Goal: Task Accomplishment & Management: Manage account settings

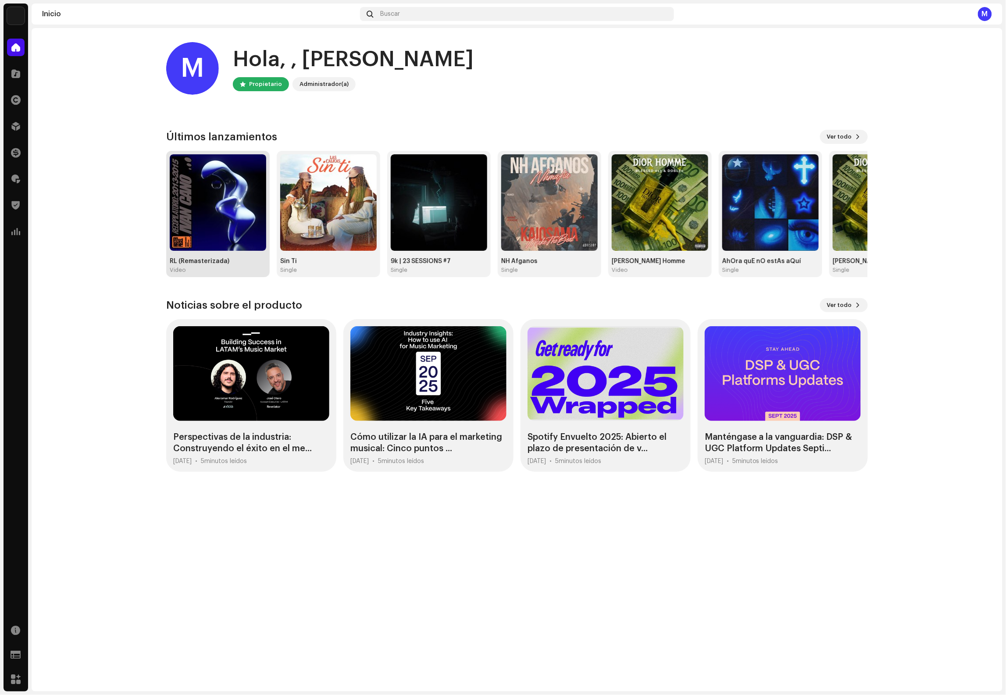
click at [238, 212] on img at bounding box center [218, 202] width 96 height 96
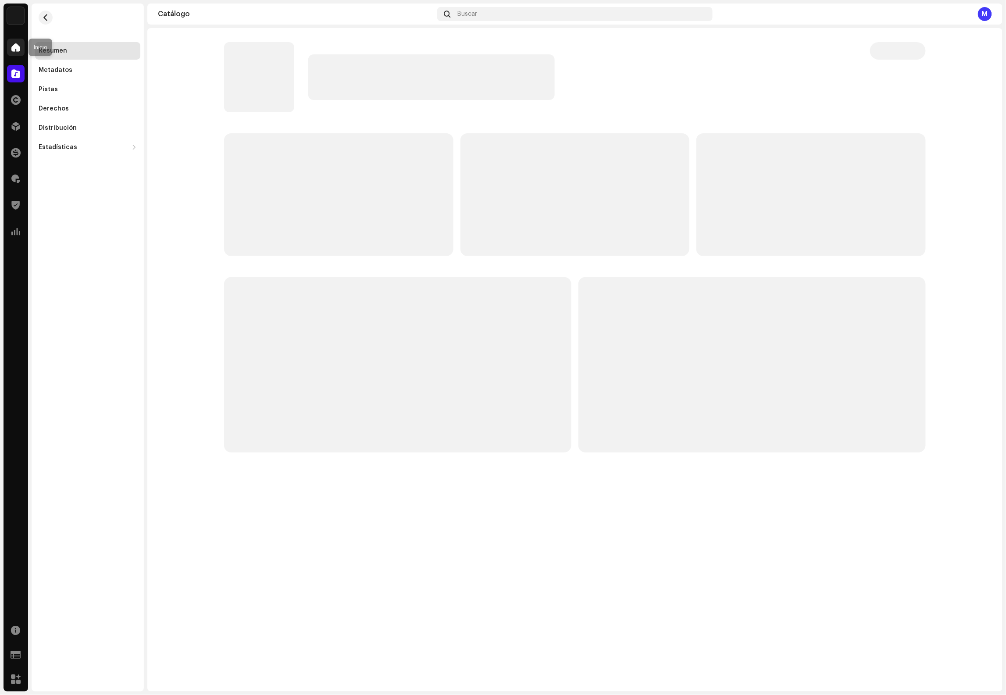
click at [15, 50] on span at bounding box center [15, 47] width 9 height 7
click at [18, 47] on span at bounding box center [15, 47] width 9 height 7
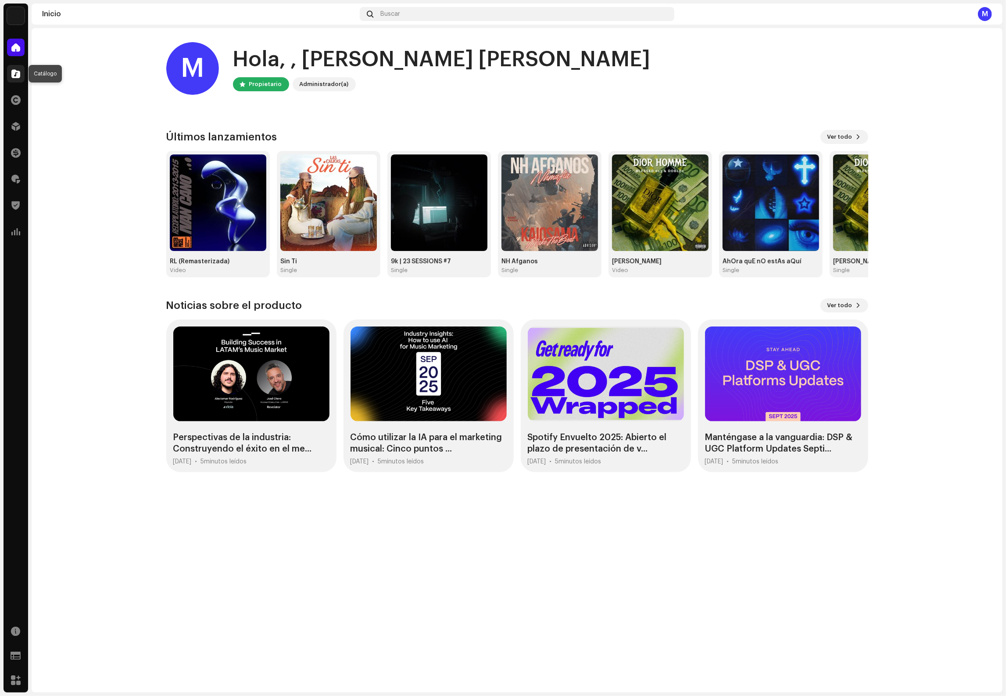
click at [23, 74] on div at bounding box center [16, 74] width 18 height 18
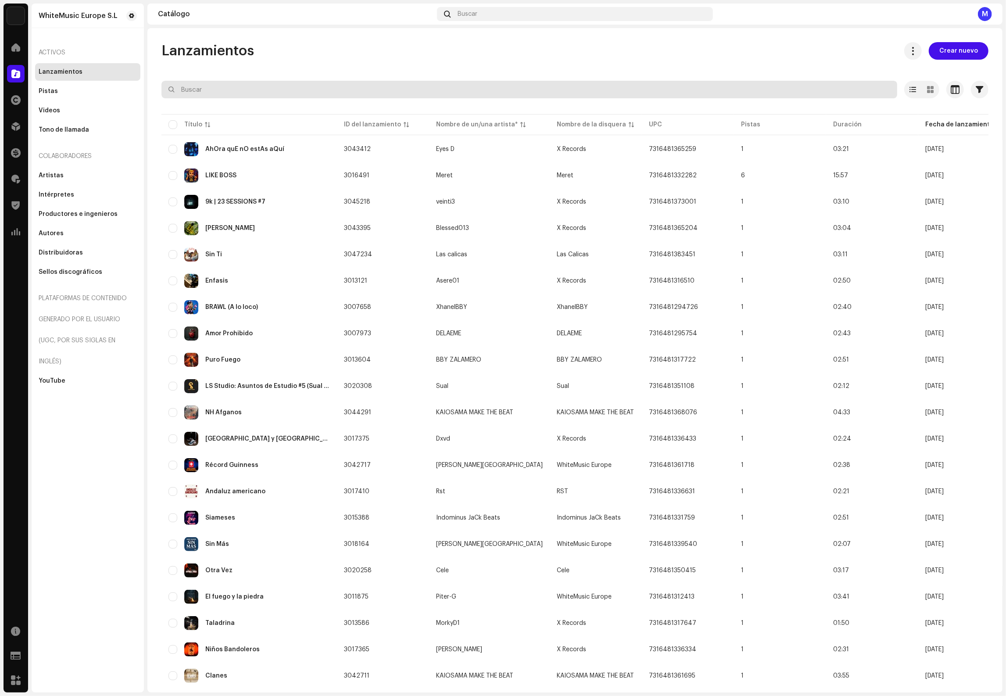
click at [265, 91] on input "text" at bounding box center [529, 90] width 736 height 18
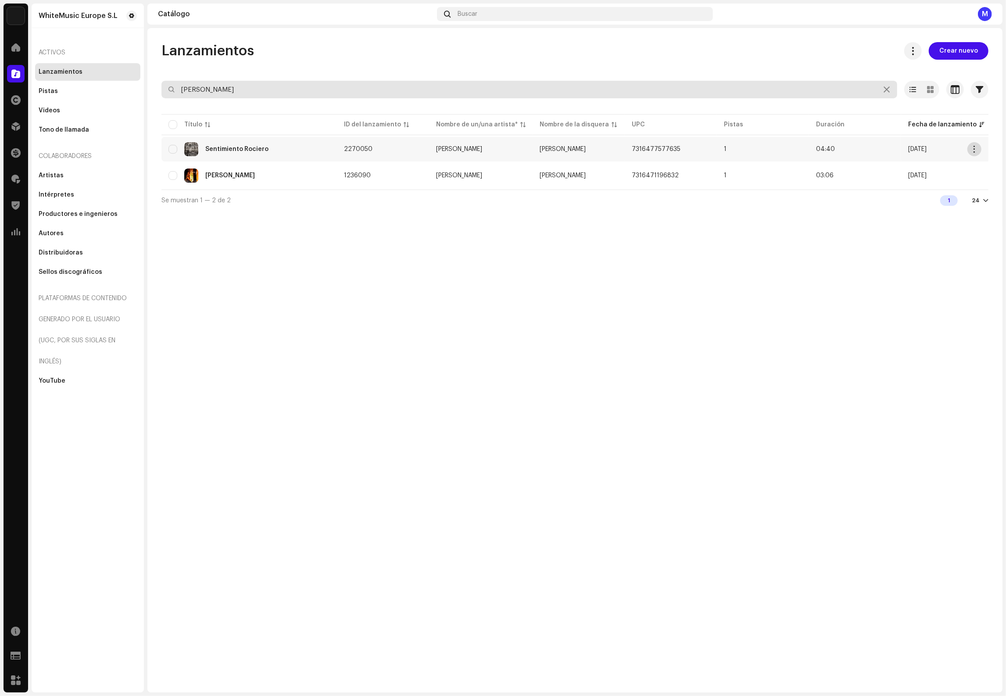
type input "jessica"
click at [975, 147] on span "button" at bounding box center [974, 149] width 7 height 7
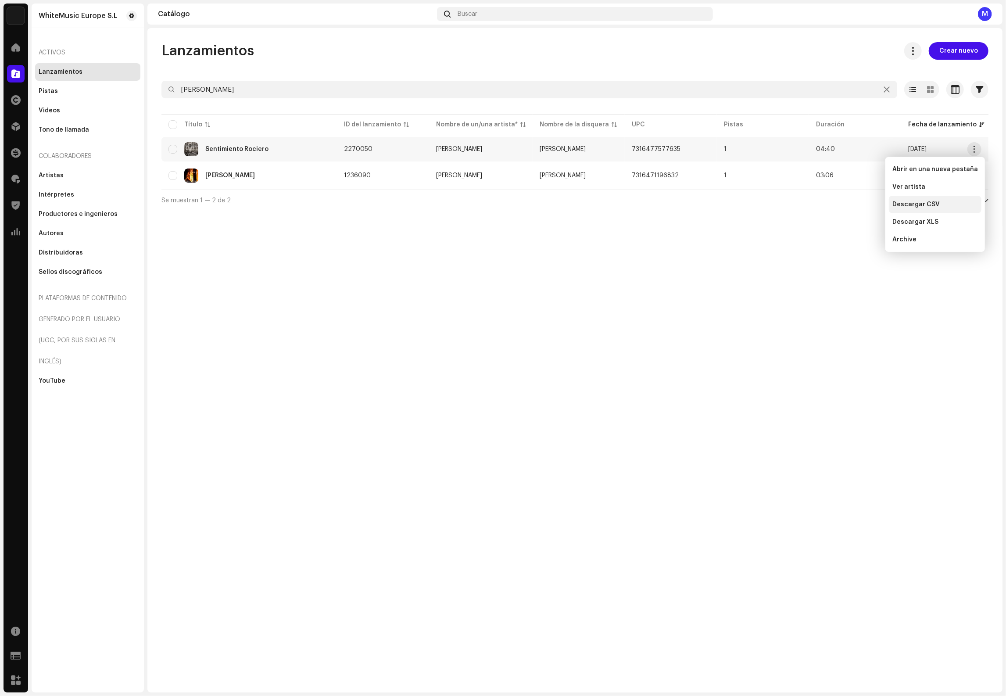
click at [936, 207] on span "Descargar CSV" at bounding box center [915, 204] width 47 height 7
click at [251, 182] on div "Ahora Yo" at bounding box center [248, 175] width 161 height 14
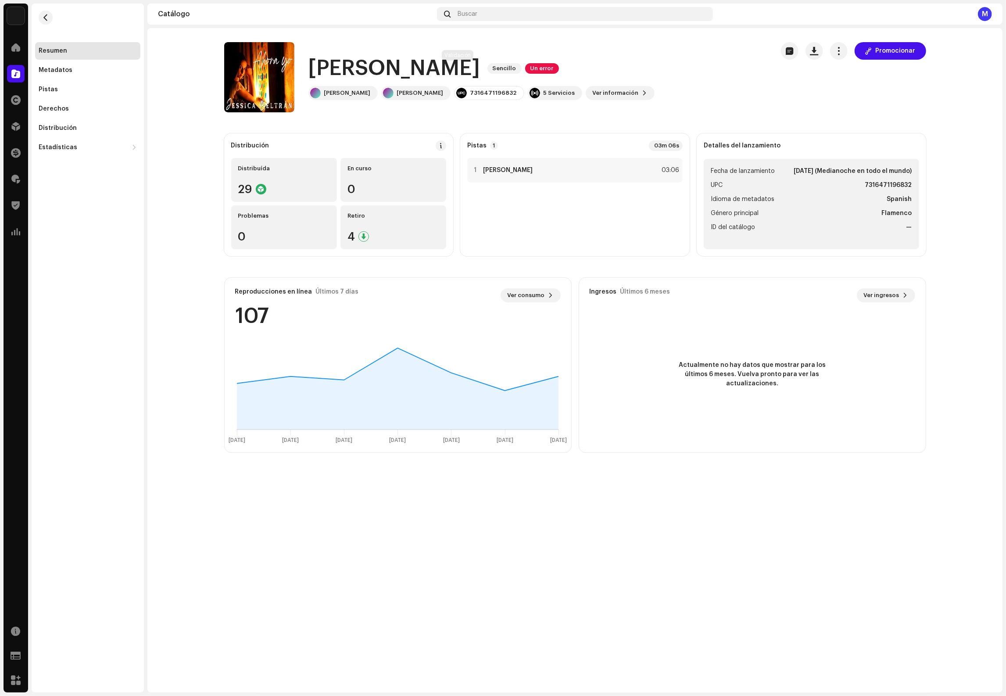
click at [525, 69] on span "Un error" at bounding box center [542, 68] width 34 height 11
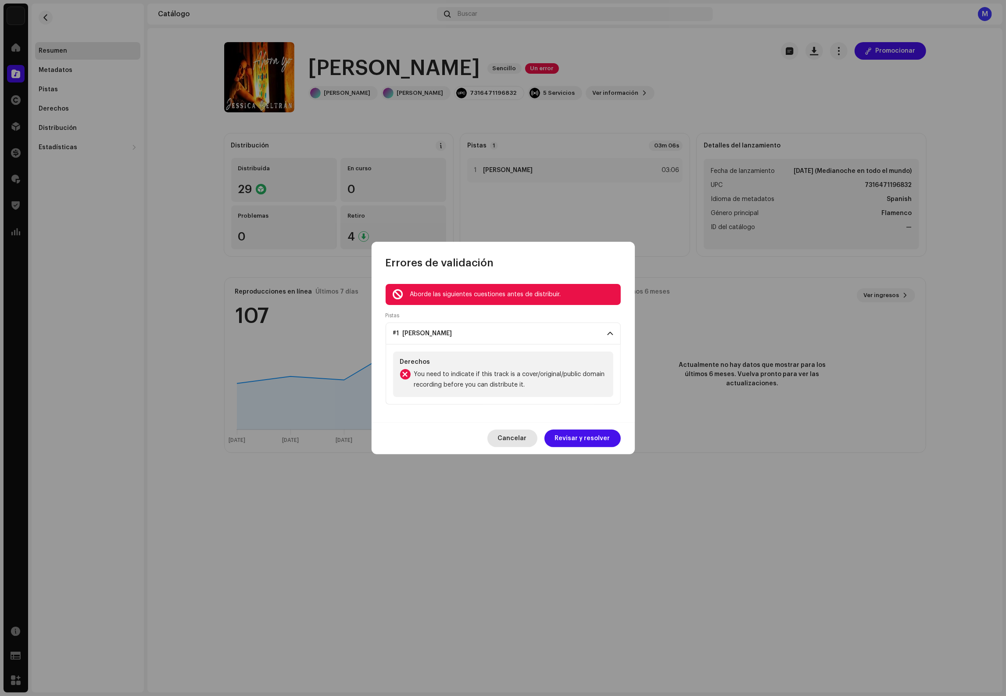
drag, startPoint x: 522, startPoint y: 438, endPoint x: 568, endPoint y: 405, distance: 57.0
click at [522, 438] on span "Cancelar" at bounding box center [512, 438] width 29 height 18
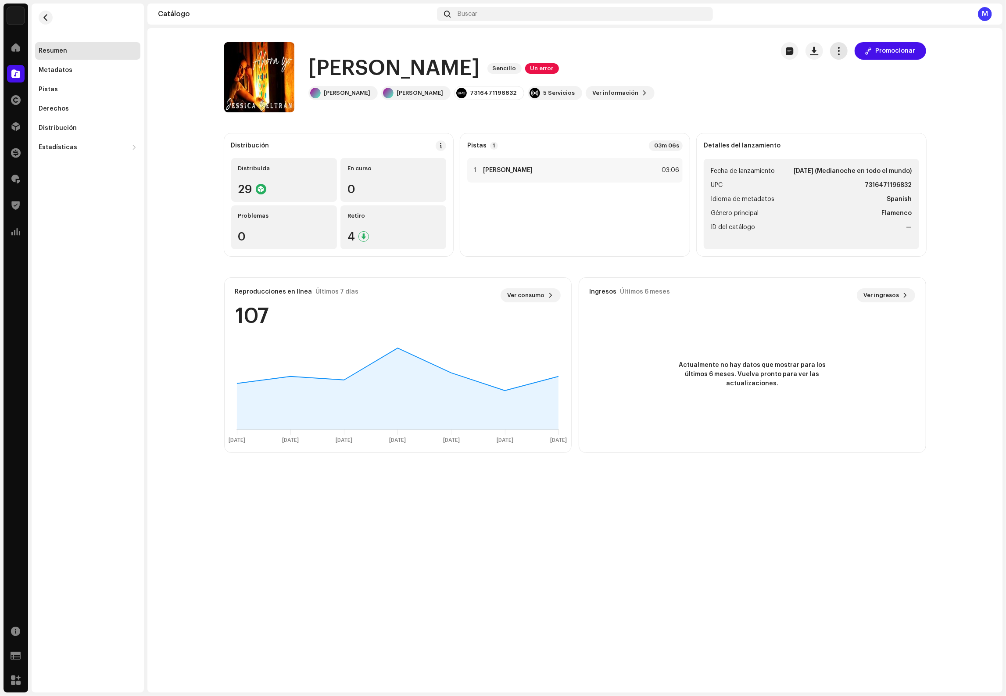
click at [840, 53] on span "button" at bounding box center [838, 50] width 8 height 7
click at [714, 91] on div "Ahora Yo Sencillo Un error Jessica Beltrán Jessica Beltrán 7316471196832 5 Serv…" at bounding box center [495, 77] width 543 height 70
click at [41, 17] on button "button" at bounding box center [46, 18] width 14 height 14
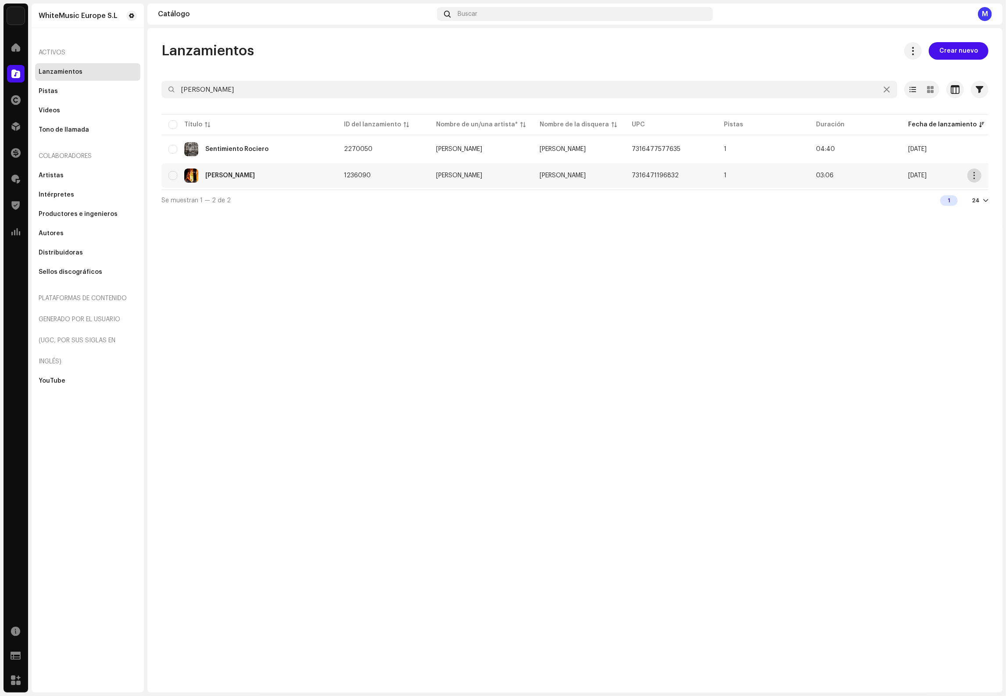
click at [975, 174] on span "button" at bounding box center [974, 175] width 7 height 7
drag, startPoint x: 936, startPoint y: 231, endPoint x: 929, endPoint y: 230, distance: 7.0
click at [936, 230] on span "Descargar CSV" at bounding box center [915, 230] width 47 height 7
click at [12, 39] on div at bounding box center [16, 48] width 18 height 18
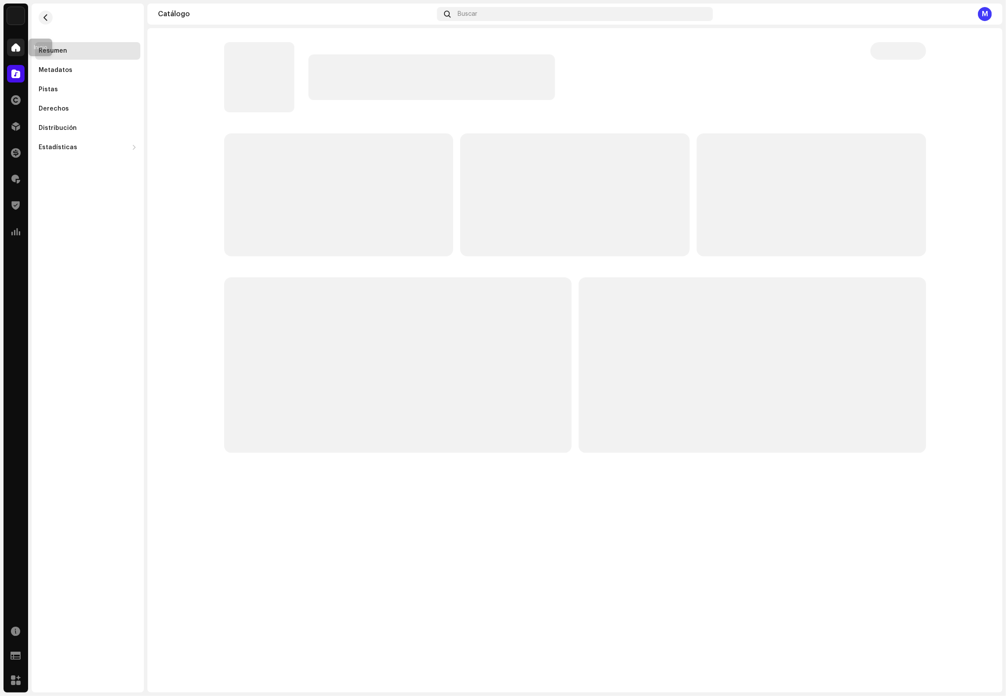
click at [20, 41] on div at bounding box center [16, 48] width 18 height 18
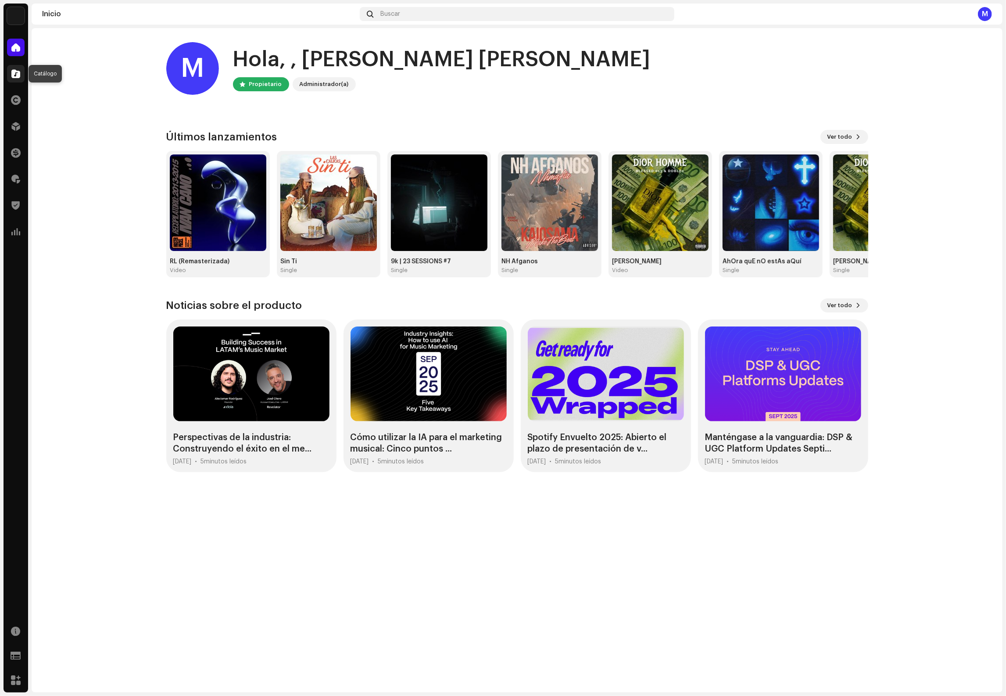
click at [11, 77] on span at bounding box center [15, 73] width 9 height 7
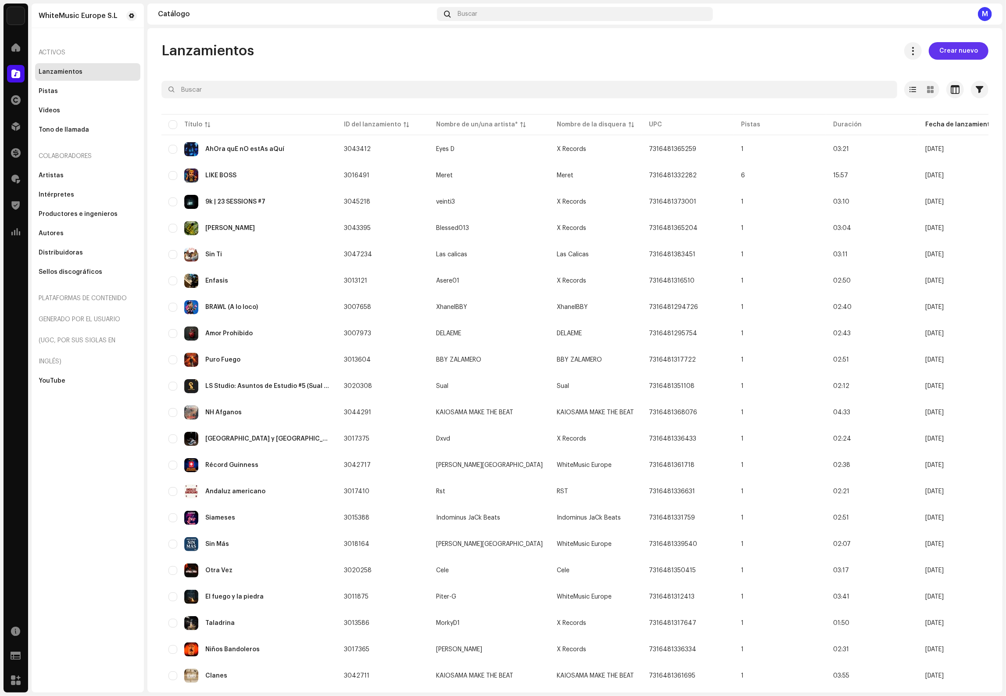
click at [950, 52] on span "Crear nuevo" at bounding box center [958, 51] width 39 height 18
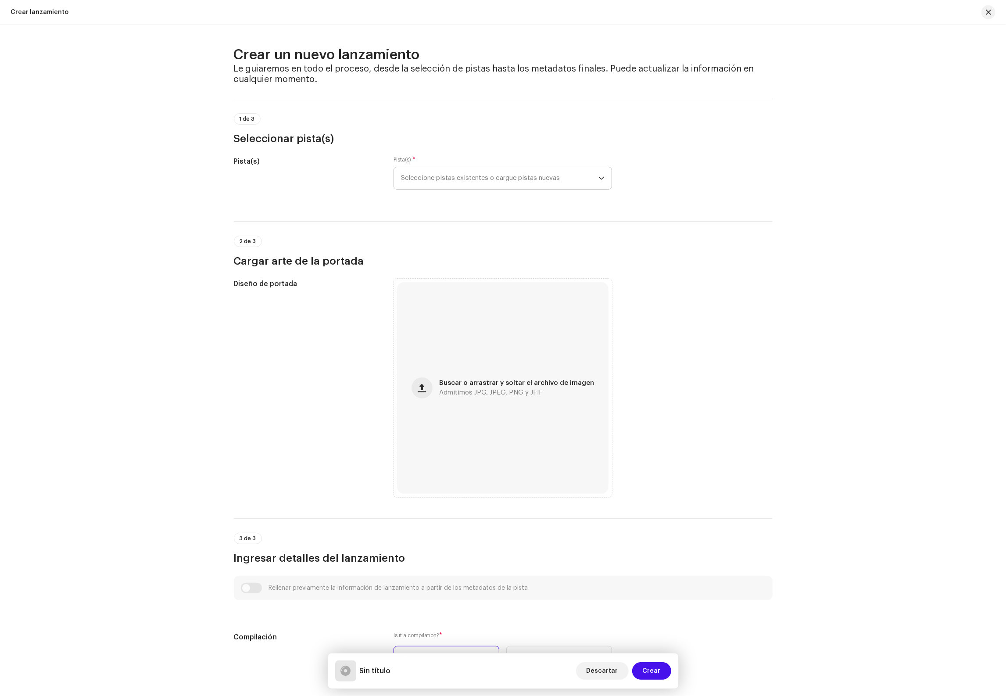
click at [495, 186] on span "Seleccione pistas existentes o cargue pistas nuevas" at bounding box center [499, 178] width 197 height 22
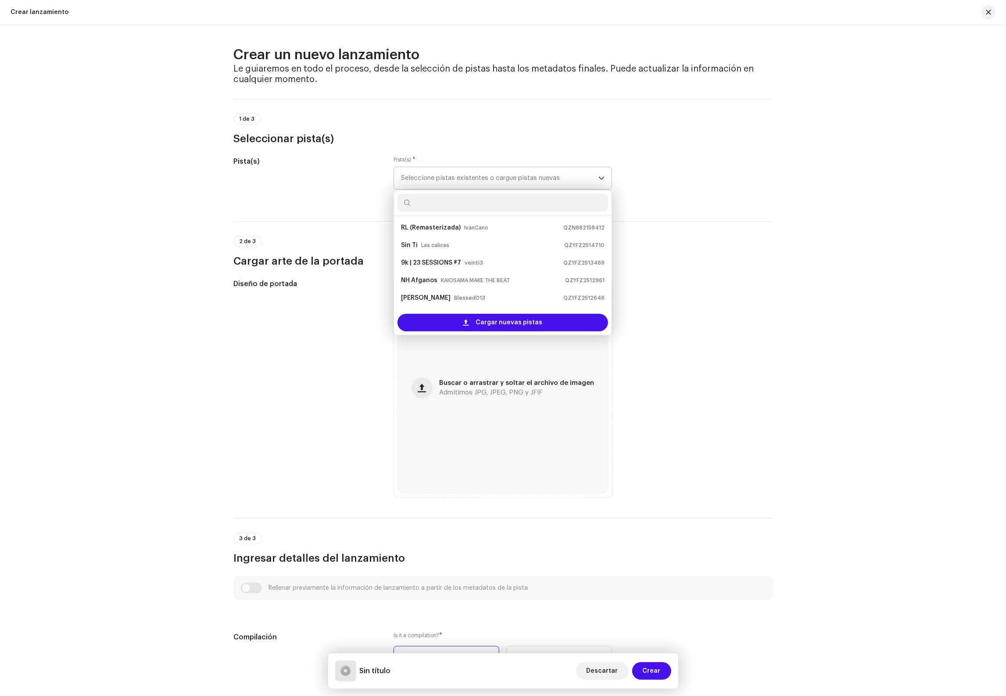
scroll to position [14, 0]
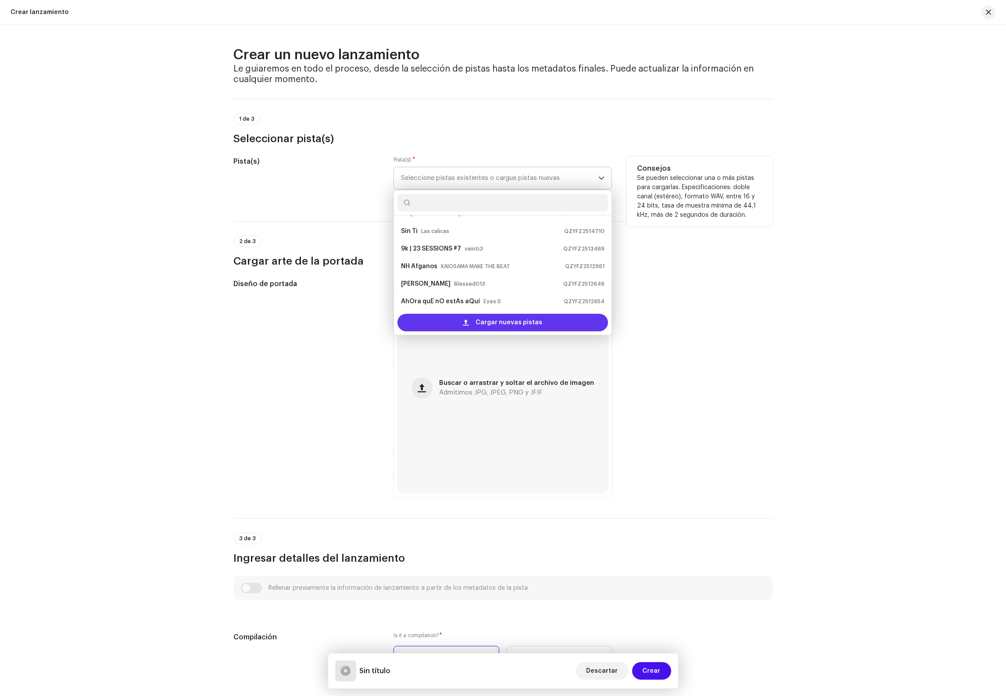
click at [514, 325] on span "Cargar nuevas pistas" at bounding box center [509, 323] width 67 height 18
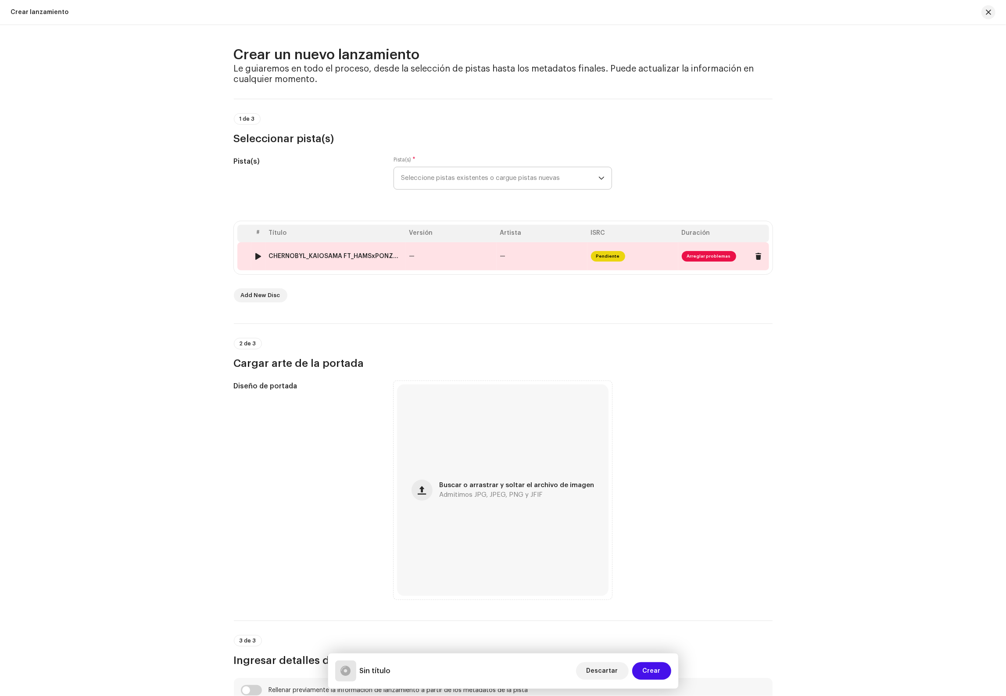
click at [375, 255] on div "CHERNOBYL_KAIOSAMA FT_HAMSxPONZZE.wav" at bounding box center [335, 256] width 133 height 7
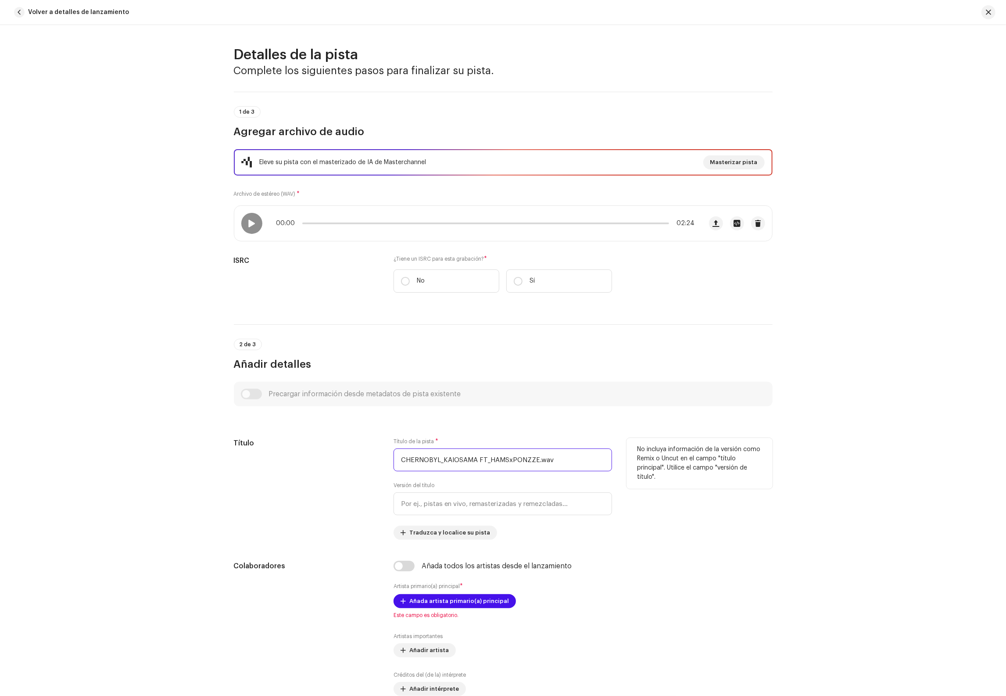
drag, startPoint x: 571, startPoint y: 464, endPoint x: 345, endPoint y: 441, distance: 226.6
click at [345, 441] on div "Título Título de la pista * CHERNOBYL_KAIOSAMA FT_HAMSxPONZZE.wav Versión del t…" at bounding box center [503, 489] width 539 height 102
click at [560, 460] on input "CHERNOBYL_KAIOSAMA FT_HAMSxPONZZE.wav" at bounding box center [502, 459] width 218 height 23
drag, startPoint x: 530, startPoint y: 461, endPoint x: 341, endPoint y: 447, distance: 189.6
click at [337, 450] on div "Título Título de la pista * CHERNOBYL_KAIOSAMA FT_HAMSxPONZZE.wav Versión del t…" at bounding box center [503, 489] width 539 height 102
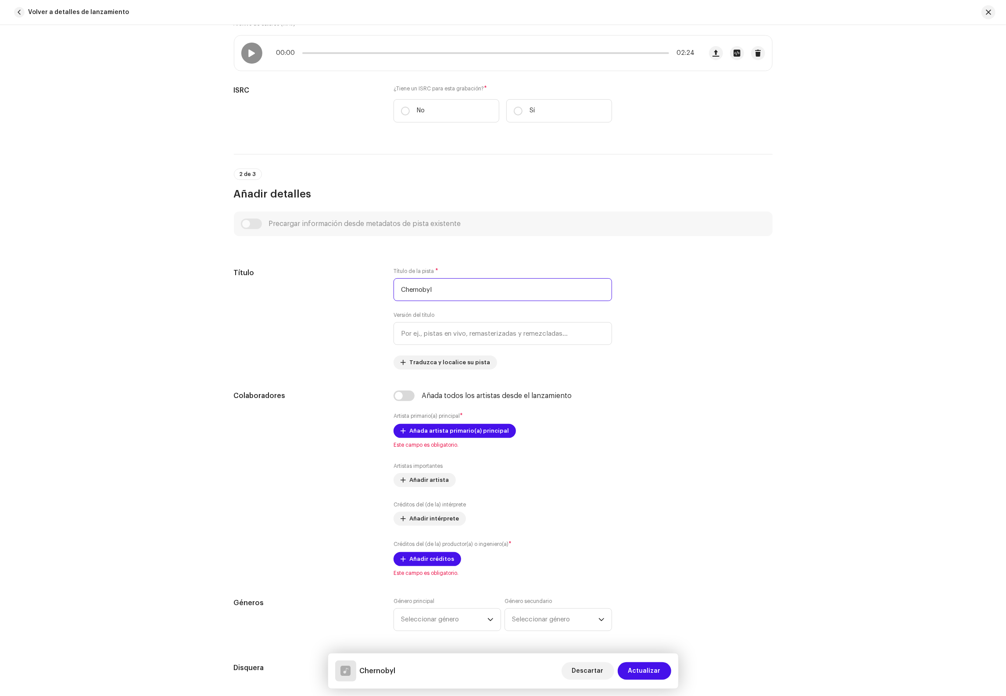
scroll to position [199, 0]
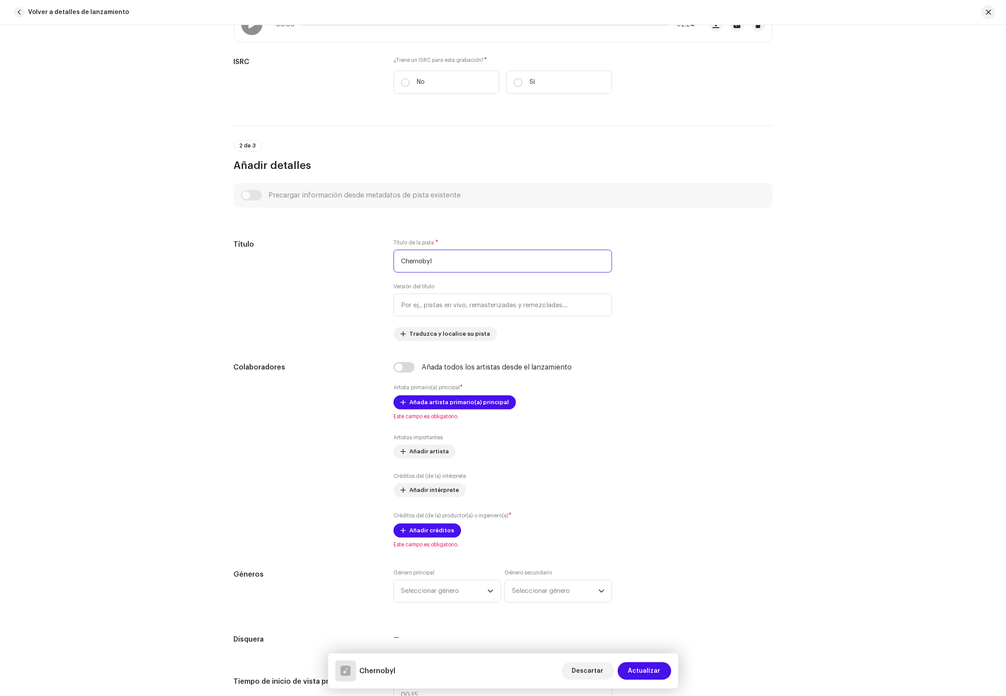
type input "Chernobyl"
click at [457, 400] on span "Añada artista primario(a) principal" at bounding box center [459, 402] width 100 height 18
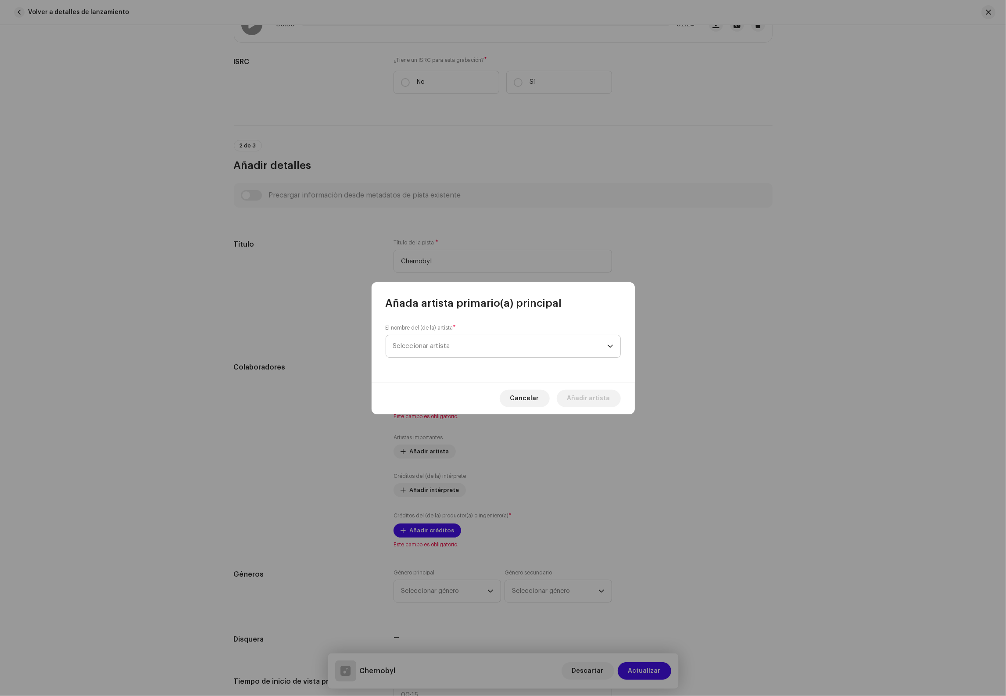
click at [454, 348] on span "Seleccionar artista" at bounding box center [500, 346] width 214 height 22
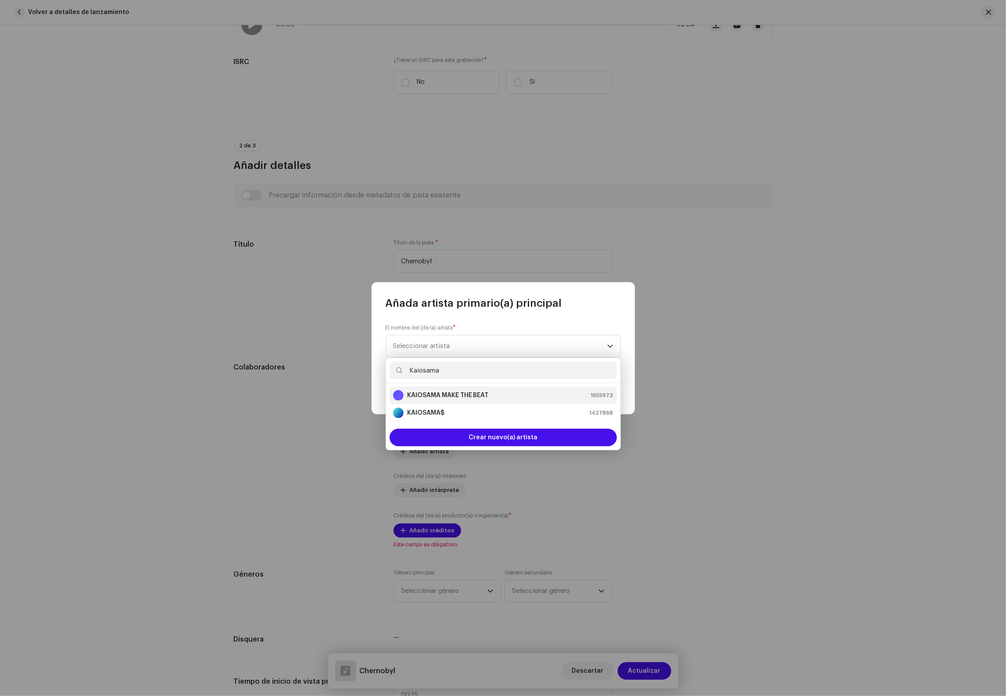
type input "Kaiosama"
click at [458, 396] on strong "KAIOSAMA MAKE THE BEAT" at bounding box center [448, 395] width 82 height 9
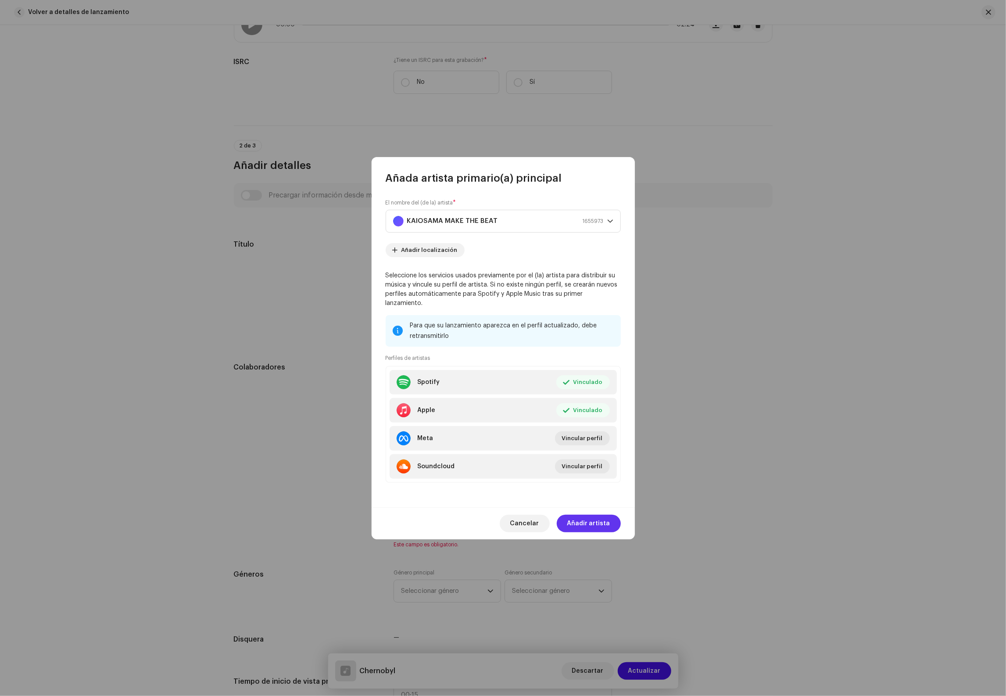
click at [590, 515] on span "Añadir artista" at bounding box center [588, 523] width 43 height 18
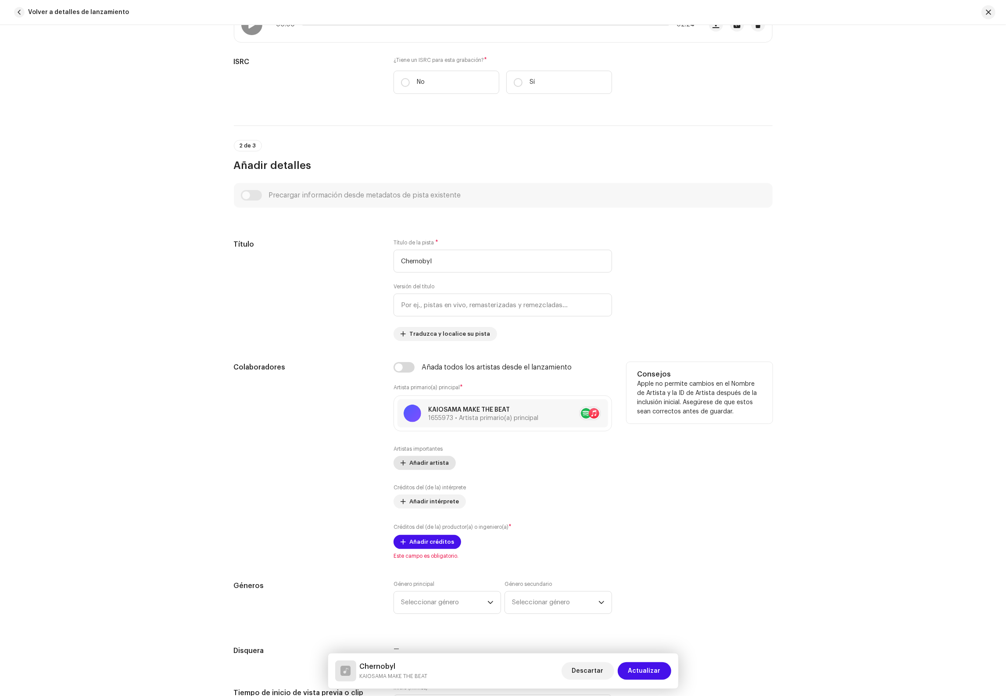
click at [425, 466] on span "Añadir artista" at bounding box center [428, 463] width 39 height 18
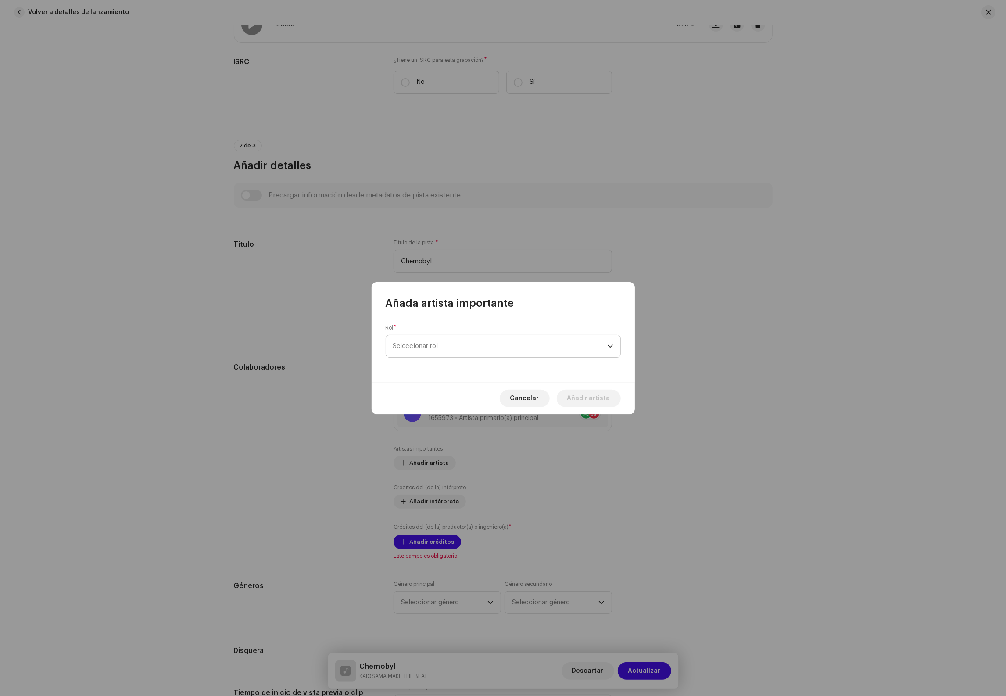
click at [444, 347] on span "Seleccionar rol" at bounding box center [500, 346] width 214 height 22
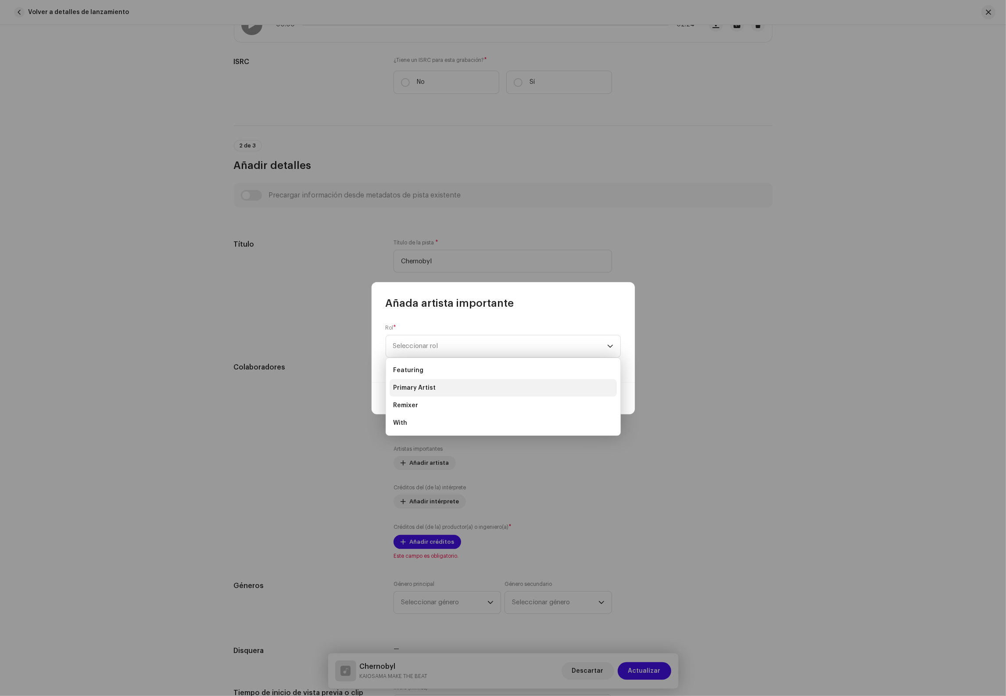
click at [436, 385] on li "Primary Artist" at bounding box center [502, 388] width 227 height 18
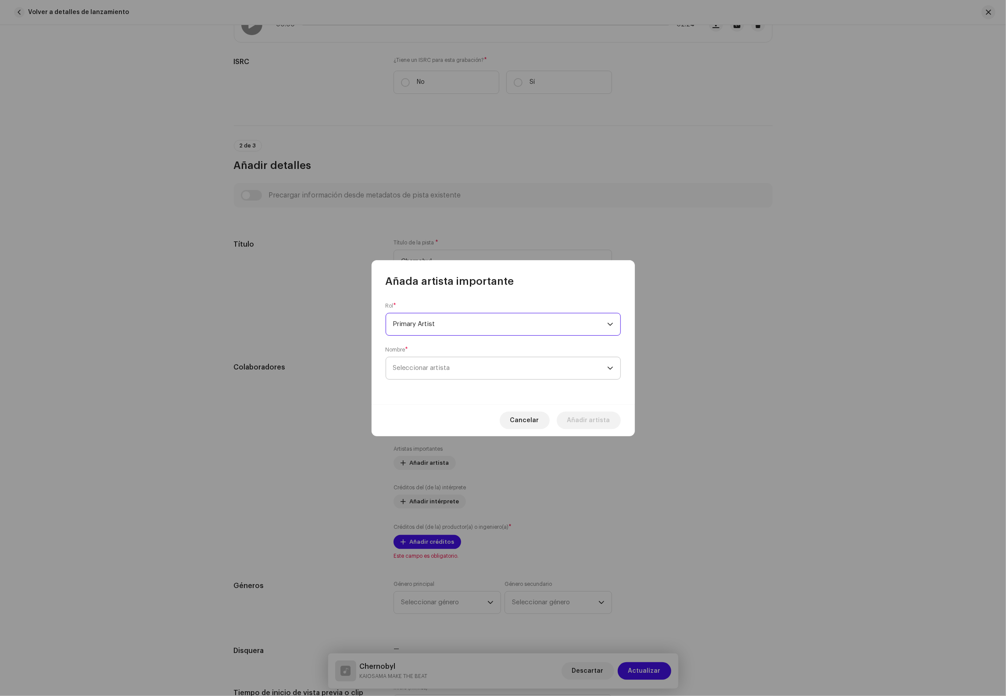
click at [439, 374] on span "Seleccionar artista" at bounding box center [500, 368] width 214 height 22
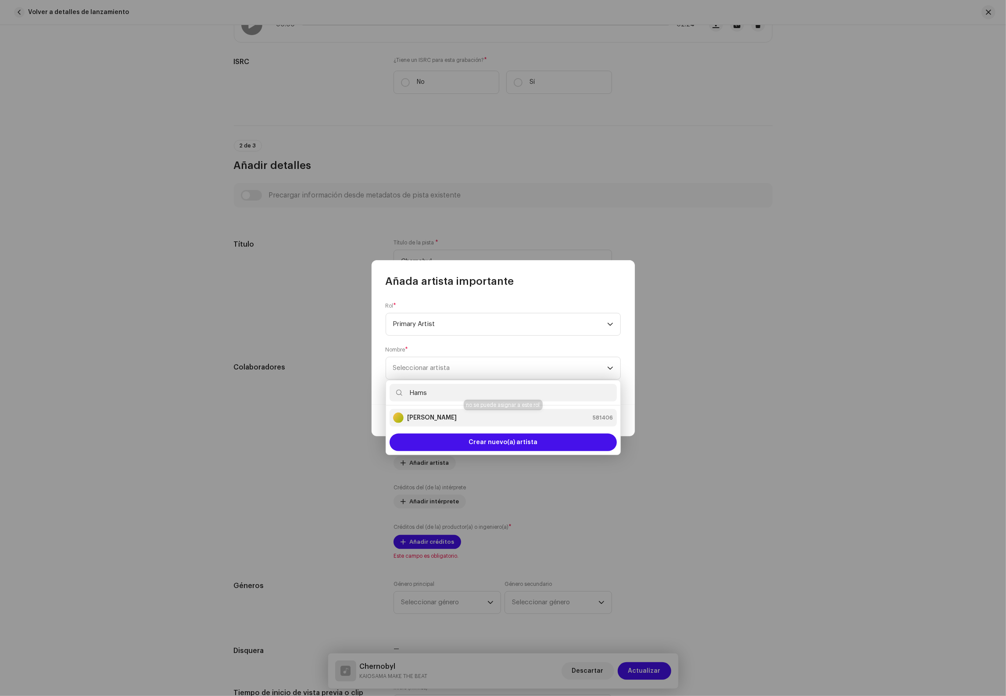
type input "Hams"
click at [444, 413] on div "Hams Khadir 581406" at bounding box center [503, 417] width 220 height 11
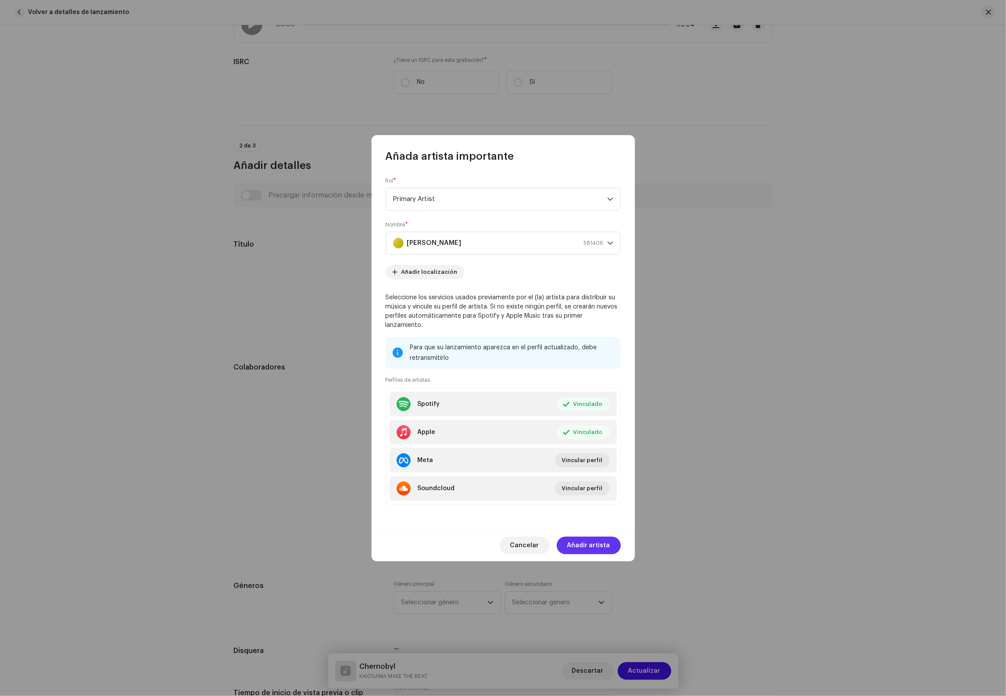
click at [587, 548] on span "Añadir artista" at bounding box center [588, 545] width 43 height 18
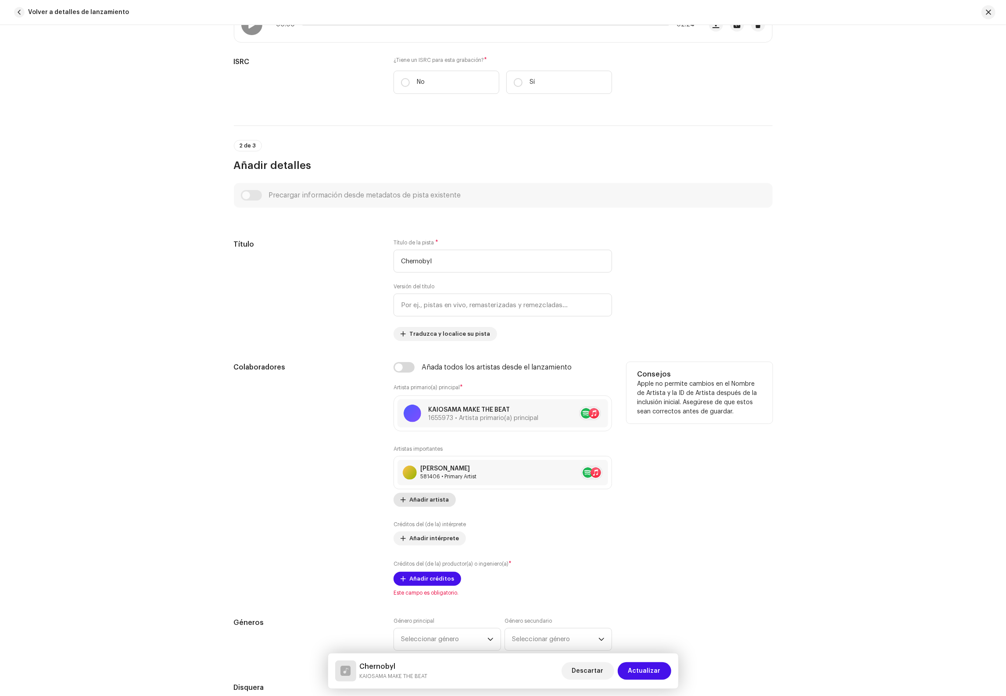
click at [429, 500] on span "Añadir artista" at bounding box center [428, 500] width 39 height 18
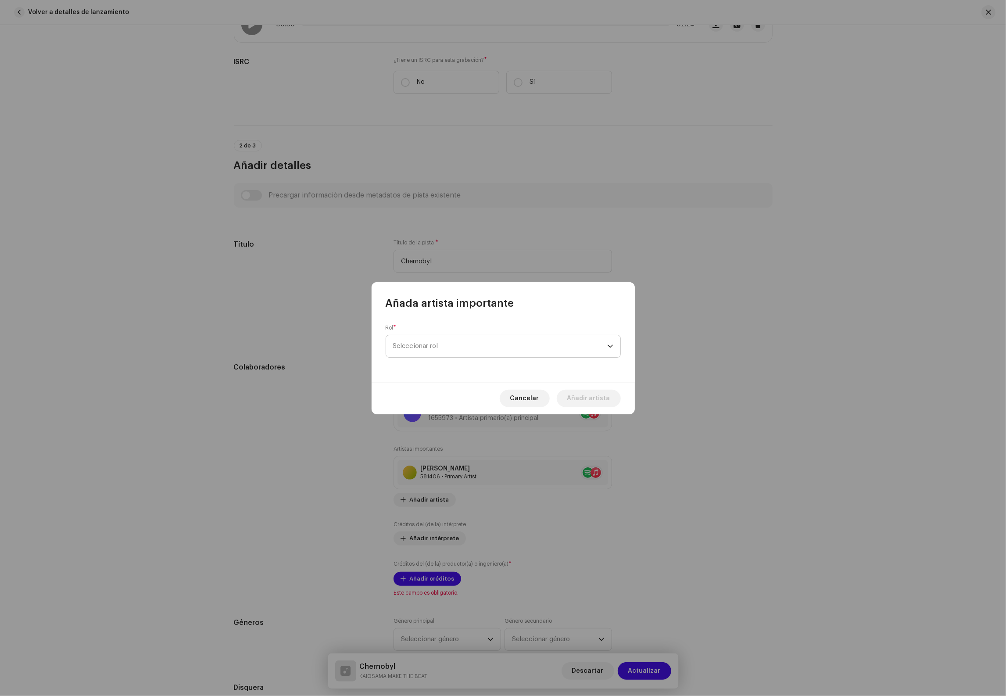
click at [443, 352] on span "Seleccionar rol" at bounding box center [500, 346] width 214 height 22
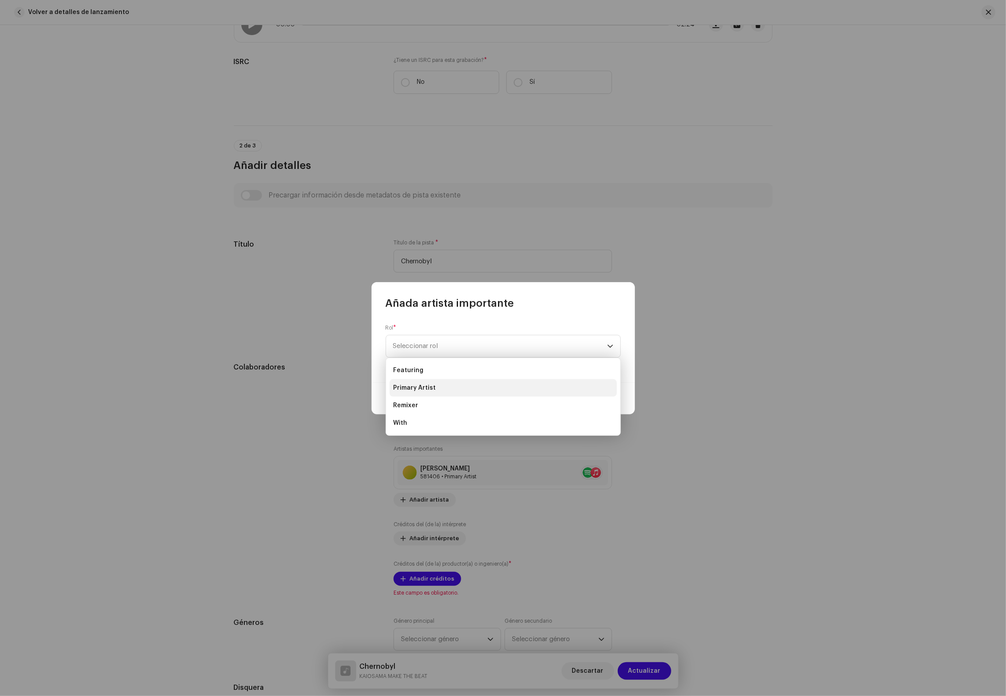
click at [418, 386] on span "Primary Artist" at bounding box center [414, 387] width 43 height 9
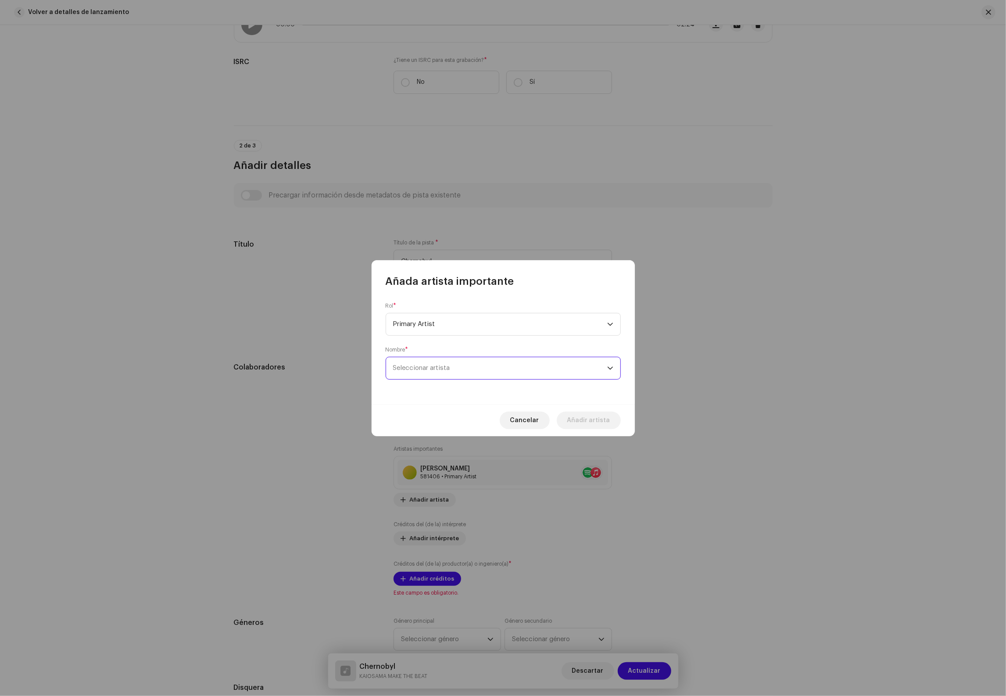
click at [450, 360] on span "Seleccionar artista" at bounding box center [500, 368] width 214 height 22
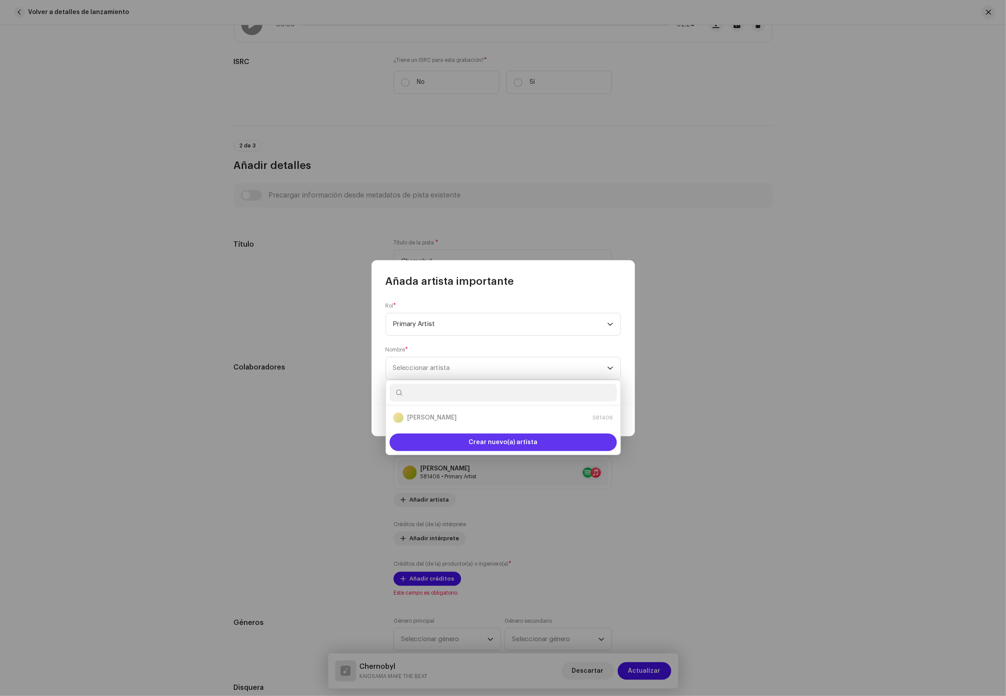
click at [447, 438] on div "Crear nuevo(a) artista" at bounding box center [502, 442] width 227 height 18
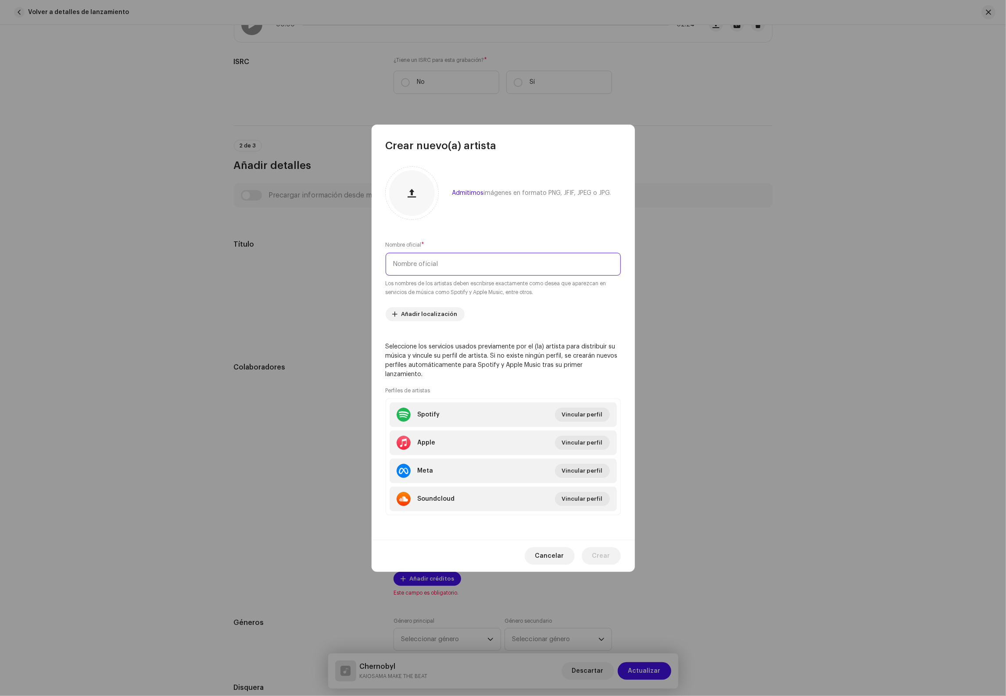
click at [480, 264] on input "text" at bounding box center [503, 264] width 235 height 23
type input "PONZZE"
click at [599, 407] on span "Vincular perfil" at bounding box center [582, 415] width 41 height 18
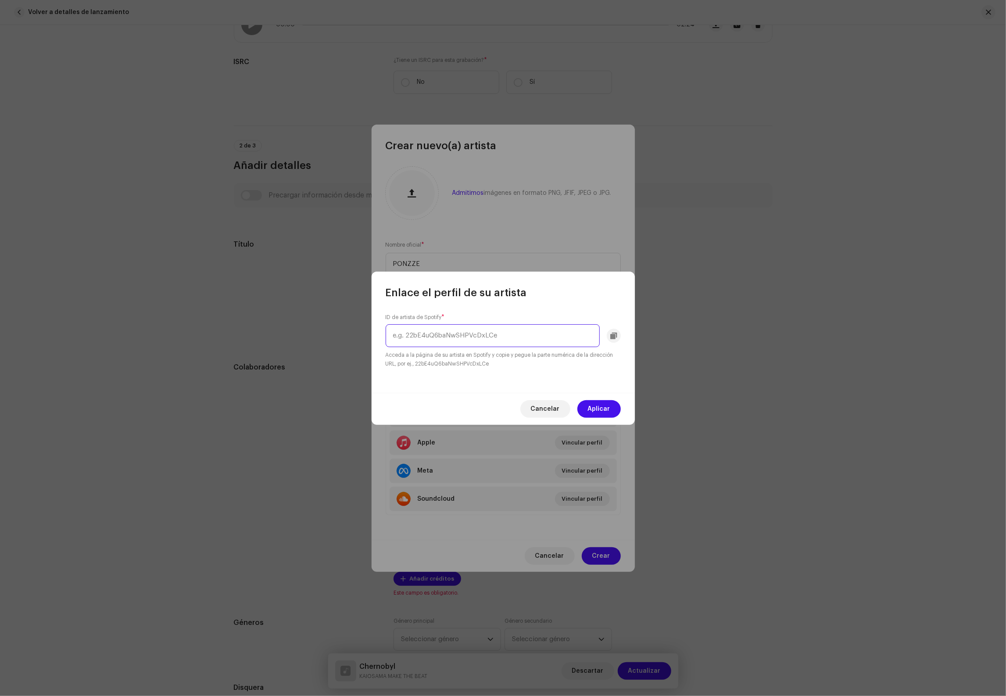
click at [454, 327] on input "text" at bounding box center [493, 335] width 214 height 23
paste input "1qNa9l2yQgRKAlGkiZniKz"
type input "1qNa9l2yQgRKAlGkiZniKz"
click at [602, 413] on span "Aplicar" at bounding box center [599, 409] width 22 height 18
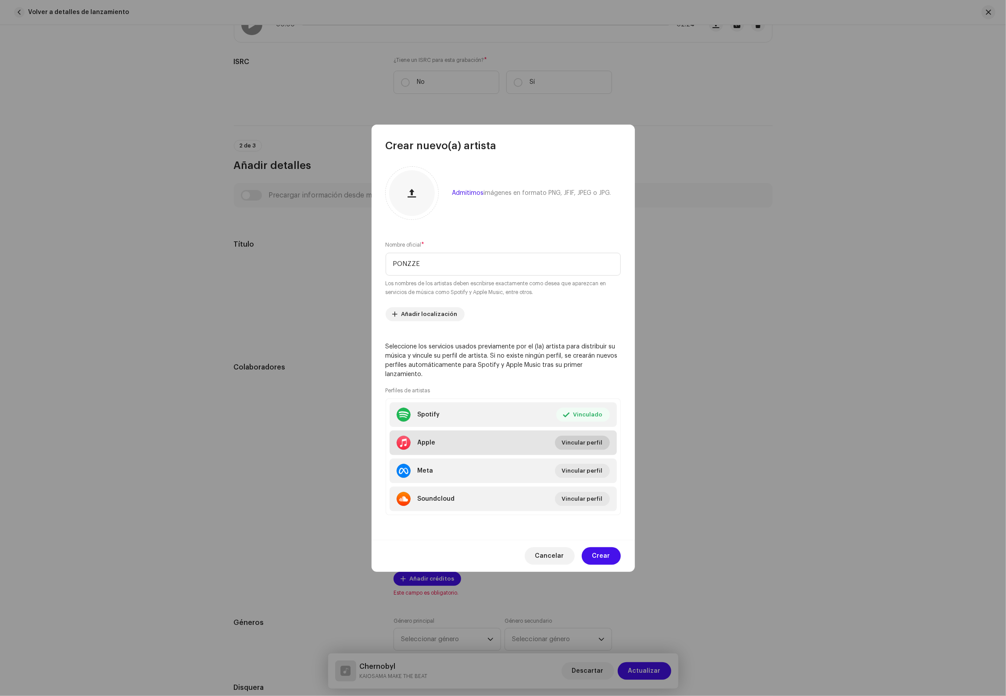
click at [580, 440] on span "Vincular perfil" at bounding box center [582, 443] width 41 height 18
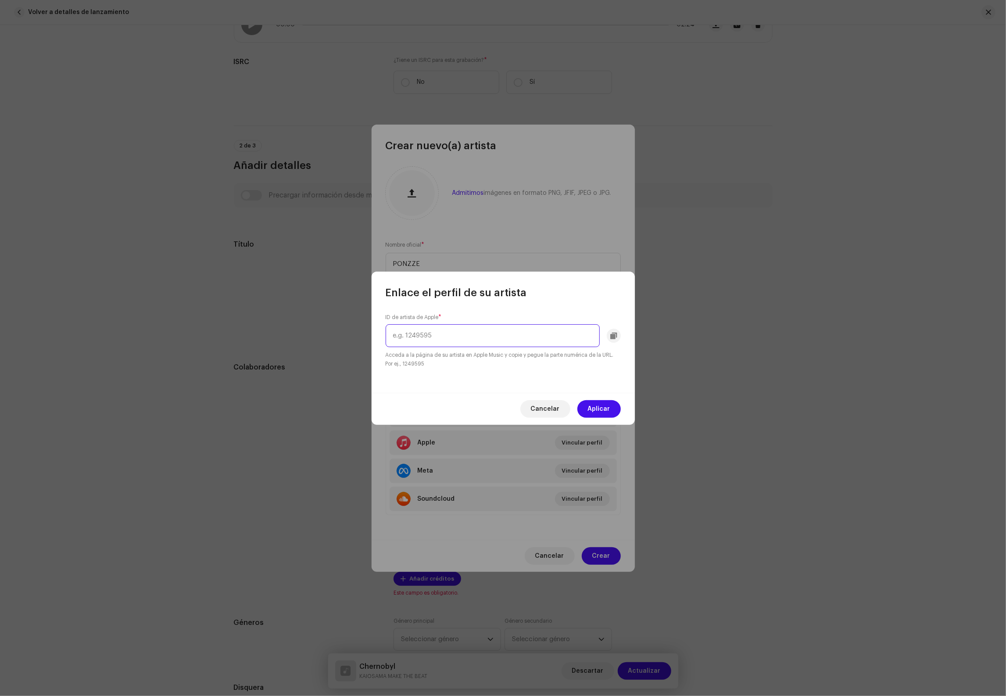
click at [467, 336] on input "text" at bounding box center [493, 335] width 214 height 23
paste input "504528603"
type input "504528603"
click at [599, 409] on span "Aplicar" at bounding box center [599, 409] width 22 height 18
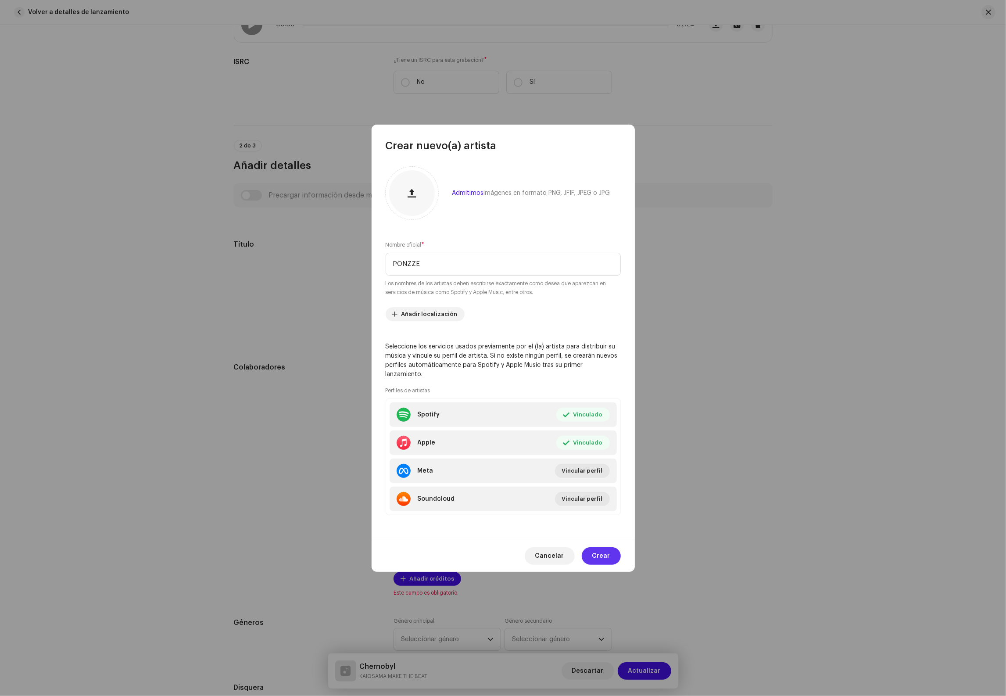
click at [604, 548] on span "Crear" at bounding box center [601, 556] width 18 height 18
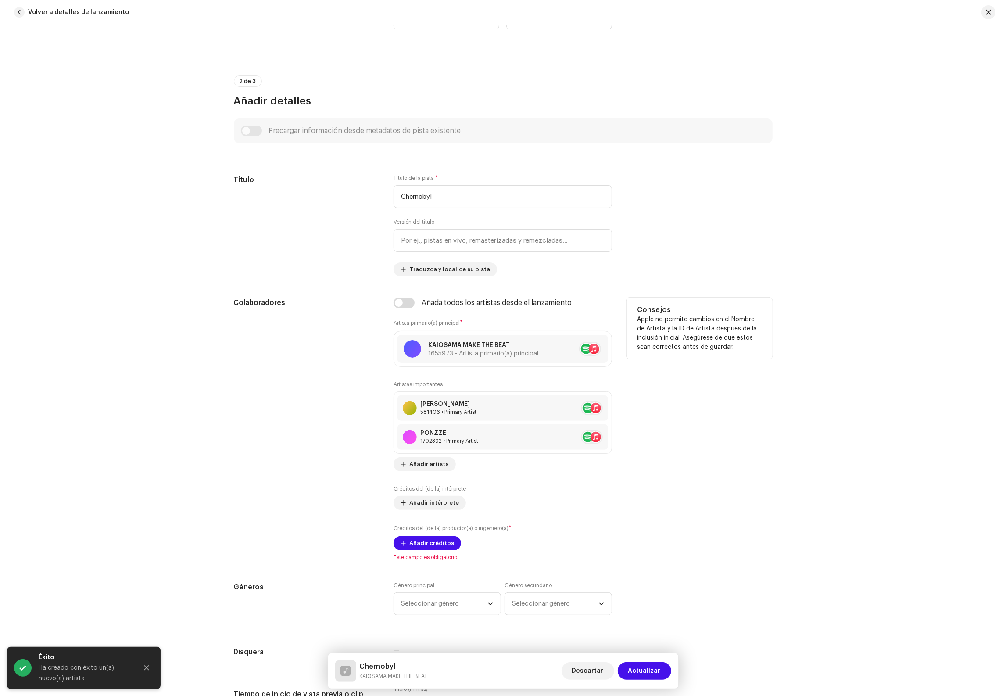
scroll to position [280, 0]
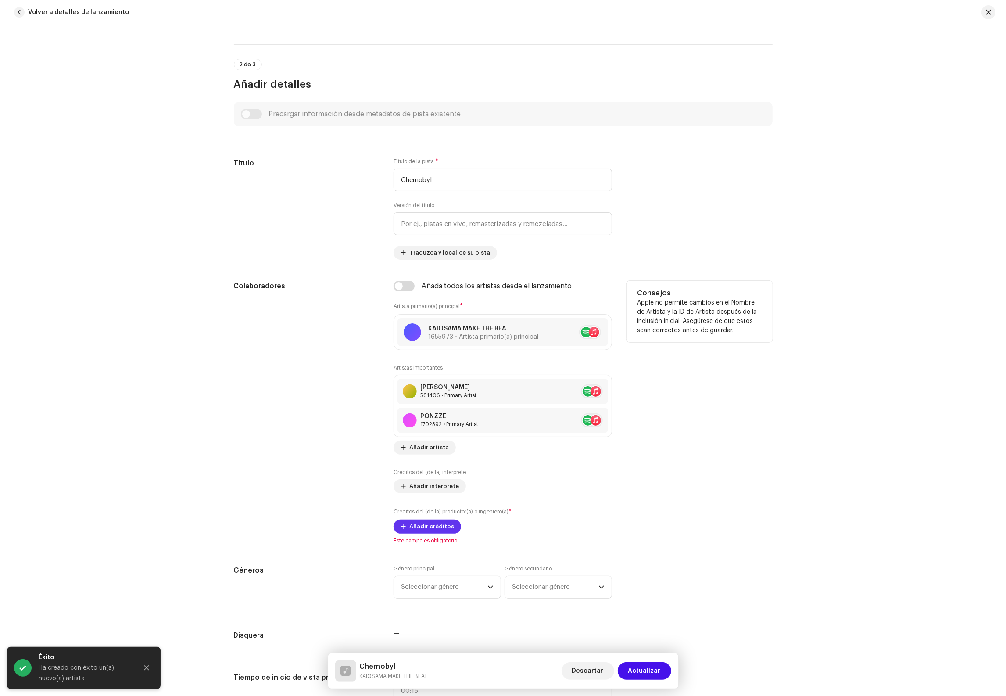
click at [436, 523] on span "Añadir créditos" at bounding box center [431, 527] width 45 height 18
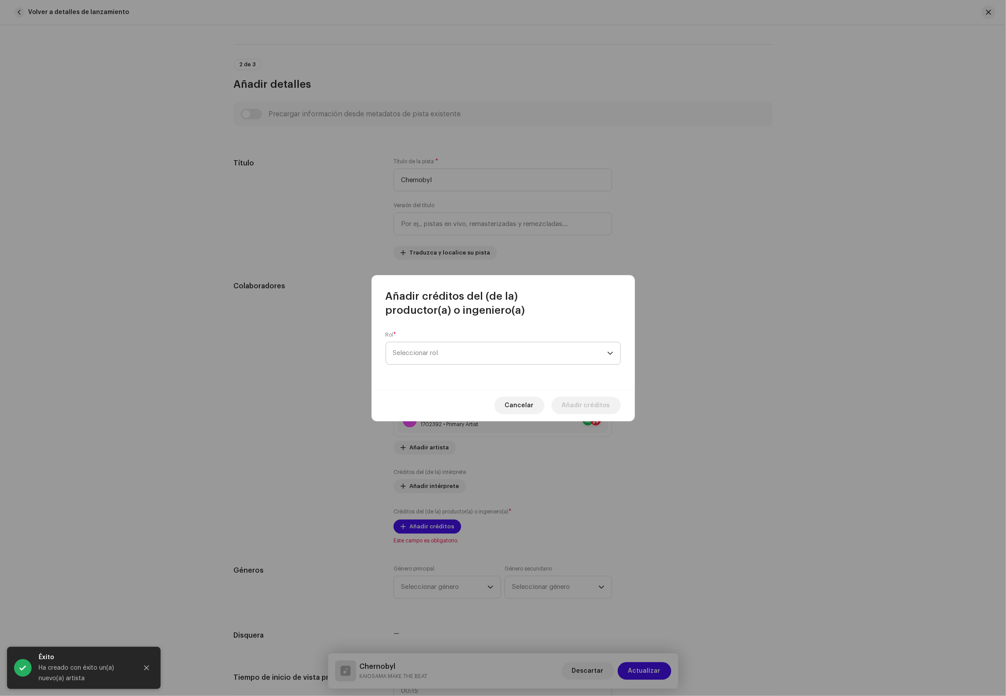
click at [454, 358] on span "Seleccionar rol" at bounding box center [500, 353] width 214 height 22
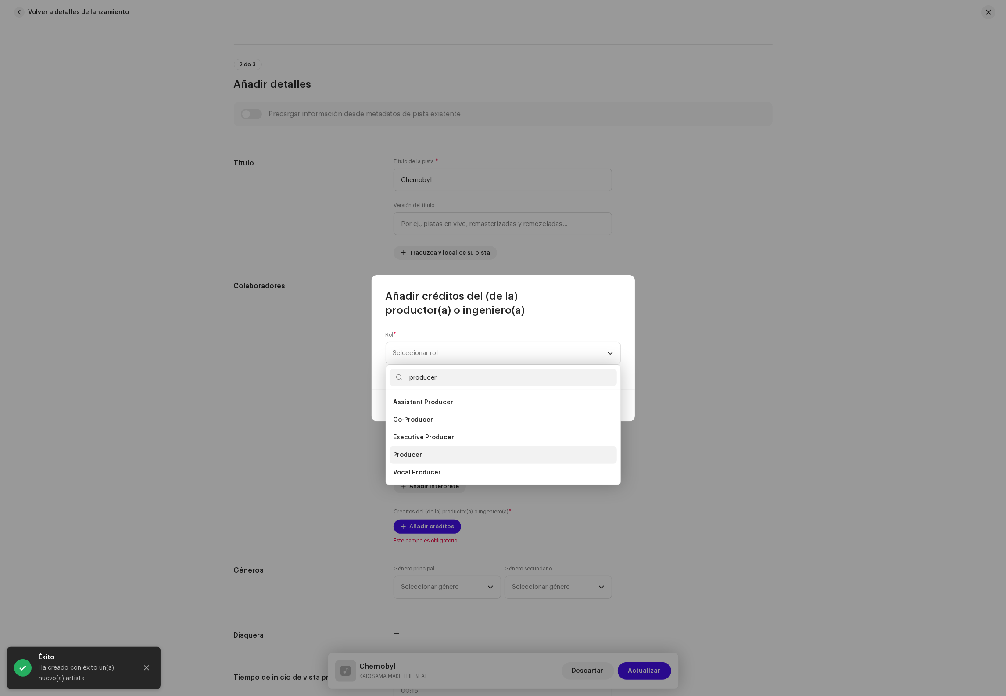
type input "producer"
click at [424, 457] on li "Producer" at bounding box center [502, 455] width 227 height 18
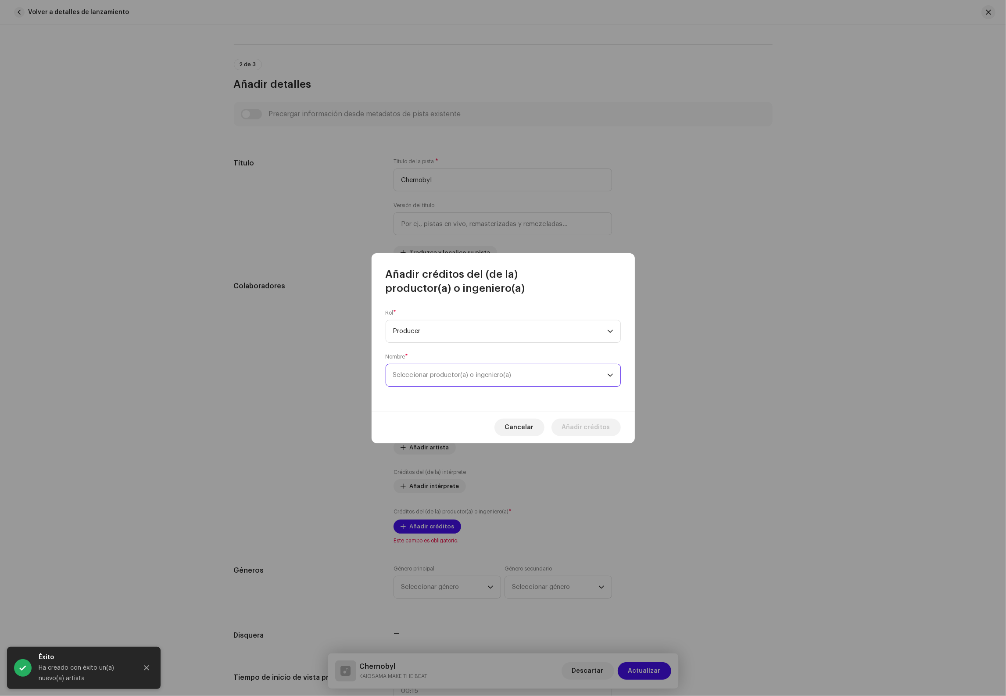
click at [443, 371] on span "Seleccionar productor(a) o ingeniero(a)" at bounding box center [500, 375] width 214 height 22
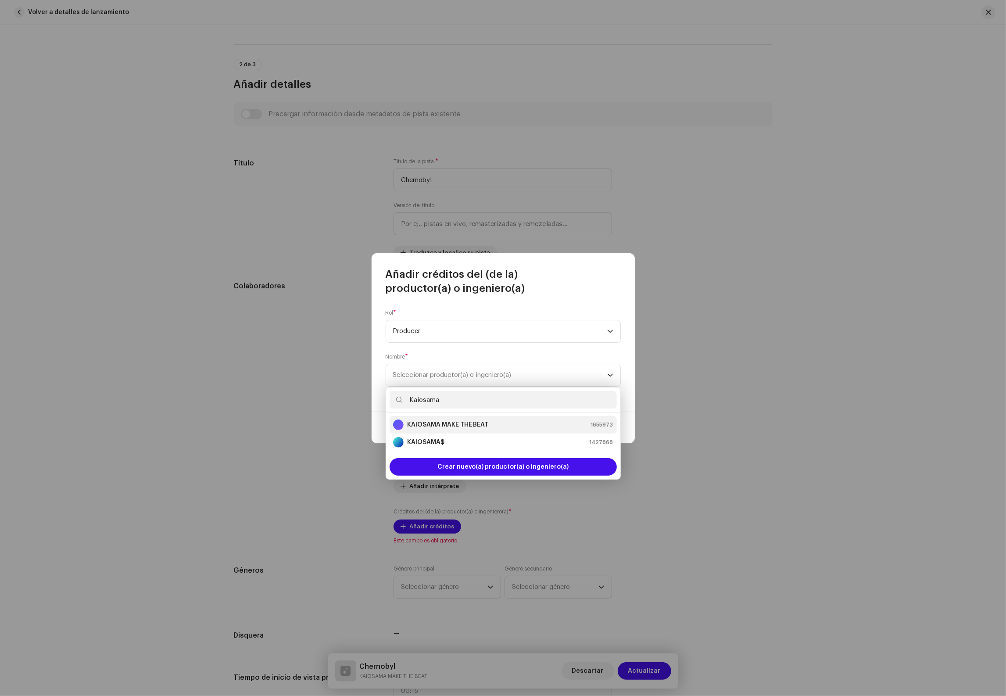
type input "Kaiosama"
click at [467, 423] on strong "KAIOSAMA MAKE THE BEAT" at bounding box center [448, 424] width 82 height 9
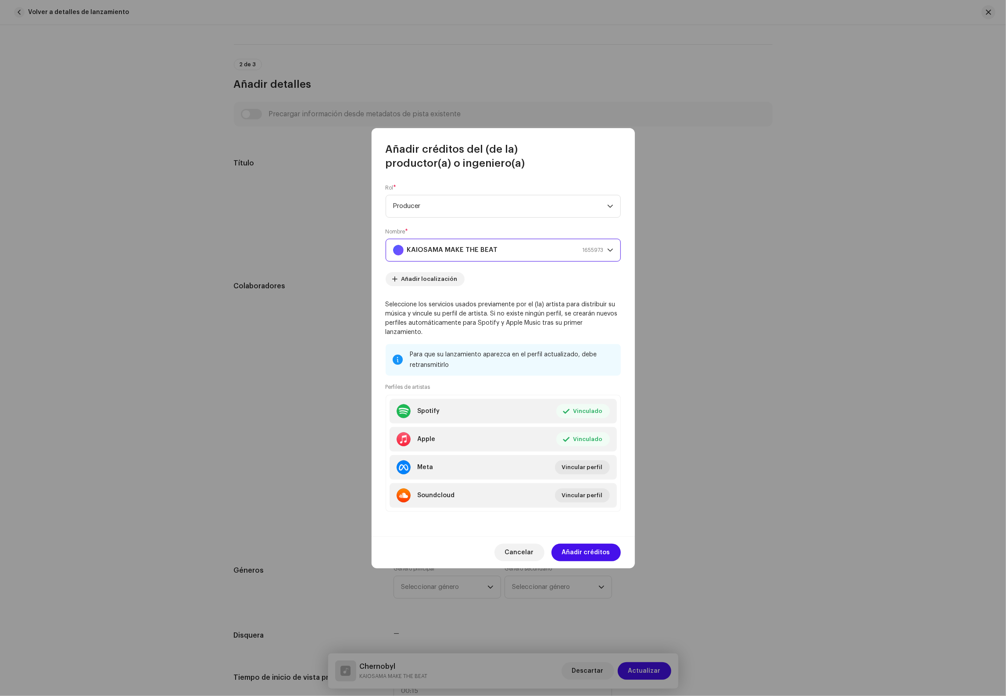
click at [592, 551] on span "Añadir créditos" at bounding box center [586, 552] width 48 height 18
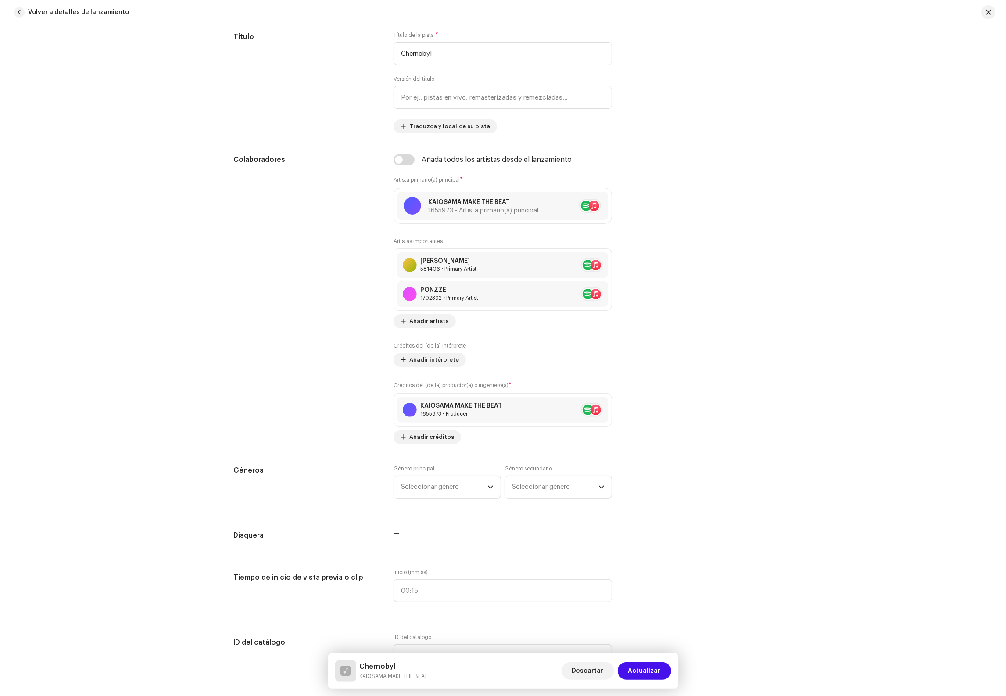
scroll to position [480, 0]
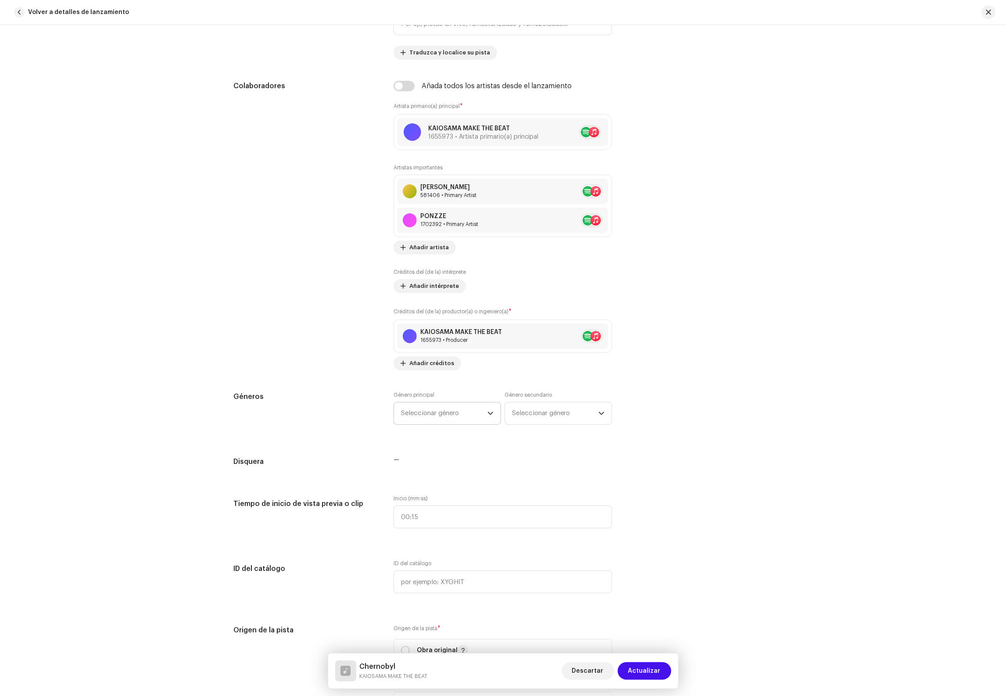
click at [454, 424] on span "Seleccionar género" at bounding box center [444, 413] width 86 height 22
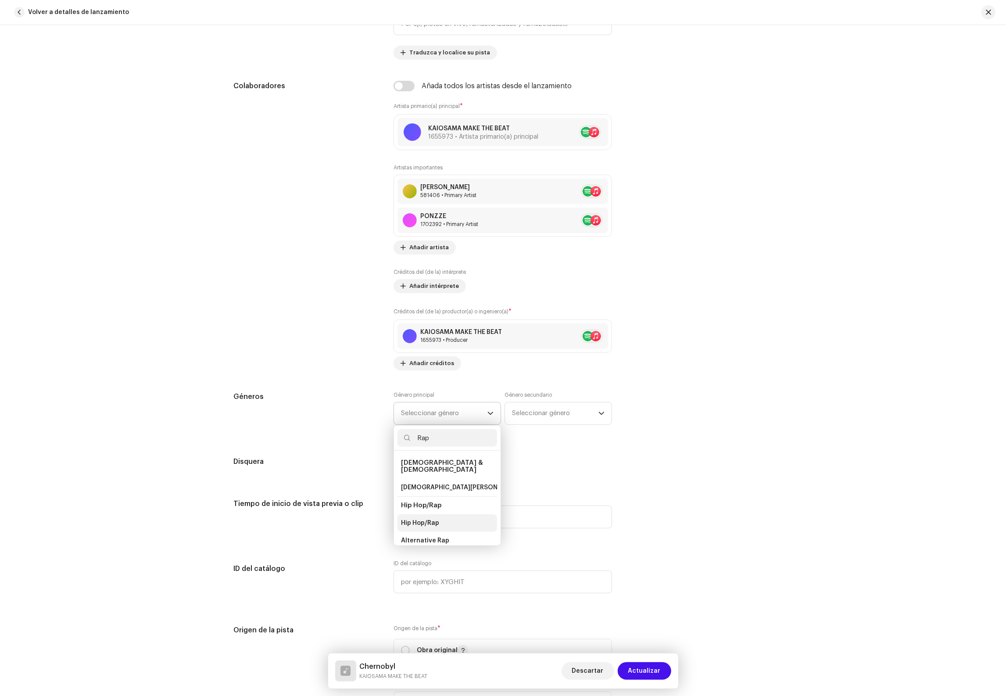
type input "Rap"
click at [437, 520] on li "Hip Hop/Rap" at bounding box center [447, 523] width 100 height 18
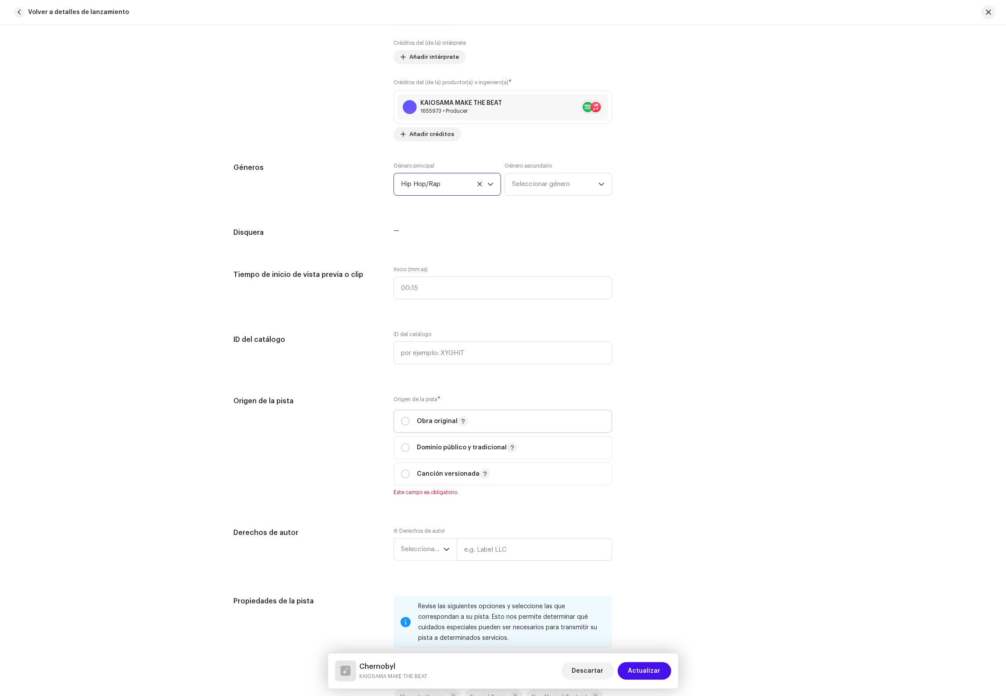
click at [439, 426] on p "Obra original" at bounding box center [442, 421] width 51 height 11
radio input "true"
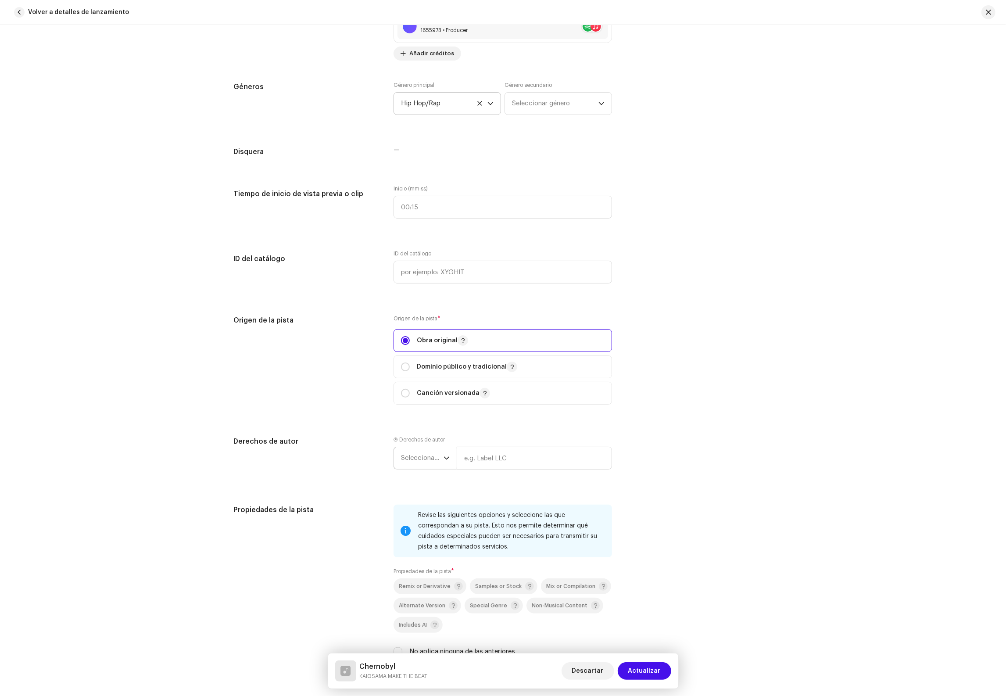
scroll to position [809, 0]
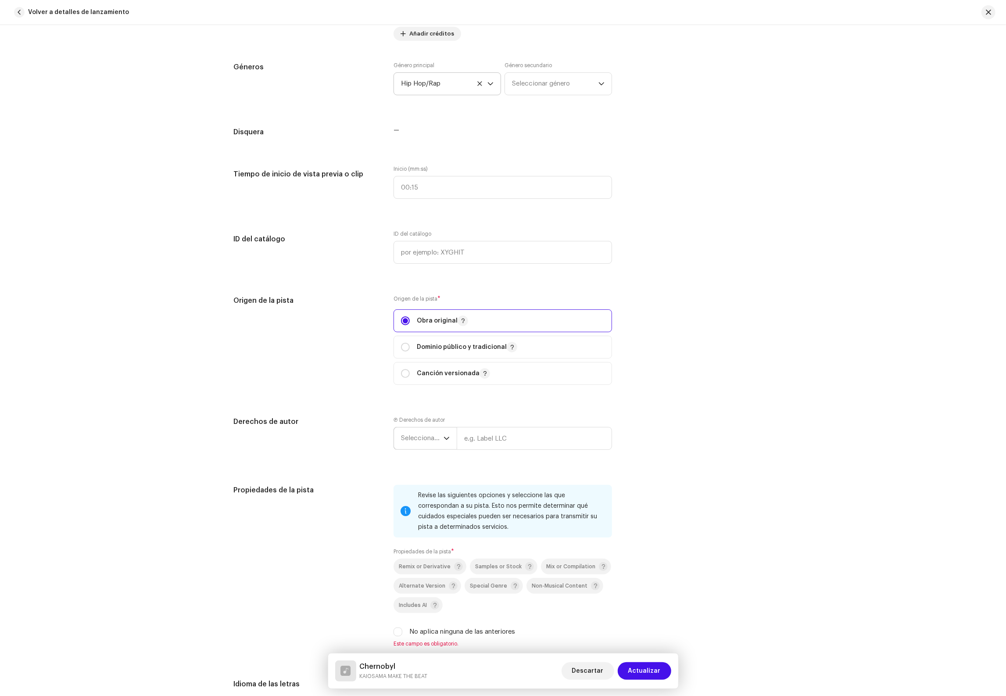
click at [427, 440] on span "Seleccionar año" at bounding box center [422, 438] width 43 height 22
click at [416, 514] on li "2025" at bounding box center [428, 506] width 62 height 18
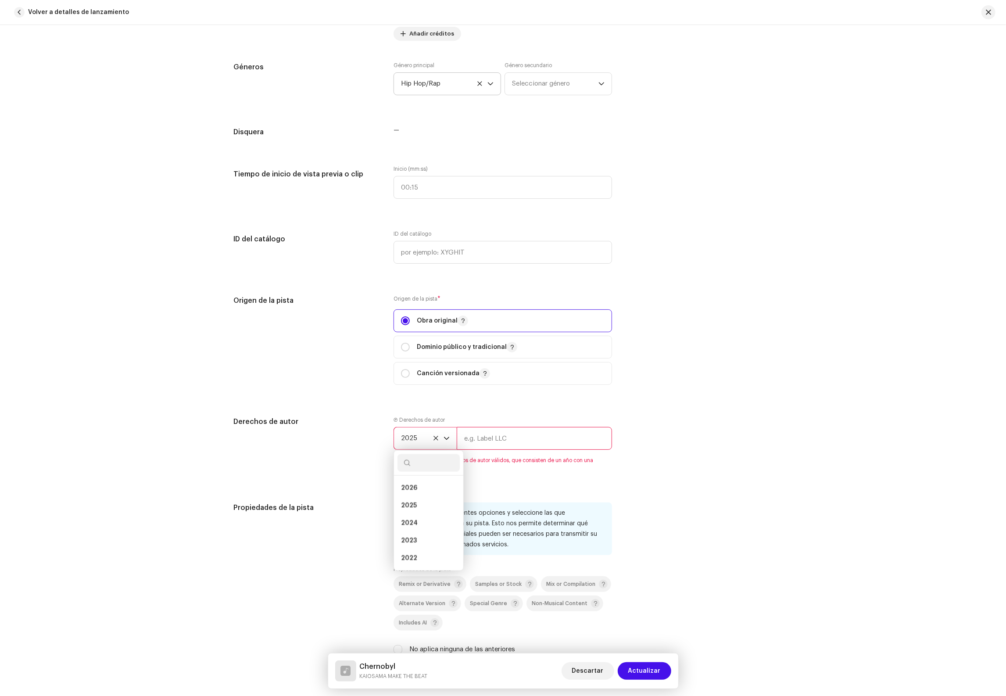
click at [496, 450] on input "text" at bounding box center [534, 438] width 155 height 23
type input "KAIOSAMA MAKE THE BEAT I Distribuido por WDistribution/WhiteMusic Europe S.L"
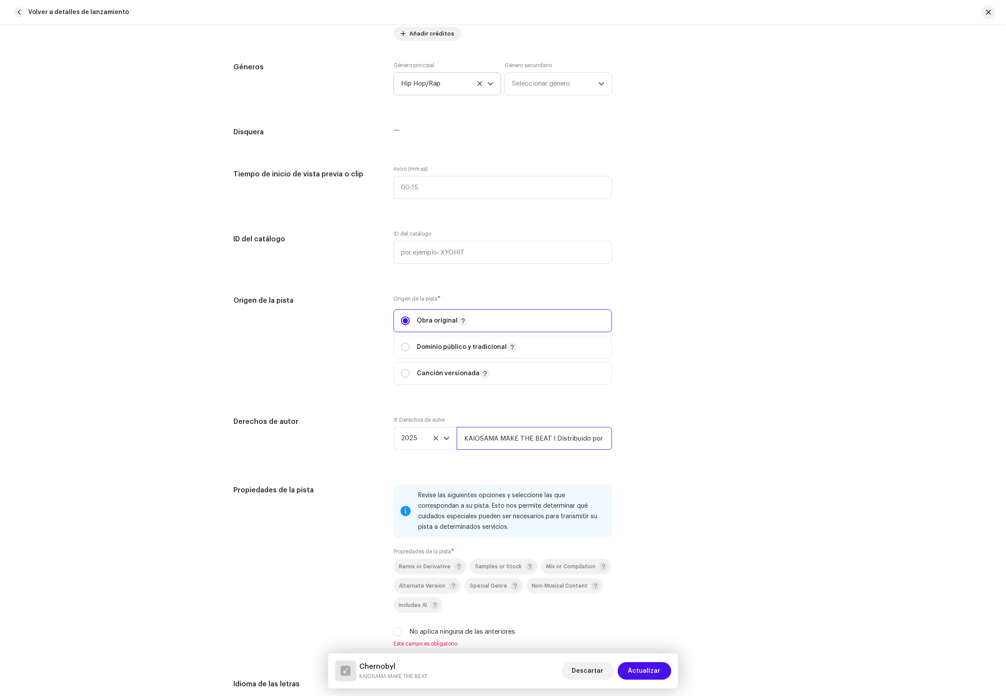
scroll to position [1048, 0]
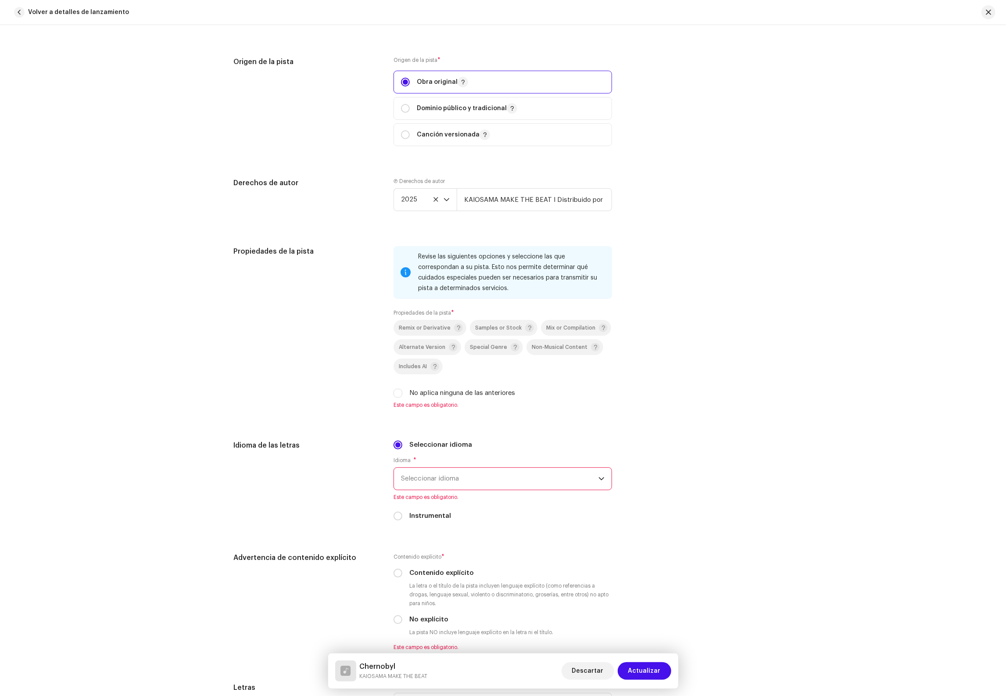
click at [418, 397] on label "No aplica ninguna de las anteriores" at bounding box center [462, 393] width 106 height 10
click at [402, 397] on input "No aplica ninguna de las anteriores" at bounding box center [397, 393] width 9 height 9
checkbox input "true"
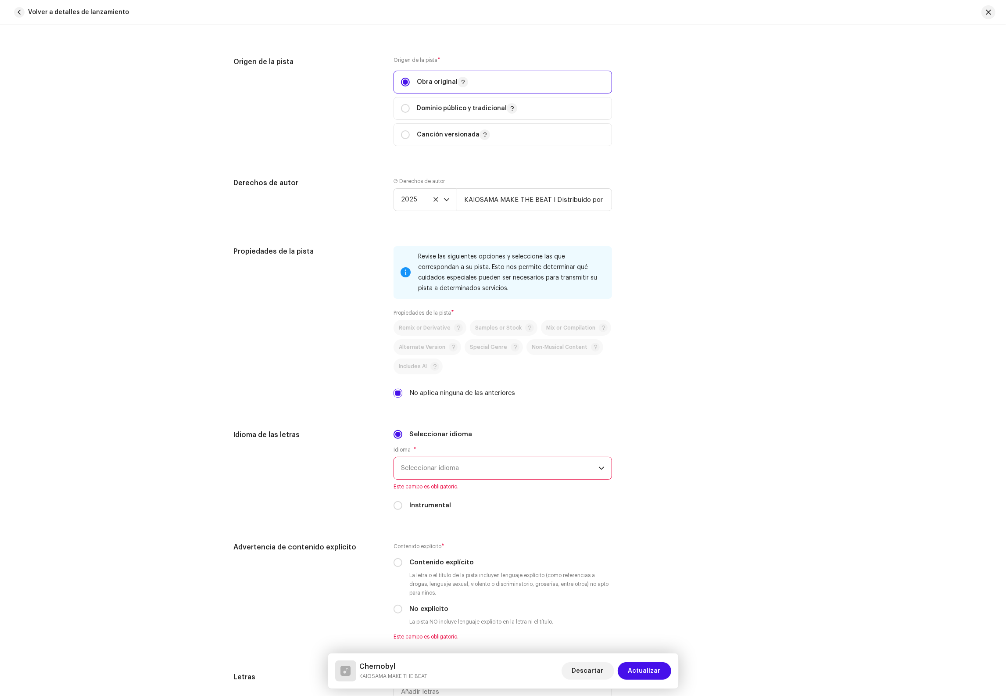
click at [448, 479] on span "Seleccionar idioma" at bounding box center [499, 468] width 197 height 22
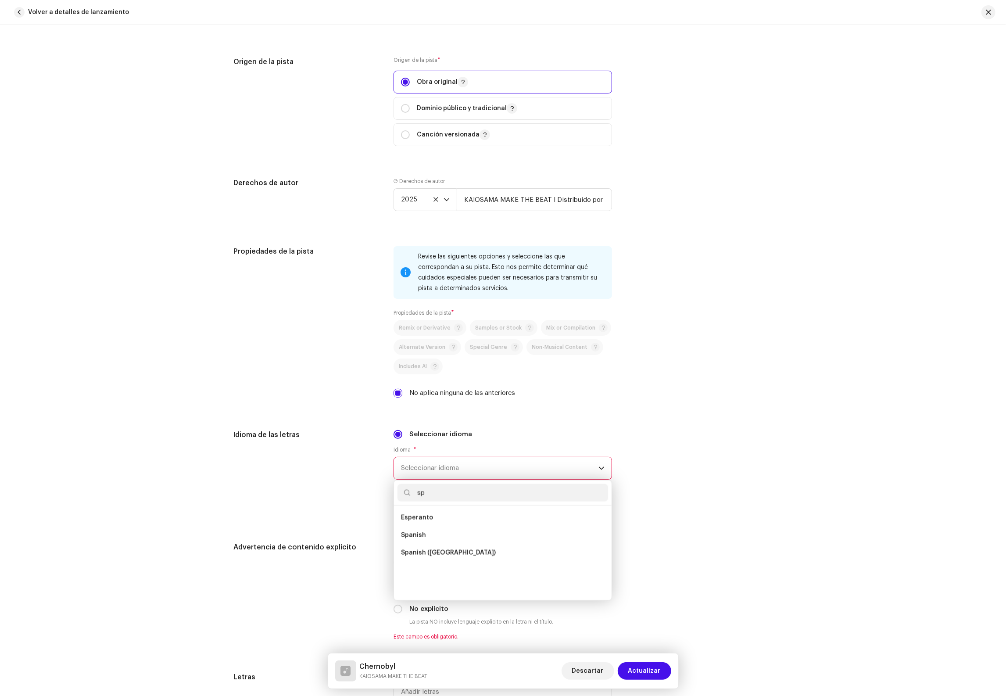
scroll to position [0, 0]
type input "spa"
click at [424, 526] on li "Spanish" at bounding box center [502, 518] width 211 height 18
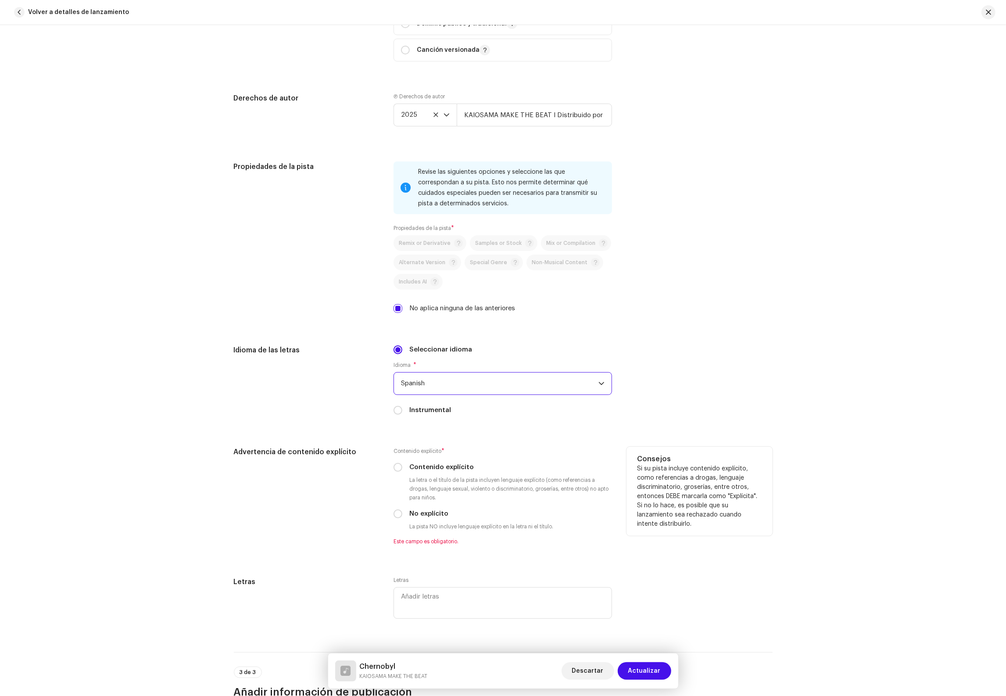
scroll to position [1146, 0]
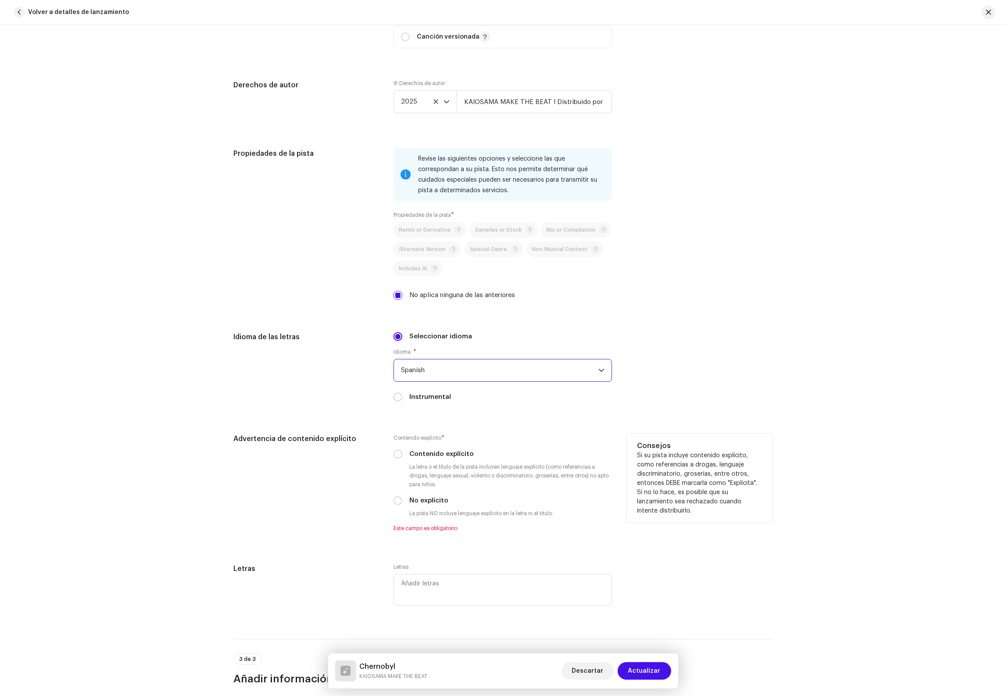
click at [422, 459] on label "Contenido explícito" at bounding box center [441, 454] width 64 height 10
click at [402, 458] on input "Contenido explícito" at bounding box center [397, 454] width 9 height 9
radio input "true"
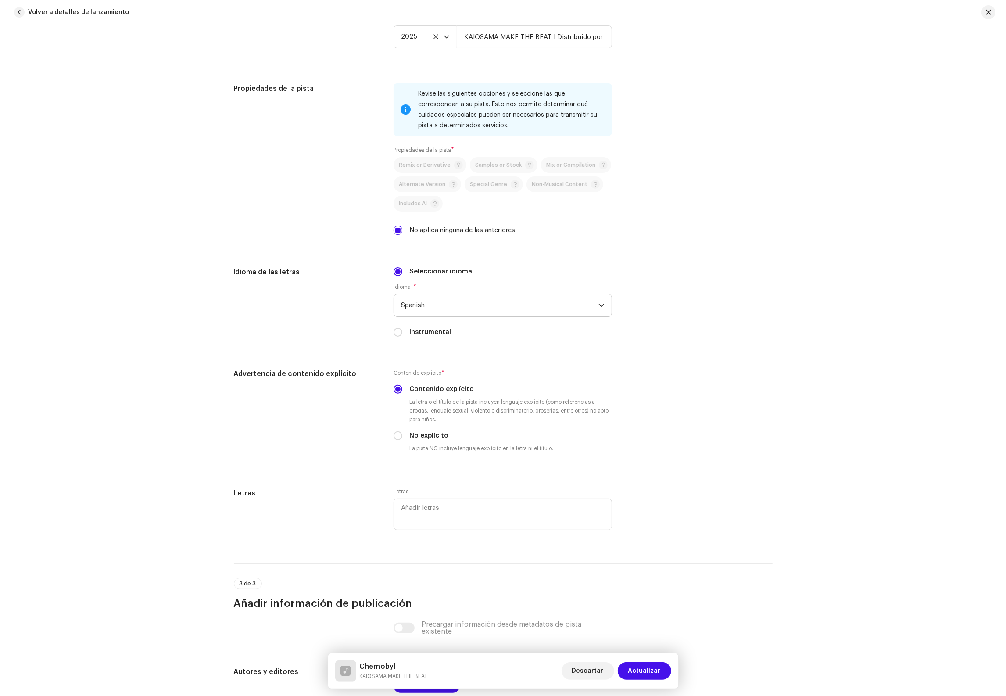
scroll to position [1369, 0]
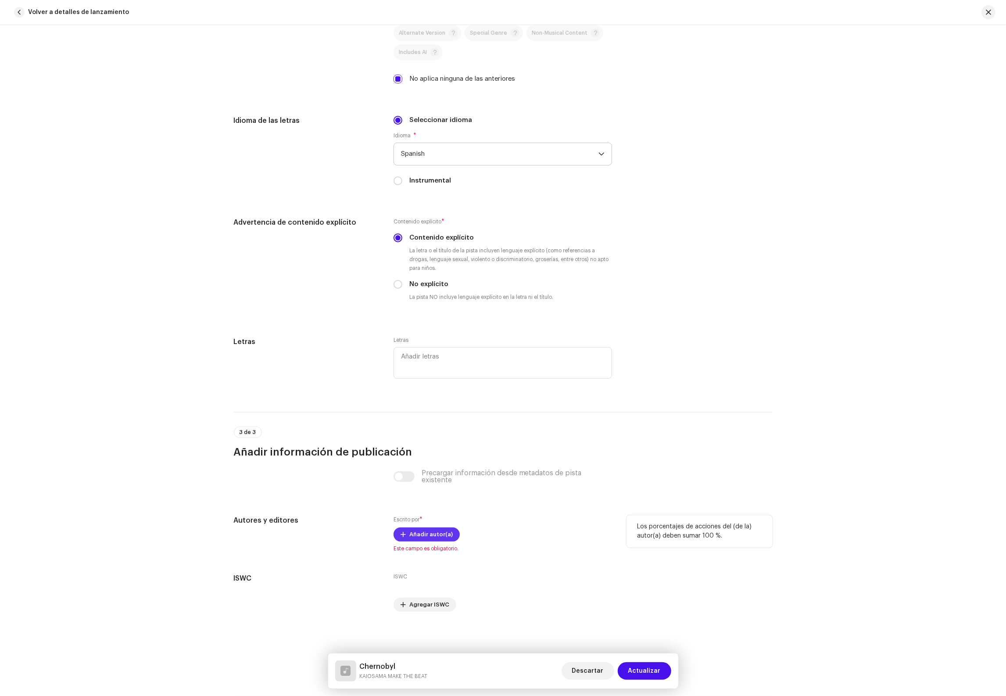
click at [442, 533] on span "Añadir autor(a)" at bounding box center [430, 534] width 43 height 18
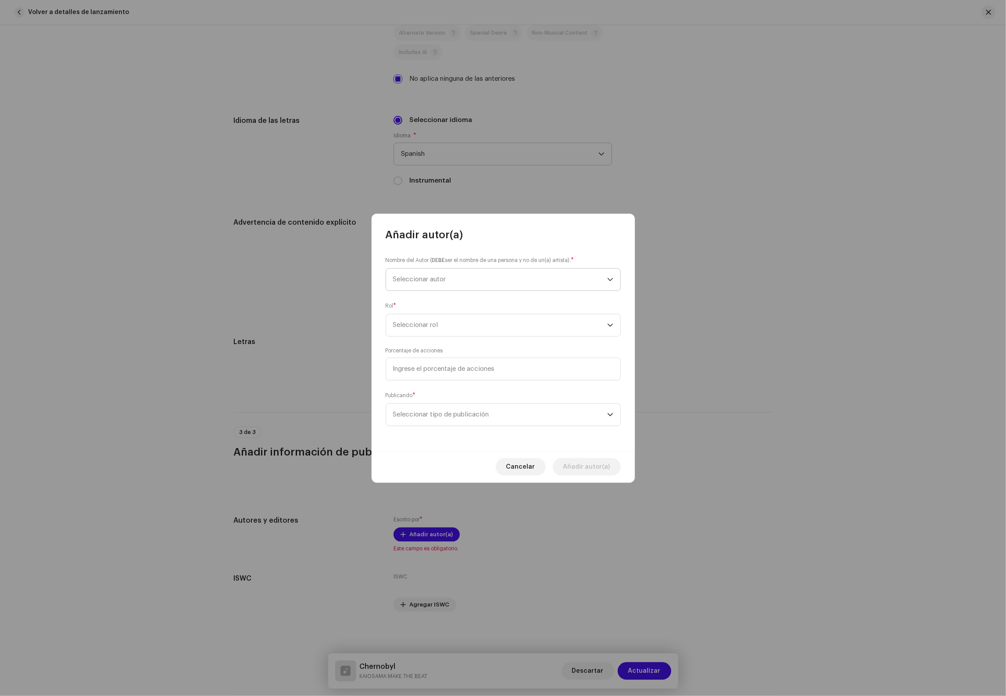
click at [427, 279] on span "Seleccionar autor" at bounding box center [419, 279] width 53 height 7
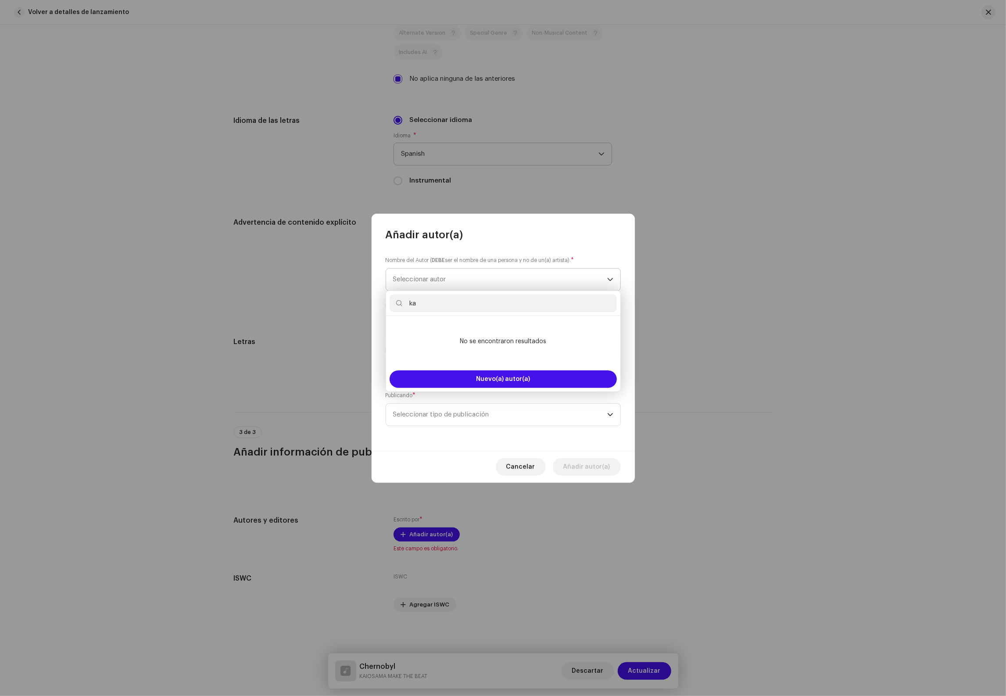
type input "k"
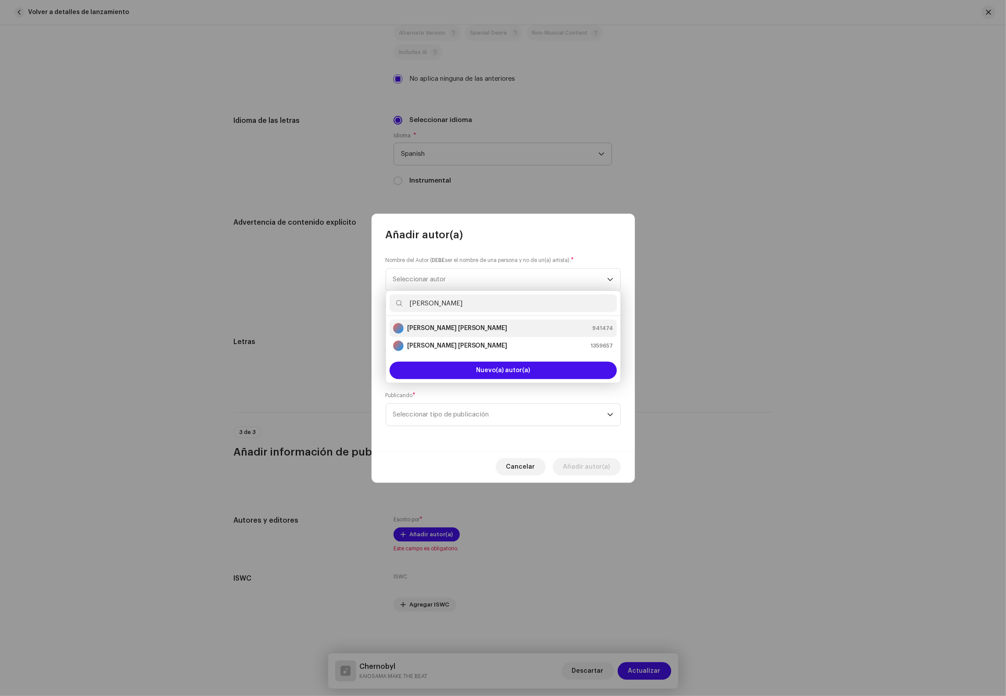
type input "jorge felipe"
drag, startPoint x: 429, startPoint y: 329, endPoint x: 435, endPoint y: 329, distance: 6.1
click at [429, 329] on strong "Jorge Felipe Alayo Guerra" at bounding box center [457, 328] width 100 height 9
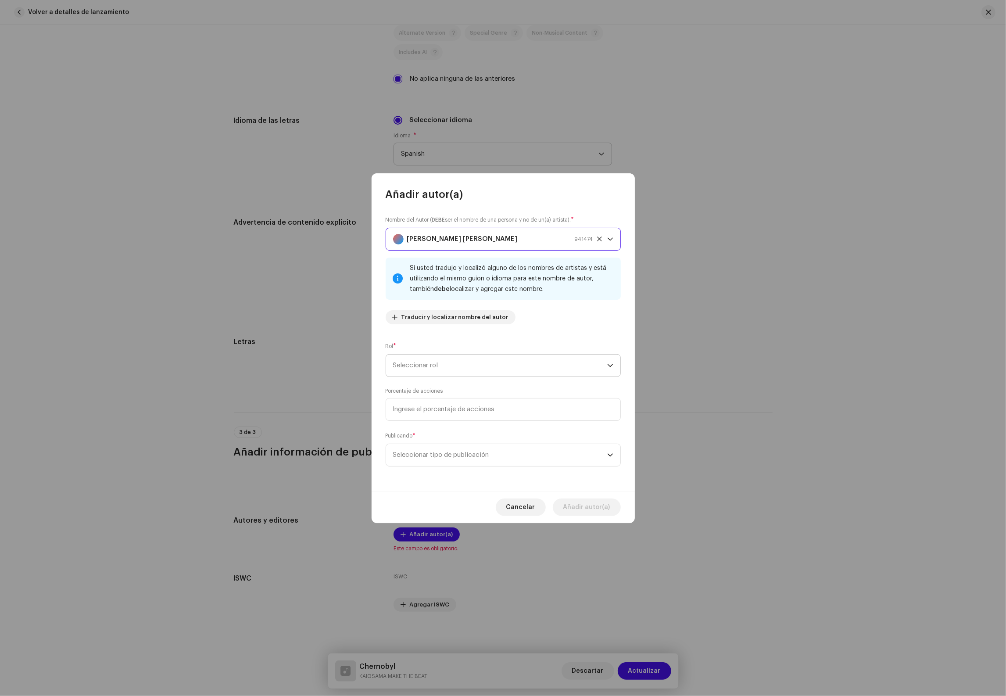
click at [441, 375] on span "Seleccionar rol" at bounding box center [500, 365] width 214 height 22
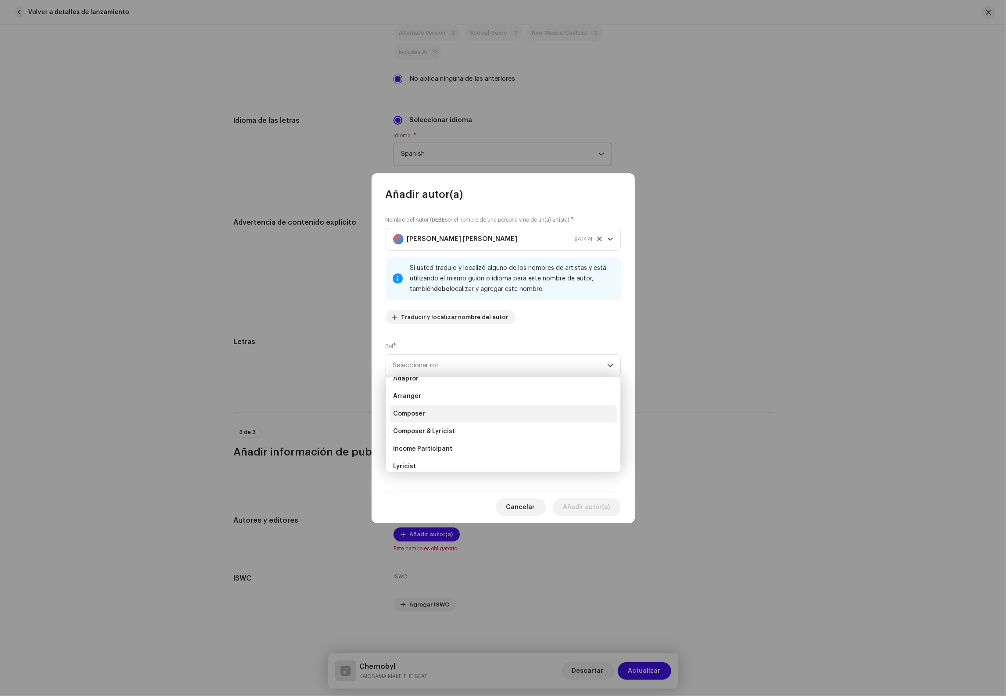
scroll to position [0, 0]
drag, startPoint x: 424, startPoint y: 422, endPoint x: 436, endPoint y: 411, distance: 16.1
click at [424, 422] on li "Composer" at bounding box center [502, 424] width 227 height 18
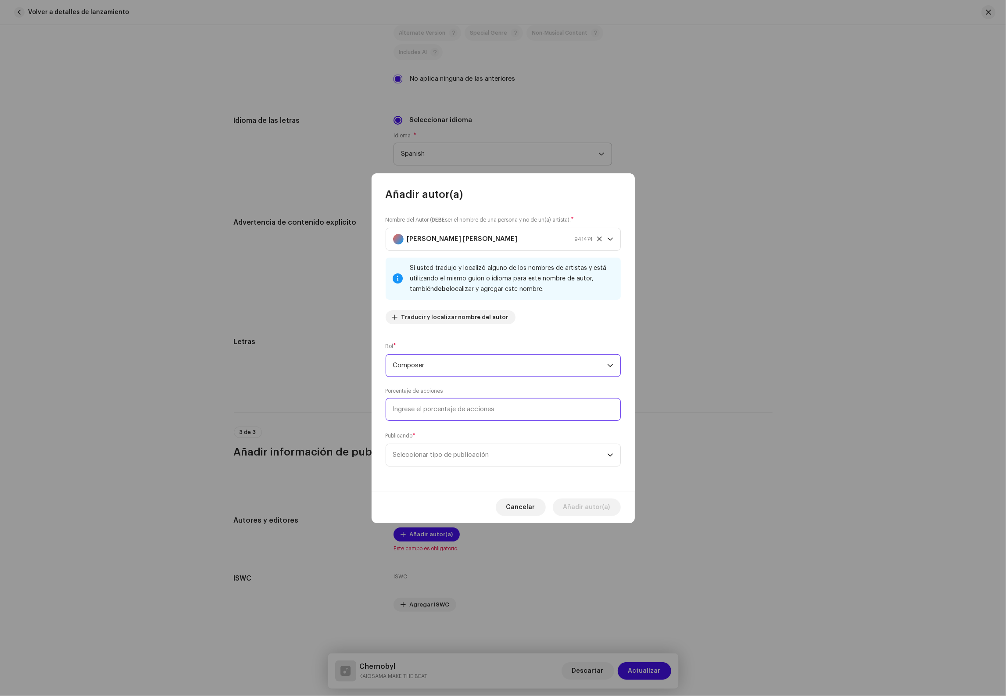
click at [438, 405] on input at bounding box center [503, 409] width 235 height 23
type input "50,00"
click at [448, 457] on span "Seleccionar tipo de publicación" at bounding box center [500, 455] width 214 height 22
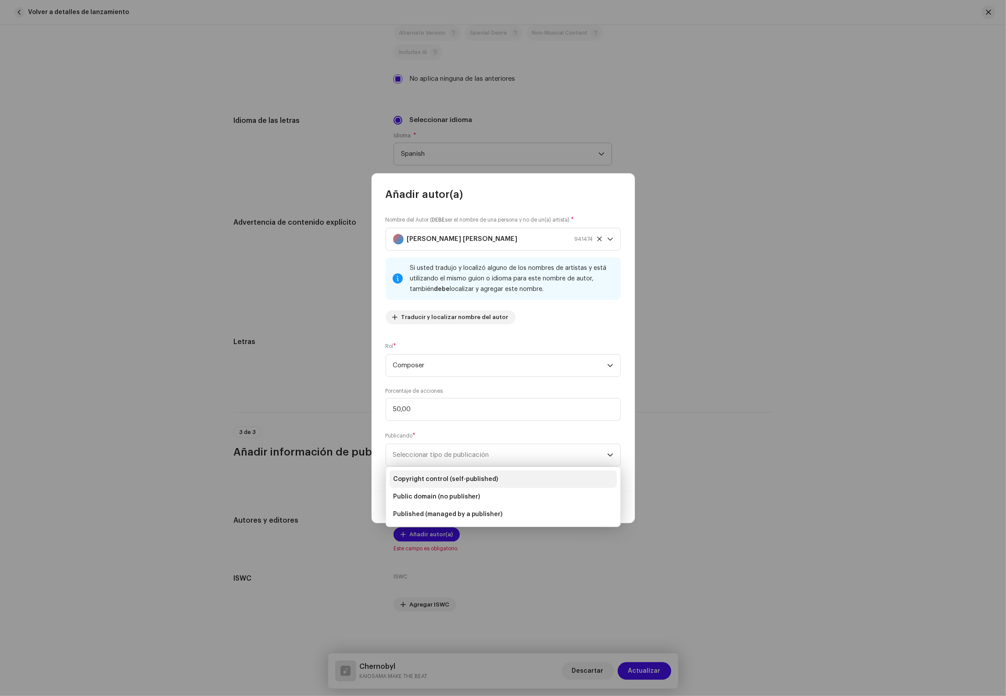
click at [437, 475] on span "Copyright control (self-published)" at bounding box center [445, 479] width 105 height 9
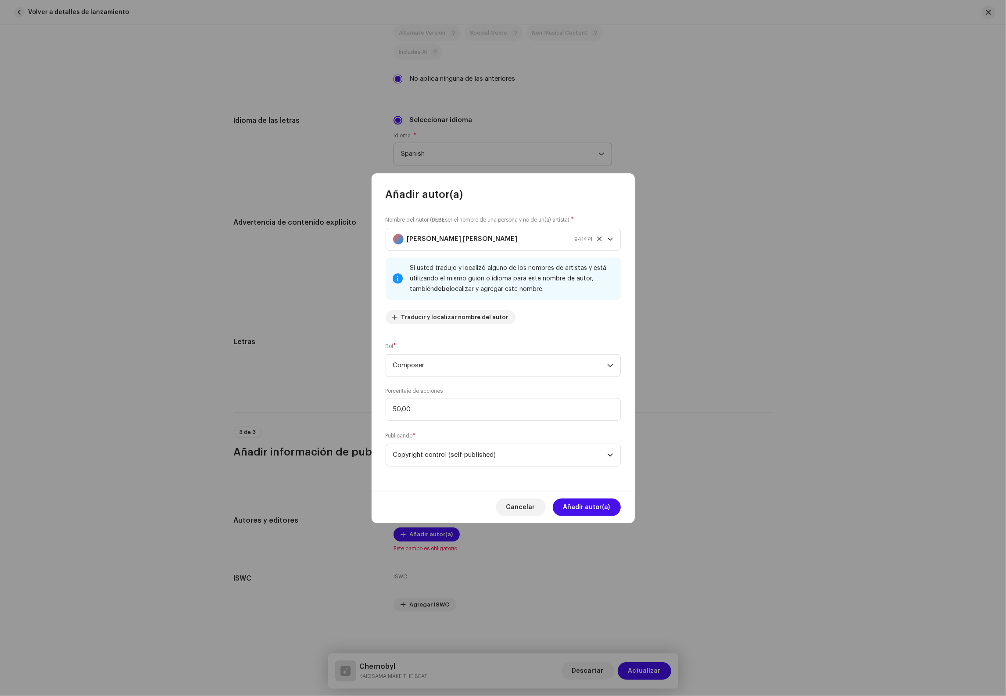
click at [590, 510] on span "Añadir autor(a)" at bounding box center [586, 507] width 47 height 18
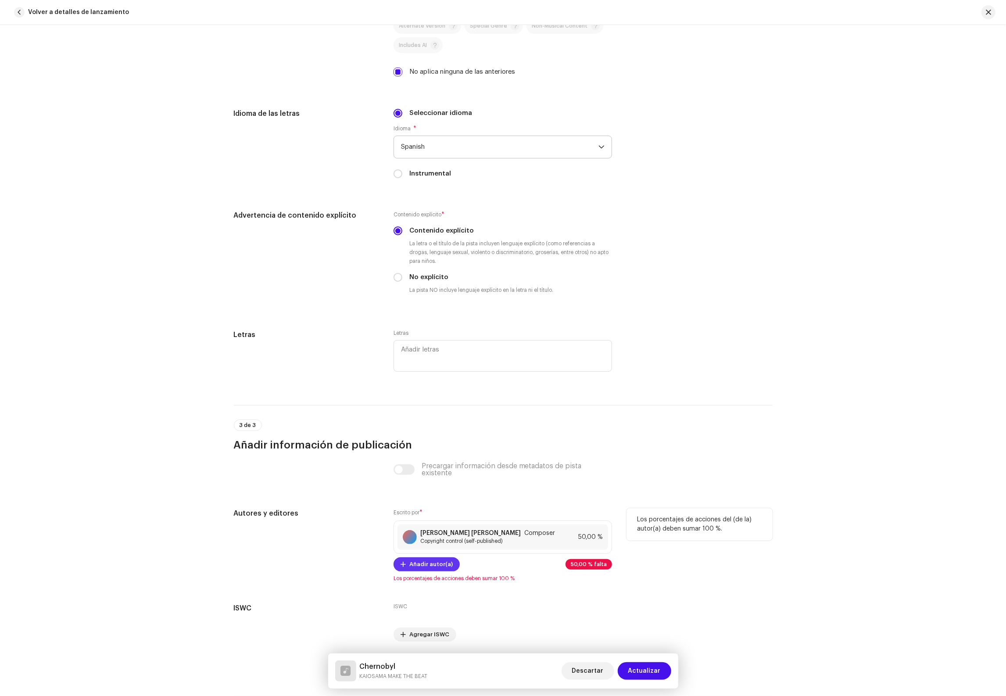
click at [417, 571] on span "Añadir autor(a)" at bounding box center [430, 564] width 43 height 18
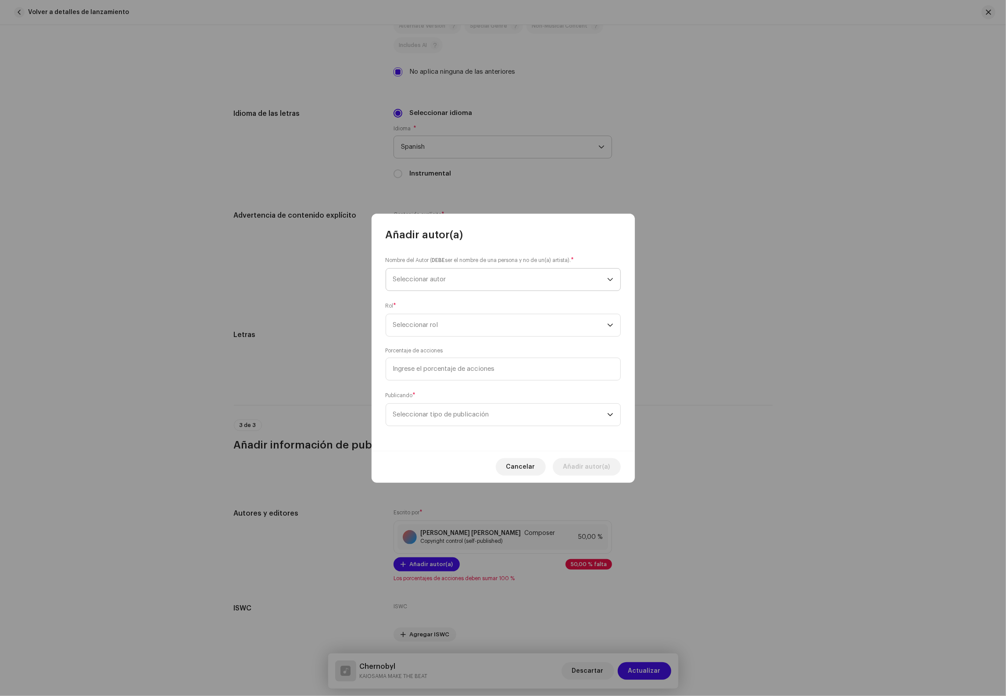
click at [437, 283] on span "Seleccionar autor" at bounding box center [500, 279] width 214 height 22
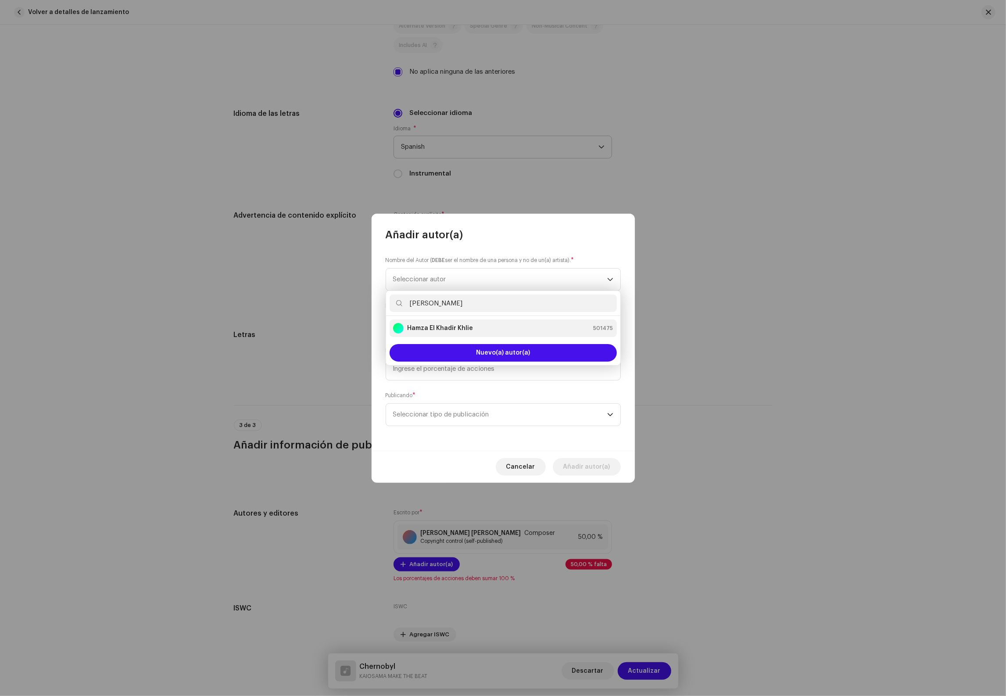
type input "hamza"
click at [445, 327] on strong "Hamza El Khadir Khlie" at bounding box center [440, 328] width 66 height 9
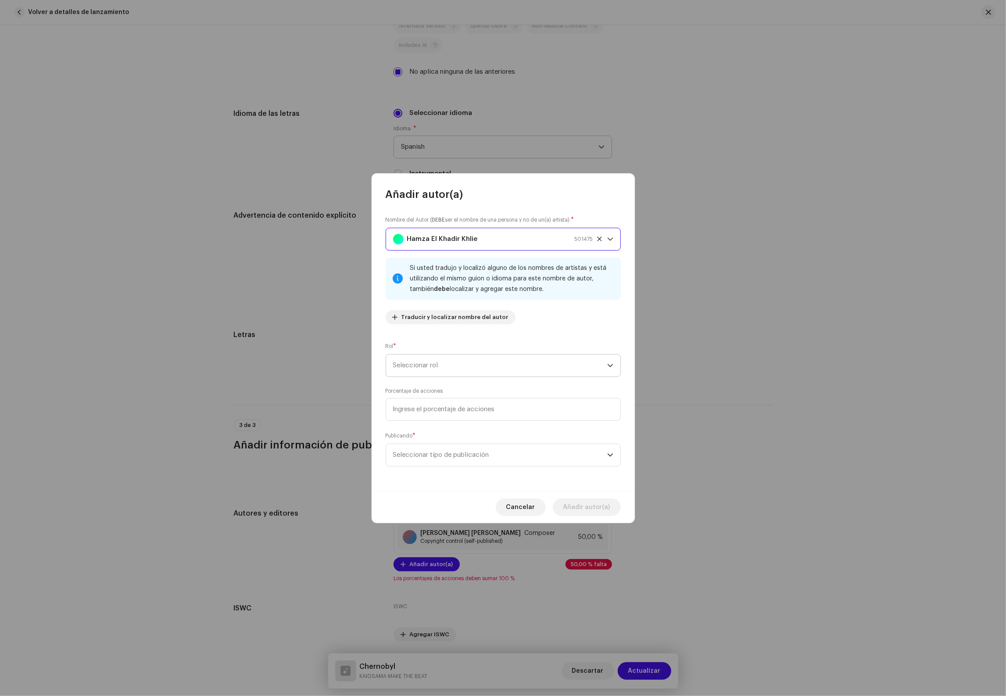
click at [431, 359] on span "Seleccionar rol" at bounding box center [500, 365] width 214 height 22
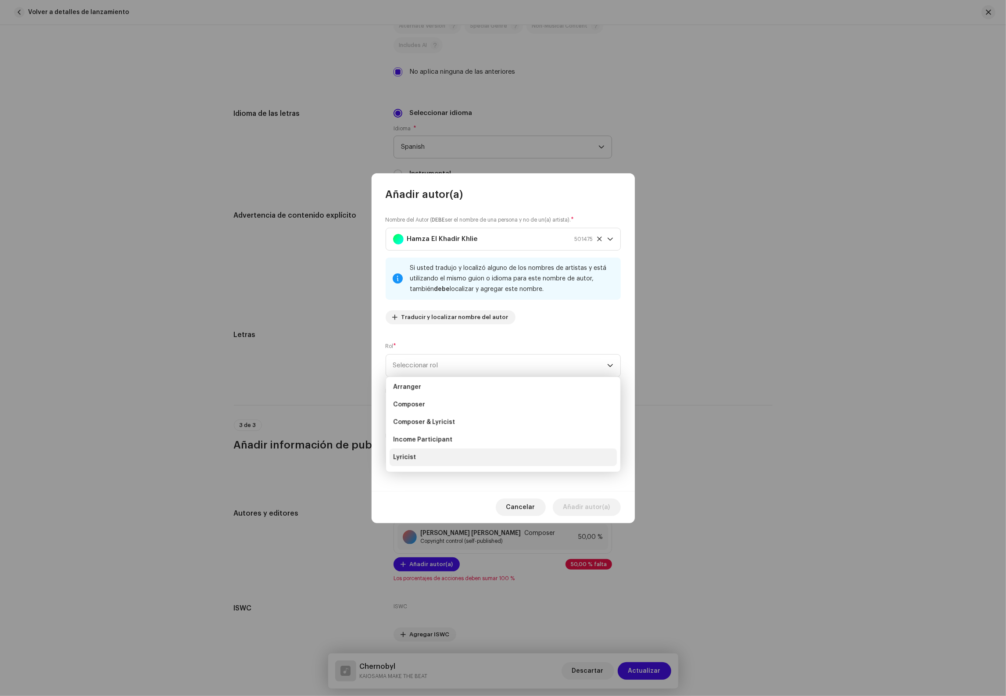
scroll to position [20, 0]
click at [414, 454] on li "Lyricist" at bounding box center [502, 457] width 227 height 18
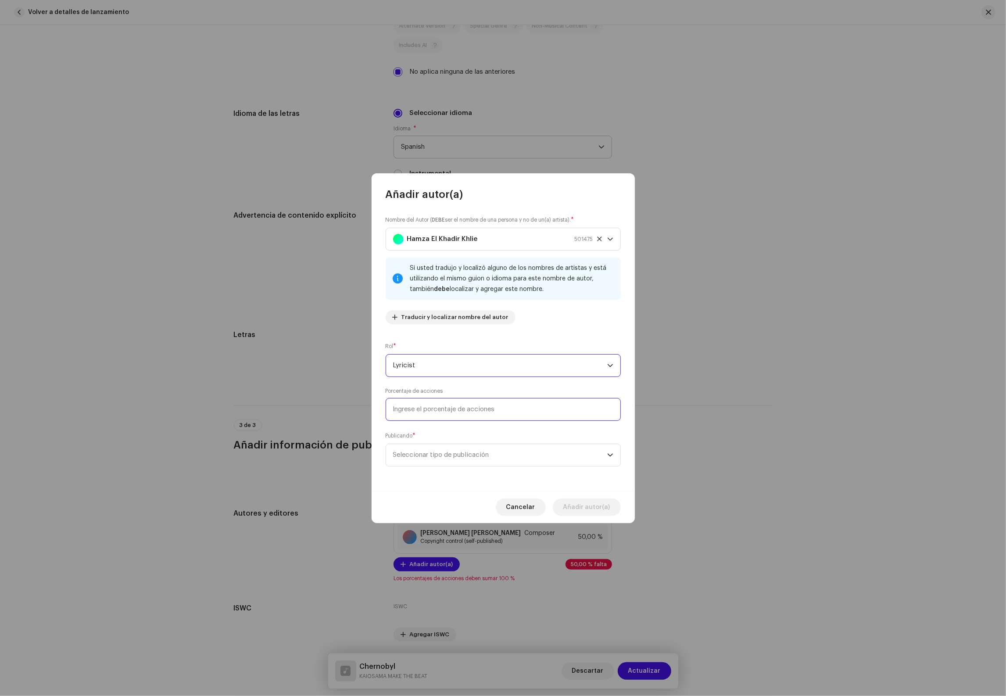
click at [441, 410] on input at bounding box center [503, 409] width 235 height 23
type input "25,00"
click at [442, 454] on span "Seleccionar tipo de publicación" at bounding box center [500, 455] width 214 height 22
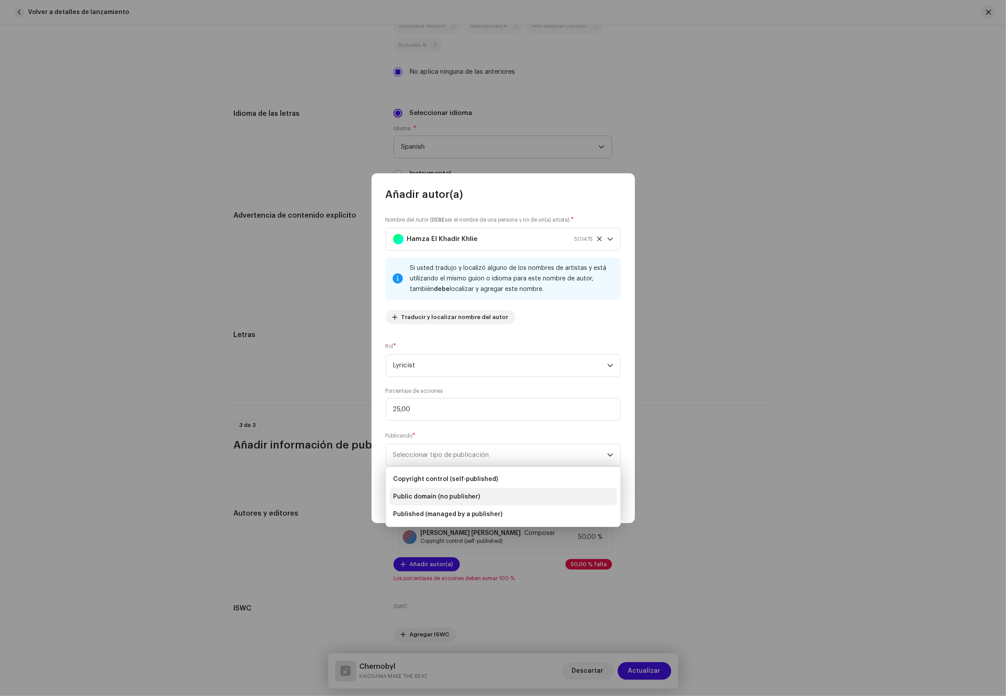
drag, startPoint x: 433, startPoint y: 478, endPoint x: 511, endPoint y: 489, distance: 78.0
click at [435, 478] on span "Copyright control (self-published)" at bounding box center [445, 479] width 105 height 9
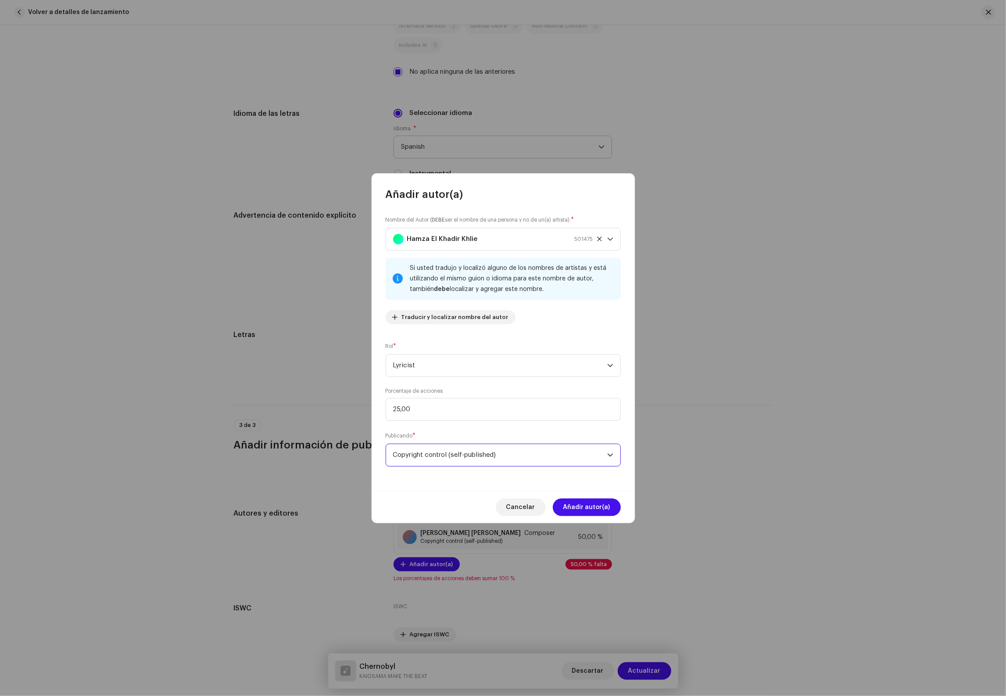
click at [585, 500] on span "Añadir autor(a)" at bounding box center [586, 507] width 47 height 18
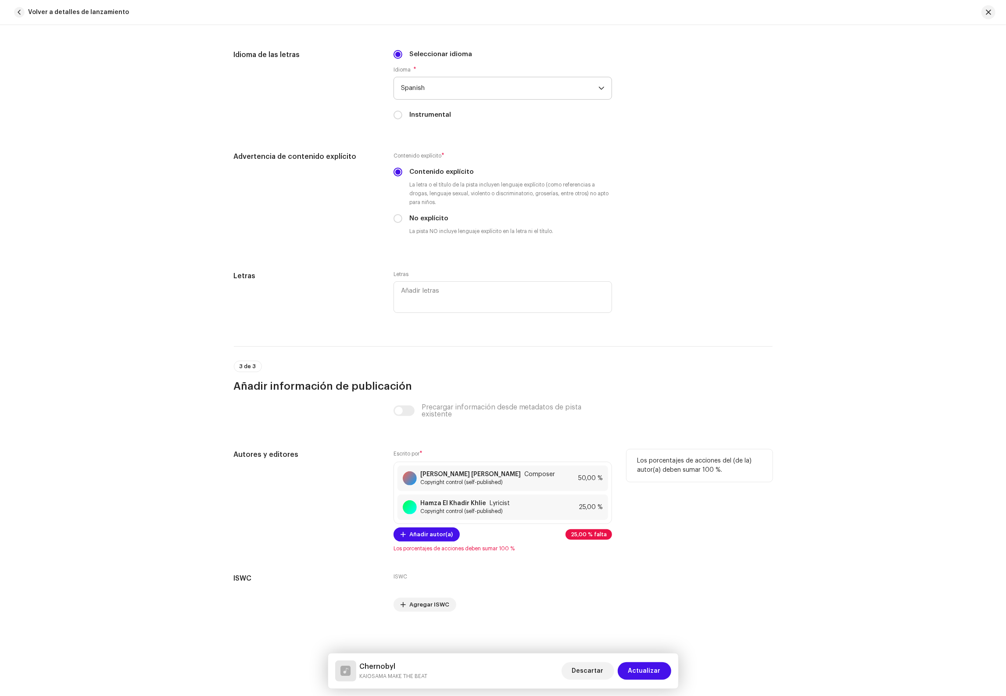
scroll to position [1435, 0]
click at [424, 537] on span "Añadir autor(a)" at bounding box center [430, 534] width 43 height 18
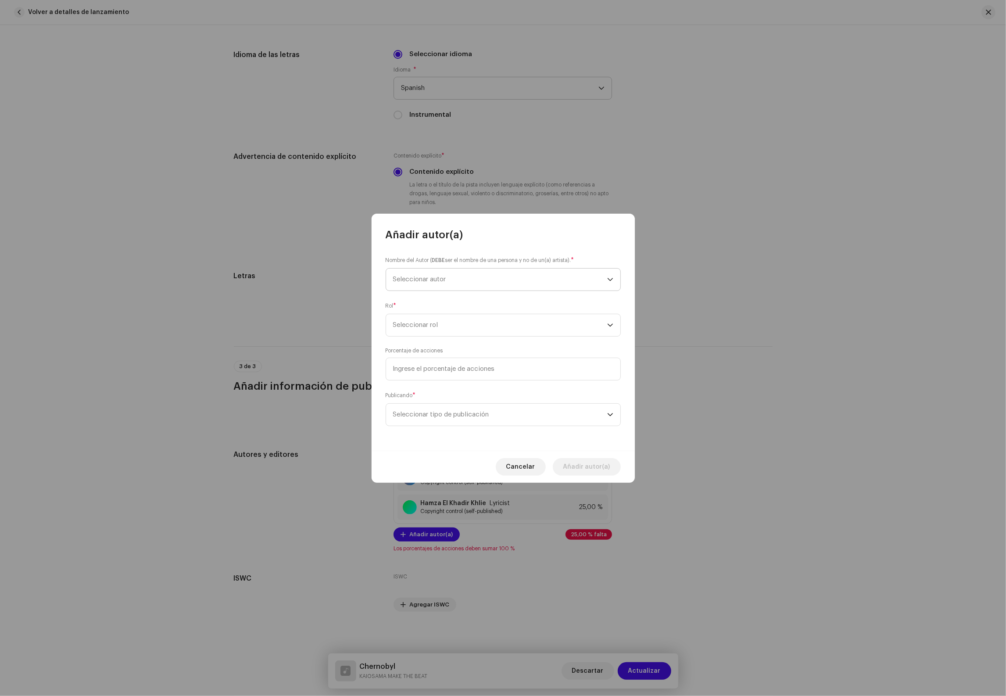
click at [447, 288] on span "Seleccionar autor" at bounding box center [500, 279] width 214 height 22
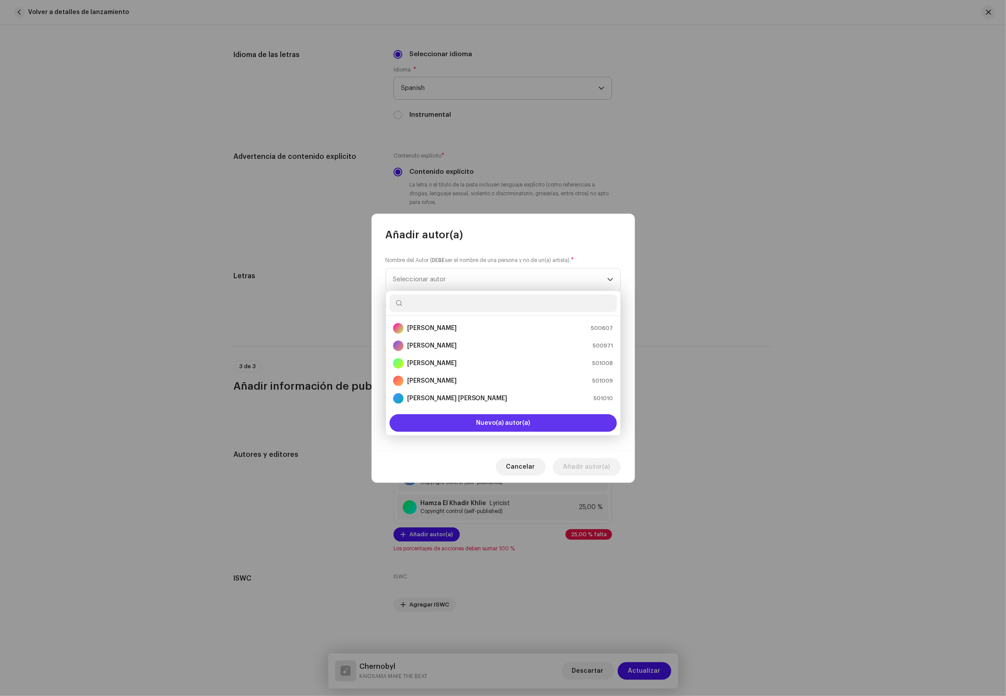
scroll to position [14, 0]
click at [483, 428] on button "Nuevo(a) autor(a)" at bounding box center [502, 423] width 227 height 18
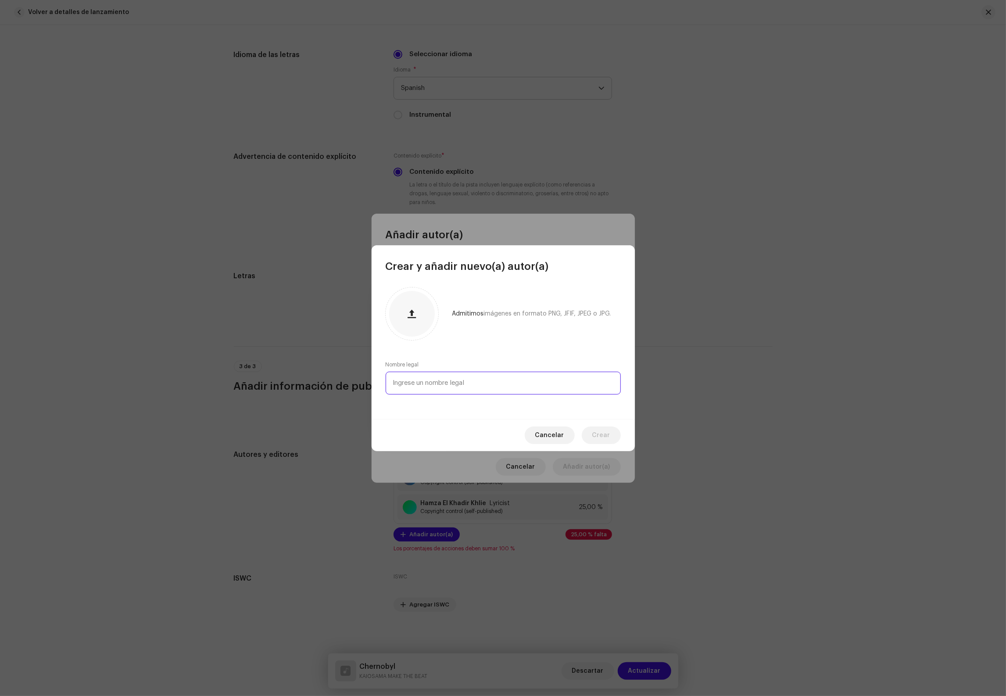
click at [468, 384] on input "text" at bounding box center [503, 383] width 235 height 23
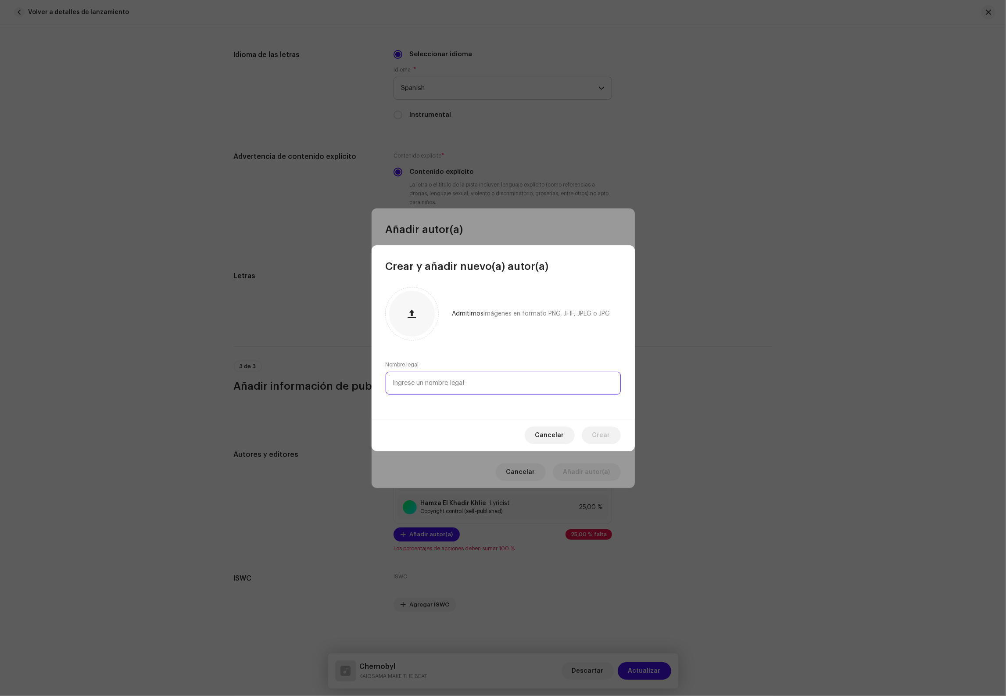
paste input "Carlos Barral Miguens"
type input "Carlos Barral Miguens"
click at [610, 436] on button "Crear" at bounding box center [601, 435] width 39 height 18
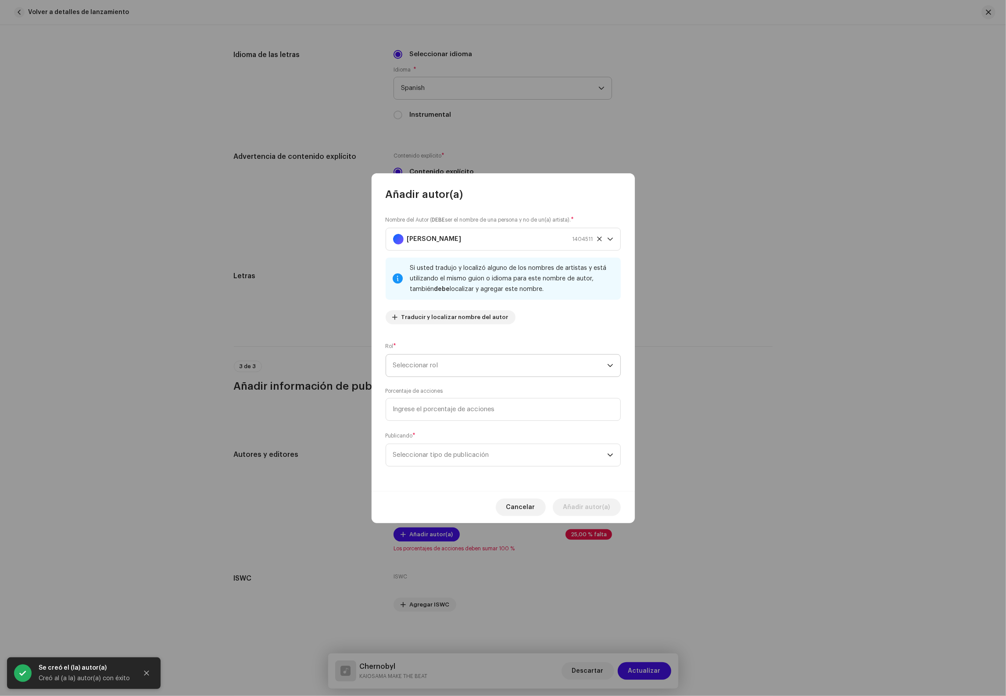
click at [451, 366] on span "Seleccionar rol" at bounding box center [500, 365] width 214 height 22
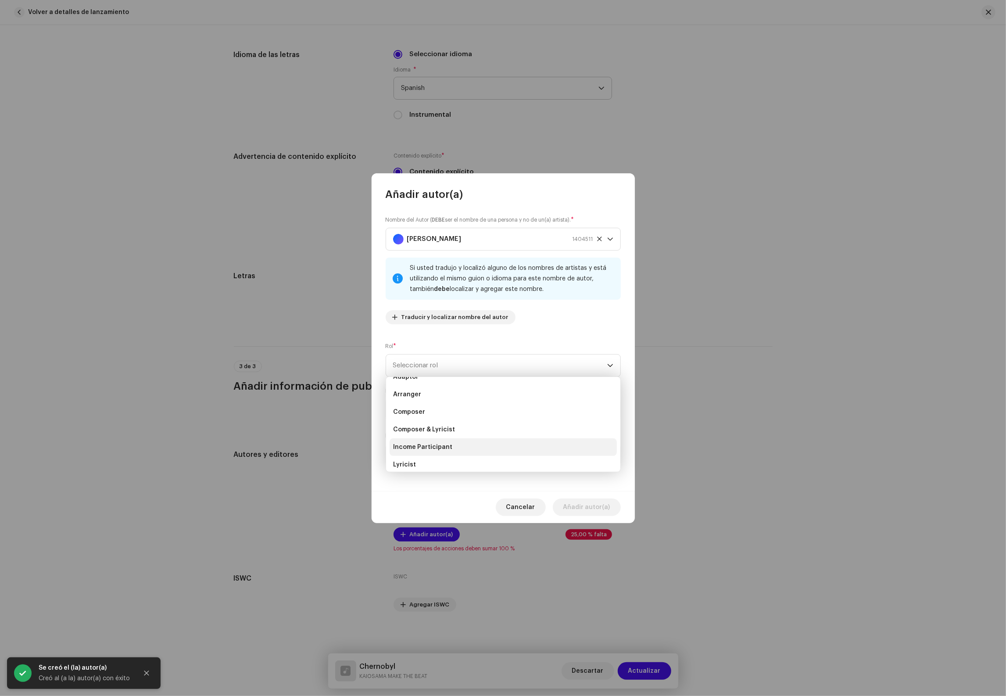
scroll to position [30, 0]
drag, startPoint x: 409, startPoint y: 450, endPoint x: 450, endPoint y: 420, distance: 50.4
click at [409, 450] on span "Lyricist" at bounding box center [404, 447] width 23 height 9
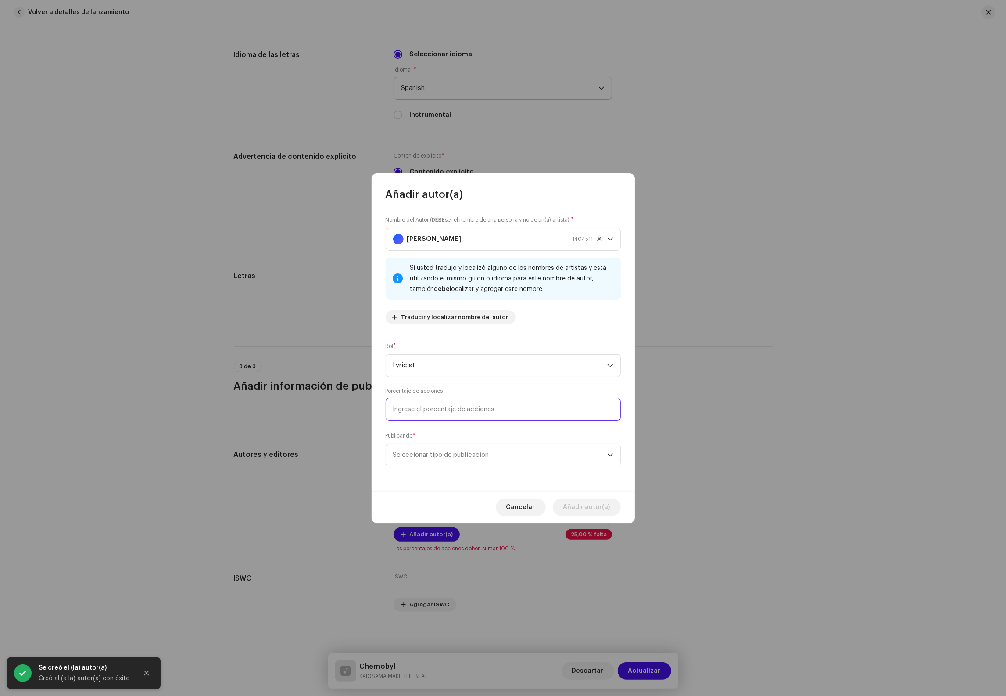
click at [465, 409] on input at bounding box center [503, 409] width 235 height 23
type input "25,00"
drag, startPoint x: 433, startPoint y: 451, endPoint x: 433, endPoint y: 465, distance: 14.0
click at [433, 451] on span "Seleccionar tipo de publicación" at bounding box center [500, 455] width 214 height 22
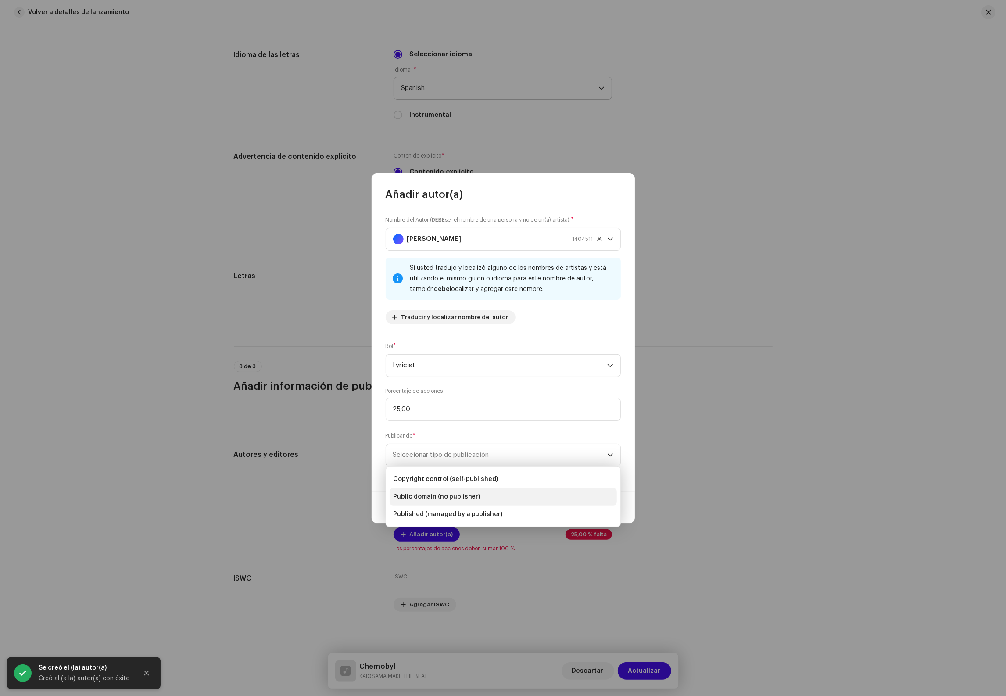
drag, startPoint x: 433, startPoint y: 465, endPoint x: 508, endPoint y: 494, distance: 80.0
click at [434, 478] on span "Copyright control (self-published)" at bounding box center [445, 479] width 105 height 9
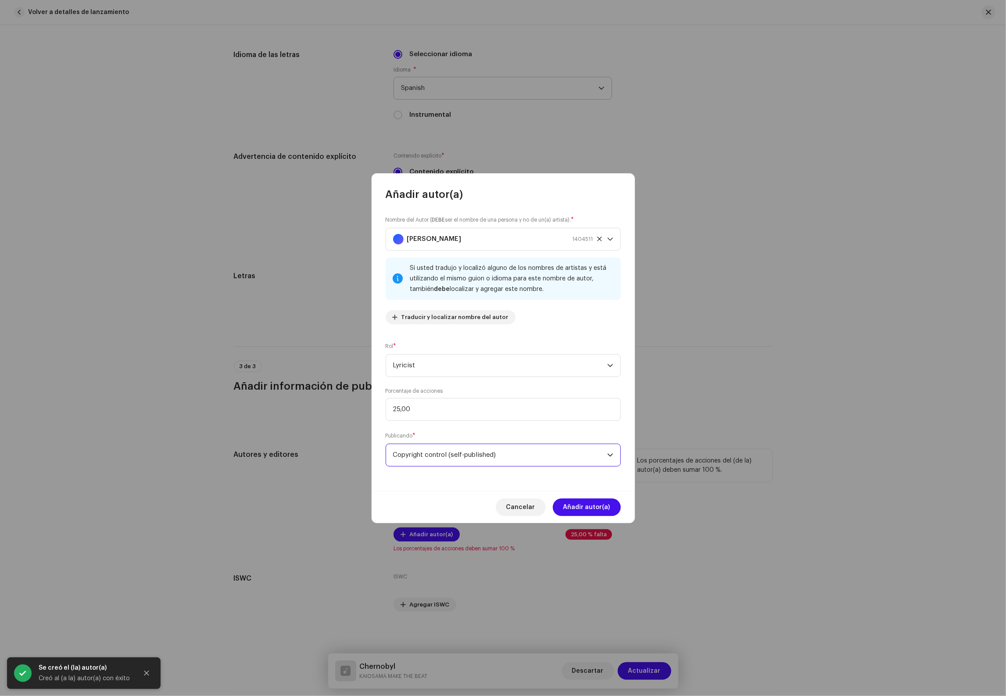
click at [597, 503] on span "Añadir autor(a)" at bounding box center [586, 507] width 47 height 18
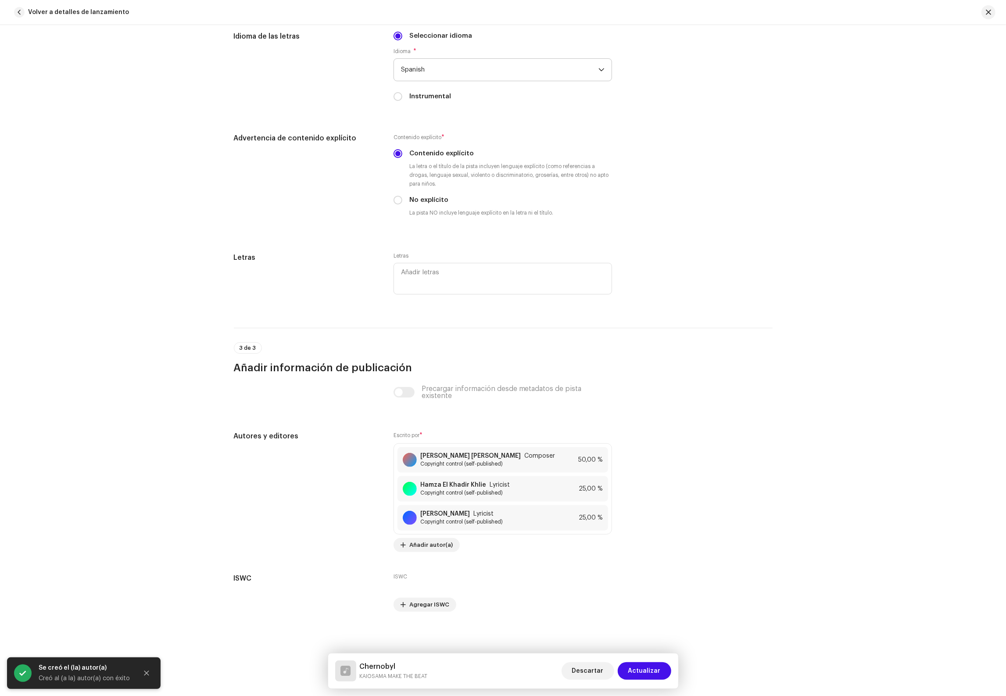
scroll to position [1454, 0]
click at [659, 672] on span "Actualizar" at bounding box center [644, 671] width 32 height 18
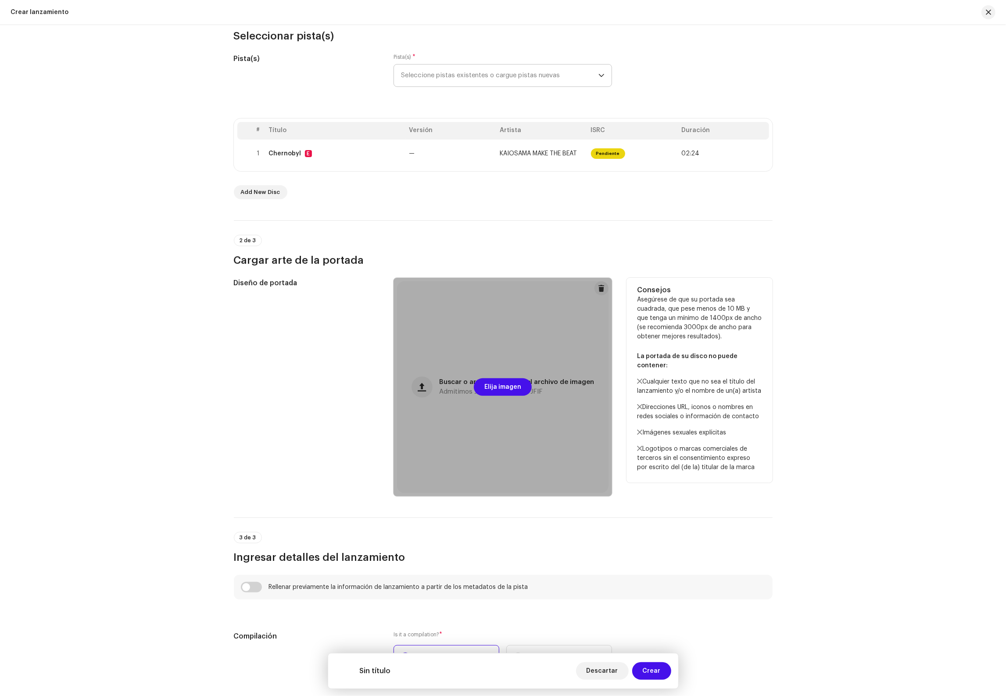
scroll to position [339, 0]
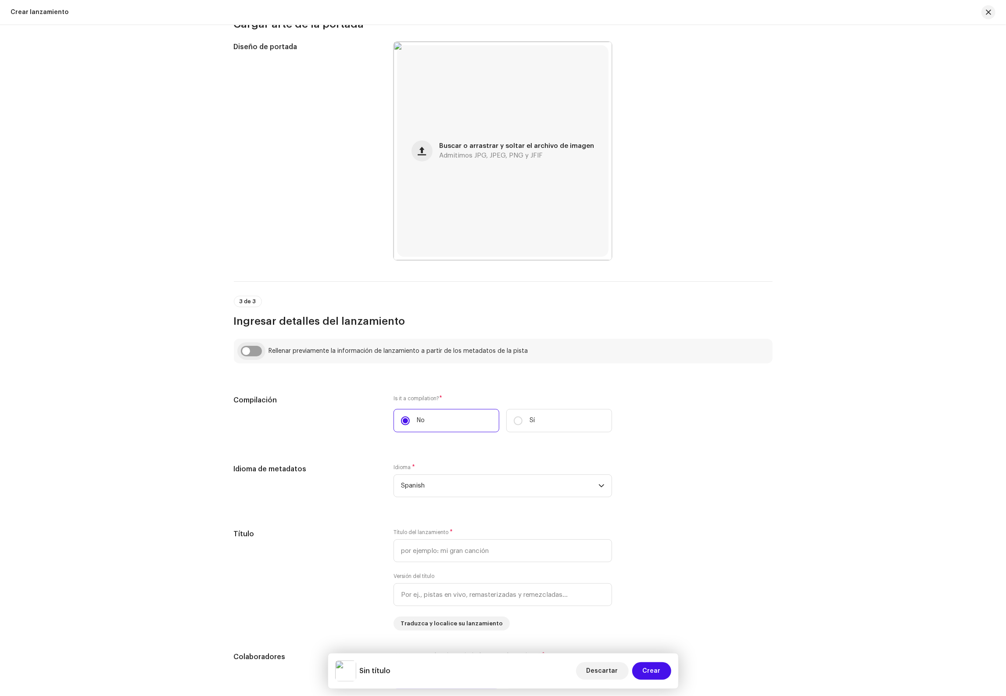
click at [252, 355] on input "checkbox" at bounding box center [251, 351] width 21 height 11
checkbox input "true"
type input "Chernobyl"
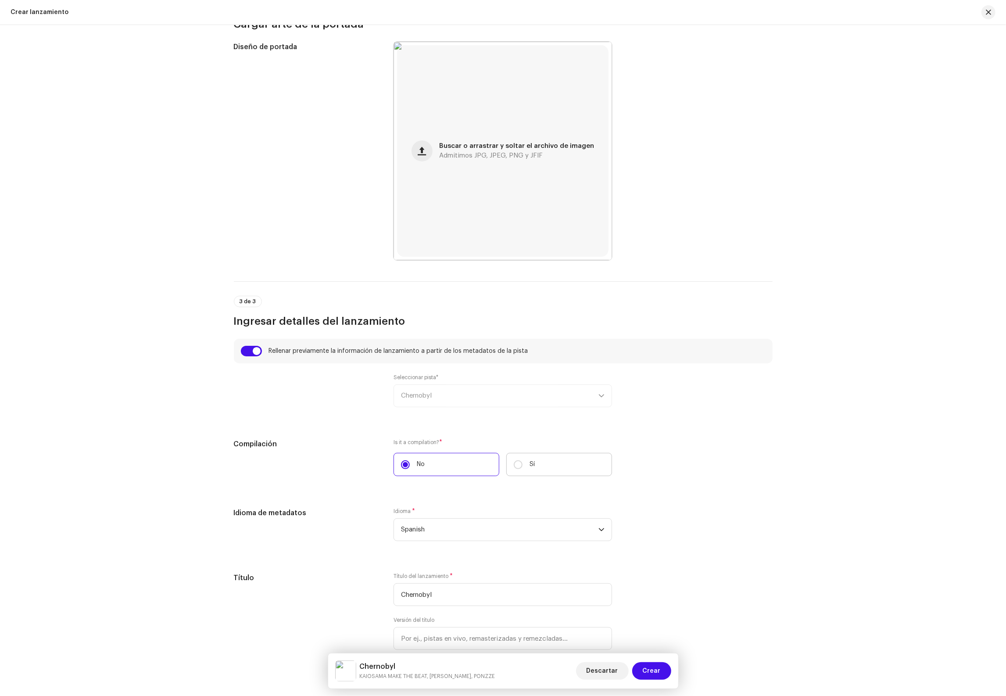
click at [539, 464] on label "Sí" at bounding box center [559, 464] width 106 height 23
click at [522, 464] on input "Sí" at bounding box center [518, 464] width 9 height 9
radio input "true"
click at [448, 464] on label "No" at bounding box center [446, 464] width 106 height 23
click at [410, 464] on input "No" at bounding box center [405, 464] width 9 height 9
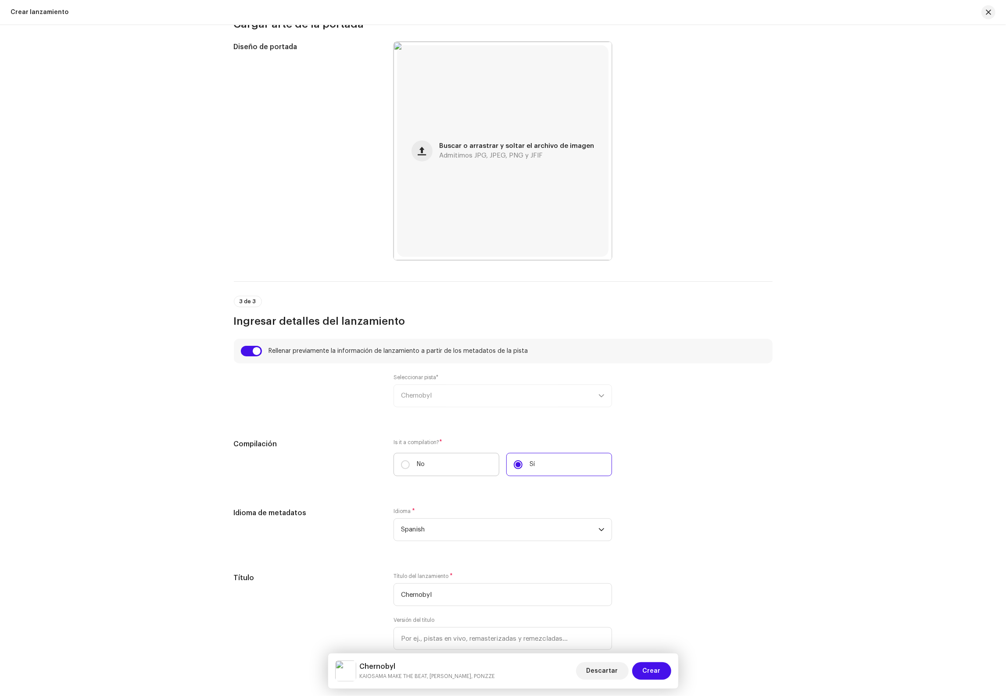
radio input "true"
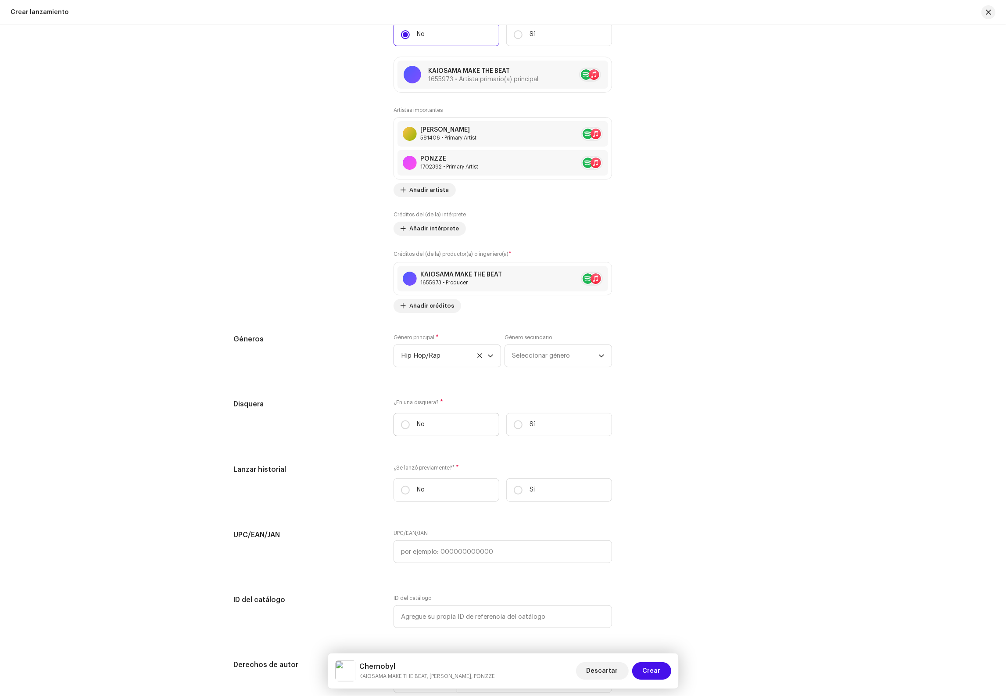
scroll to position [1041, 0]
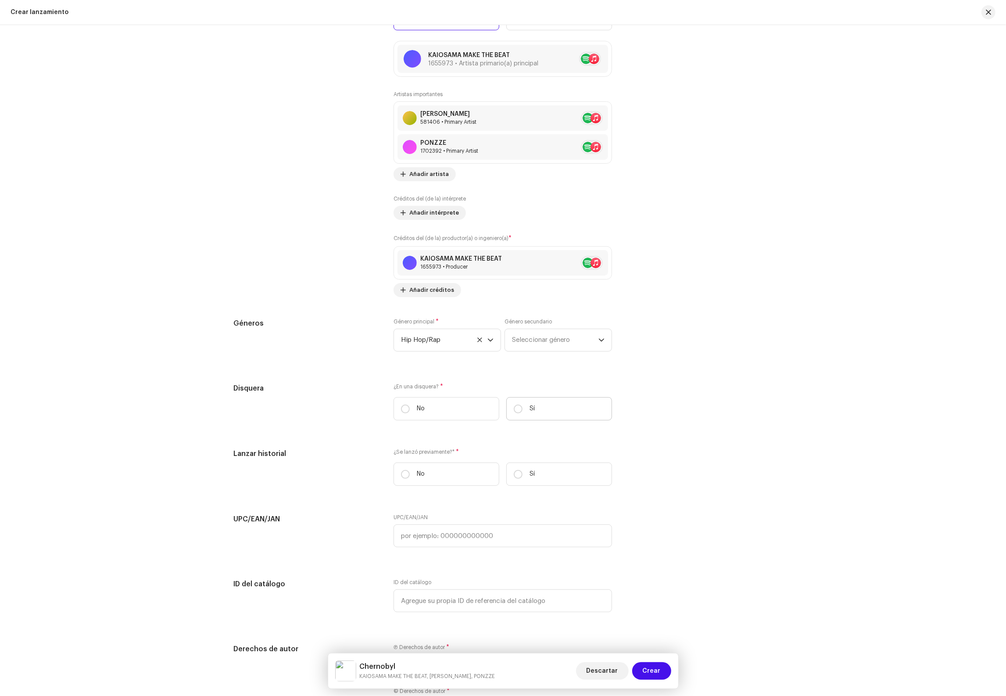
click at [557, 420] on label "Sí" at bounding box center [559, 408] width 106 height 23
click at [522, 413] on input "Sí" at bounding box center [518, 408] width 9 height 9
radio input "true"
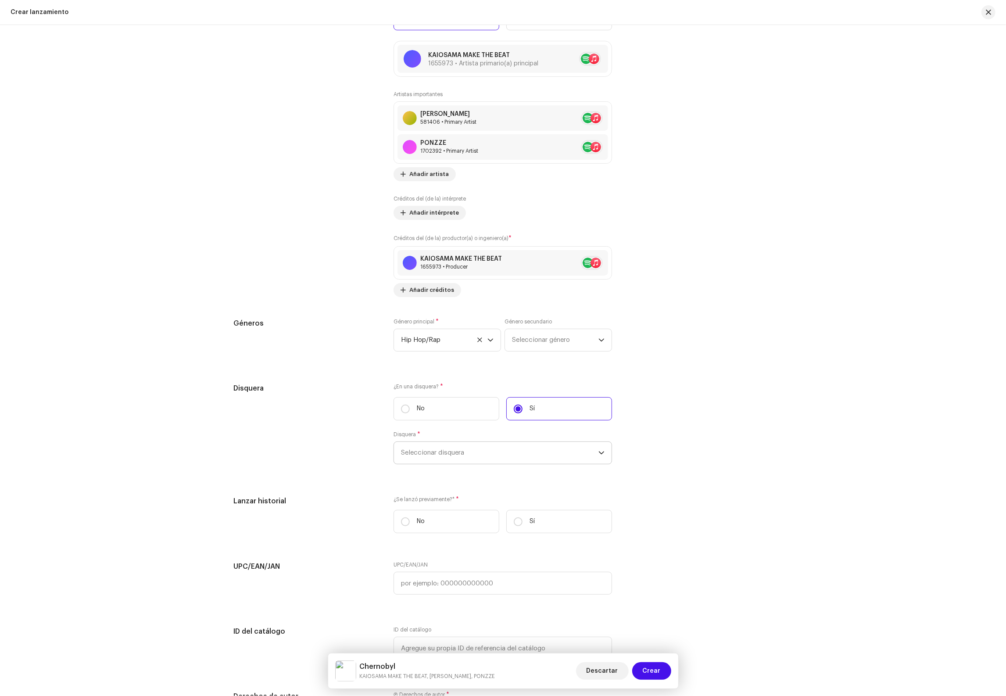
click at [470, 461] on span "Seleccionar disquera" at bounding box center [499, 453] width 197 height 22
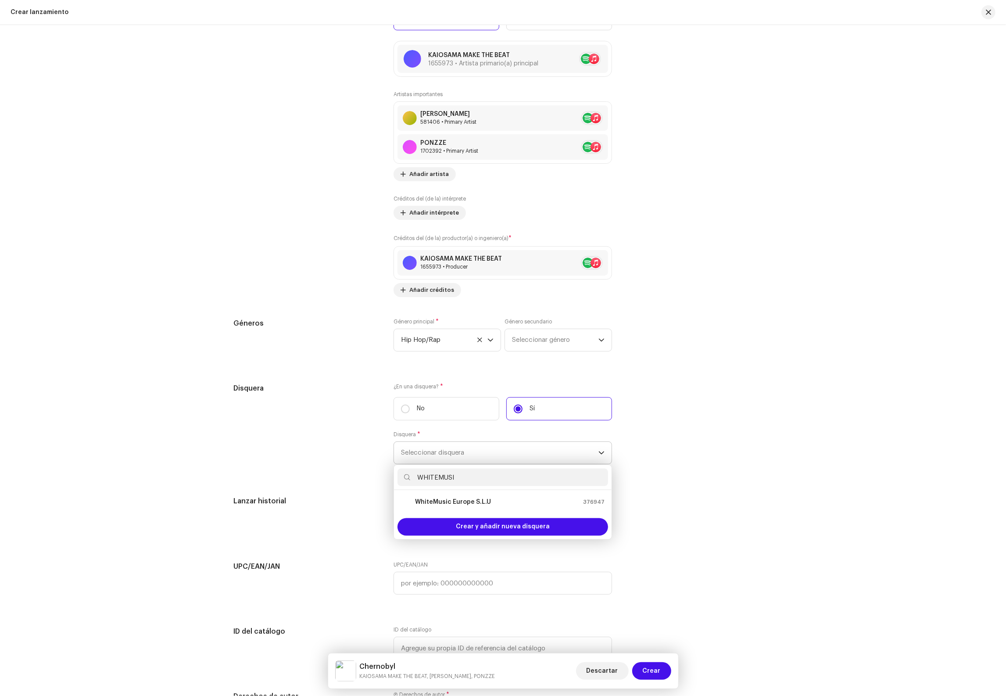
type input "WHITEMUSIC"
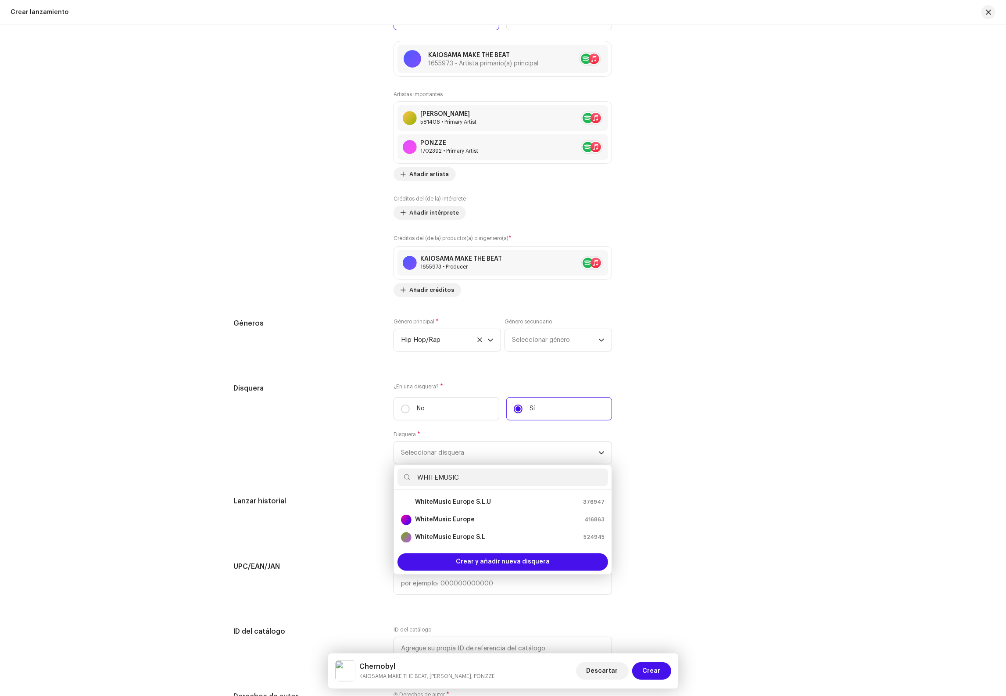
drag, startPoint x: 493, startPoint y: 485, endPoint x: 359, endPoint y: 480, distance: 133.9
click at [355, 475] on div "Disquera ¿En una disquera? * No Sí Disquera * Seleccionar disquera WHITEMUSIC W…" at bounding box center [503, 429] width 539 height 92
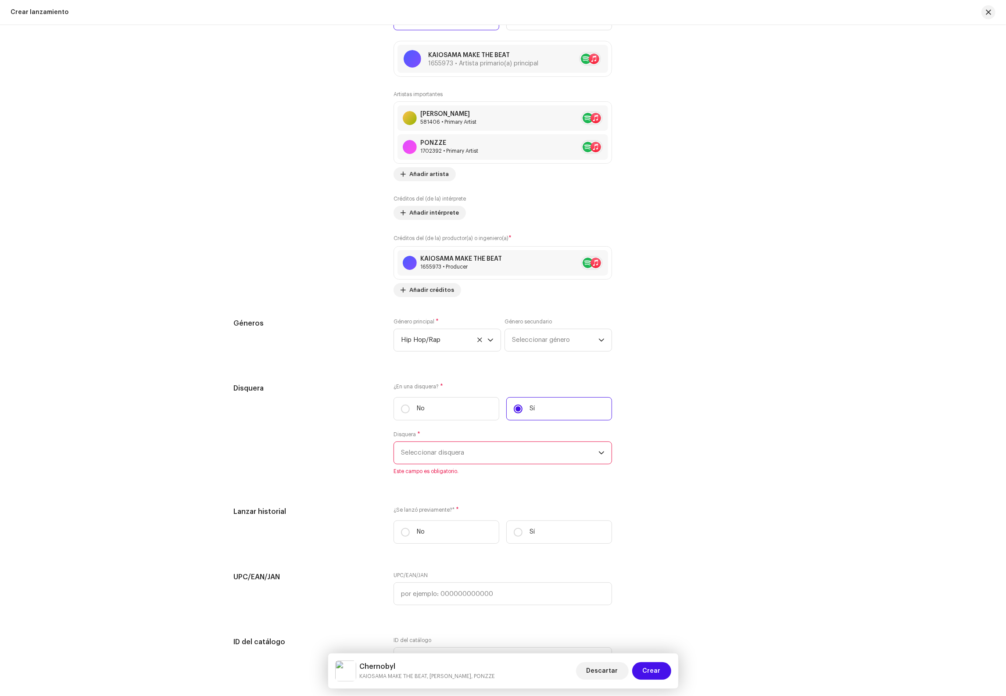
click at [428, 464] on span "Seleccionar disquera" at bounding box center [499, 453] width 197 height 22
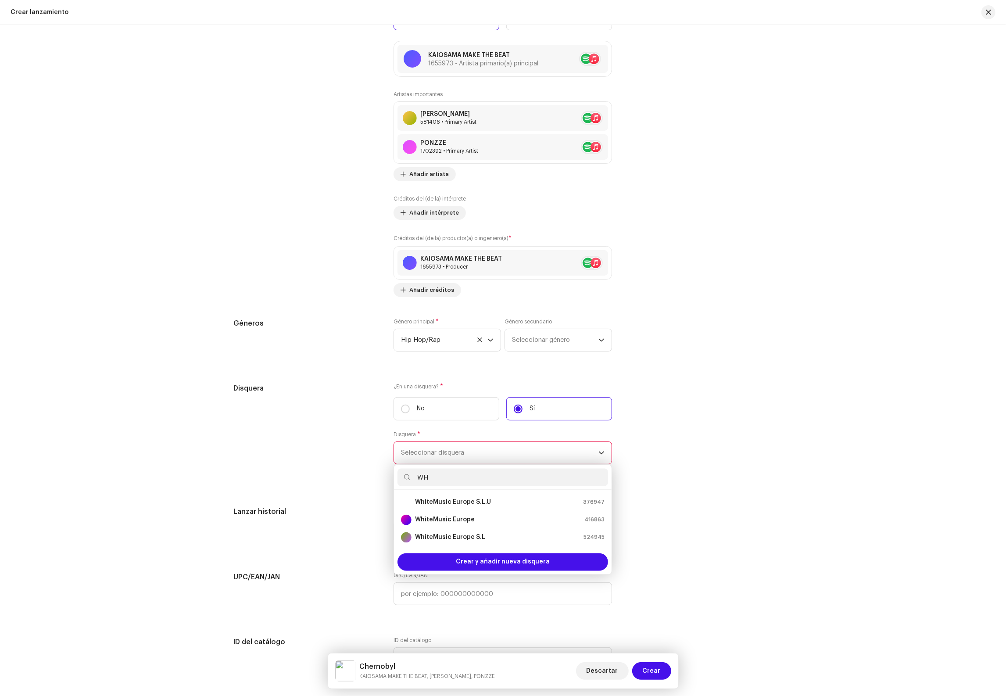
type input "W"
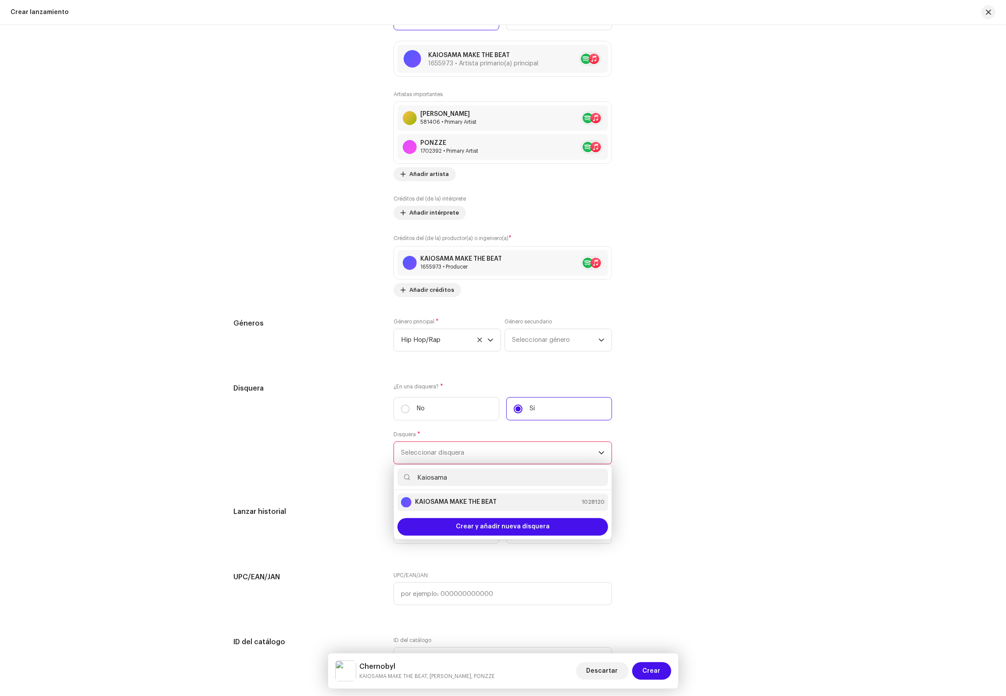
type input "Kaiosama"
click at [477, 507] on strong "KAIOSAMA MAKE THE BEAT" at bounding box center [456, 502] width 82 height 9
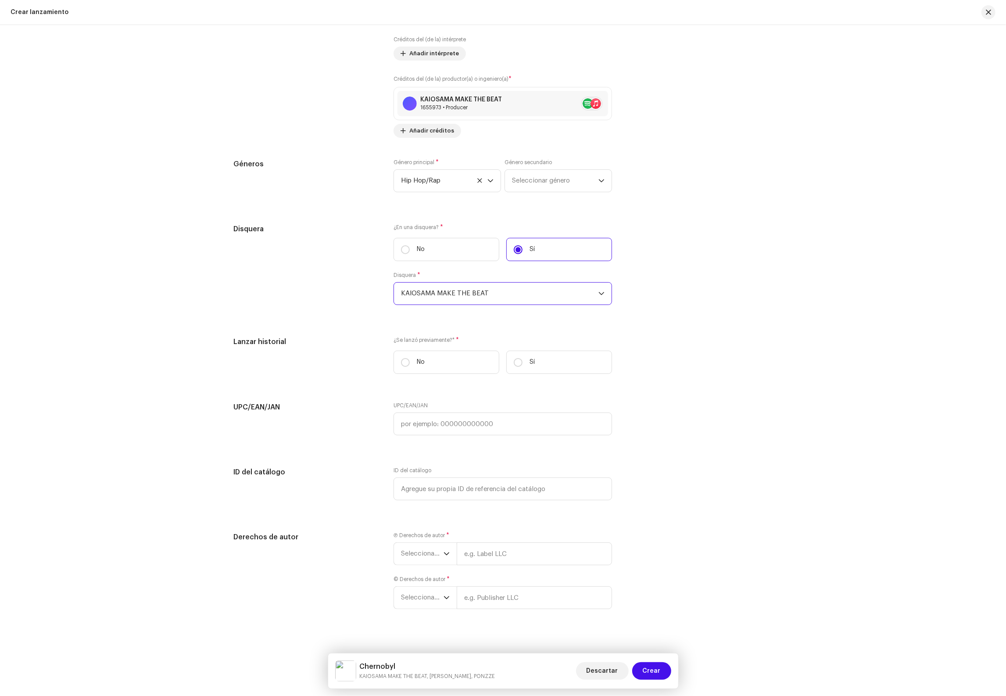
scroll to position [1219, 0]
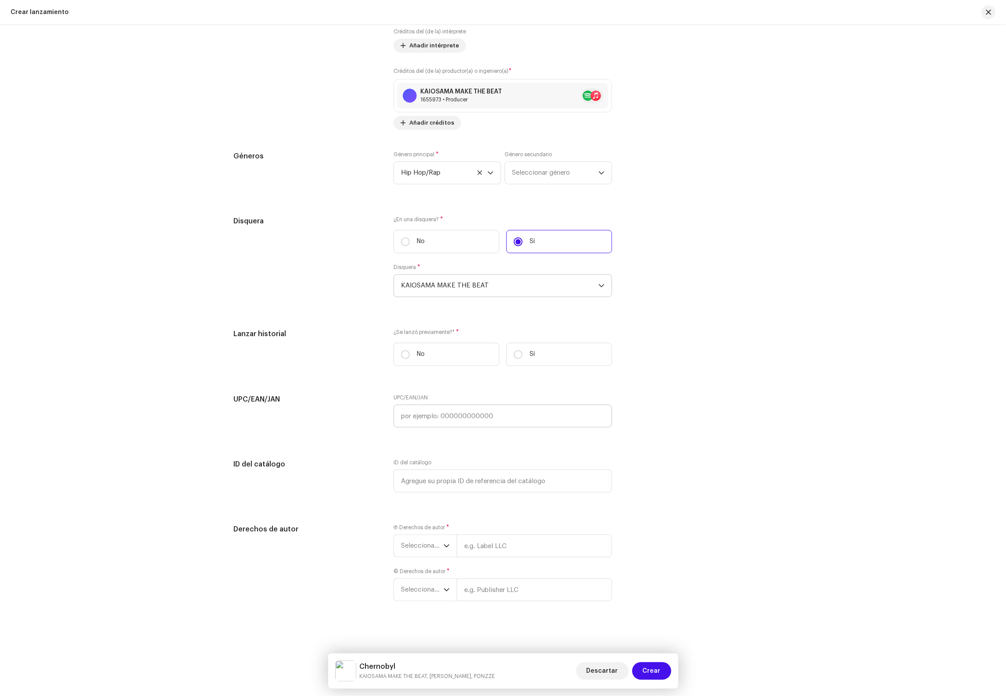
drag, startPoint x: 429, startPoint y: 350, endPoint x: 452, endPoint y: 405, distance: 59.0
click at [429, 351] on label "No" at bounding box center [446, 354] width 106 height 23
click at [410, 351] on input "No" at bounding box center [405, 354] width 9 height 9
radio input "true"
click at [425, 547] on span "Seleccionar año" at bounding box center [422, 546] width 43 height 22
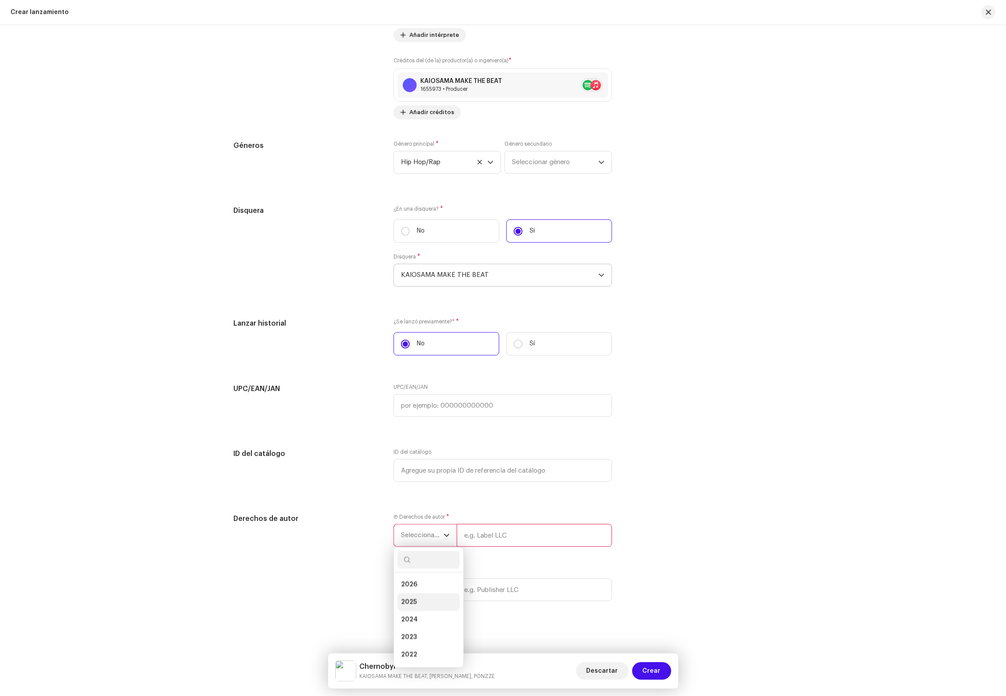
click at [415, 611] on li "2025" at bounding box center [428, 602] width 62 height 18
drag, startPoint x: 500, startPoint y: 557, endPoint x: 504, endPoint y: 554, distance: 5.9
click at [500, 556] on div "Ⓟ Derechos de autor * 2025 Por favor, ingrese los derechos de autor válidos, qu…" at bounding box center [502, 537] width 218 height 51
click at [511, 546] on input "text" at bounding box center [534, 534] width 155 height 23
type input "KAIOSAMA MAKE THE BEAT I Distribuido por WDistribution/WhiteMusic Europe S.L"
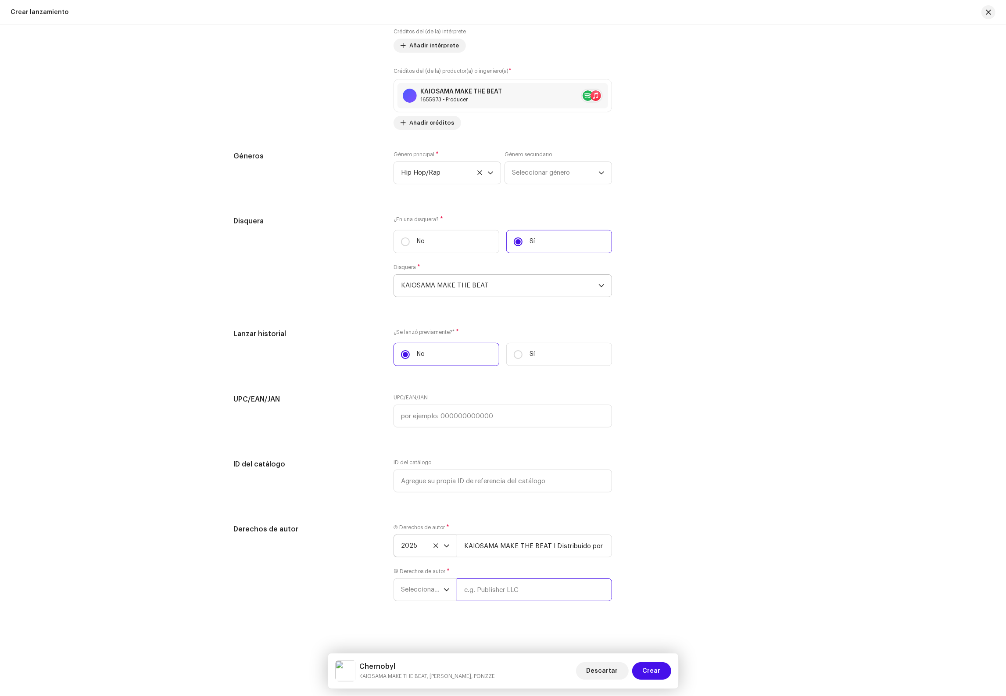
click at [522, 599] on input "text" at bounding box center [534, 589] width 155 height 23
drag, startPoint x: 548, startPoint y: 589, endPoint x: 739, endPoint y: 589, distance: 190.4
click at [739, 589] on div "Derechos de autor Ⓟ Derechos de autor * 2025 KAIOSAMA MAKE THE BEAT I Distribui…" at bounding box center [503, 568] width 539 height 88
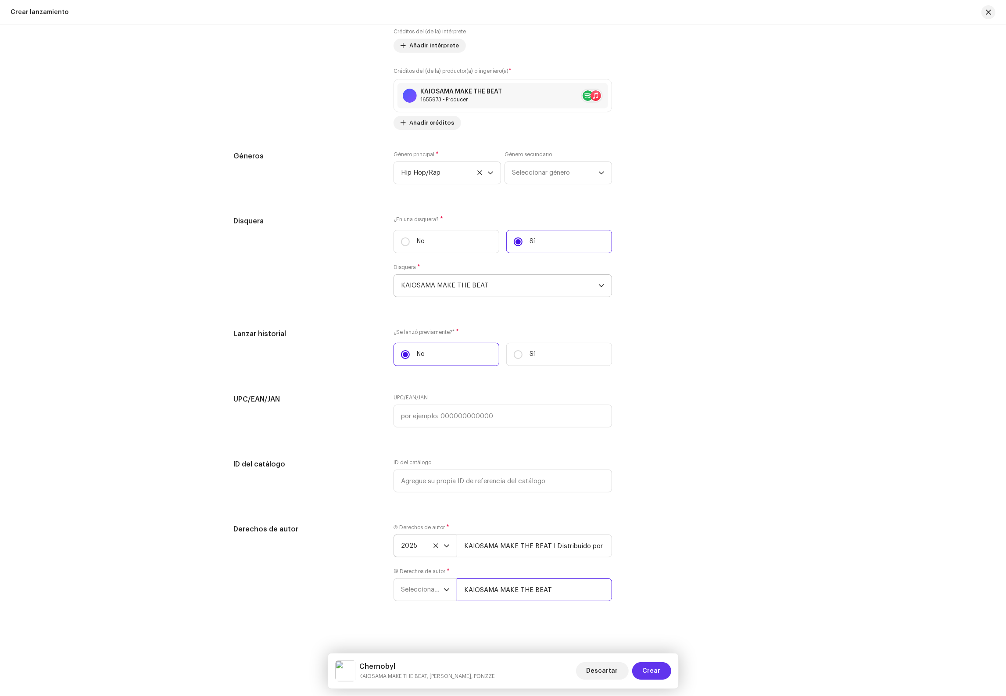
type input "KAIOSAMA MAKE THE BEAT"
click at [662, 672] on button "Crear" at bounding box center [651, 671] width 39 height 18
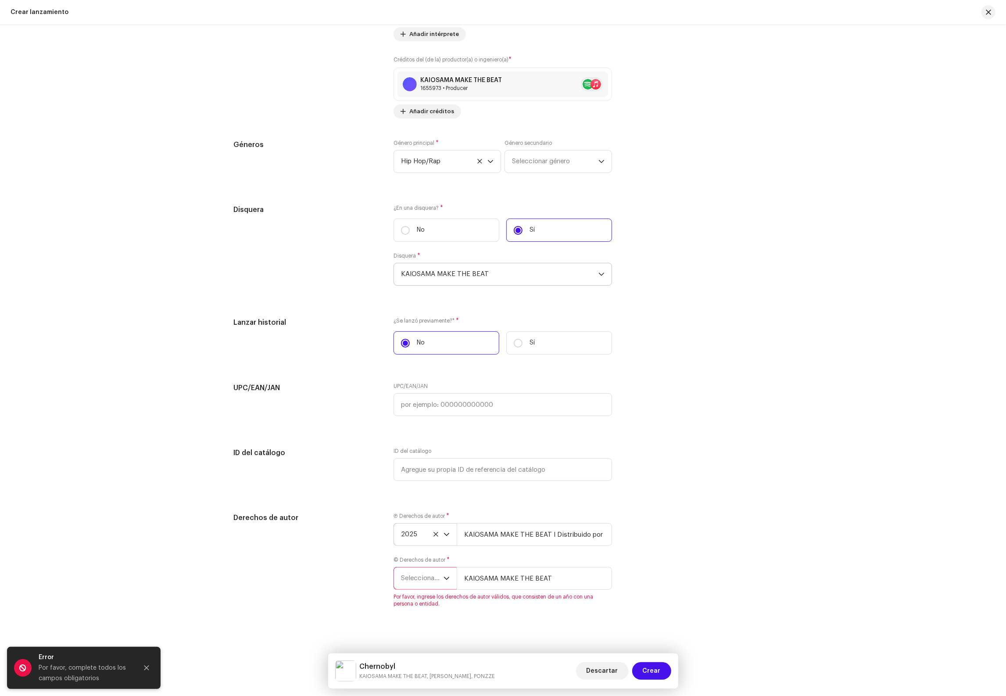
click at [429, 589] on span "Seleccionar año" at bounding box center [422, 578] width 43 height 22
click at [416, 495] on li "2025" at bounding box center [428, 487] width 62 height 18
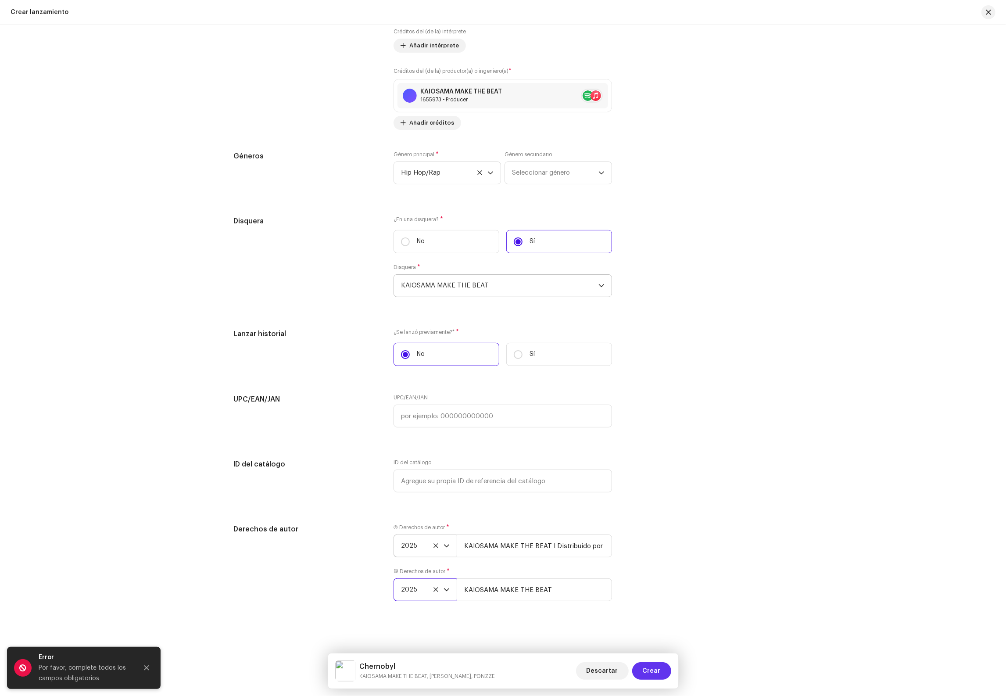
click at [664, 668] on button "Crear" at bounding box center [651, 671] width 39 height 18
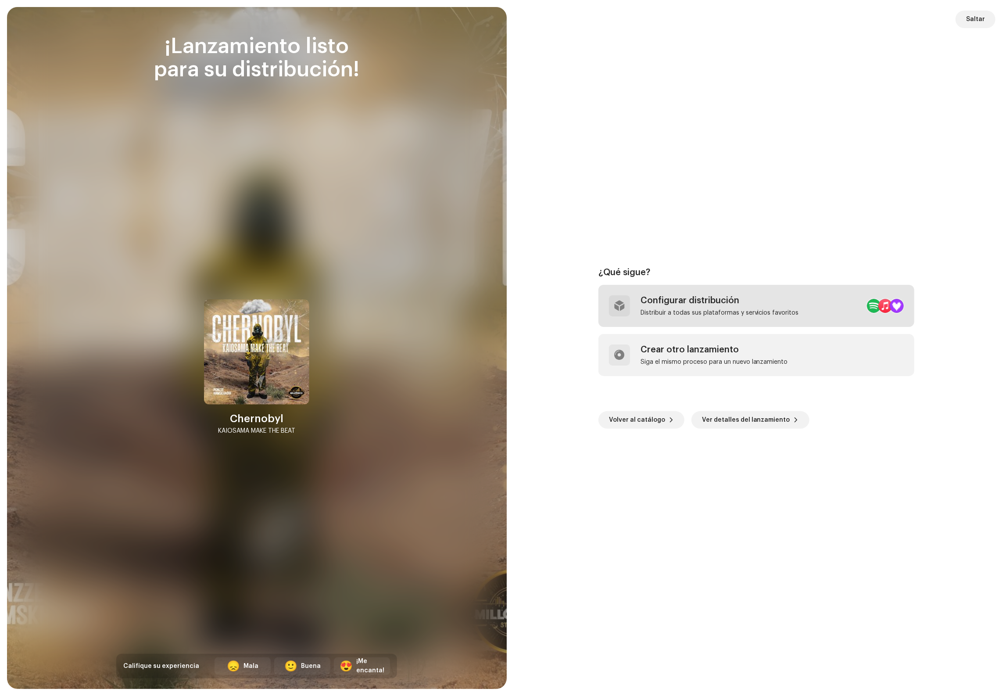
drag, startPoint x: 733, startPoint y: 318, endPoint x: 736, endPoint y: 314, distance: 5.5
click at [736, 314] on div "Configurar distribución Distribuir a todas sus plataformas y servicios favoritos" at bounding box center [756, 306] width 316 height 42
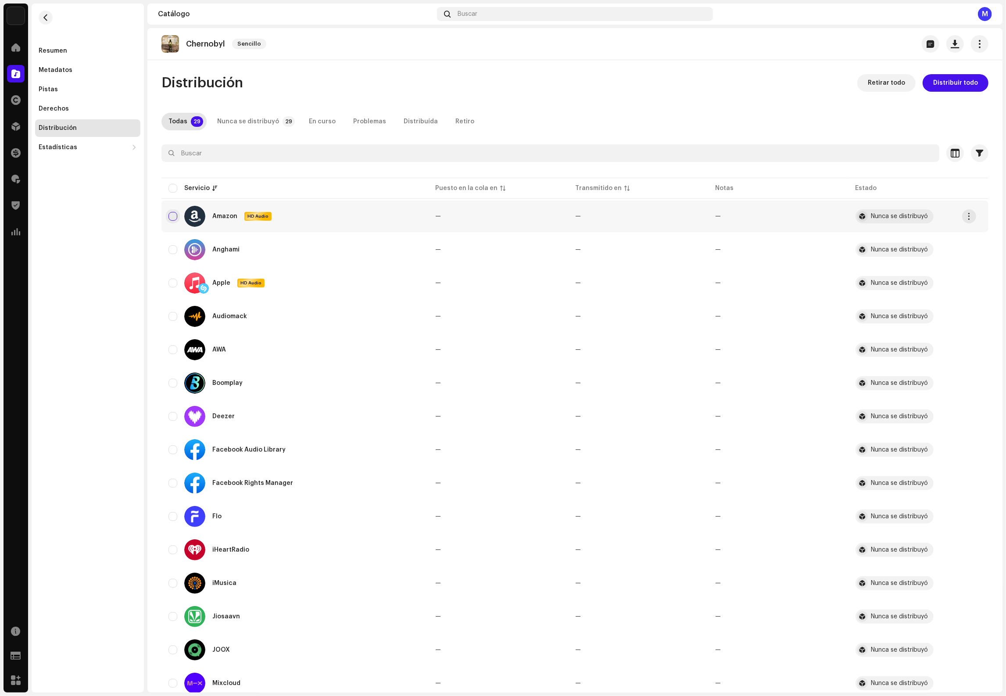
click at [171, 215] on input "checkbox" at bounding box center [172, 216] width 9 height 9
checkbox input "true"
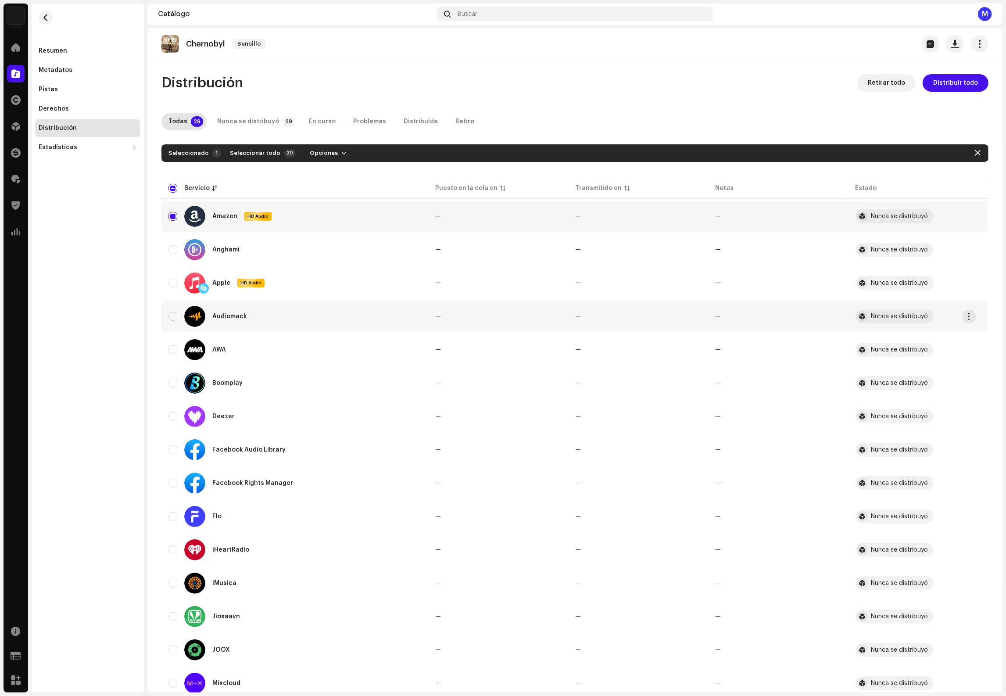
drag, startPoint x: 172, startPoint y: 282, endPoint x: 175, endPoint y: 300, distance: 19.0
click at [172, 282] on input "Row Unselected" at bounding box center [172, 283] width 9 height 9
checkbox input "true"
click at [176, 316] on input "Row Unselected" at bounding box center [172, 316] width 9 height 9
checkbox input "true"
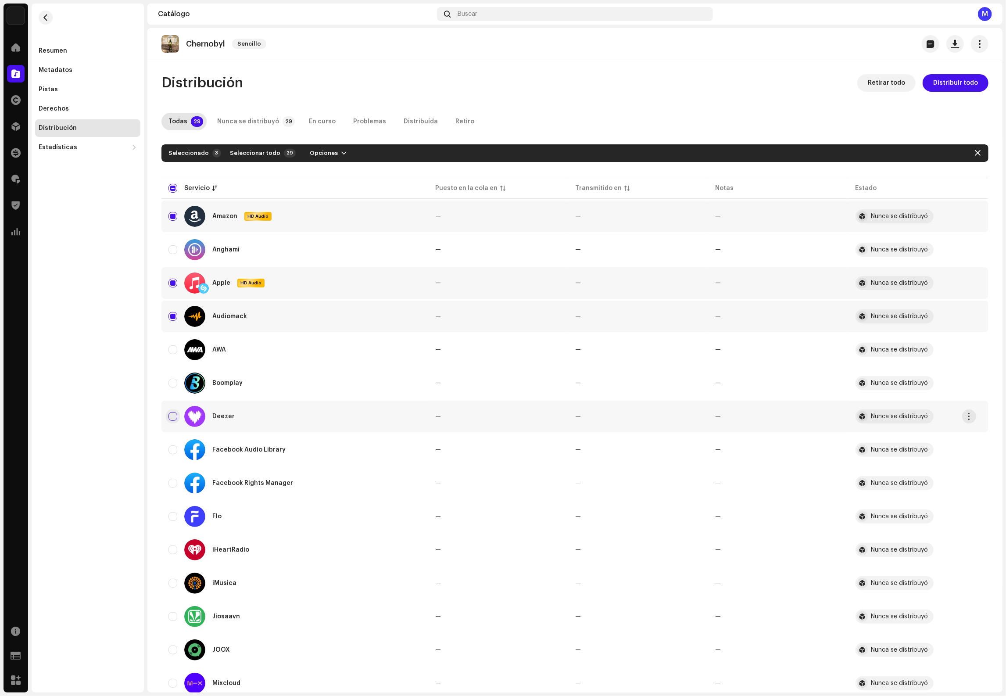
drag, startPoint x: 170, startPoint y: 416, endPoint x: 175, endPoint y: 418, distance: 4.7
click at [170, 416] on input "Row Unselected" at bounding box center [172, 416] width 9 height 9
checkbox input "true"
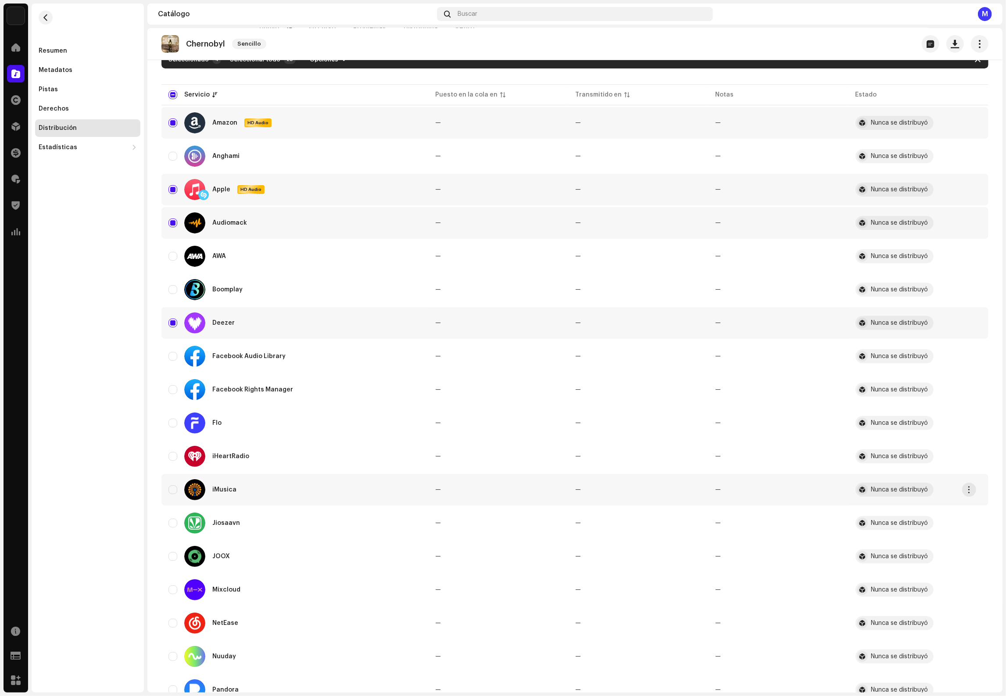
scroll to position [94, 0]
click at [169, 493] on div "iMusica" at bounding box center [294, 489] width 253 height 21
click at [172, 490] on input "Row Unselected" at bounding box center [172, 489] width 9 height 9
checkbox input "true"
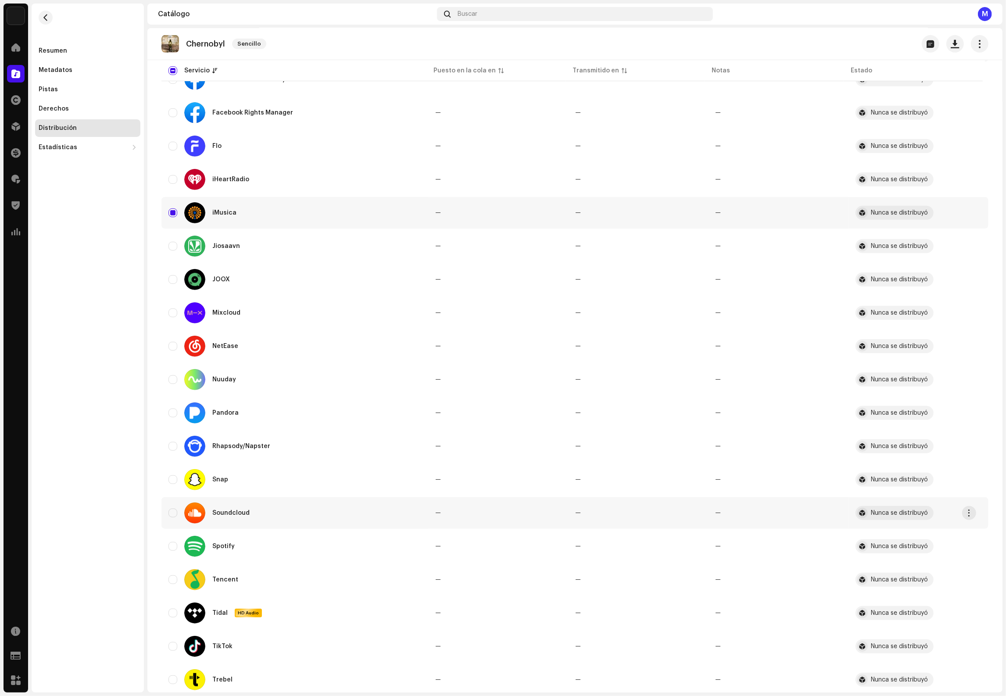
scroll to position [388, 0]
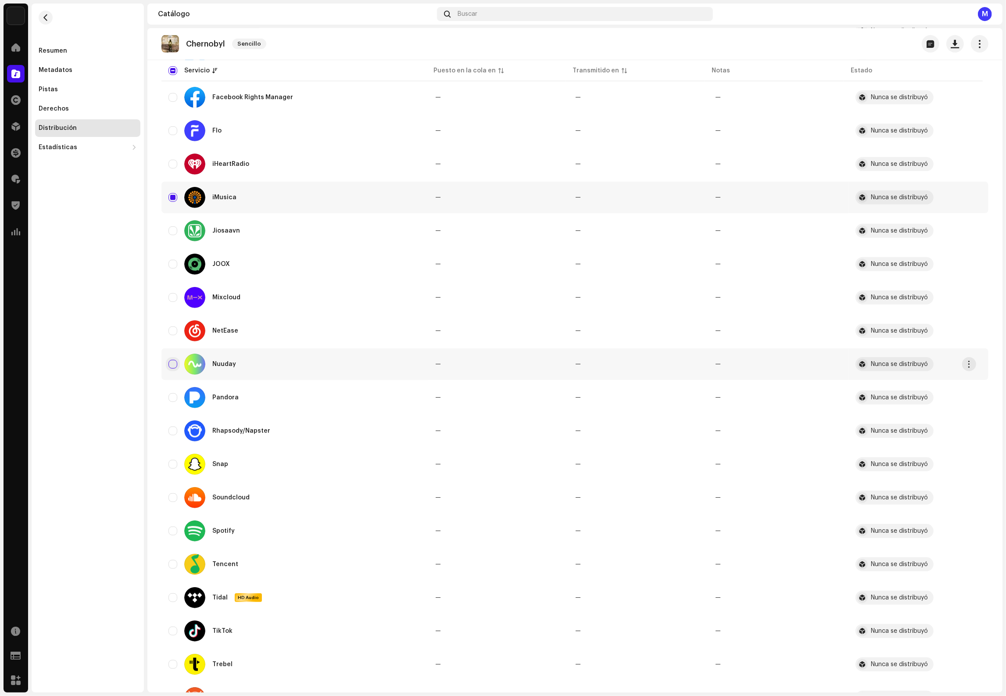
click at [170, 368] on input "Row Unselected" at bounding box center [172, 364] width 9 height 9
checkbox input "true"
click at [174, 429] on input "Row Unselected" at bounding box center [172, 430] width 9 height 9
checkbox input "true"
click at [174, 494] on input "Row Unselected" at bounding box center [172, 497] width 9 height 9
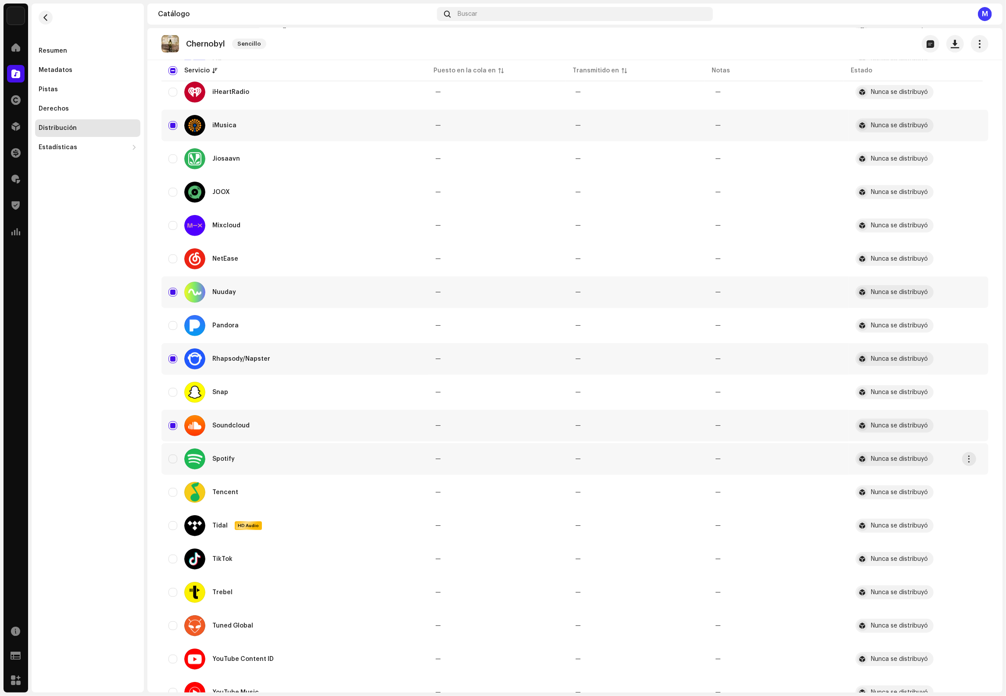
scroll to position [460, 0]
drag, startPoint x: 172, startPoint y: 425, endPoint x: 175, endPoint y: 433, distance: 9.4
click at [173, 425] on input "Row Selected" at bounding box center [172, 425] width 9 height 9
checkbox input "false"
click at [175, 457] on input "Row Unselected" at bounding box center [172, 458] width 9 height 9
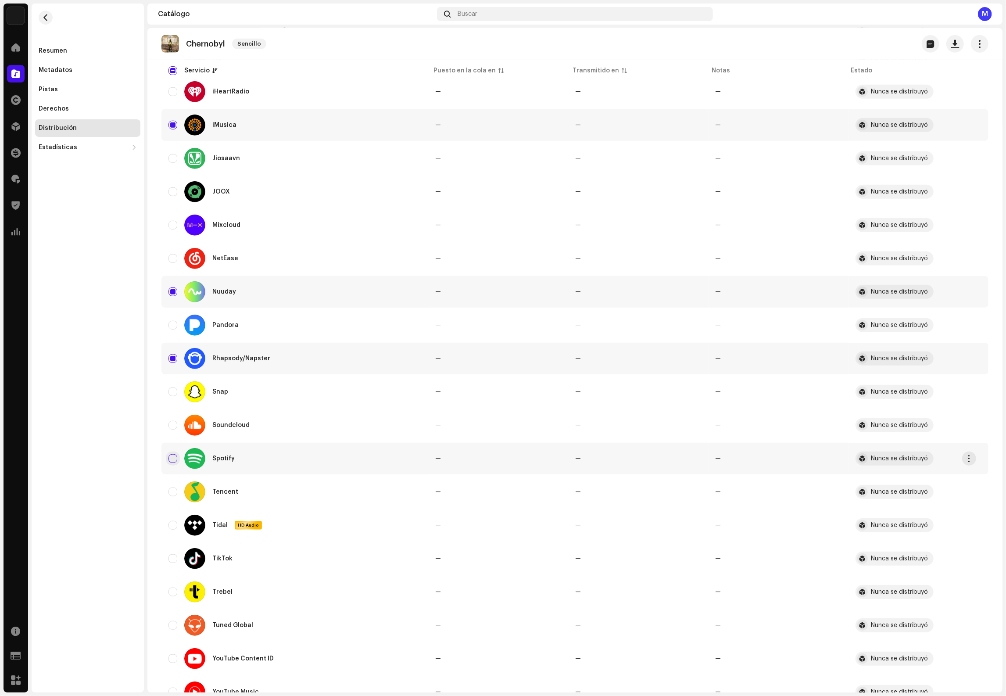
checkbox input "true"
click at [173, 522] on input "Row Unselected" at bounding box center [172, 525] width 9 height 9
checkbox input "true"
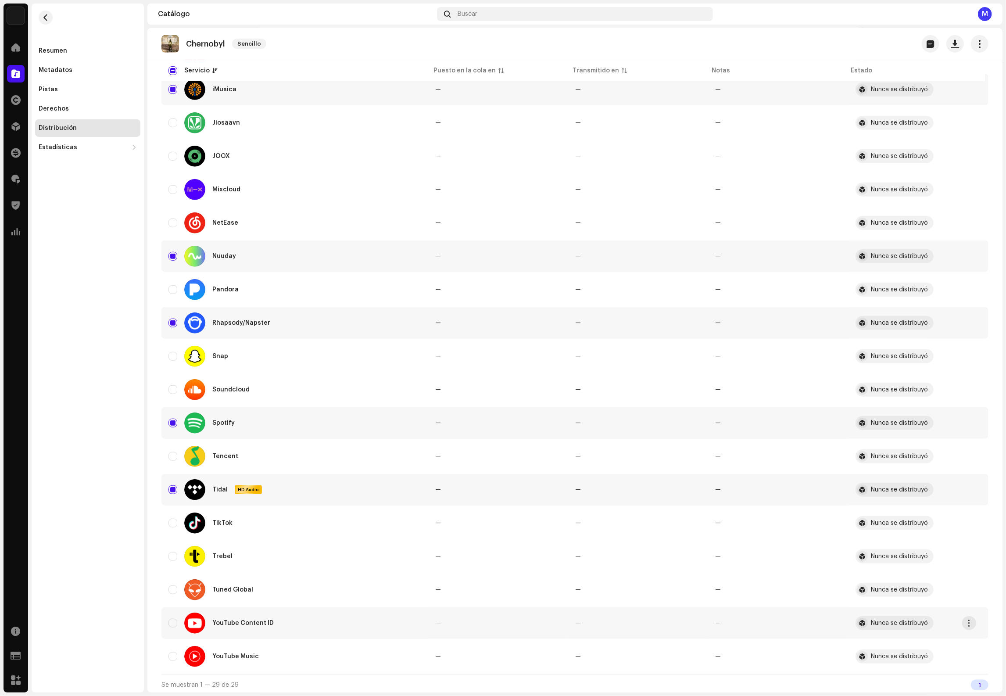
scroll to position [498, 0]
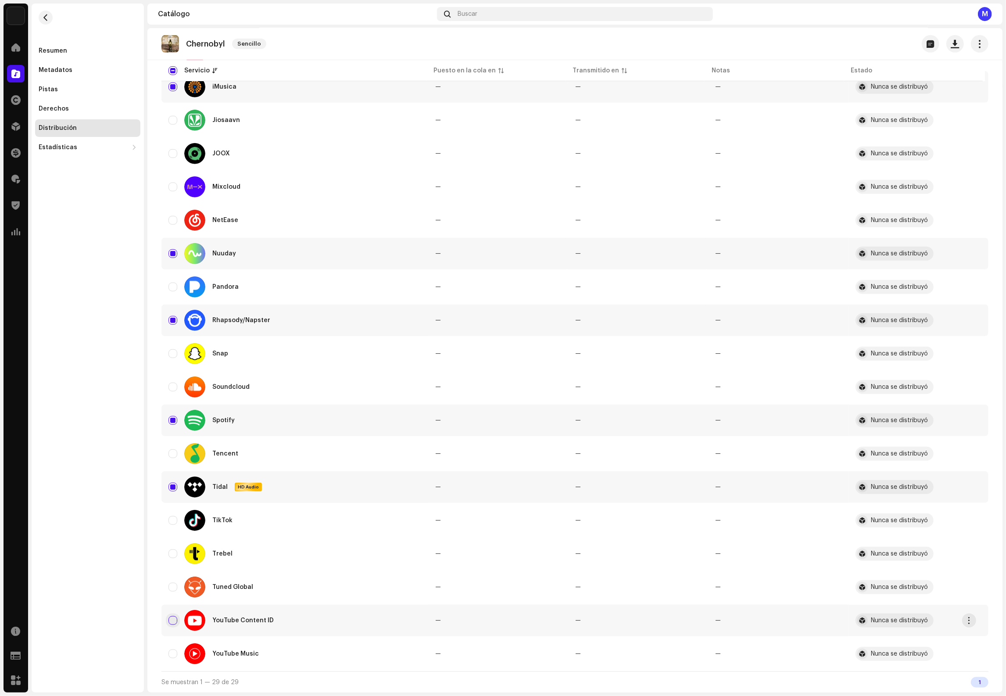
click at [174, 619] on input "Row Unselected" at bounding box center [172, 620] width 9 height 9
checkbox input "true"
click at [172, 657] on input "Row Unselected" at bounding box center [172, 653] width 9 height 9
checkbox input "true"
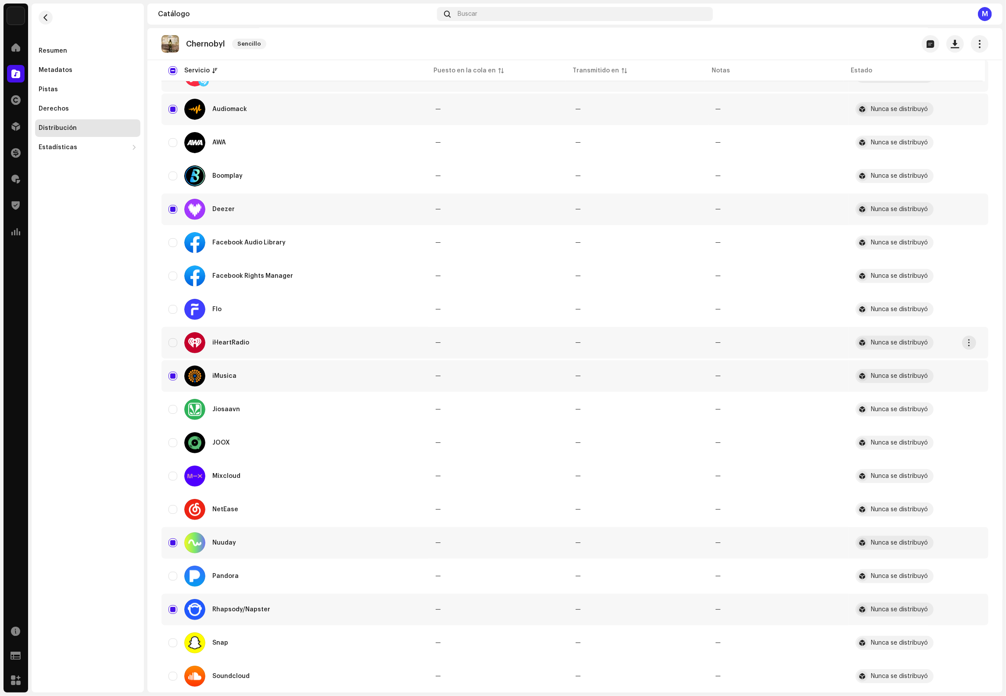
scroll to position [25, 0]
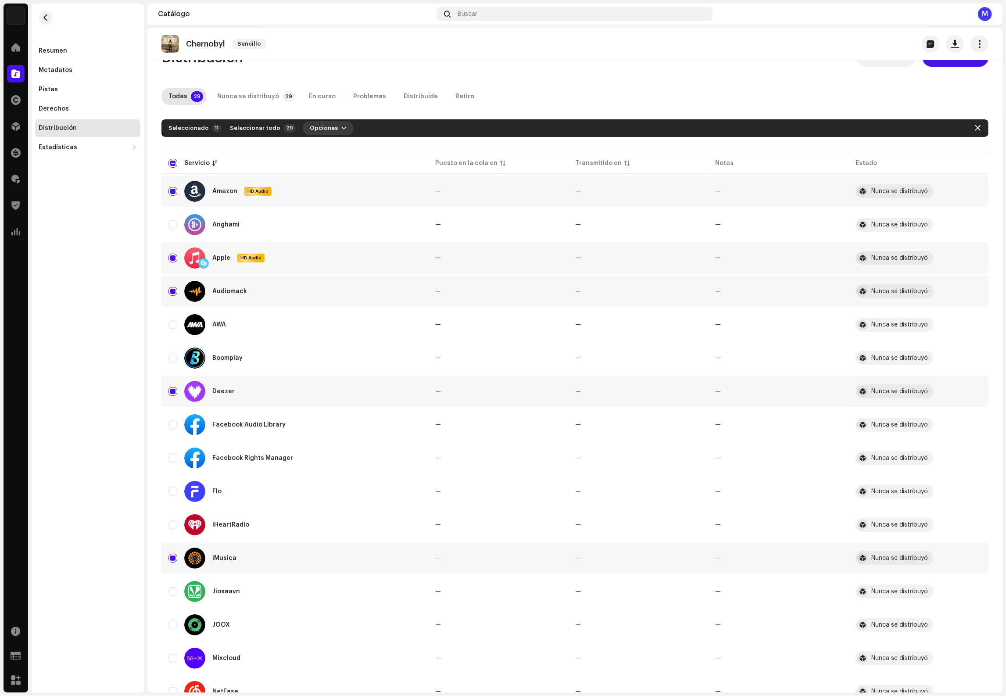
click at [325, 129] on span "Opciones" at bounding box center [324, 128] width 28 height 18
click at [328, 144] on span "Distribuir" at bounding box center [317, 147] width 29 height 7
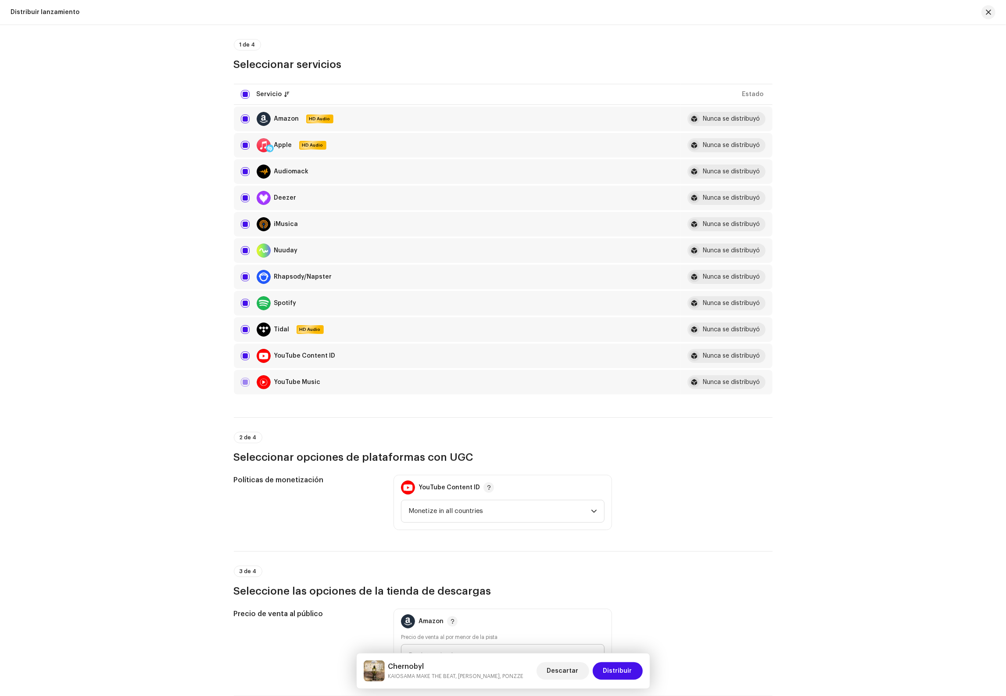
scroll to position [237, 0]
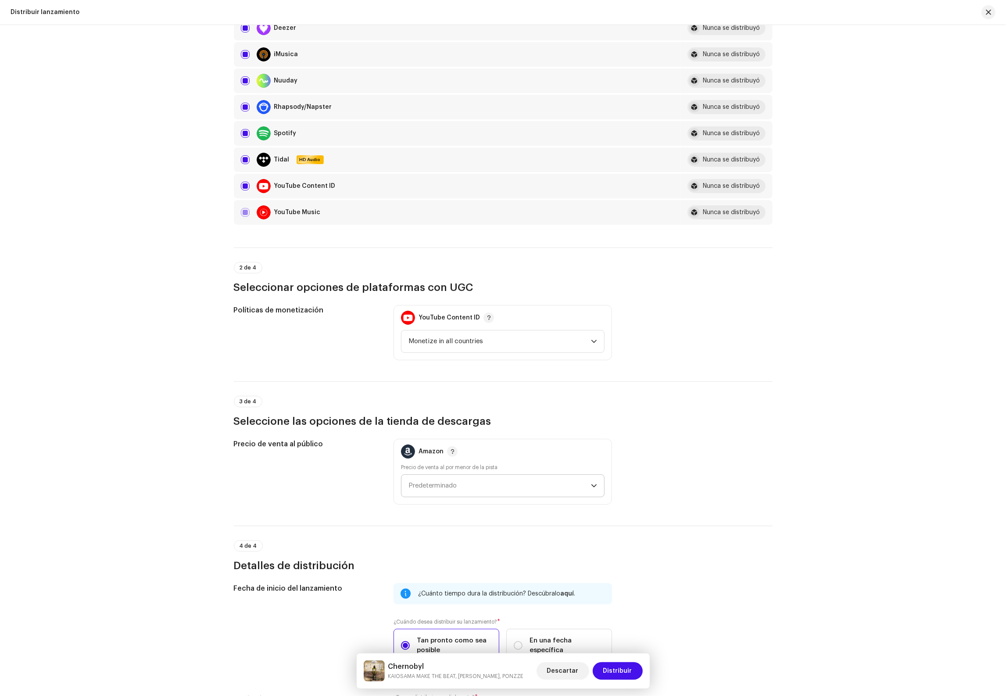
click at [492, 481] on span "Predeterminado" at bounding box center [499, 486] width 182 height 22
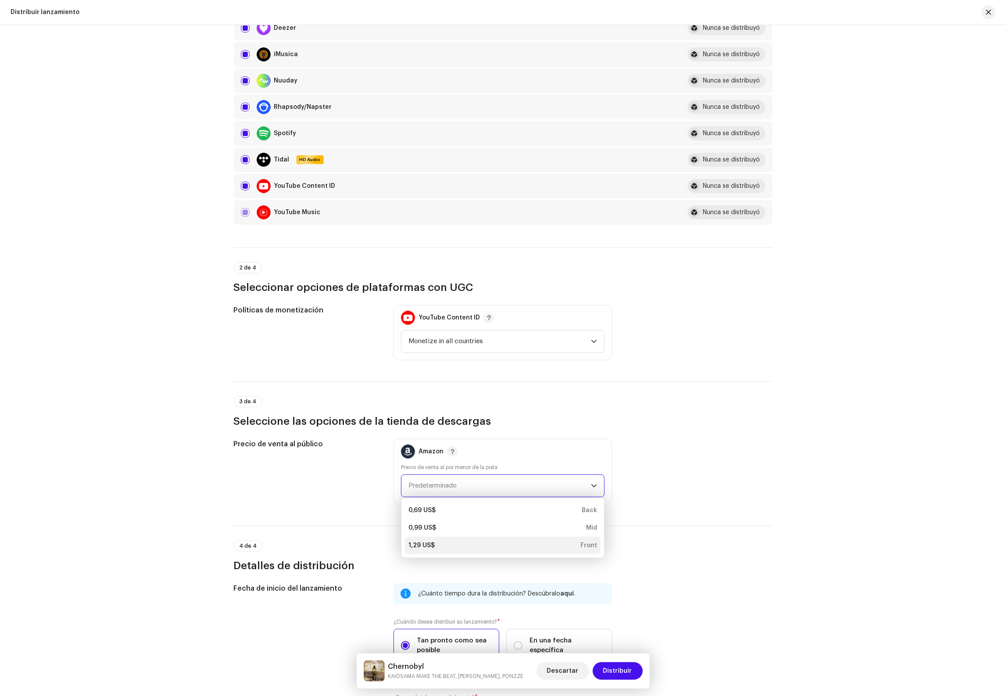
click at [453, 547] on div "1,29 US$ Front" at bounding box center [502, 545] width 189 height 9
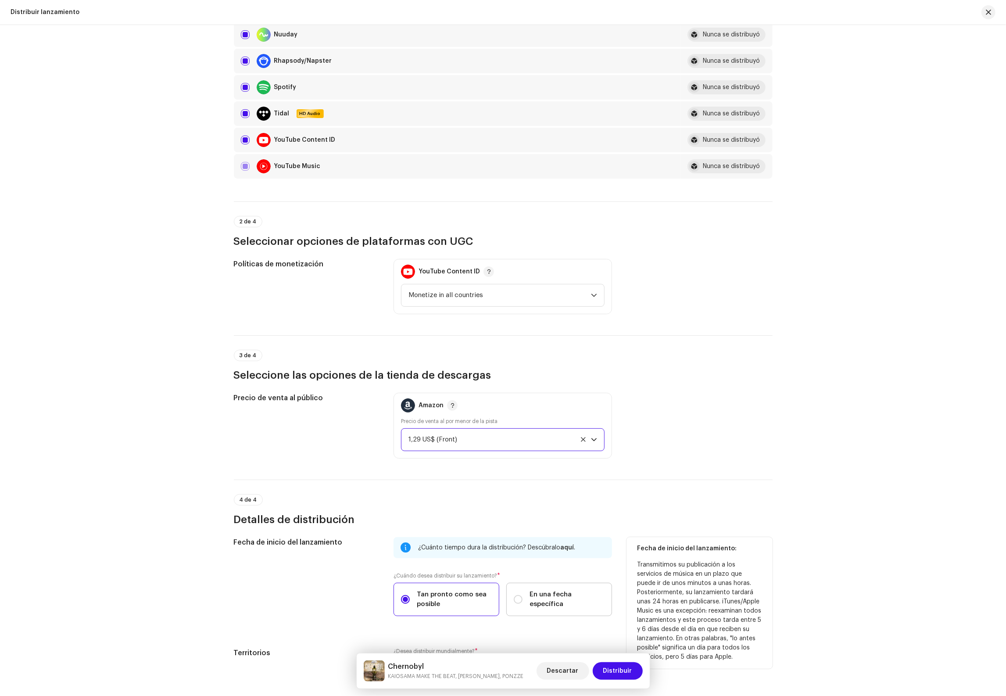
scroll to position [368, 0]
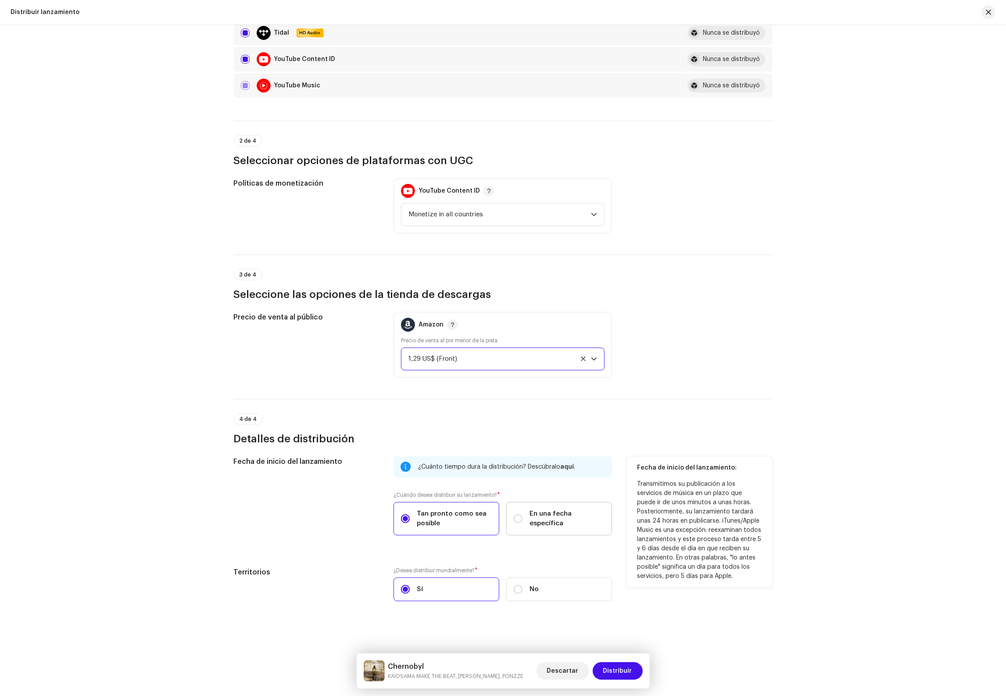
click at [557, 523] on label "En una fecha específica" at bounding box center [559, 518] width 106 height 33
click at [522, 523] on input "En una fecha específica" at bounding box center [518, 518] width 9 height 9
radio input "true"
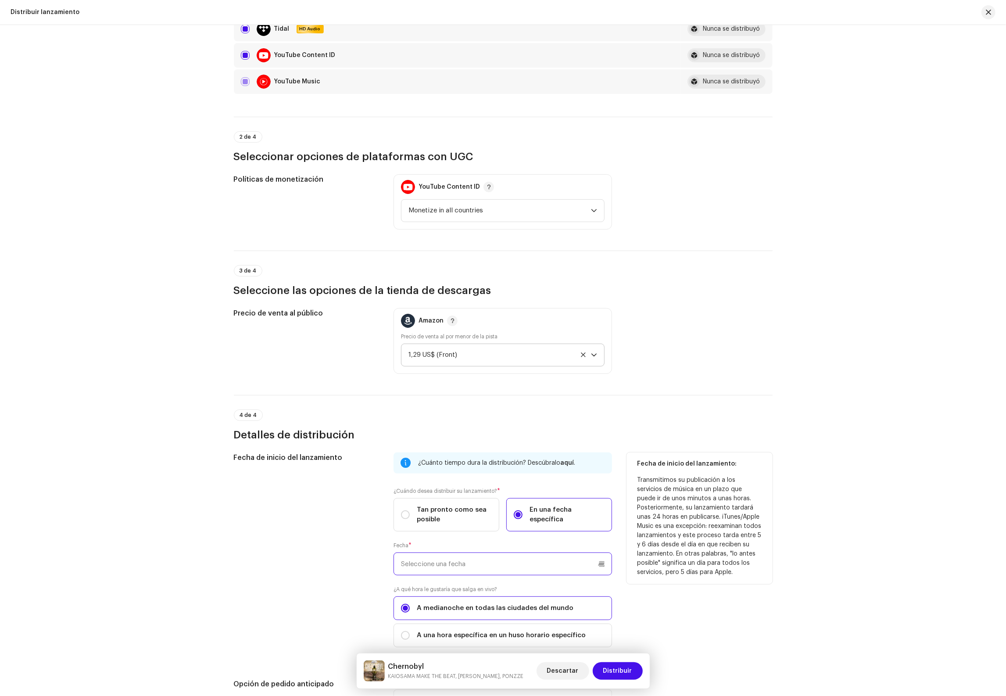
click at [515, 572] on input "text" at bounding box center [502, 563] width 218 height 23
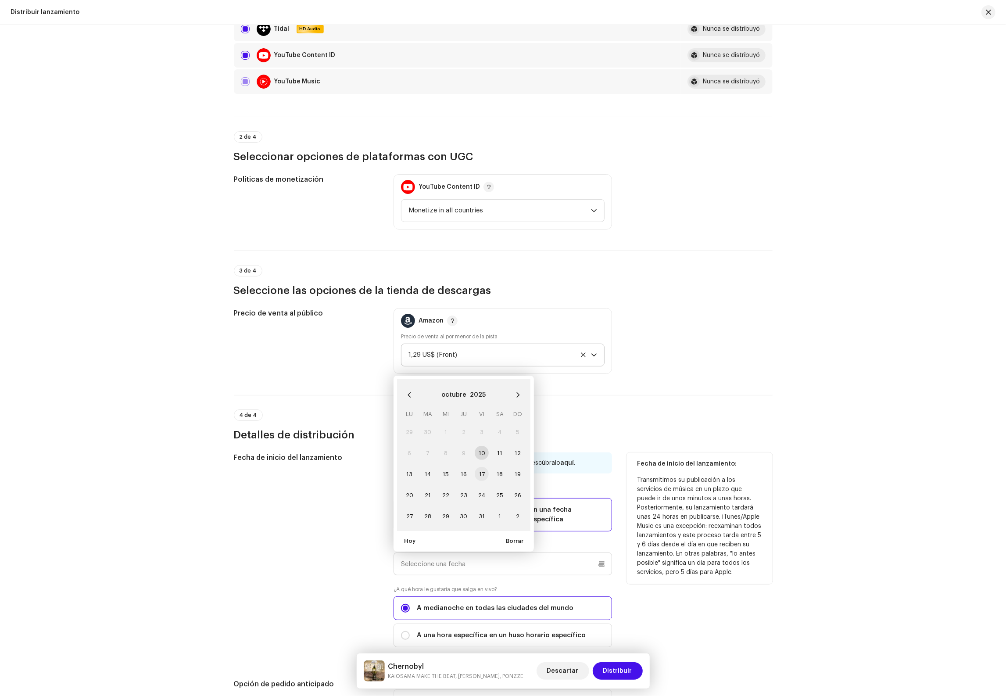
click at [485, 479] on span "17" at bounding box center [482, 474] width 14 height 14
type input "17/10/2025"
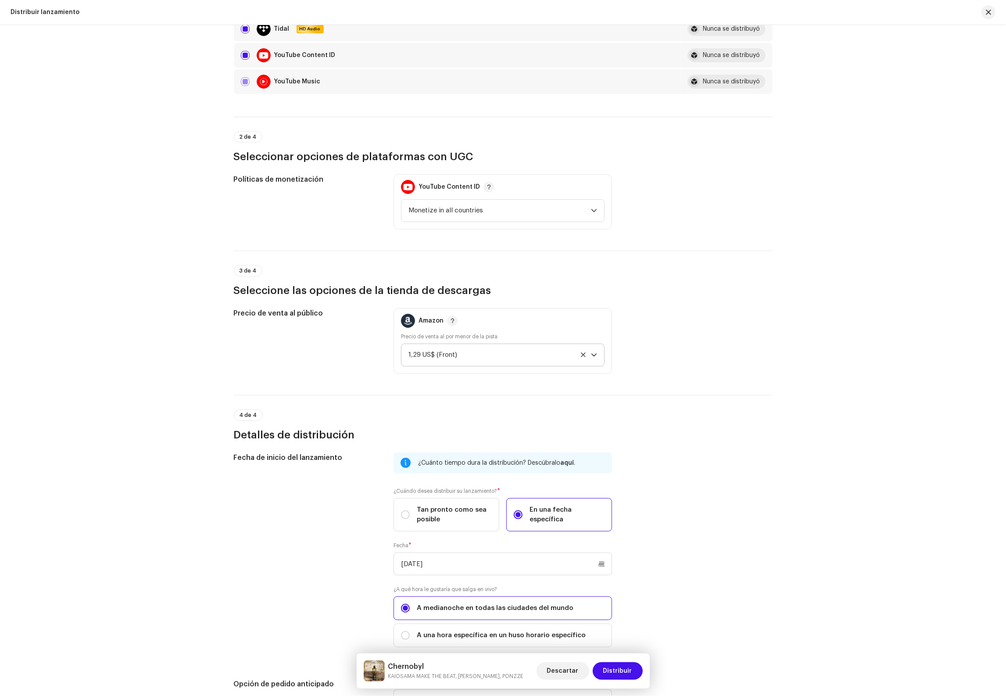
click at [742, 369] on div "Precio de venta al público Amazon Precio de venta al por menor de la pista 1,29…" at bounding box center [503, 341] width 539 height 66
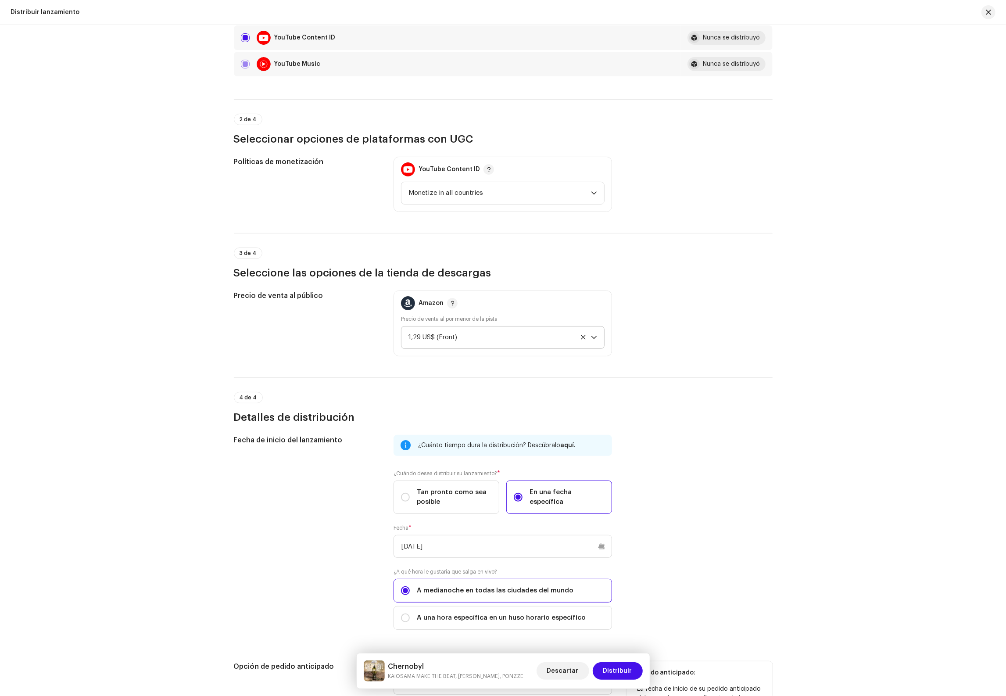
scroll to position [550, 0]
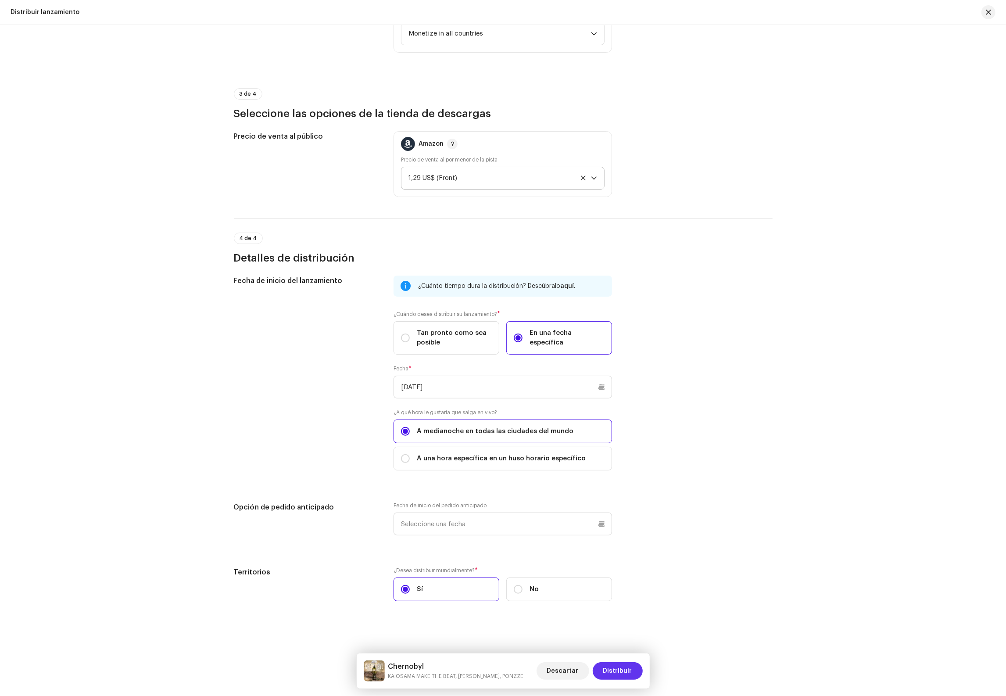
click at [621, 673] on span "Distribuir" at bounding box center [617, 671] width 29 height 18
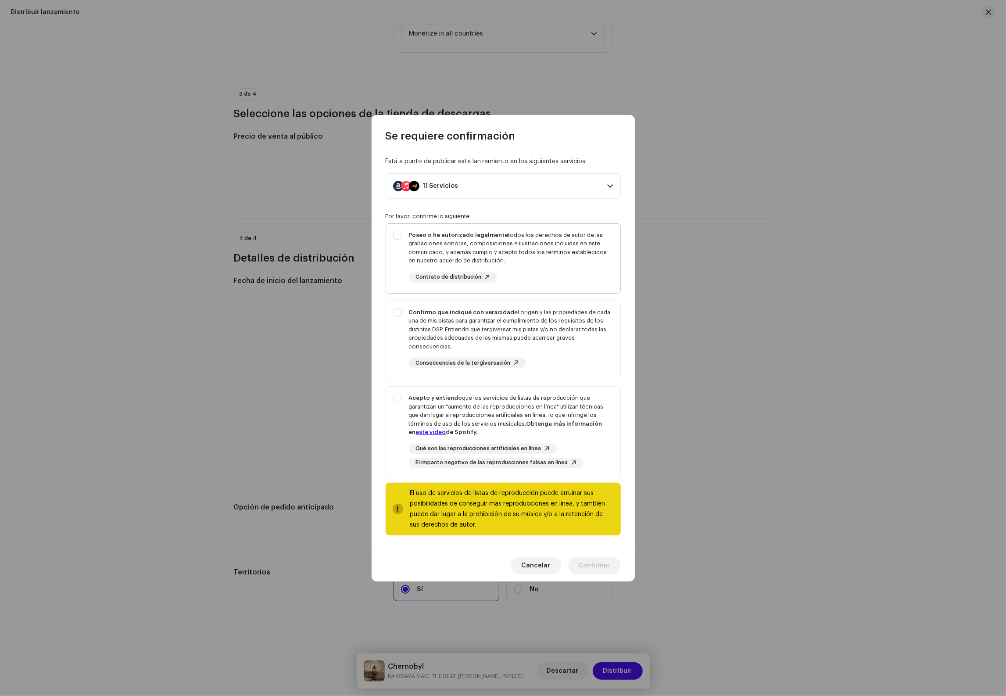
drag, startPoint x: 493, startPoint y: 247, endPoint x: 490, endPoint y: 264, distance: 16.4
click at [493, 248] on div "Poseo o he autorizado legalmente todos los derechos de autor de las grabaciones…" at bounding box center [511, 248] width 204 height 34
checkbox input "true"
click at [496, 317] on div "Confirmo que indiqué con veracidad el origen y las propiedades de cada una de m…" at bounding box center [511, 329] width 204 height 43
checkbox input "true"
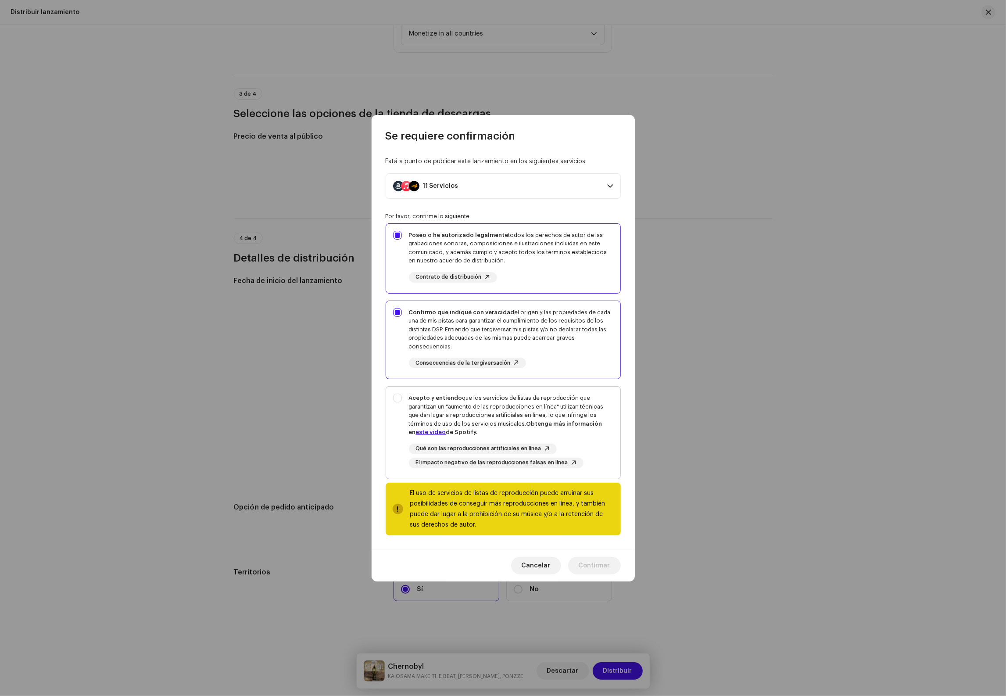
click at [511, 397] on div "Acepto y entiendo que los servicios de listas de reproducción que garantizan un…" at bounding box center [511, 414] width 204 height 43
checkbox input "true"
click at [598, 568] on span "Confirmar" at bounding box center [595, 566] width 32 height 18
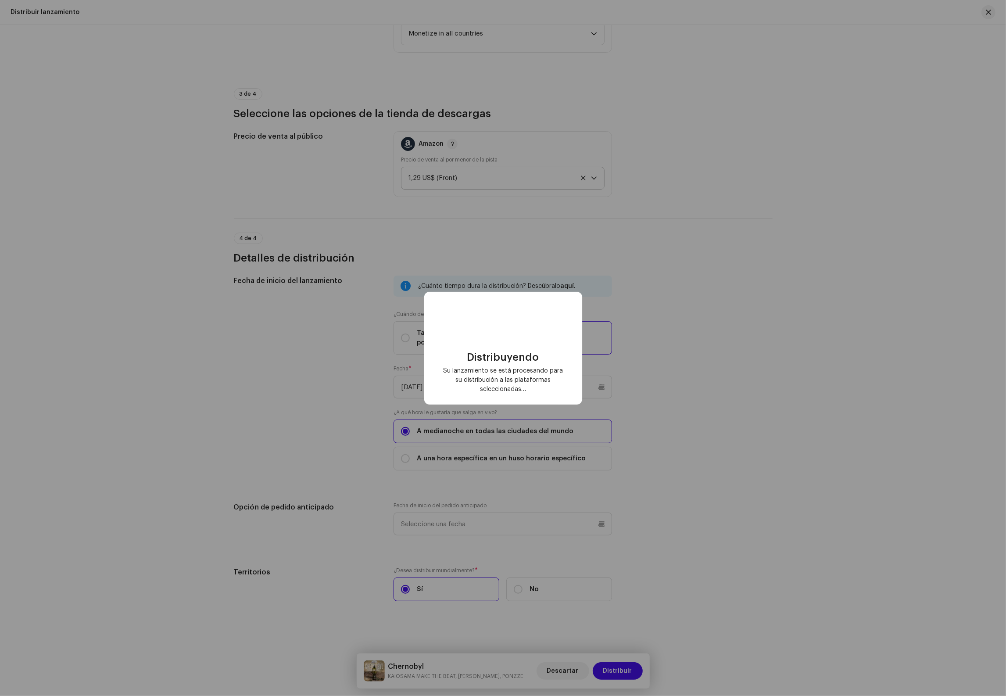
scroll to position [0, 0]
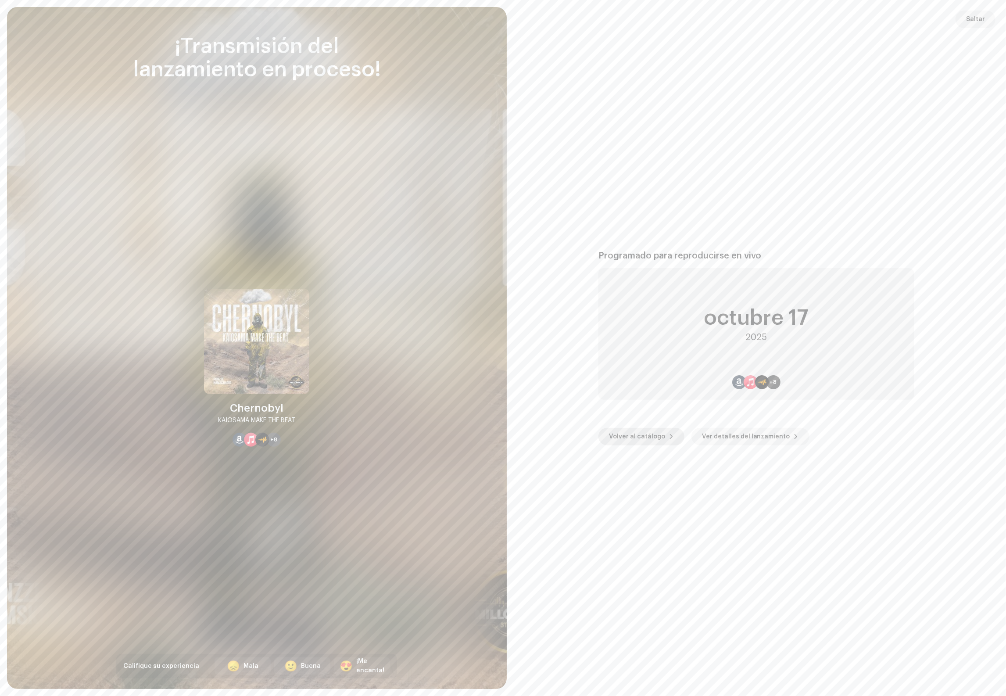
click at [643, 436] on span "Volver al catálogo" at bounding box center [637, 437] width 56 height 18
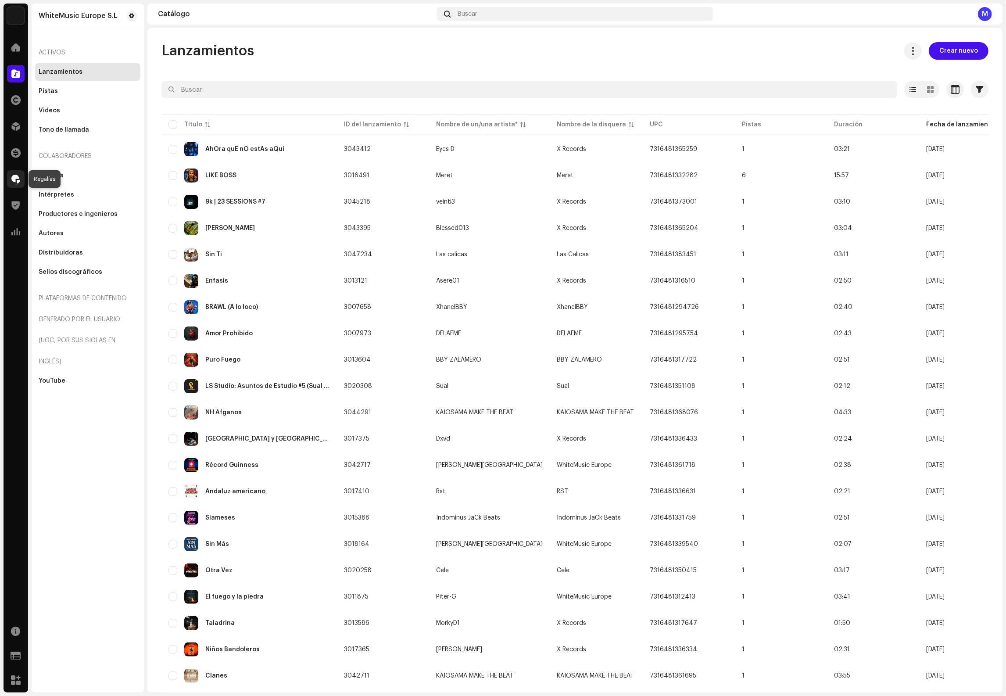
click at [18, 179] on span at bounding box center [15, 178] width 9 height 7
click at [15, 124] on span at bounding box center [15, 126] width 9 height 7
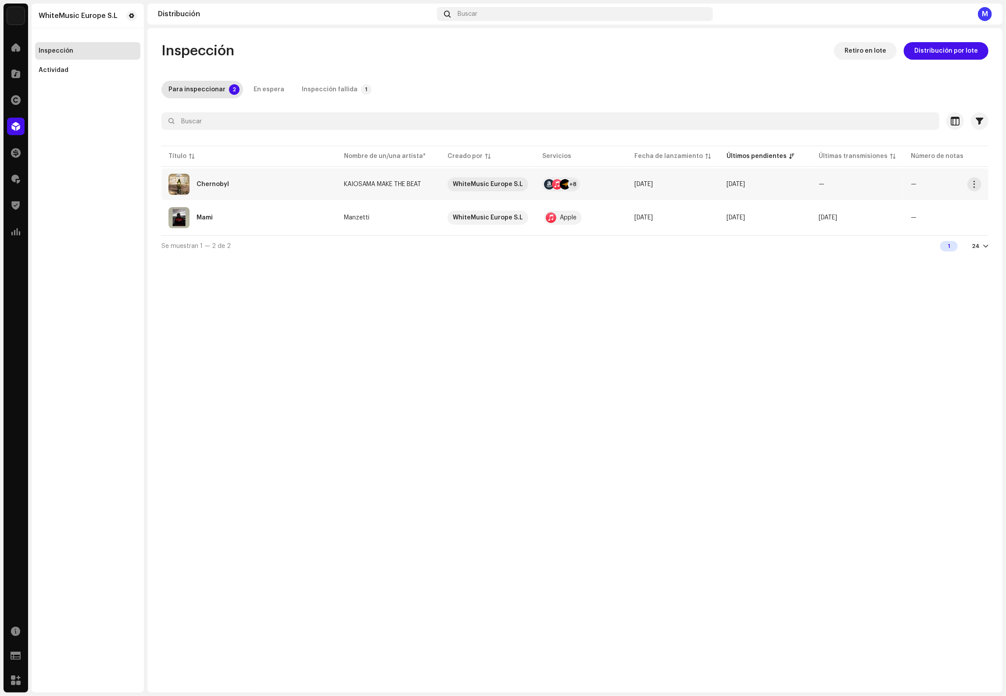
click at [302, 178] on div "Chernobyl" at bounding box center [248, 184] width 161 height 21
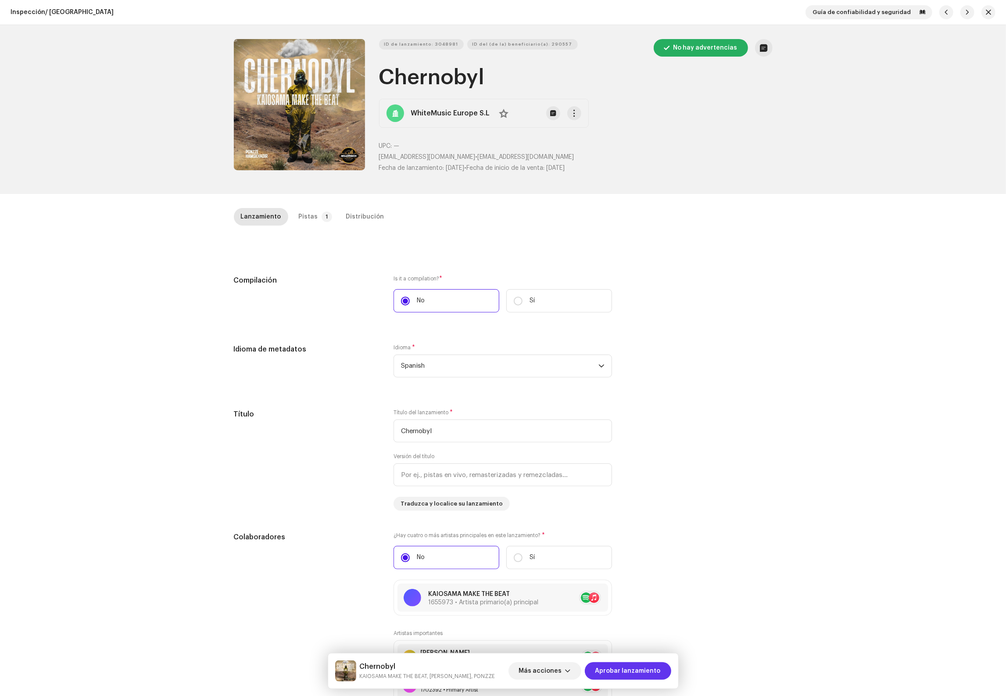
click at [639, 667] on span "Aprobar lanzamiento" at bounding box center [627, 671] width 65 height 18
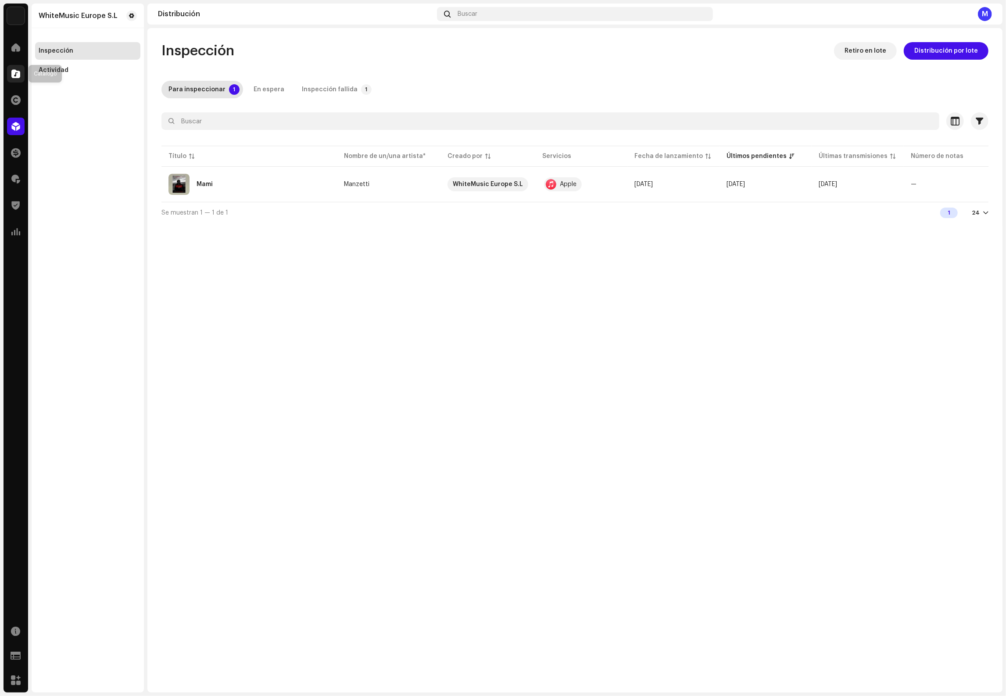
click at [21, 72] on div at bounding box center [16, 74] width 18 height 18
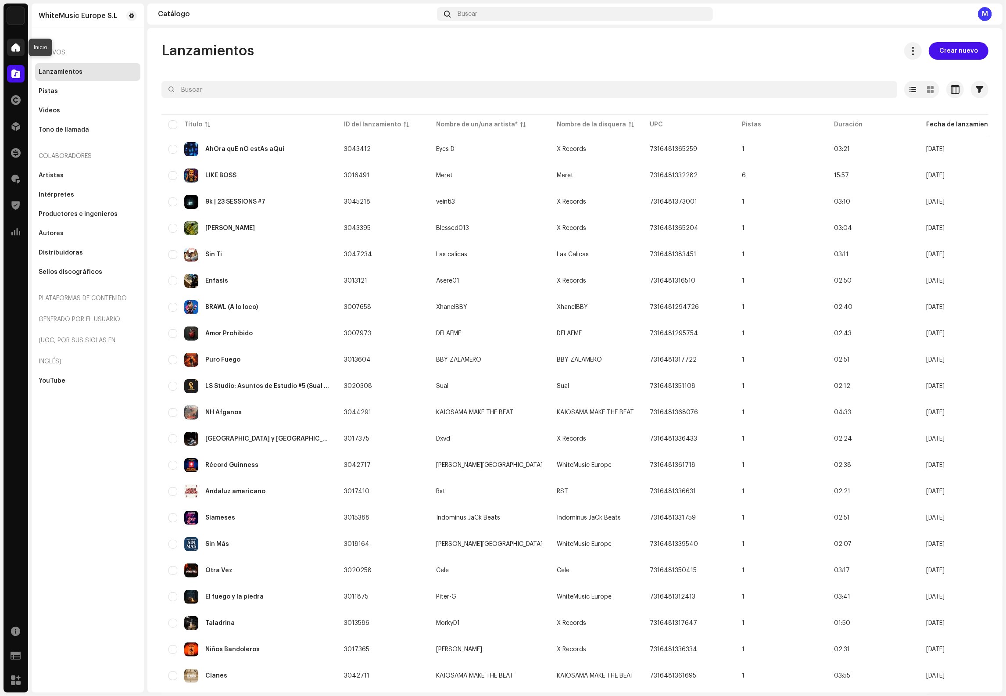
click at [18, 47] on span at bounding box center [15, 47] width 9 height 7
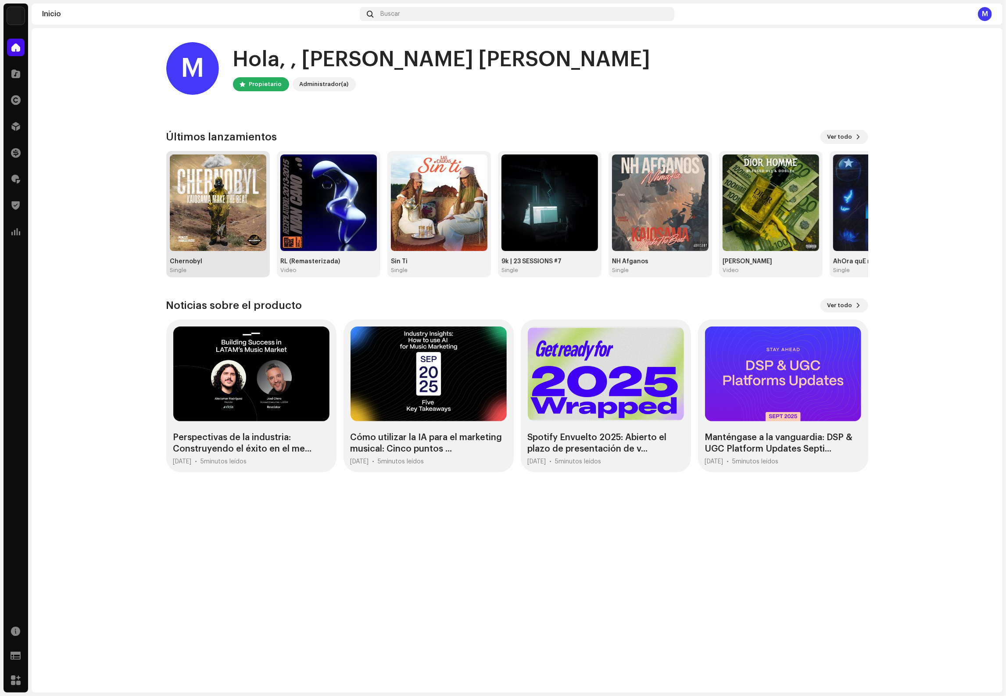
click at [207, 188] on img at bounding box center [218, 202] width 96 height 96
click at [213, 197] on img at bounding box center [218, 202] width 96 height 96
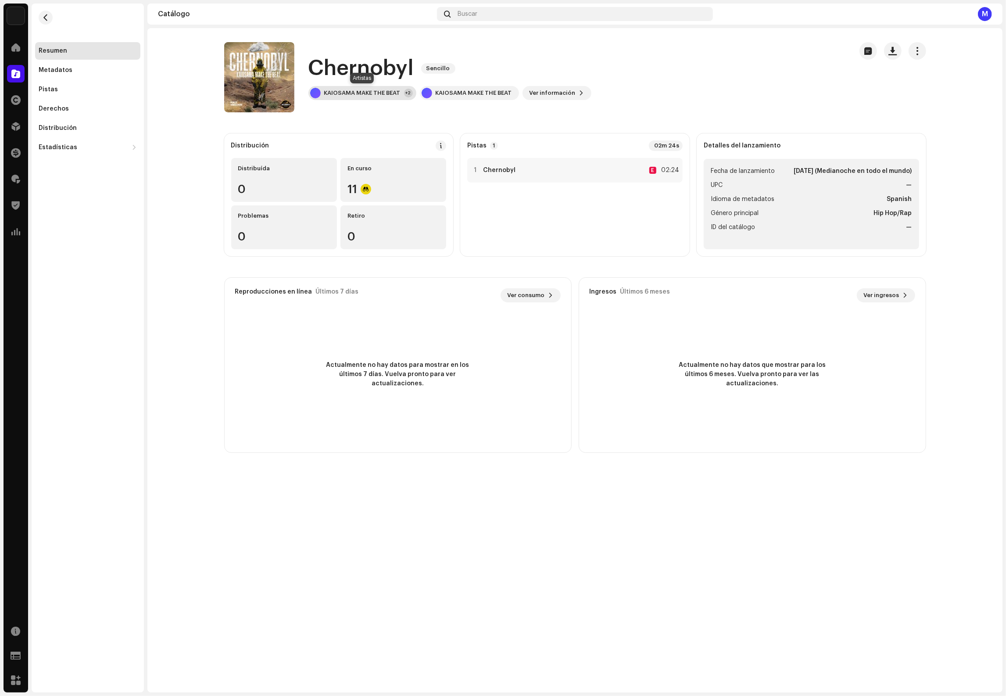
click at [377, 93] on div "KAIOSAMA MAKE THE BEAT" at bounding box center [362, 92] width 76 height 7
click at [16, 47] on span at bounding box center [15, 47] width 9 height 7
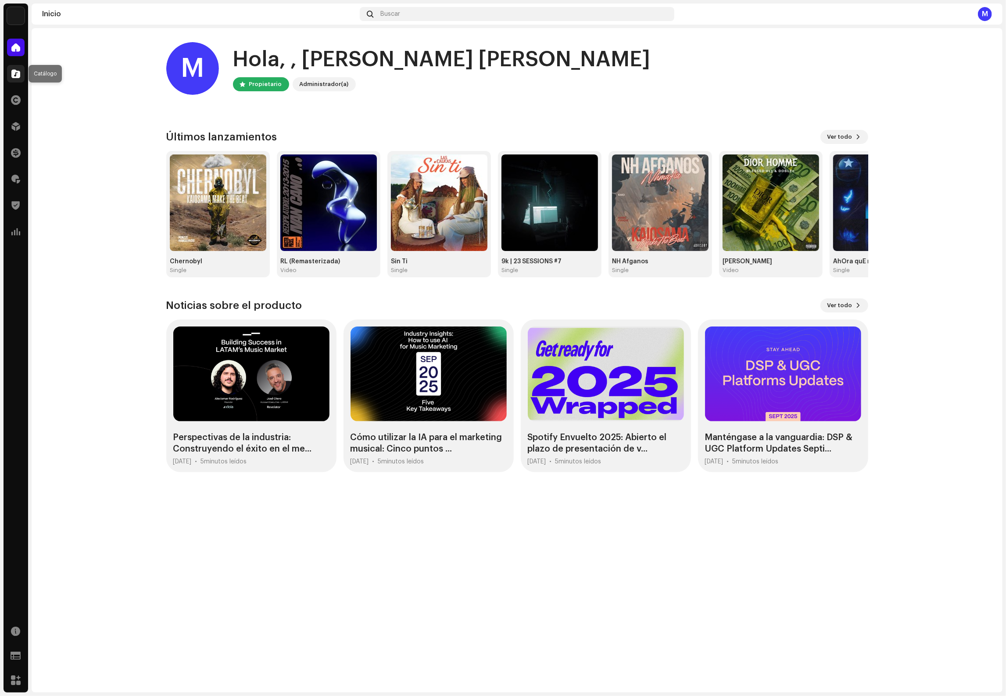
click at [18, 74] on span at bounding box center [15, 73] width 9 height 7
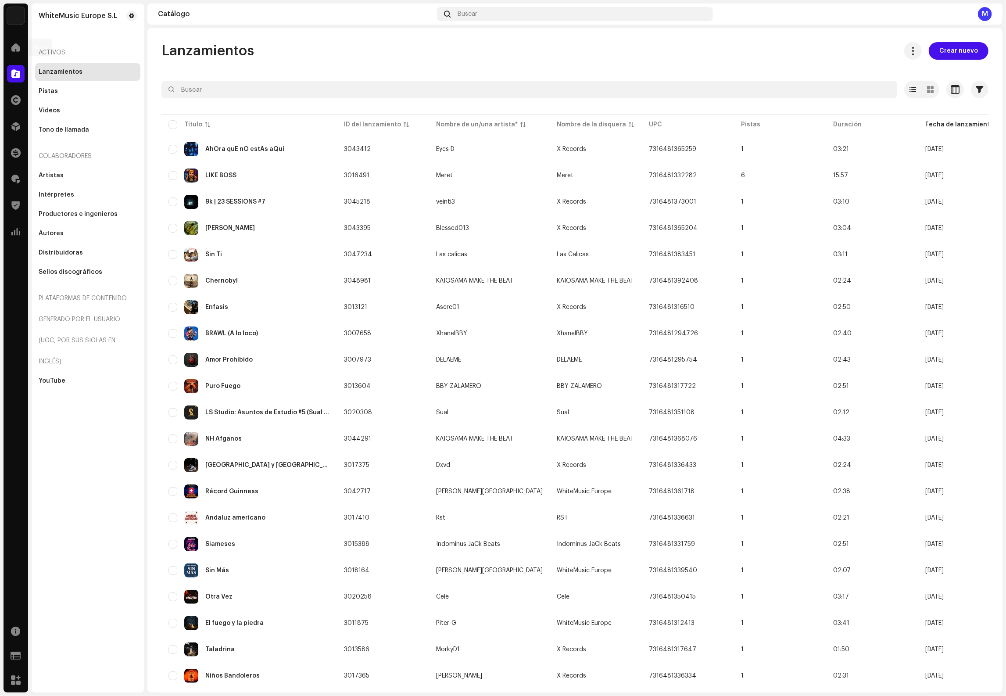
click at [23, 49] on div at bounding box center [16, 48] width 18 height 18
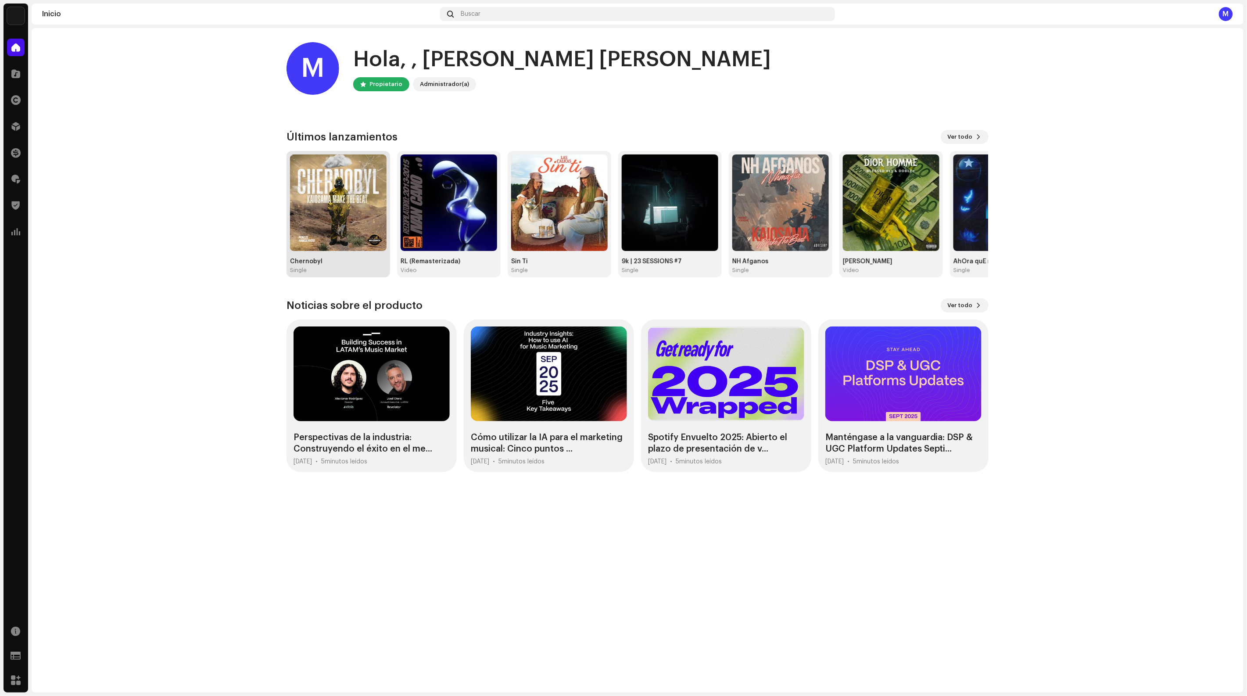
click at [350, 187] on img at bounding box center [338, 202] width 96 height 96
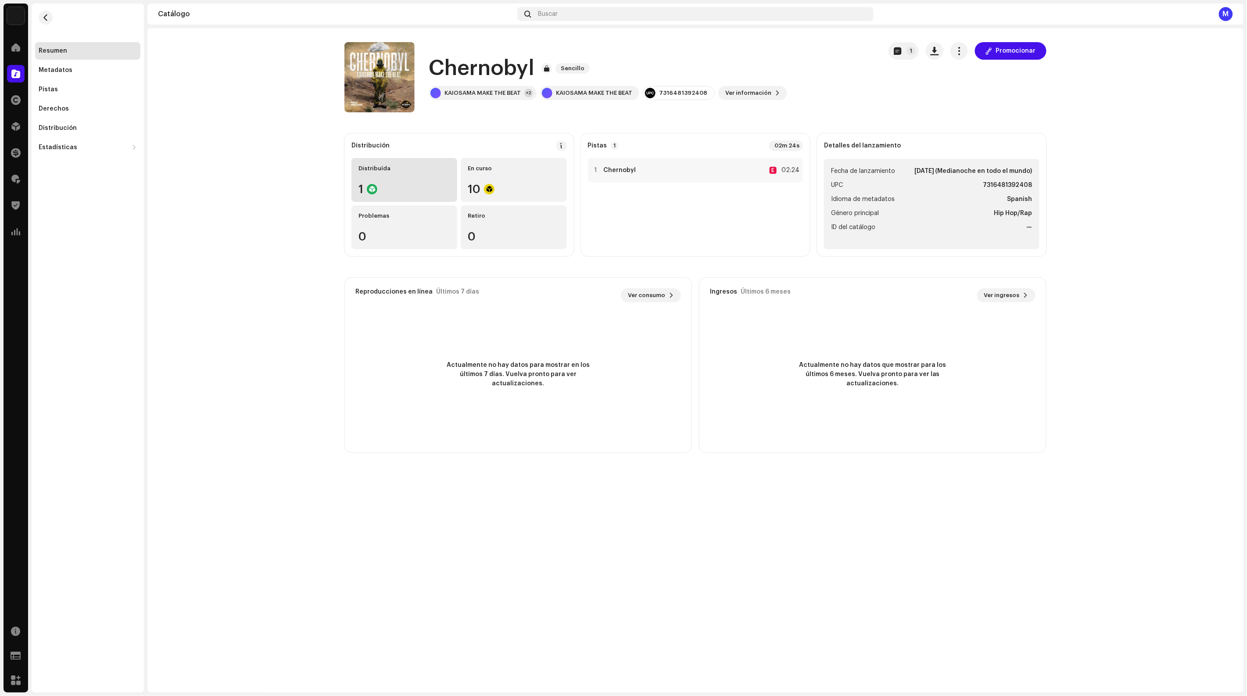
click at [389, 180] on div "Distribuída 1" at bounding box center [404, 180] width 106 height 44
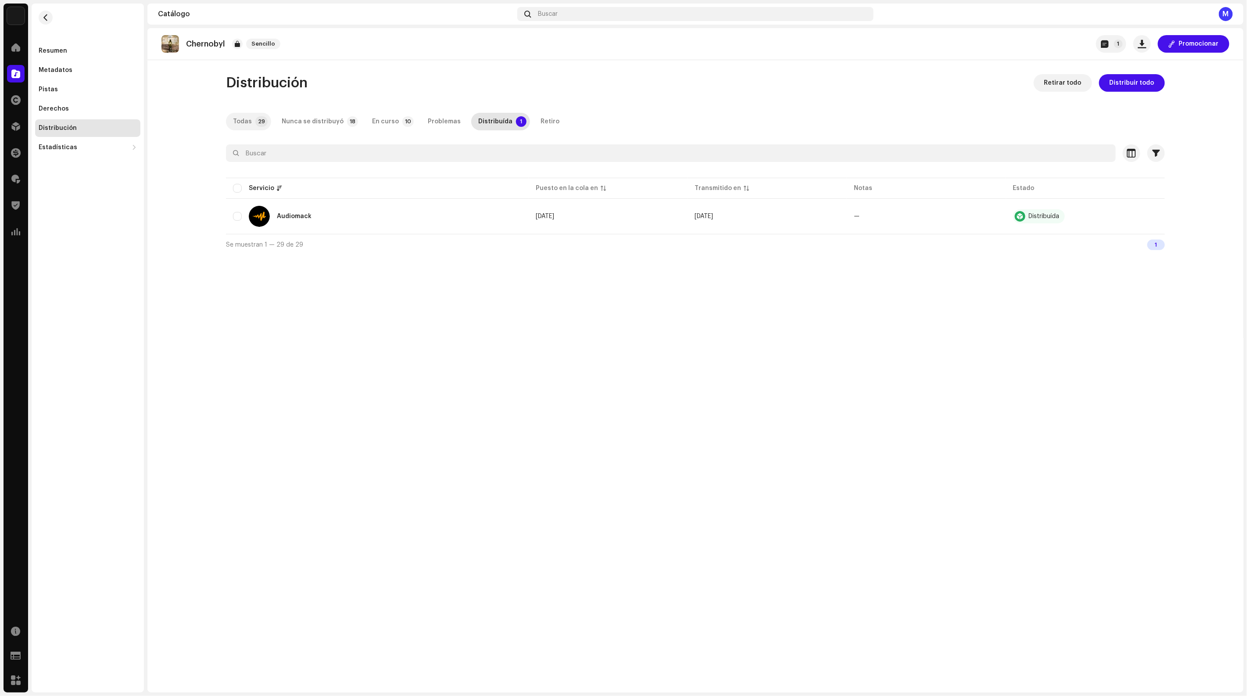
click at [251, 119] on p-tab "Todas 29" at bounding box center [248, 122] width 45 height 18
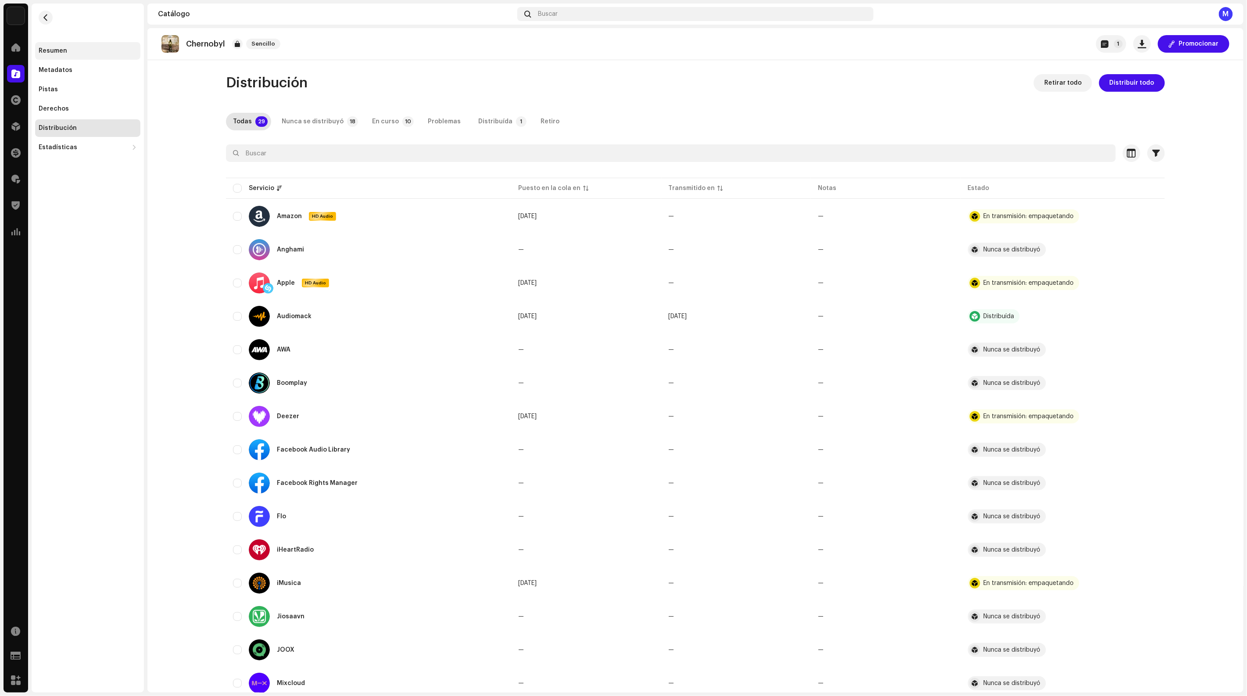
click at [78, 49] on div "Resumen" at bounding box center [88, 50] width 98 height 7
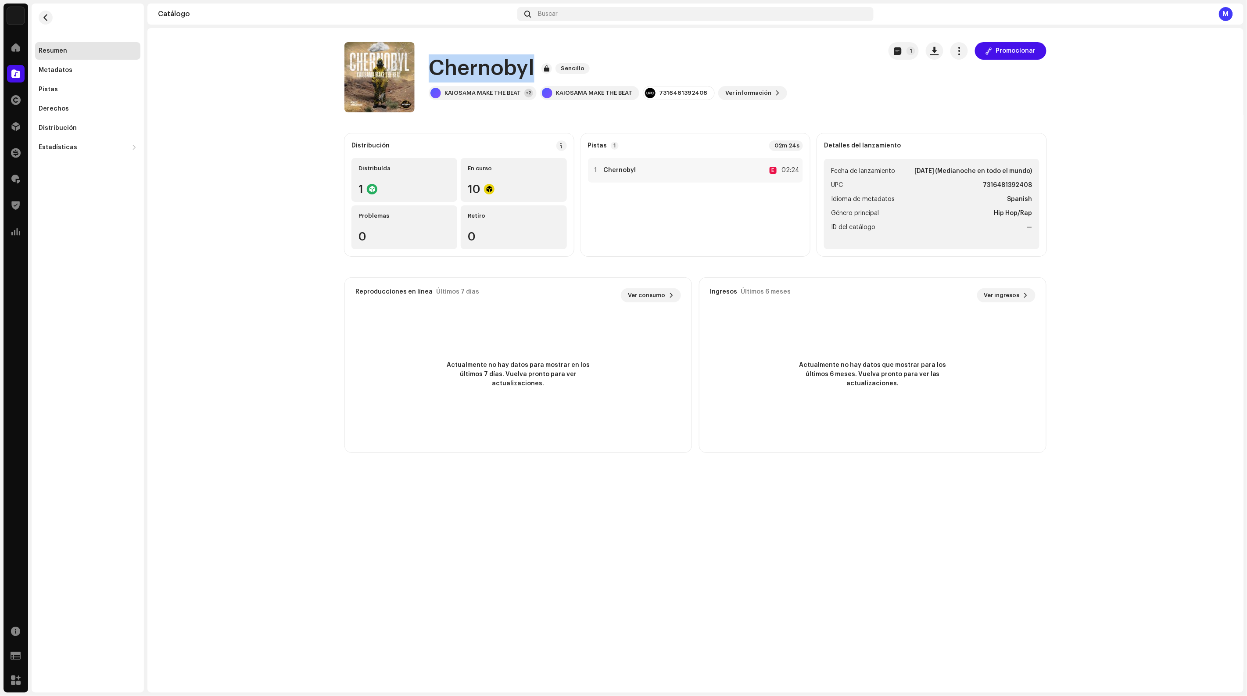
drag, startPoint x: 536, startPoint y: 68, endPoint x: 431, endPoint y: 71, distance: 104.9
click at [431, 71] on div "Chernobyl Sencillo" at bounding box center [608, 68] width 358 height 28
copy h1 "Chernobyl"
click at [63, 89] on div "Pistas" at bounding box center [88, 89] width 98 height 7
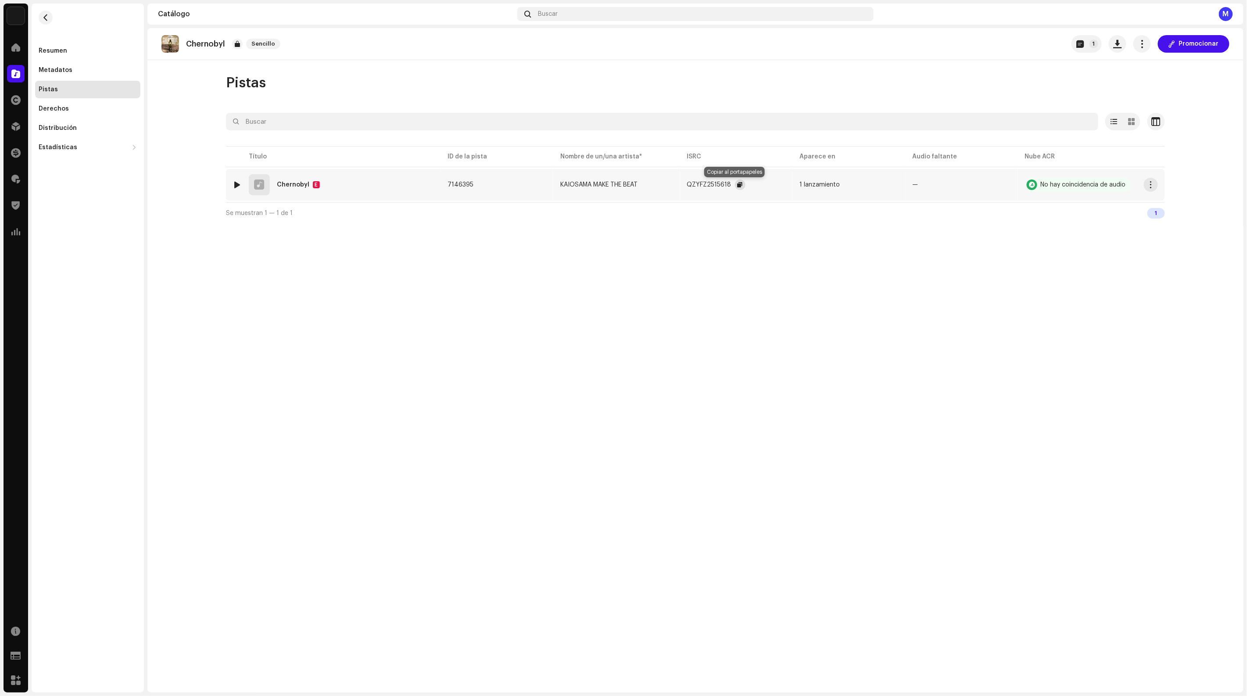
click at [737, 186] on span "button" at bounding box center [739, 184] width 5 height 7
drag, startPoint x: 65, startPoint y: 50, endPoint x: 93, endPoint y: 45, distance: 27.6
click at [66, 50] on div "Resumen" at bounding box center [88, 50] width 98 height 7
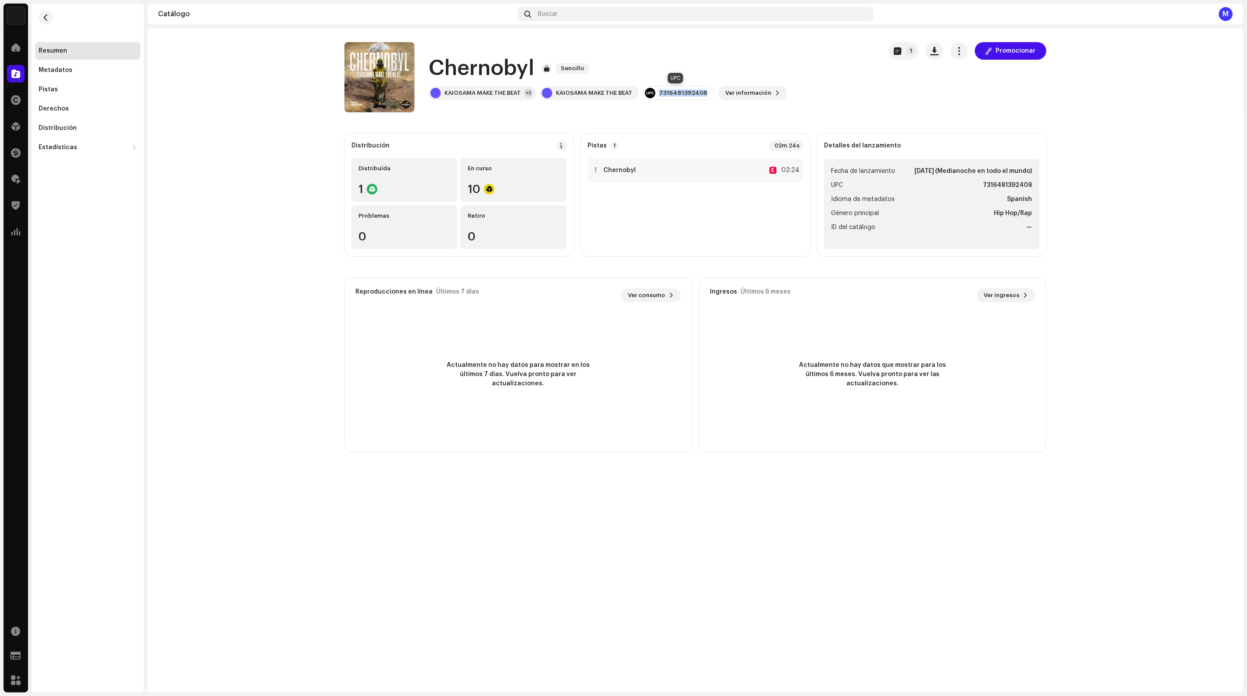
drag, startPoint x: 704, startPoint y: 93, endPoint x: 657, endPoint y: 94, distance: 47.4
click at [657, 94] on div "7316481392408" at bounding box center [679, 93] width 72 height 14
copy div "7316481392408"
click at [55, 132] on div "Distribución" at bounding box center [87, 128] width 105 height 18
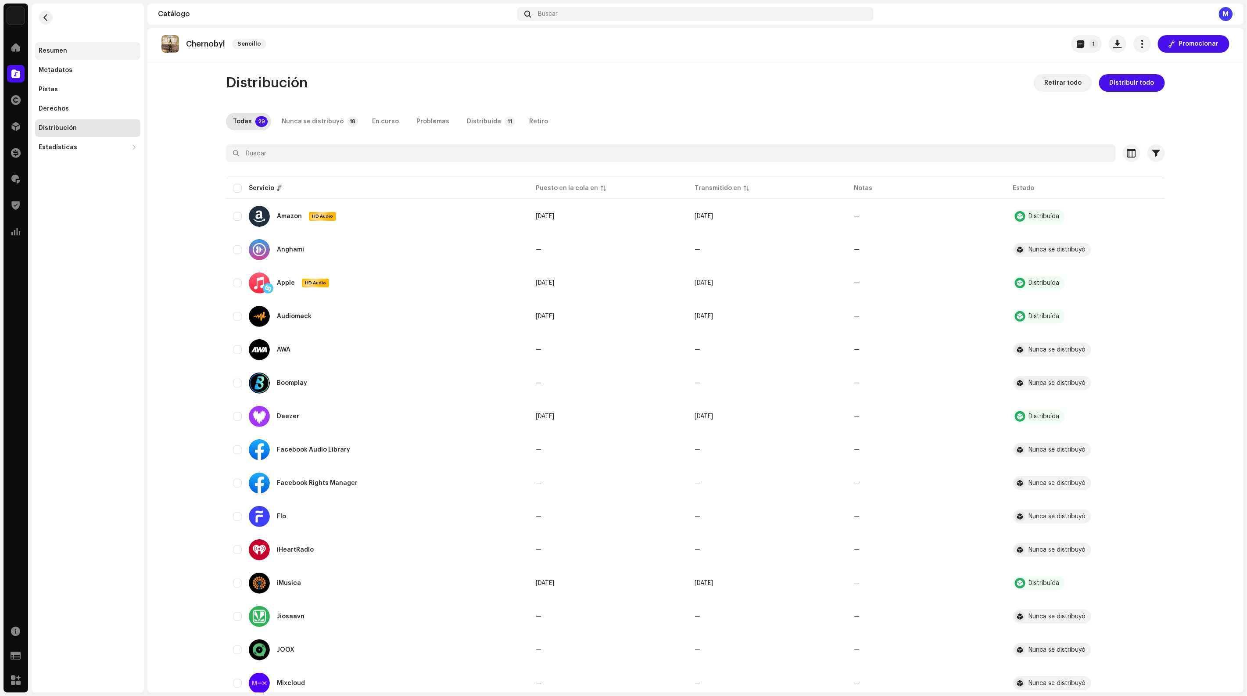
click at [54, 54] on div "Resumen" at bounding box center [53, 50] width 29 height 7
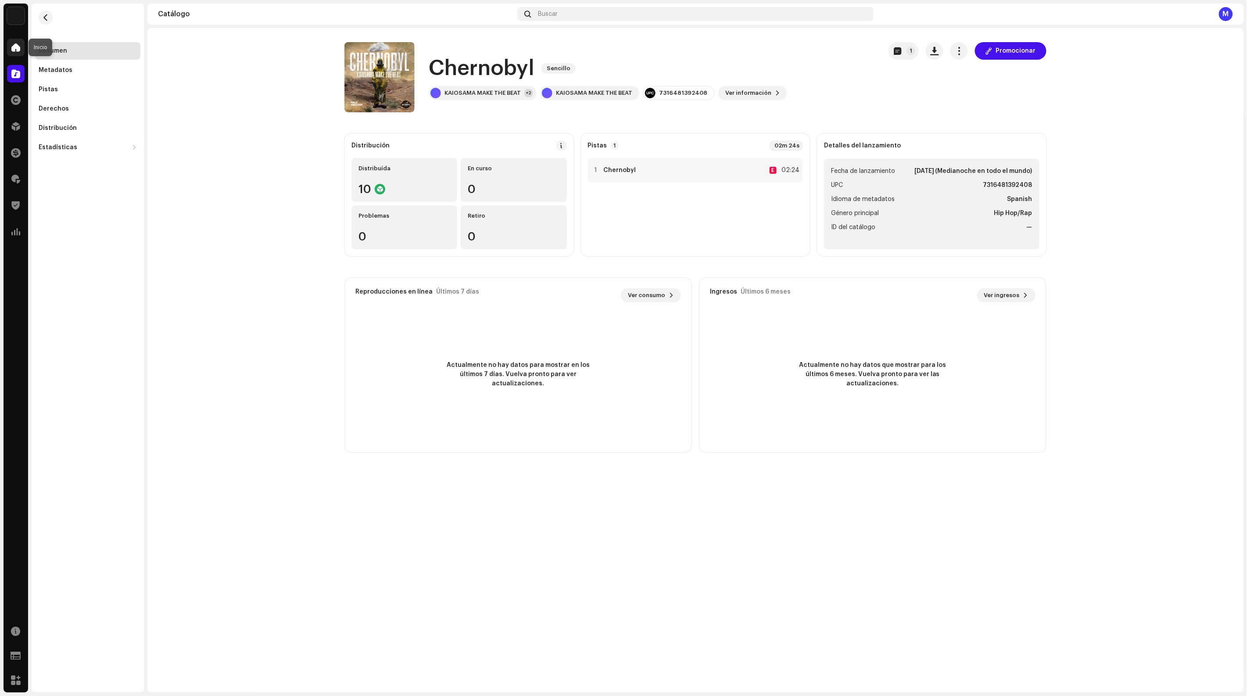
click at [17, 47] on span at bounding box center [15, 47] width 9 height 7
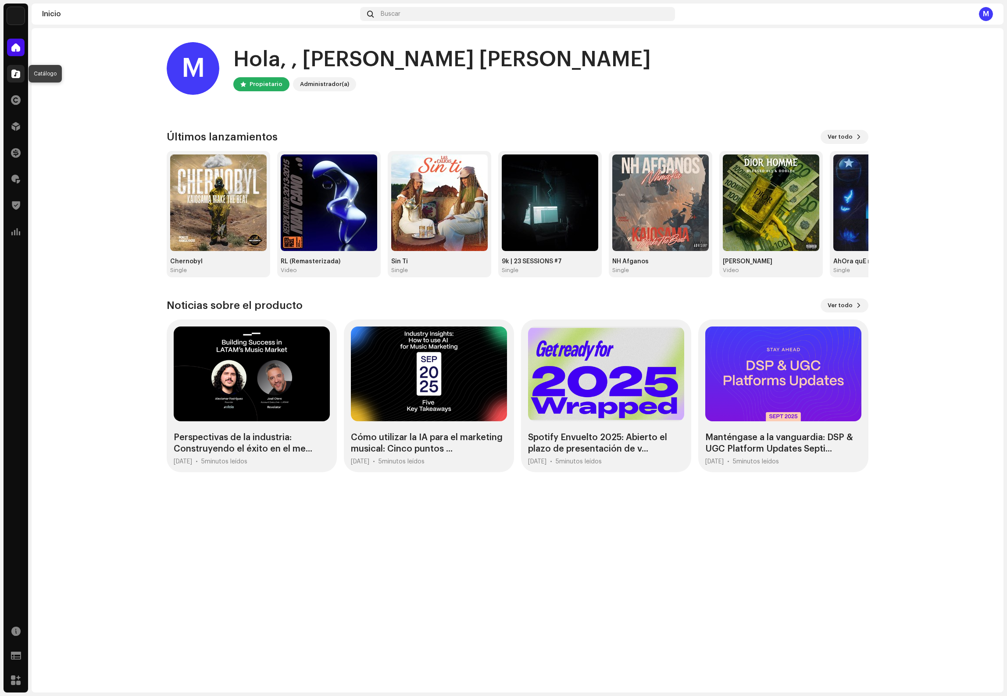
click at [18, 72] on span at bounding box center [15, 73] width 9 height 7
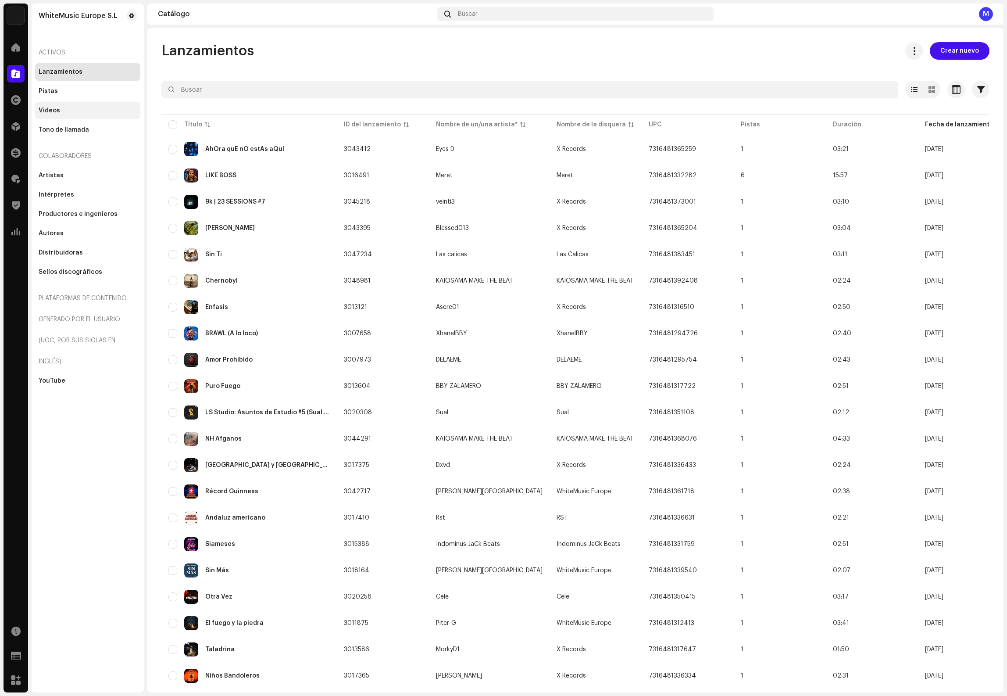
click at [69, 112] on div "Videos" at bounding box center [88, 110] width 98 height 7
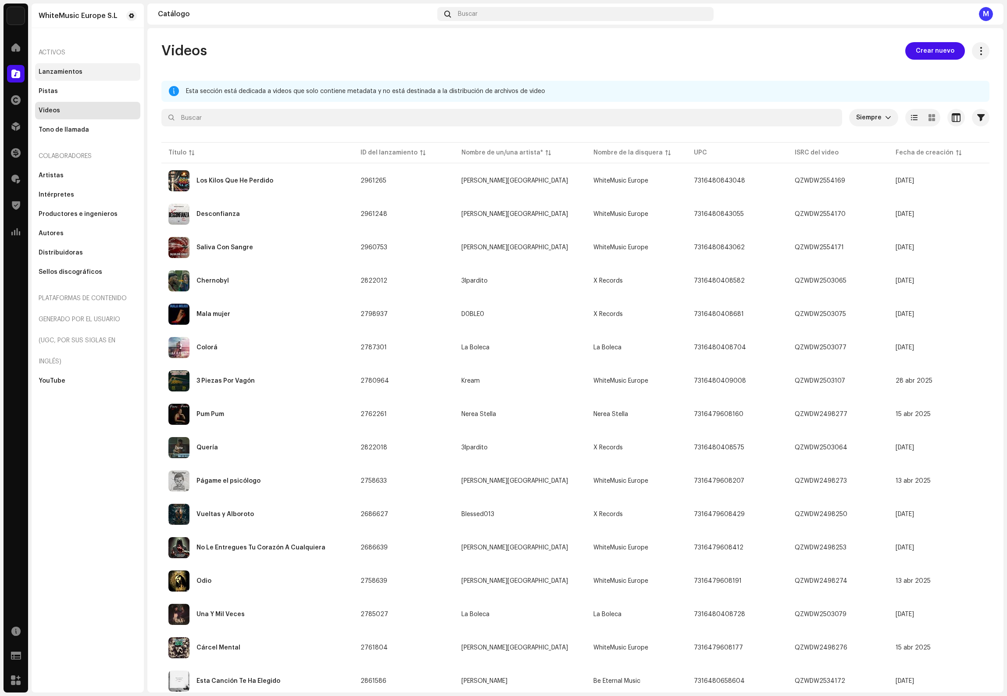
click at [45, 66] on div "Lanzamientos" at bounding box center [87, 72] width 105 height 18
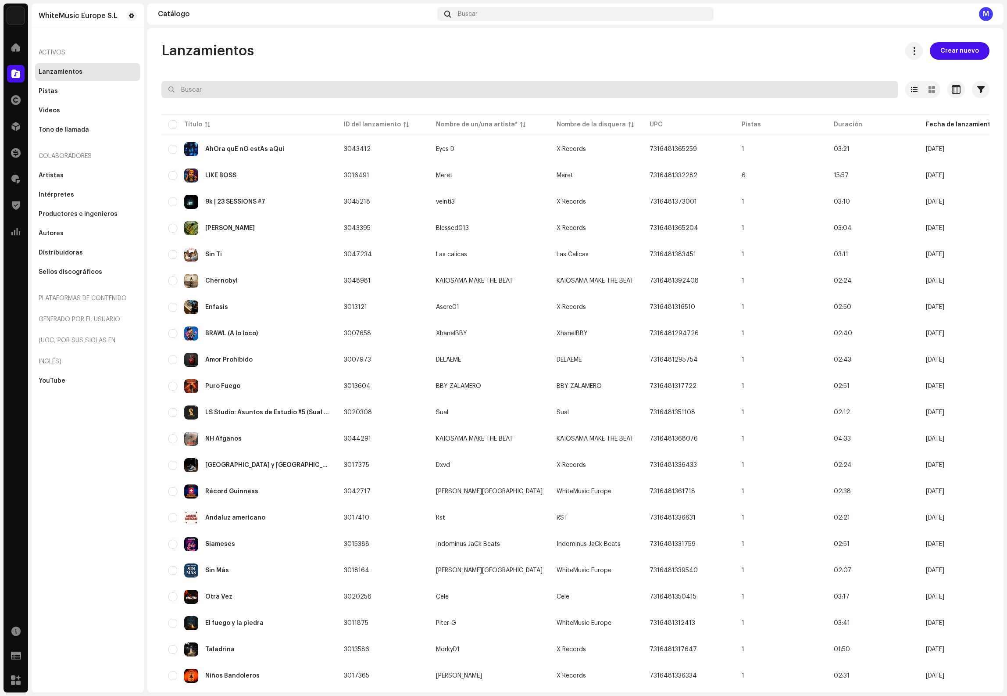
click at [248, 92] on input "text" at bounding box center [529, 90] width 737 height 18
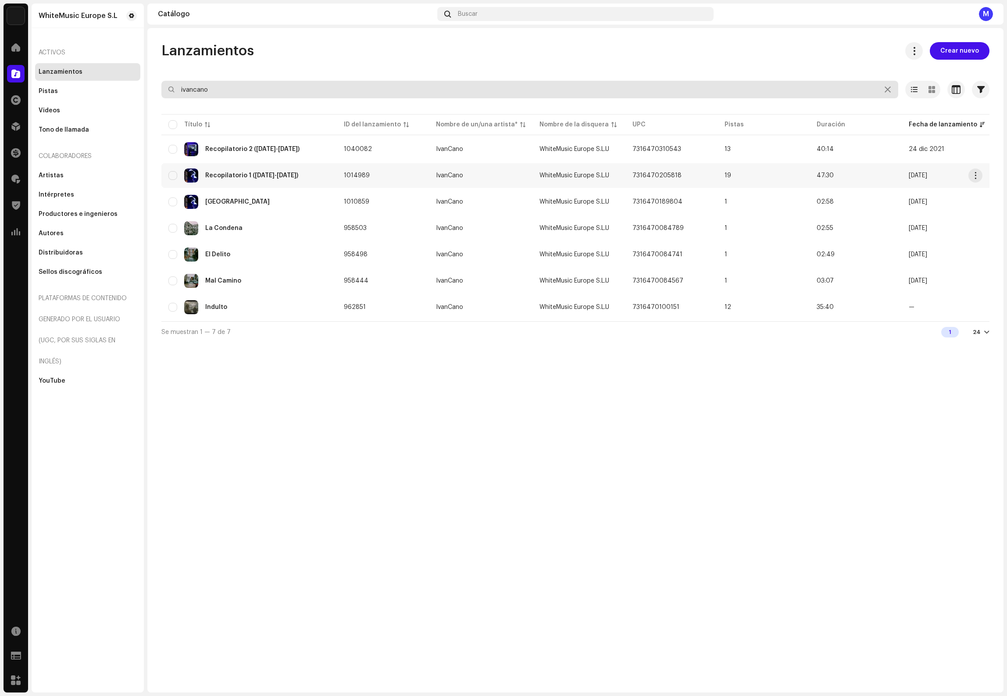
type input "ivancano"
click at [365, 182] on td "1014989" at bounding box center [383, 175] width 92 height 25
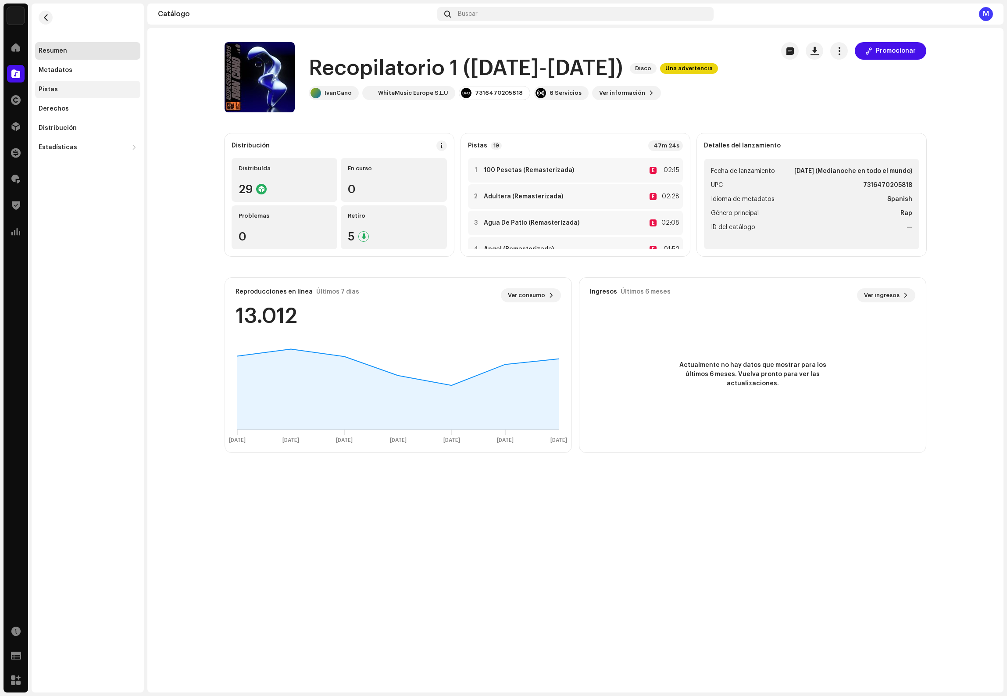
click at [60, 87] on div "Pistas" at bounding box center [88, 89] width 98 height 7
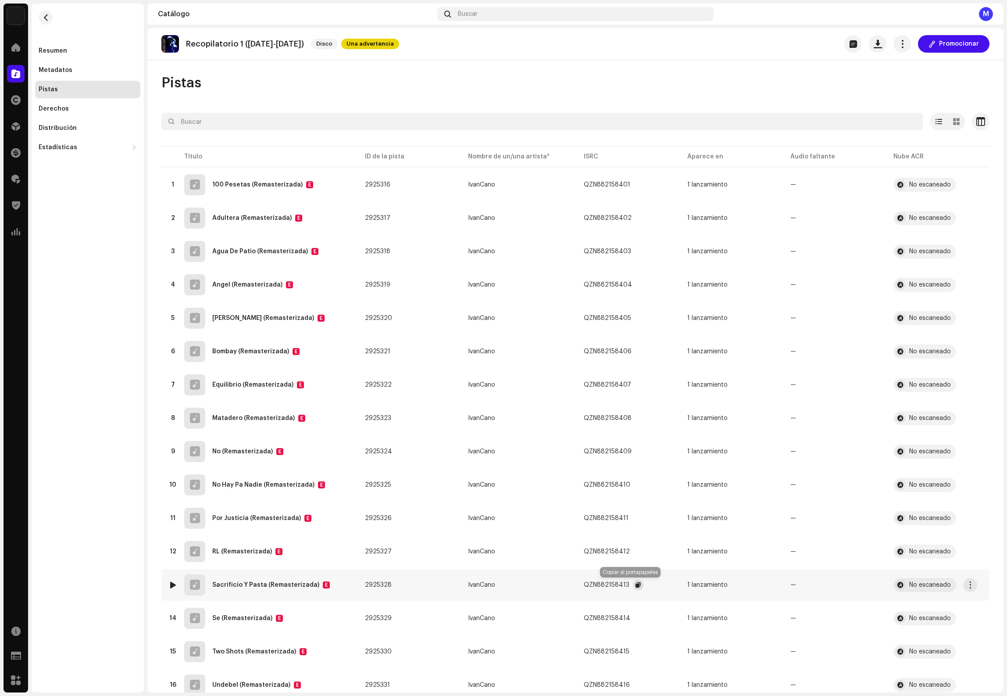
click at [636, 584] on span "button" at bounding box center [638, 584] width 5 height 7
click at [19, 44] on span at bounding box center [15, 47] width 9 height 7
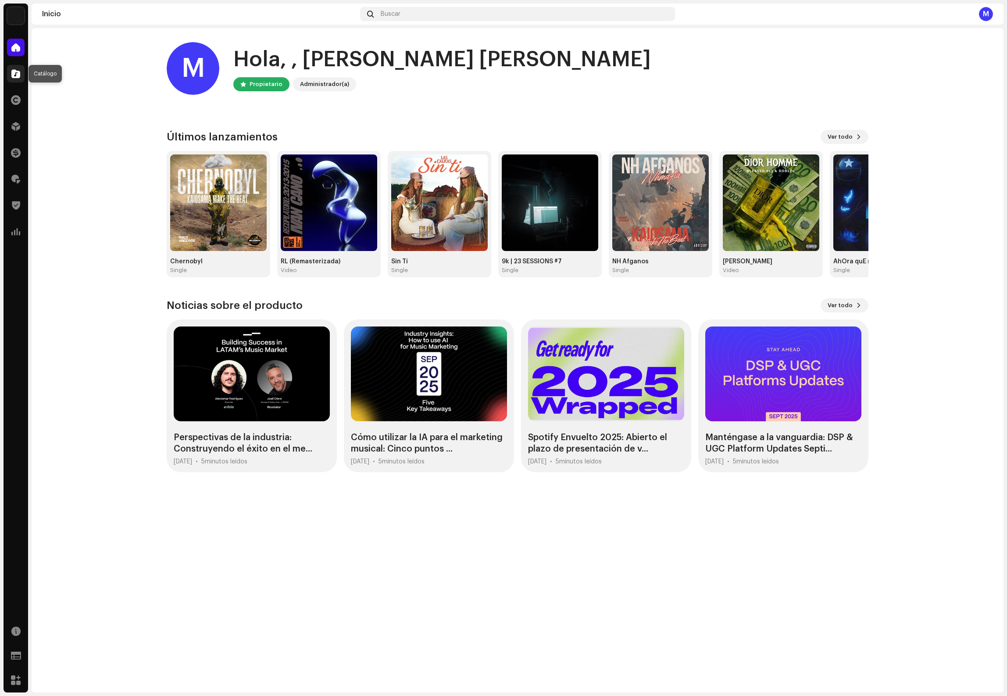
click at [21, 67] on div at bounding box center [16, 74] width 18 height 18
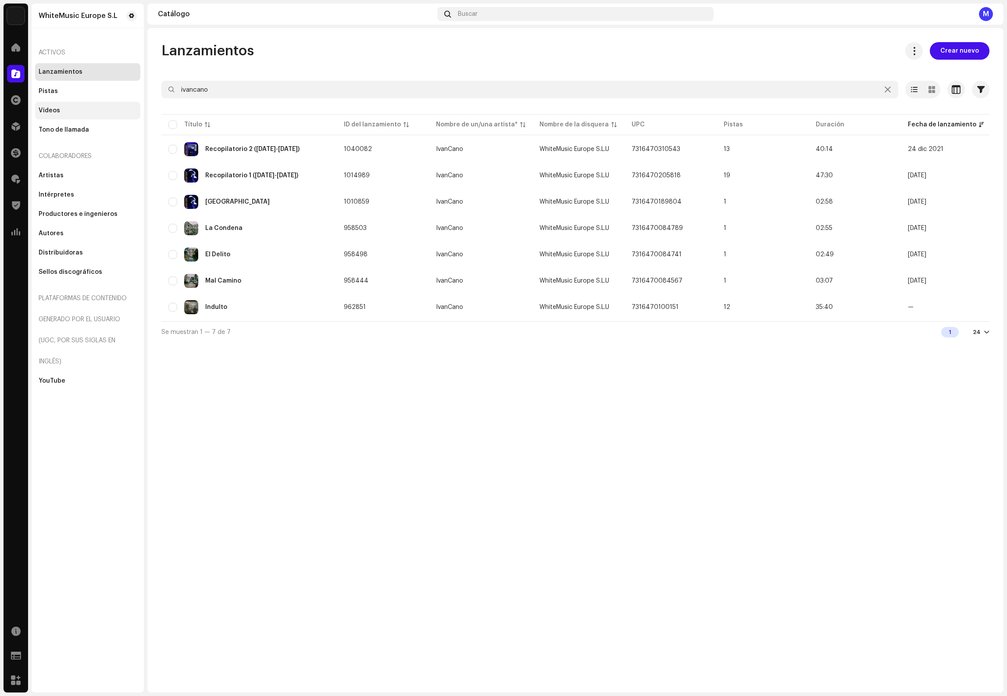
click at [58, 111] on div "Videos" at bounding box center [49, 110] width 21 height 7
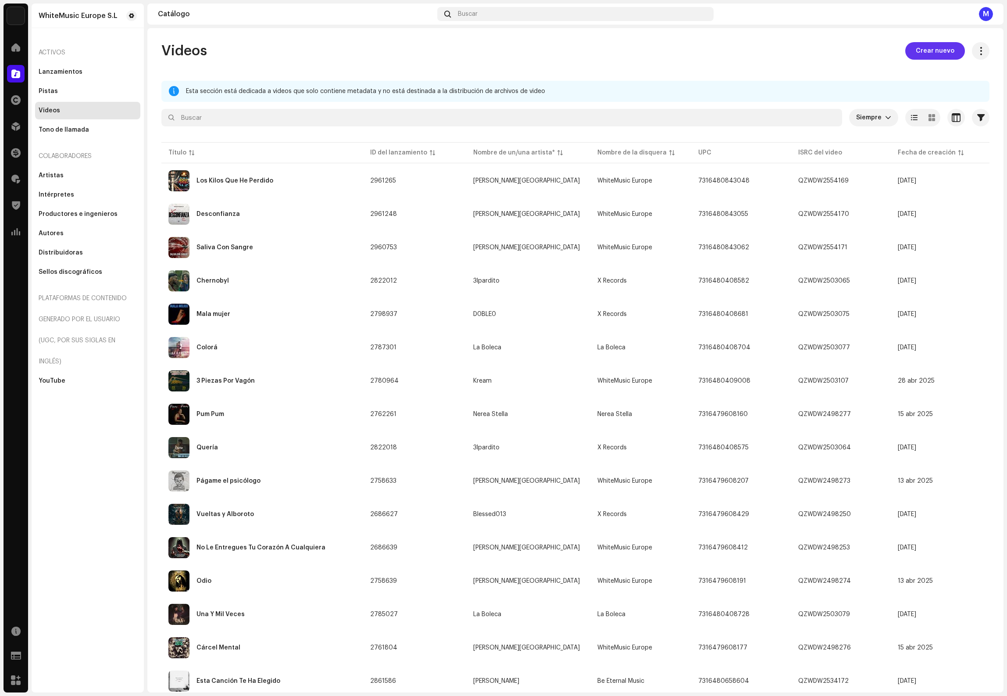
click at [934, 51] on span "Crear nuevo" at bounding box center [935, 51] width 39 height 18
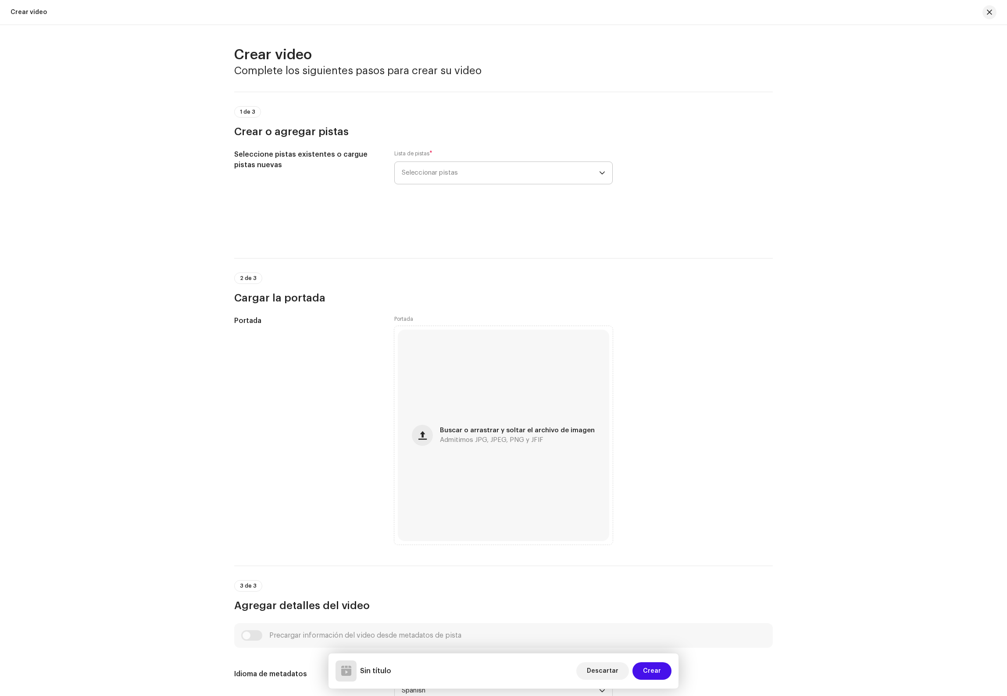
click at [422, 168] on span "Seleccionar pistas" at bounding box center [500, 173] width 197 height 22
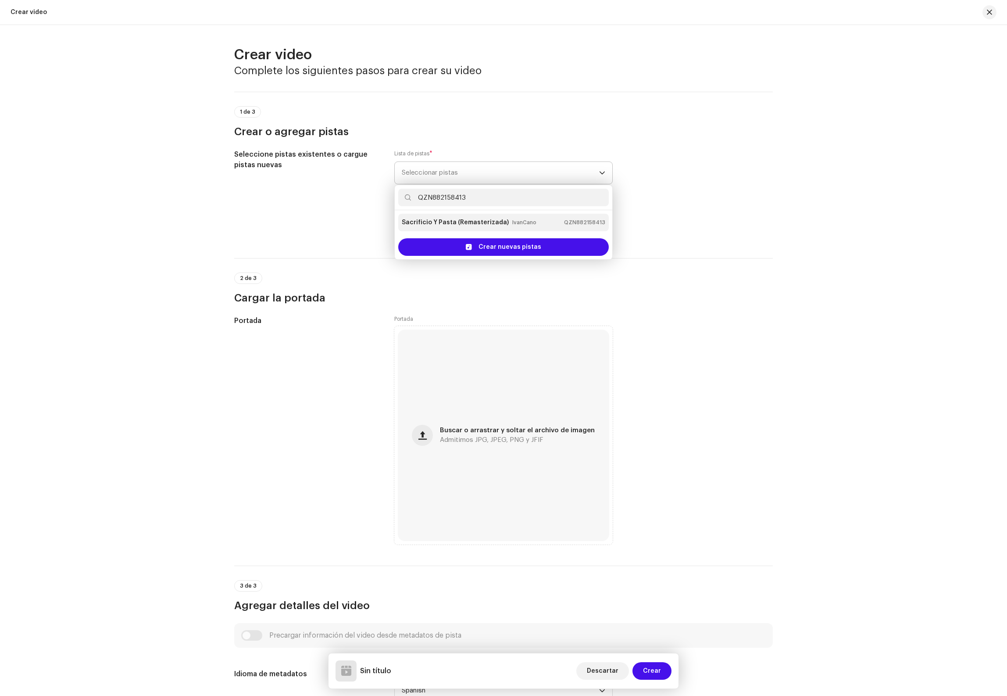
type input "QZN882158413"
click at [515, 225] on small "IvanCano" at bounding box center [524, 222] width 24 height 9
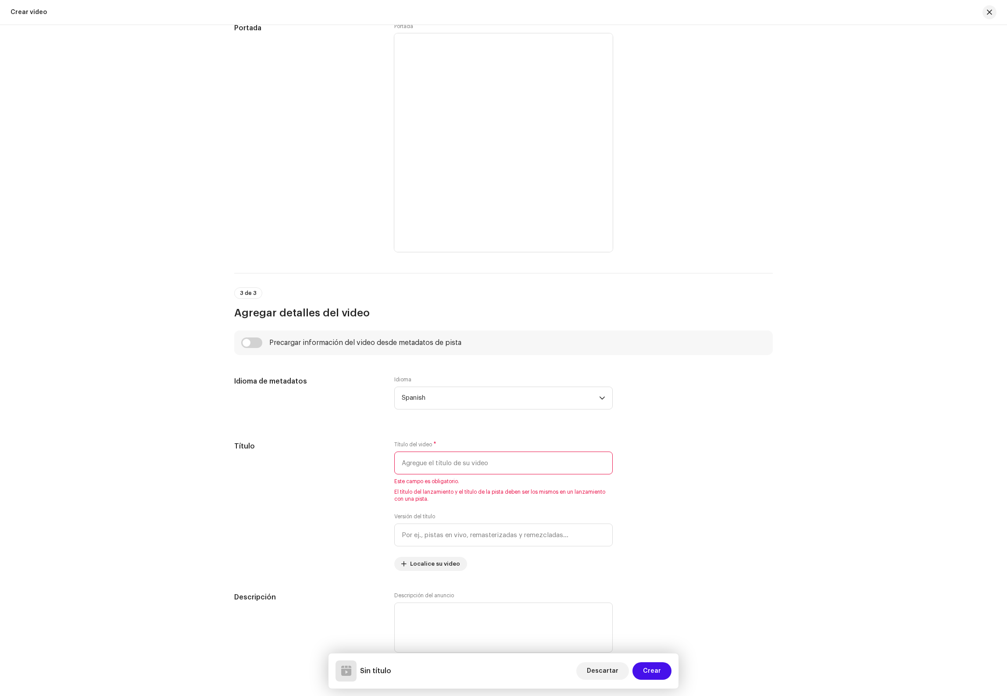
scroll to position [374, 0]
drag, startPoint x: 256, startPoint y: 342, endPoint x: 264, endPoint y: 345, distance: 8.6
click at [256, 342] on input "checkbox" at bounding box center [251, 339] width 21 height 11
checkbox input "true"
type input "Sacrificio Y Pasta (Remasterizada)"
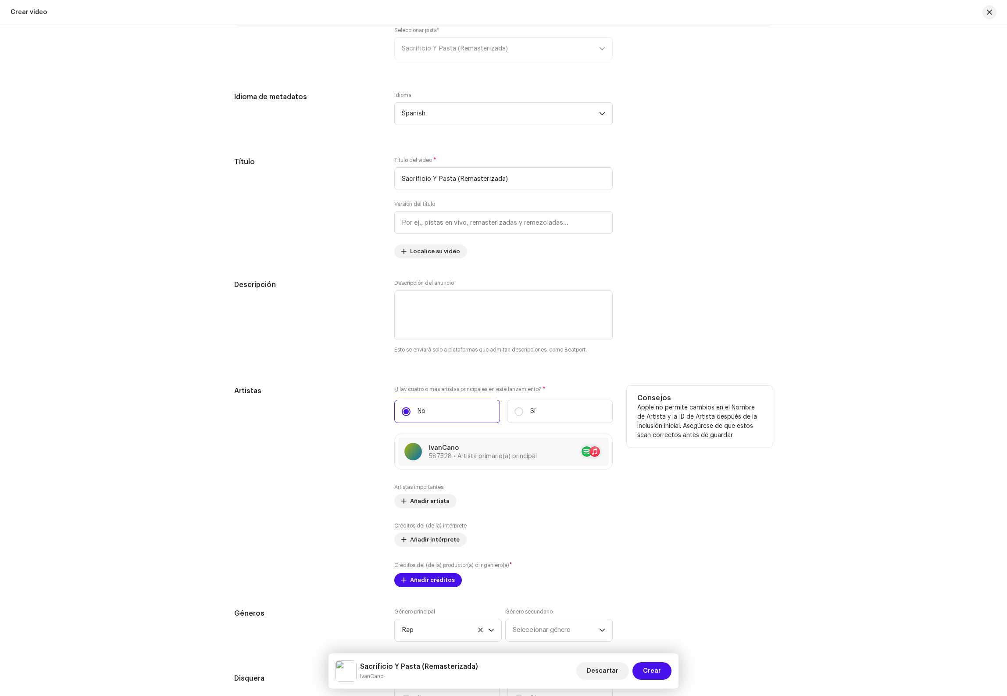
scroll to position [936, 0]
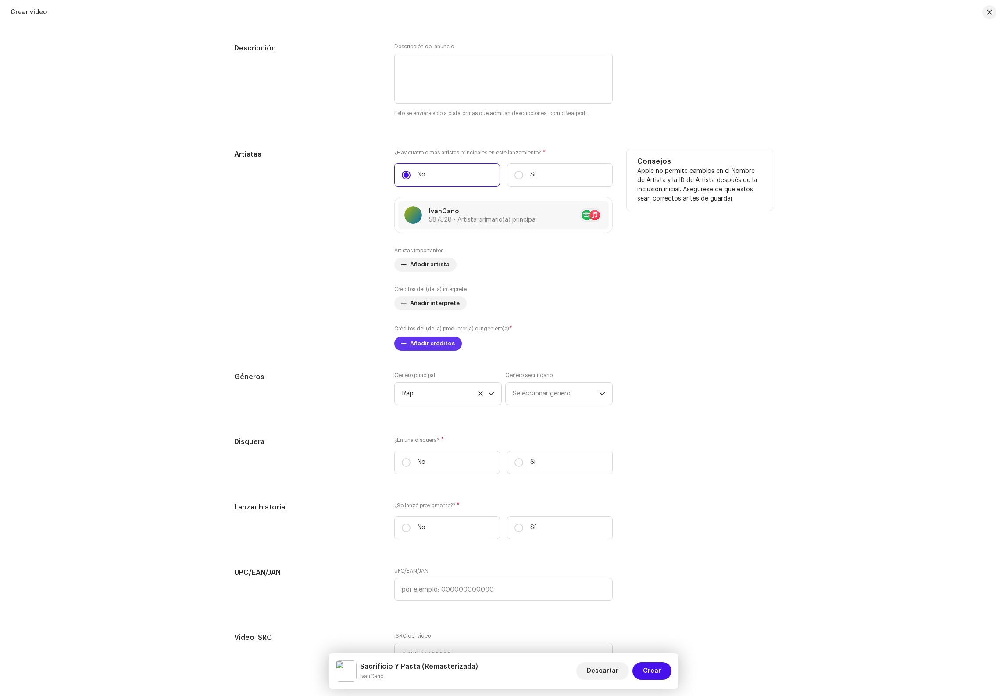
click at [439, 347] on span "Añadir créditos" at bounding box center [432, 344] width 45 height 18
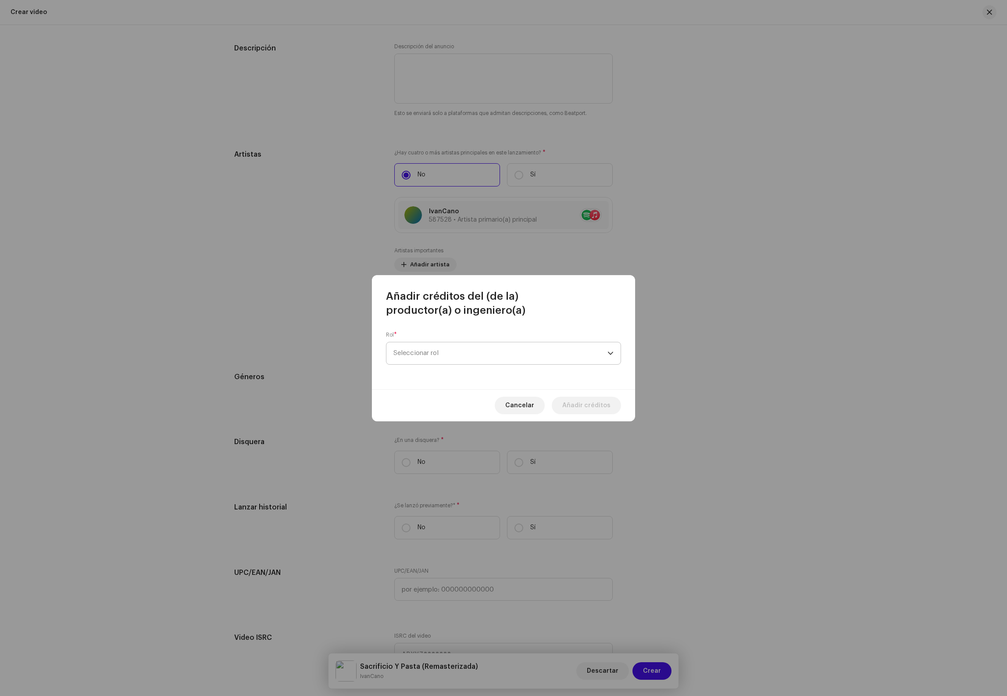
click at [499, 350] on span "Seleccionar rol" at bounding box center [500, 353] width 214 height 22
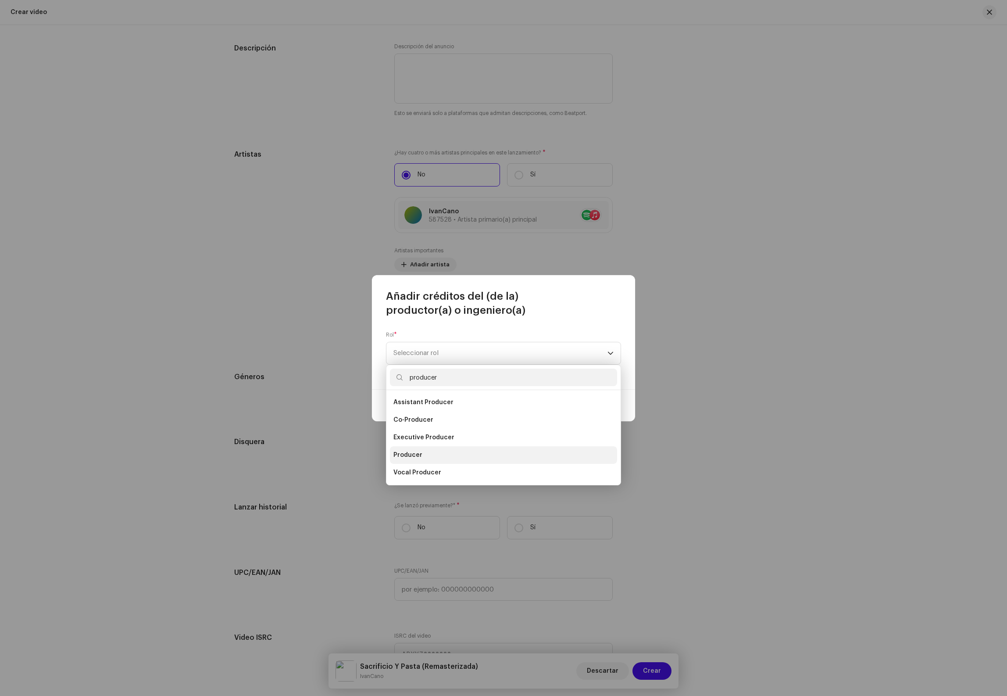
type input "producer"
click at [426, 457] on li "Producer" at bounding box center [503, 455] width 227 height 18
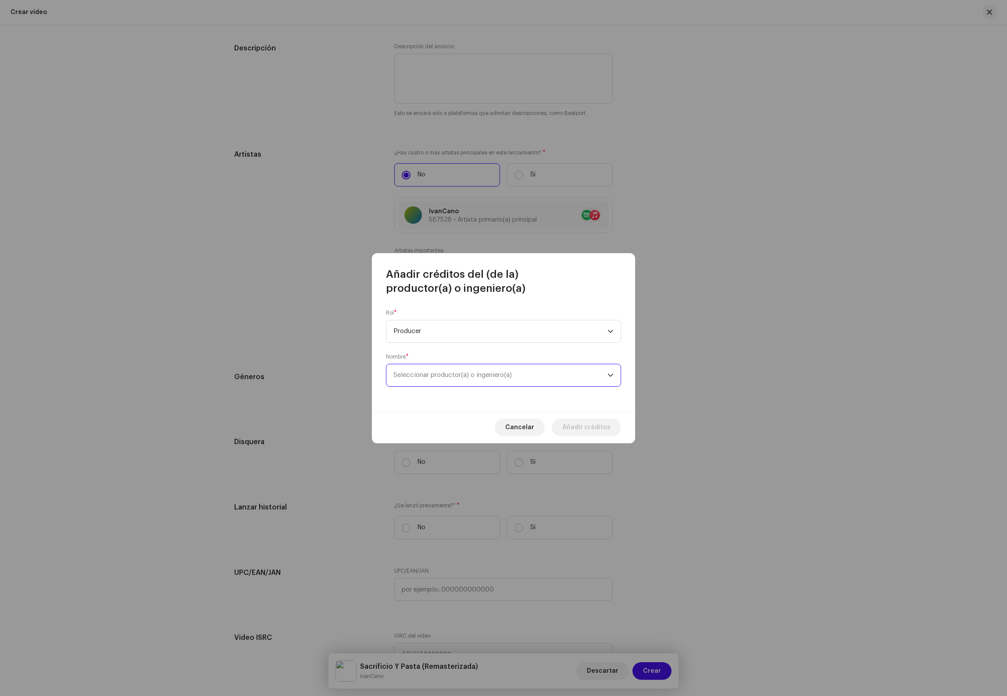
click at [459, 364] on span "Seleccionar productor(a) o ingeniero(a)" at bounding box center [500, 375] width 214 height 22
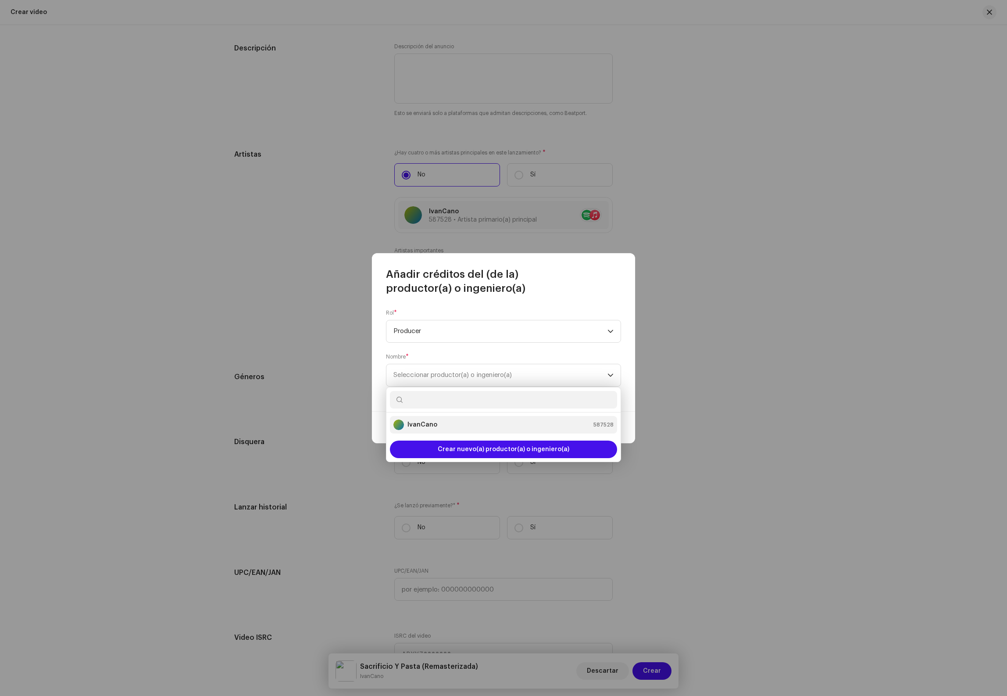
click at [429, 427] on strong "IvanCano" at bounding box center [422, 424] width 30 height 9
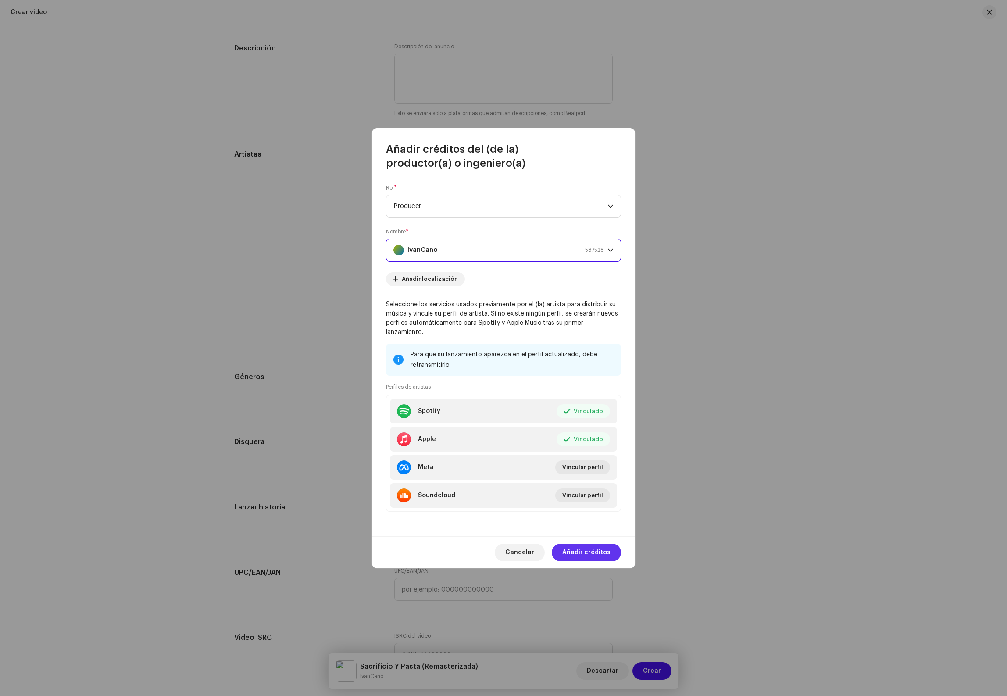
click at [601, 552] on span "Añadir créditos" at bounding box center [586, 552] width 48 height 18
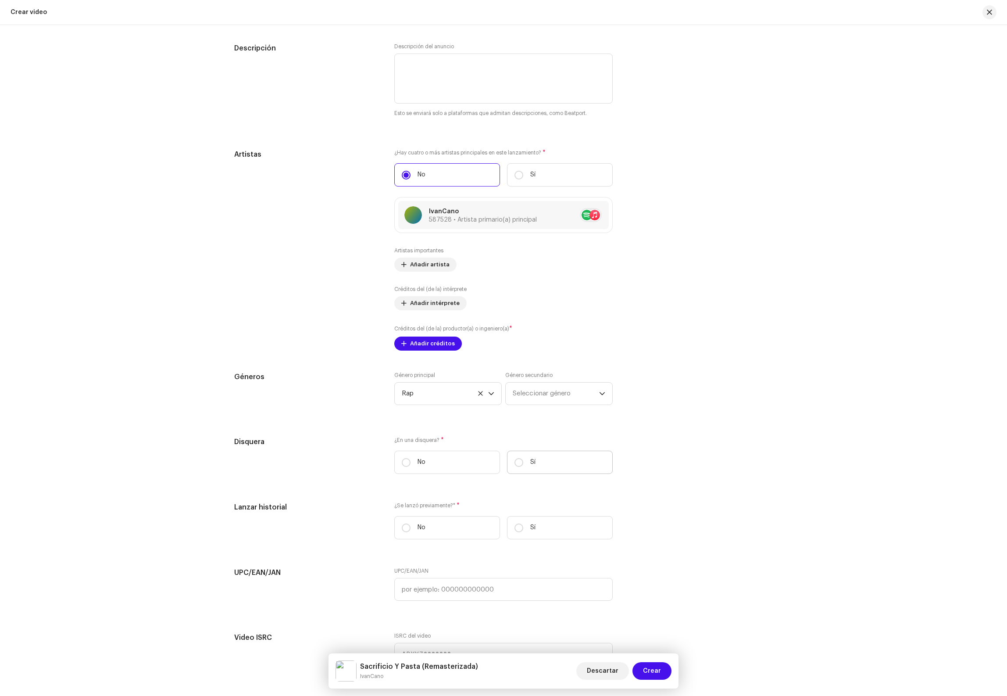
click at [541, 470] on div "Precargar información del video desde metadatos de pista Seleccionar pista* Sac…" at bounding box center [503, 308] width 539 height 1084
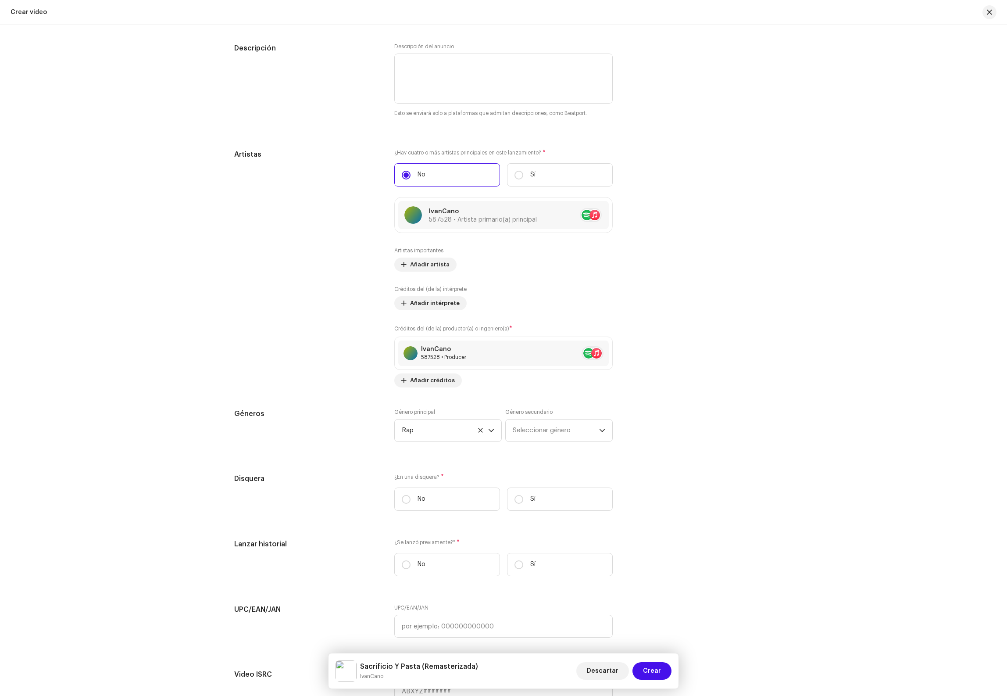
click at [536, 493] on div "¿En una disquera? * No Sí" at bounding box center [503, 495] width 218 height 44
click at [545, 511] on label "Sí" at bounding box center [560, 498] width 106 height 23
click at [523, 504] on input "Sí" at bounding box center [518, 499] width 9 height 9
radio input "true"
click at [432, 554] on span "Seleccionar disquera" at bounding box center [500, 543] width 197 height 22
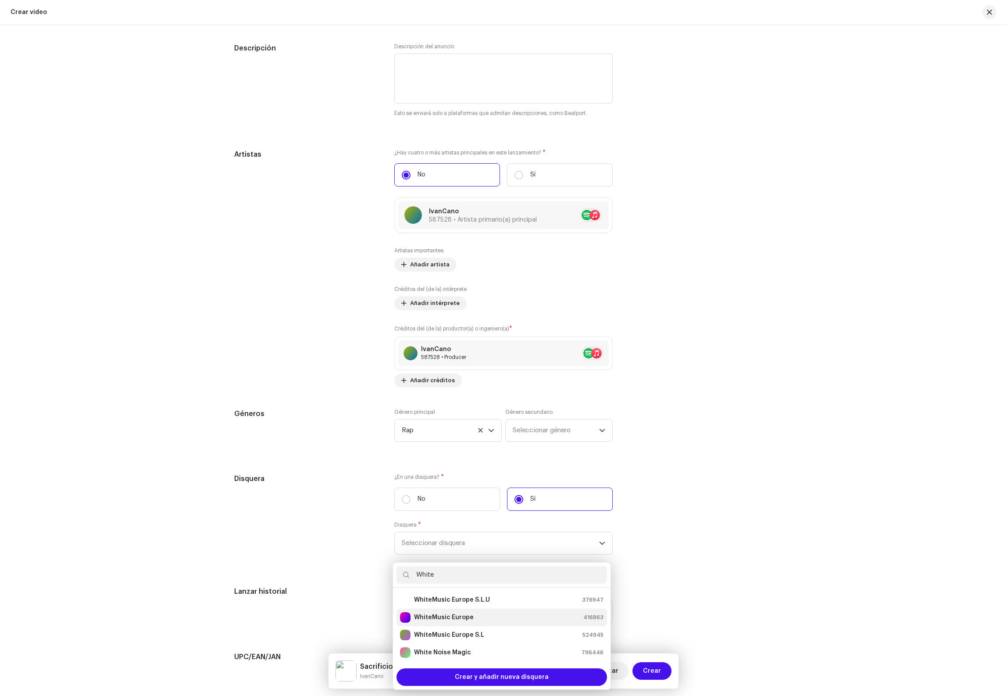
type input "White"
click at [486, 616] on div "WhiteMusic Europe 416863" at bounding box center [502, 617] width 204 height 11
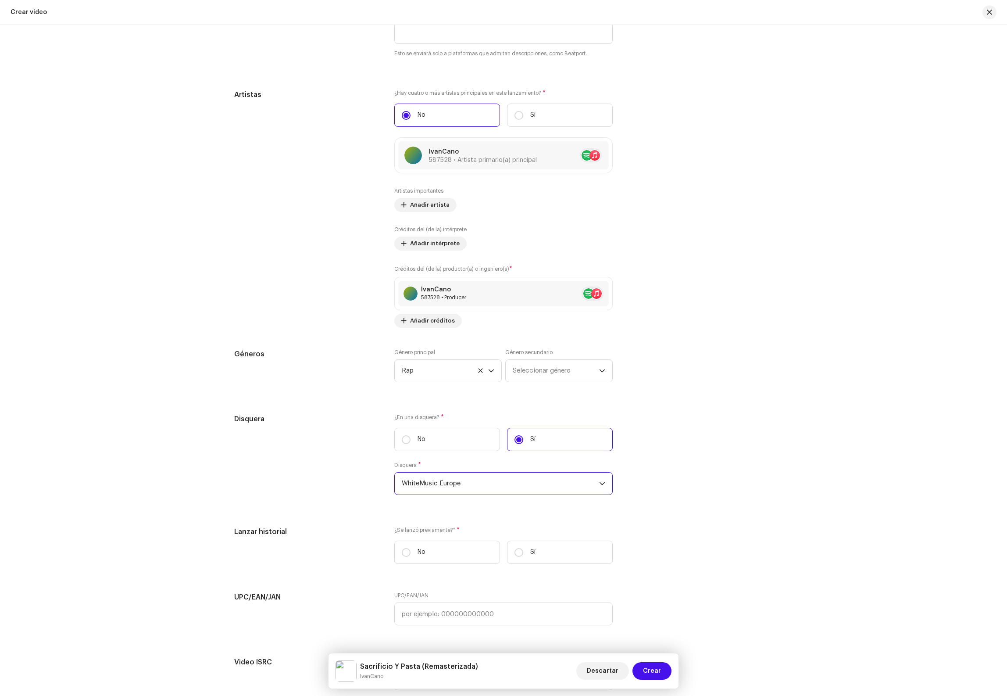
scroll to position [1161, 0]
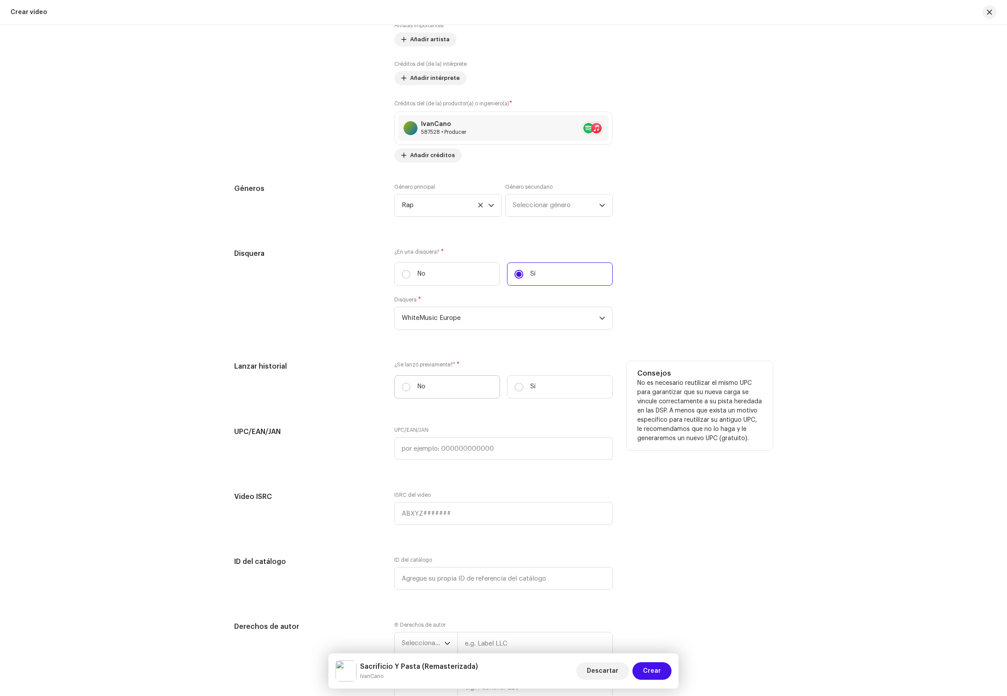
click at [454, 394] on label "No" at bounding box center [447, 386] width 106 height 23
click at [411, 391] on input "No" at bounding box center [406, 386] width 9 height 9
radio input "true"
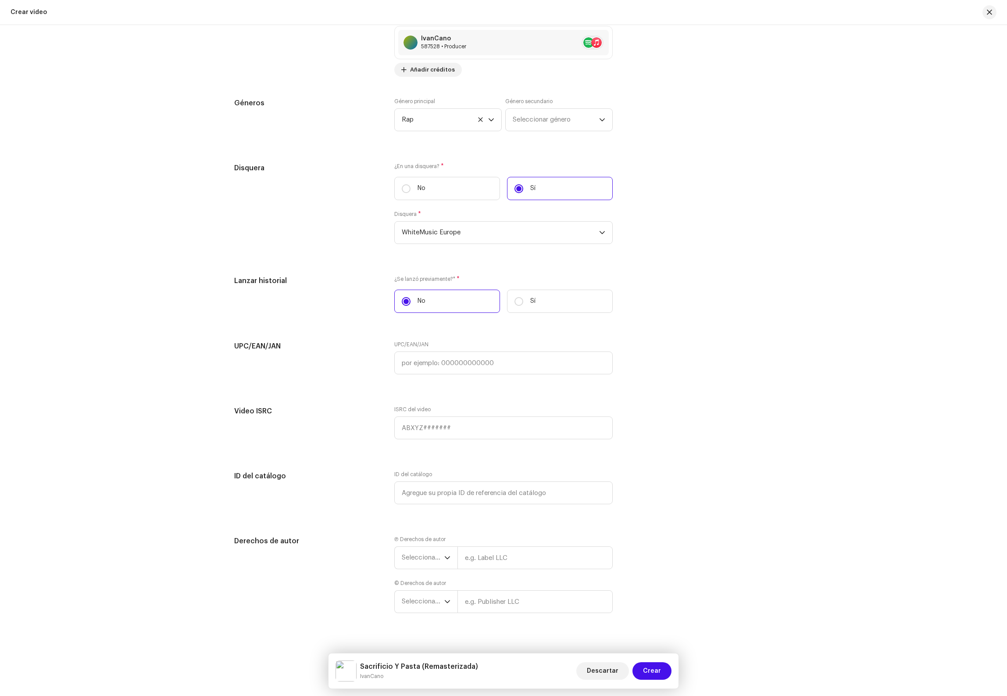
scroll to position [1269, 0]
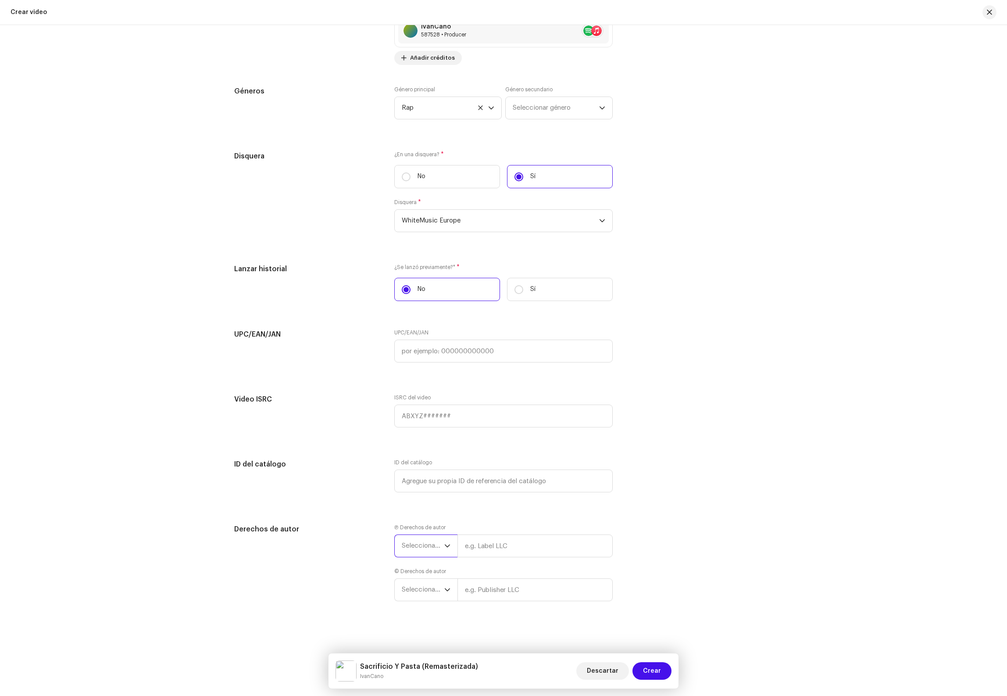
click at [425, 544] on span "Seleccionar año" at bounding box center [423, 546] width 43 height 22
click at [405, 599] on span "2021" at bounding box center [409, 596] width 15 height 9
click at [416, 592] on span "Seleccionar año" at bounding box center [423, 590] width 43 height 22
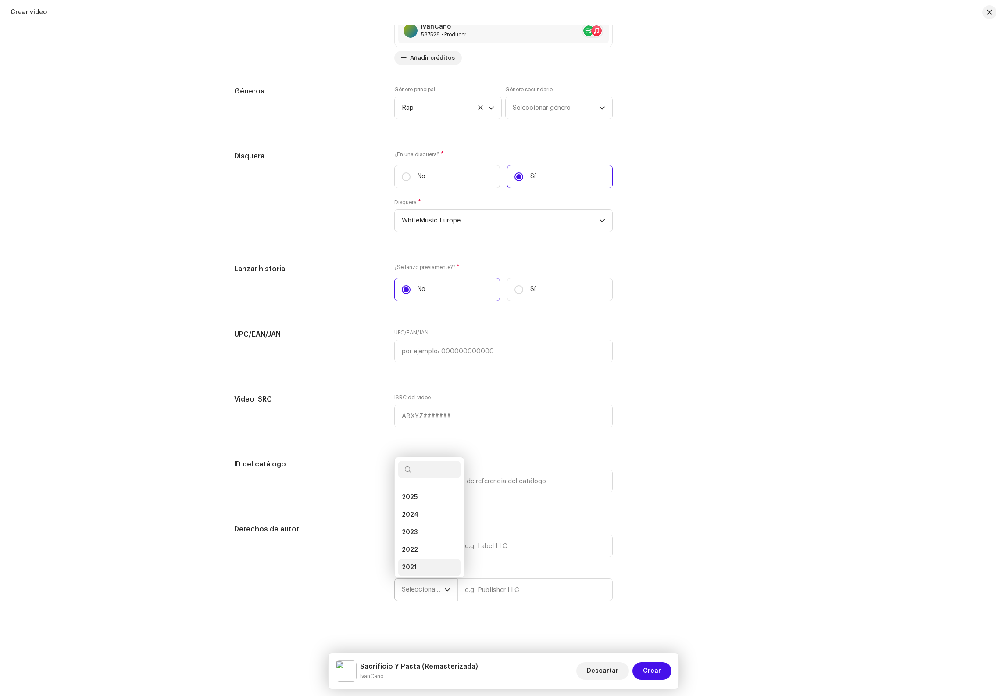
click at [412, 568] on span "2021" at bounding box center [409, 567] width 15 height 9
click at [477, 543] on input "text" at bounding box center [534, 545] width 155 height 23
type input "WhiteMusic Europe S.L"
drag, startPoint x: 554, startPoint y: 550, endPoint x: 402, endPoint y: 518, distance: 155.5
click at [403, 518] on div "Precargar información del video desde metadatos de pista Seleccionar pista* Sel…" at bounding box center [503, 27] width 539 height 1168
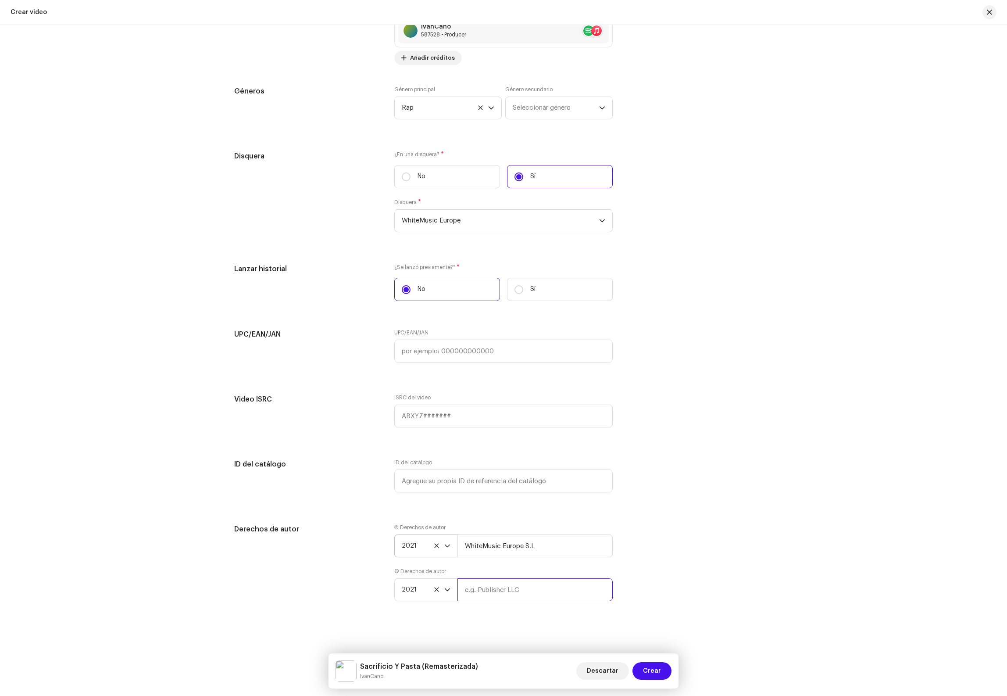
click at [477, 584] on input "text" at bounding box center [534, 589] width 155 height 23
paste input "WhiteMusic Europe S.L"
type input "WhiteMusic Europe S.L"
click at [651, 669] on span "Crear" at bounding box center [652, 671] width 18 height 18
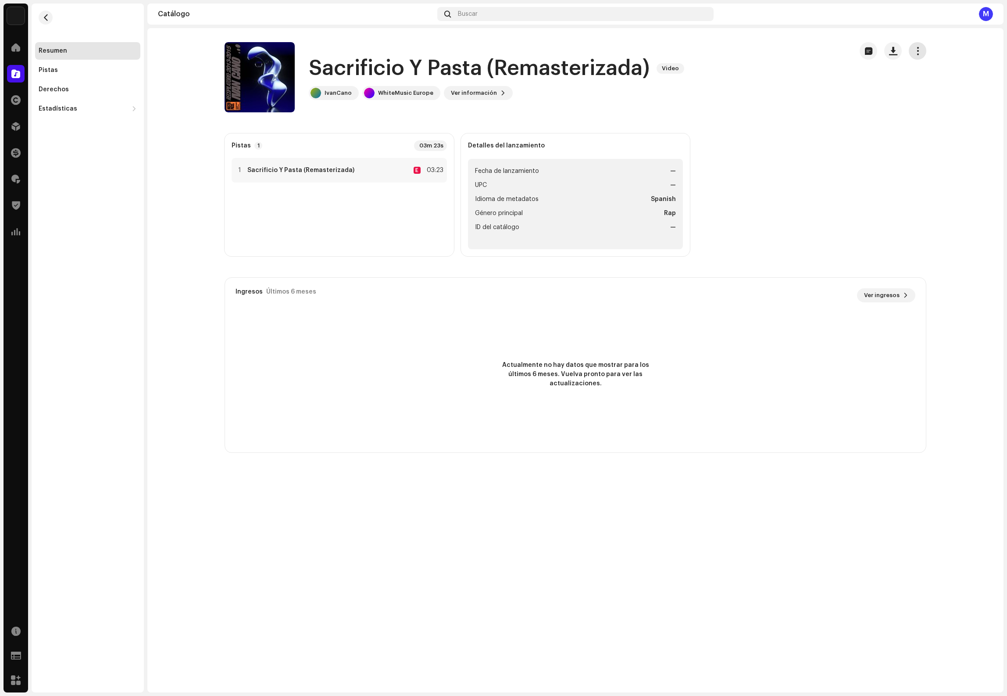
click at [916, 47] on span "button" at bounding box center [918, 50] width 8 height 7
click at [932, 90] on span "Editar" at bounding box center [925, 89] width 18 height 7
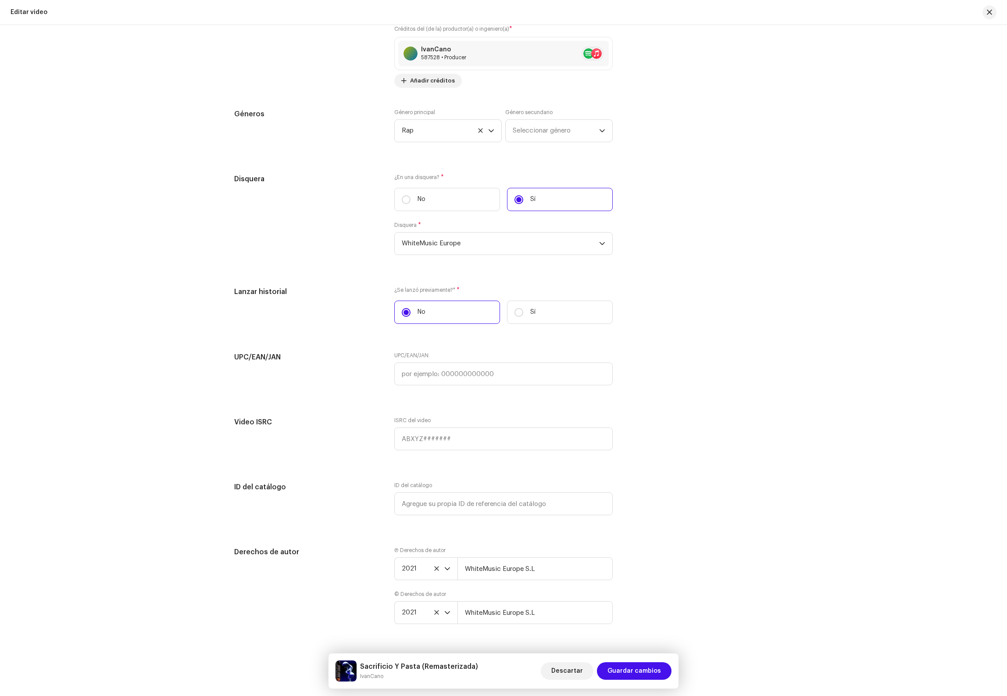
scroll to position [1225, 0]
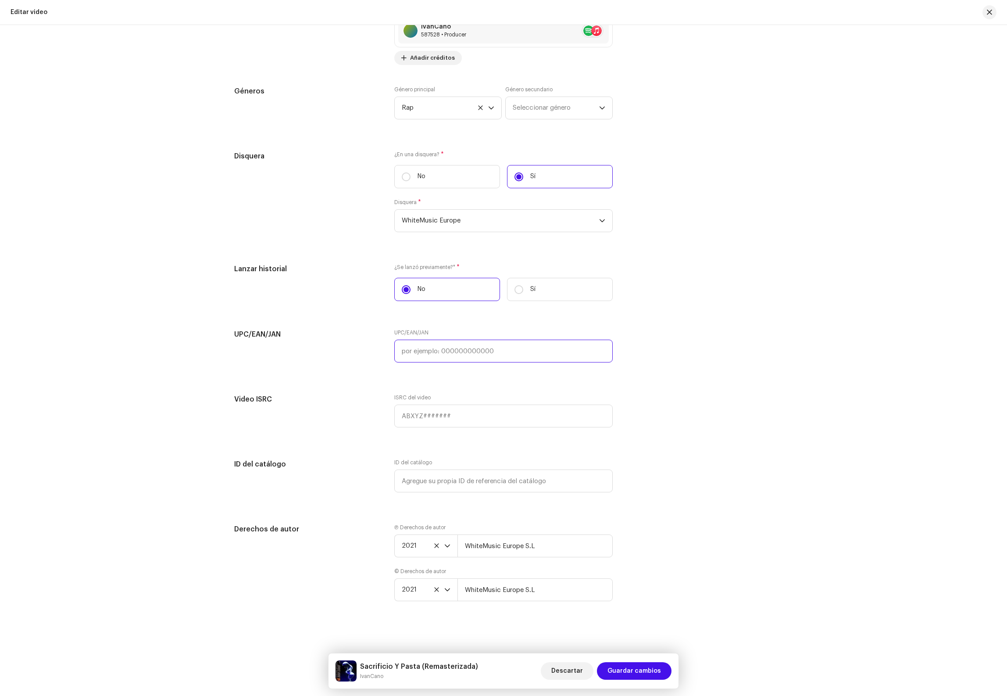
click at [468, 351] on input "text" at bounding box center [503, 350] width 218 height 23
paste input "7316480842669"
type input "7316480842669"
click at [472, 416] on input "text" at bounding box center [503, 415] width 218 height 23
paste input "QZWDW2554131"
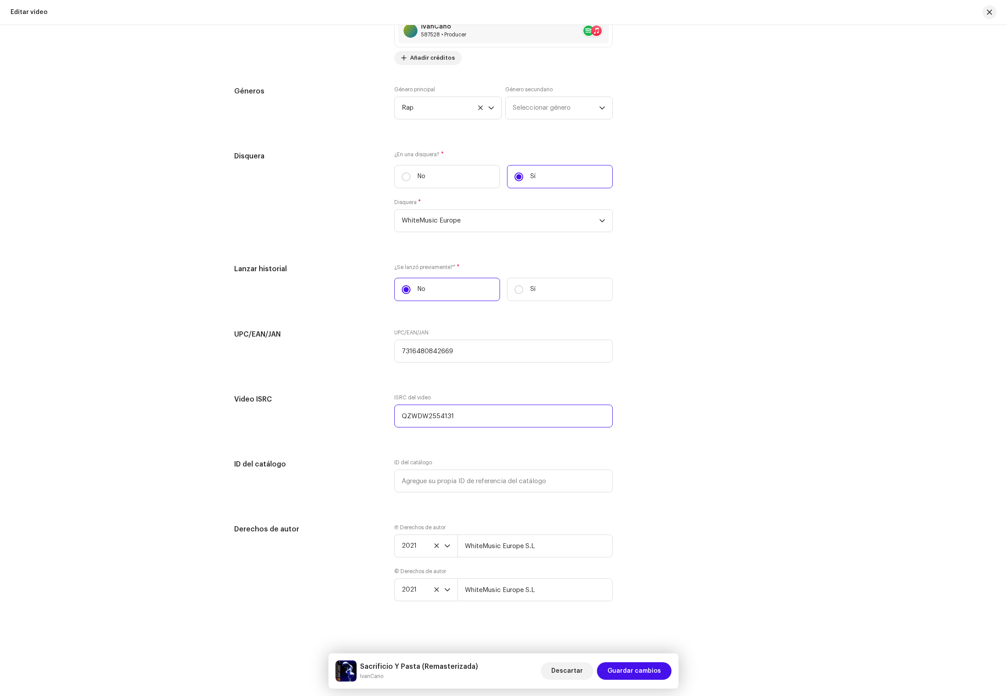
type input "QZWDW2554131"
click at [707, 448] on div "Precargar información del video desde metadatos de pista Idioma de metadatos Id…" at bounding box center [503, 49] width 539 height 1124
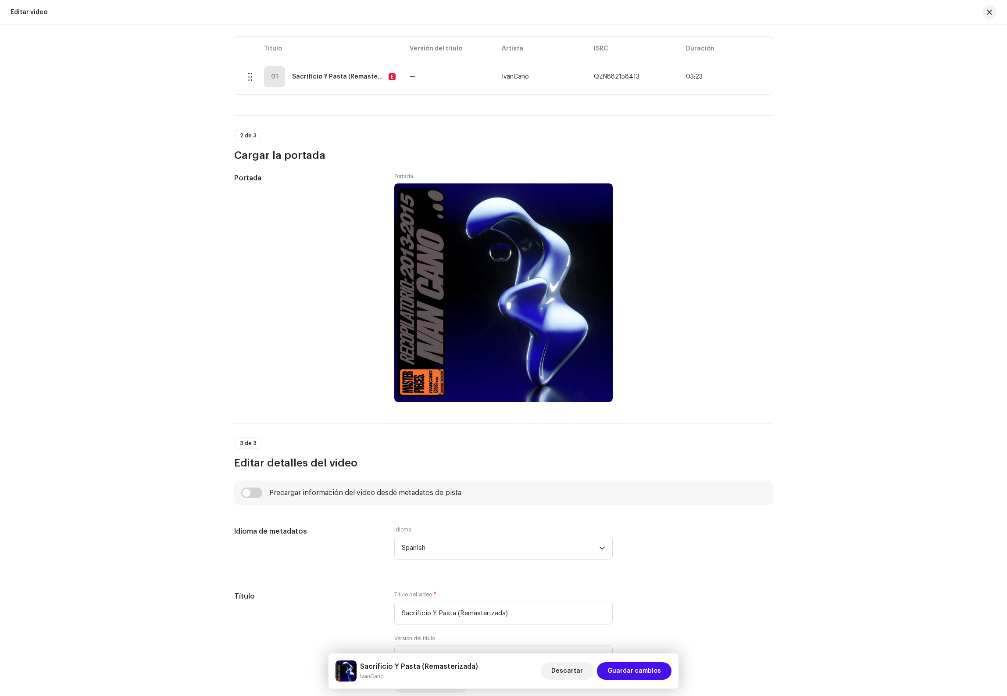
scroll to position [0, 0]
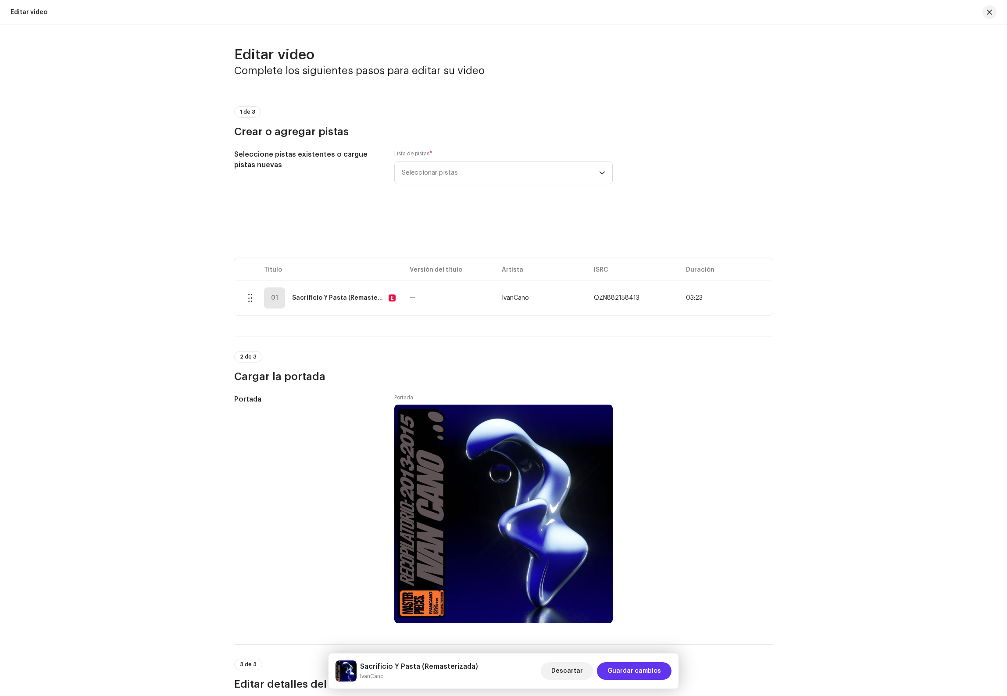
click at [649, 672] on span "Guardar cambios" at bounding box center [634, 671] width 54 height 18
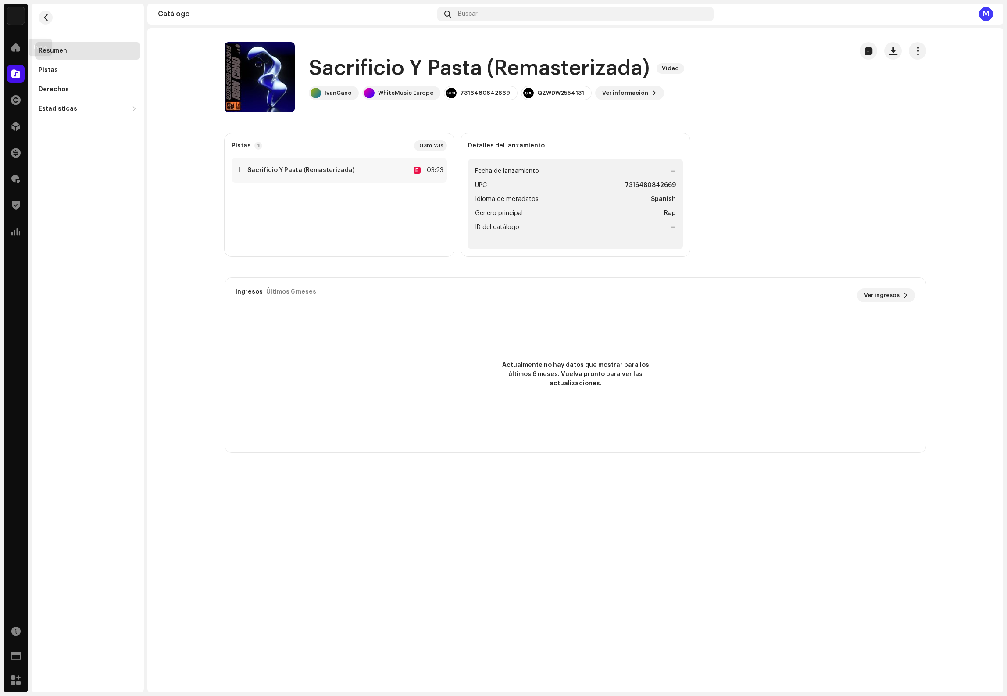
drag, startPoint x: 17, startPoint y: 43, endPoint x: 20, endPoint y: 33, distance: 10.9
click at [19, 34] on div "WhiteMusic Europe S.L Inicio Catálogo Derechos Distribución Financiar Regalías …" at bounding box center [16, 348] width 25 height 689
click at [20, 33] on div "WhiteMusic Europe S.L Inicio Catálogo Derechos Distribución Financiar Regalías …" at bounding box center [16, 348] width 25 height 689
click at [19, 49] on span at bounding box center [15, 47] width 9 height 7
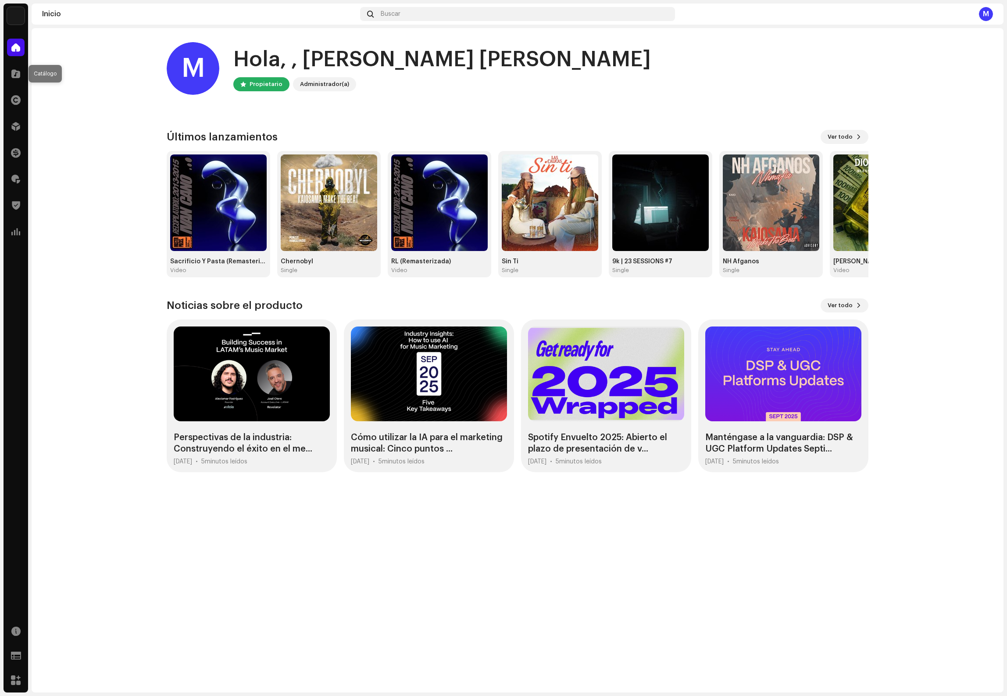
drag, startPoint x: 21, startPoint y: 74, endPoint x: 7, endPoint y: 84, distance: 16.9
click at [19, 75] on div at bounding box center [16, 74] width 18 height 18
click at [22, 67] on div at bounding box center [16, 74] width 18 height 18
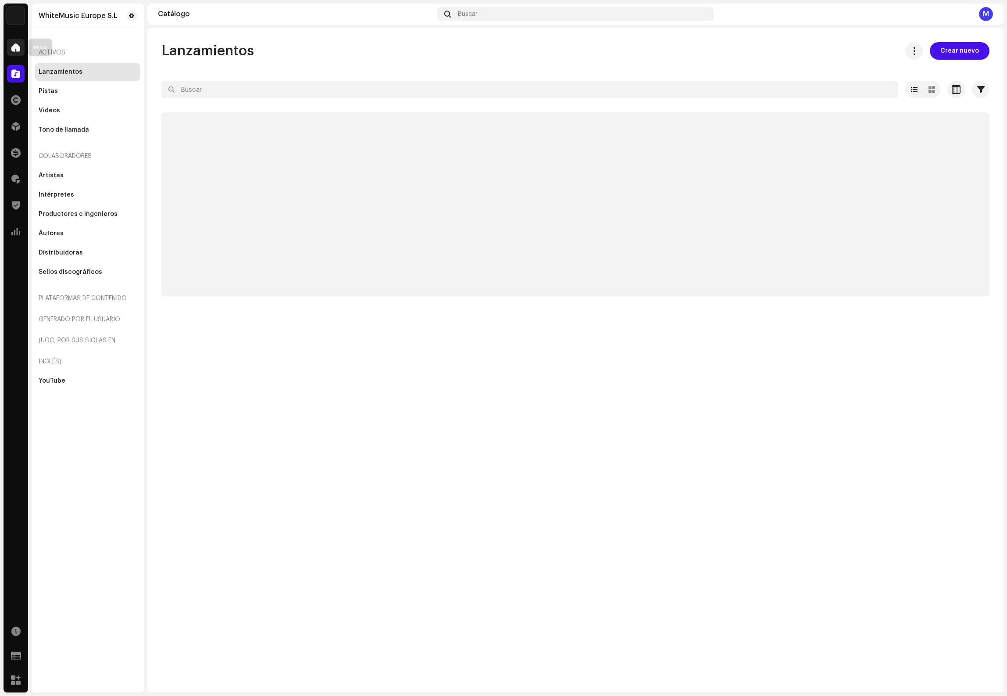
click at [15, 46] on span at bounding box center [15, 47] width 9 height 7
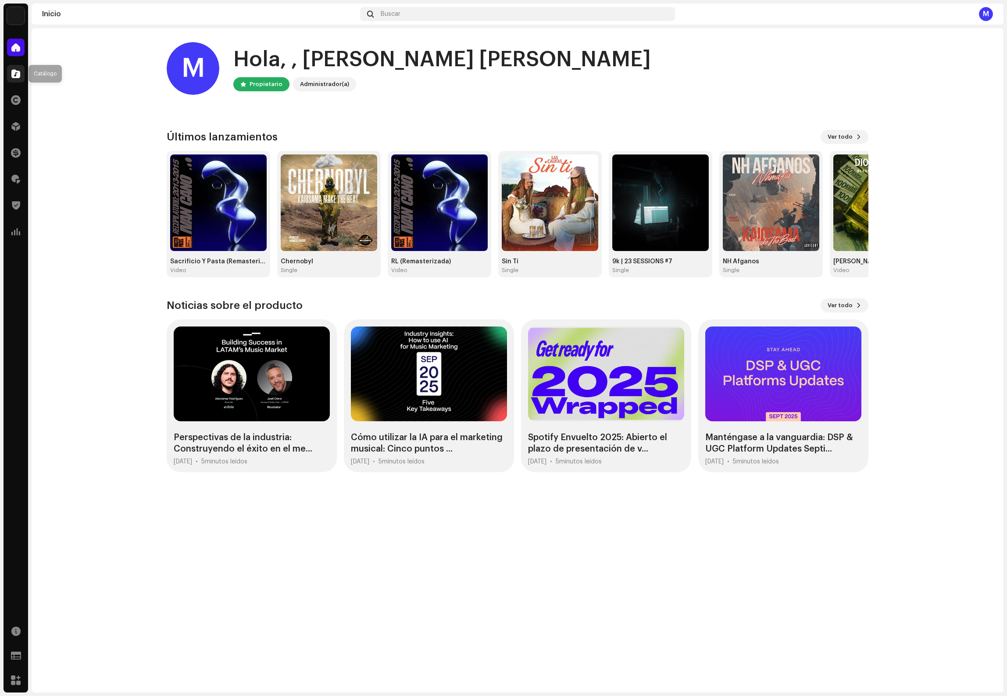
click at [20, 78] on div at bounding box center [16, 74] width 18 height 18
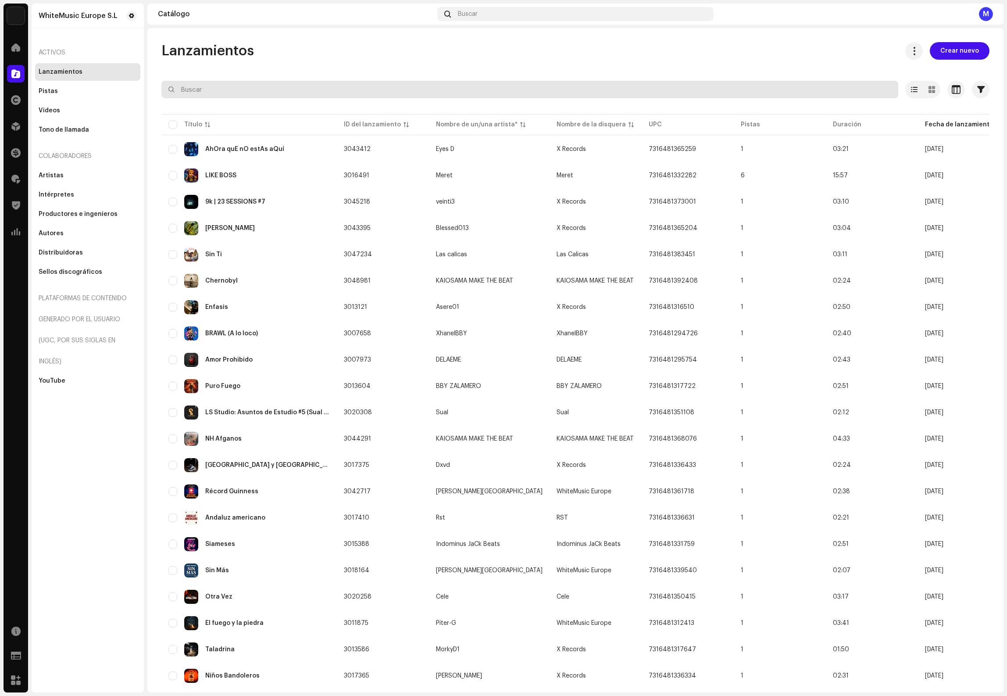
click at [257, 87] on input "text" at bounding box center [529, 90] width 737 height 18
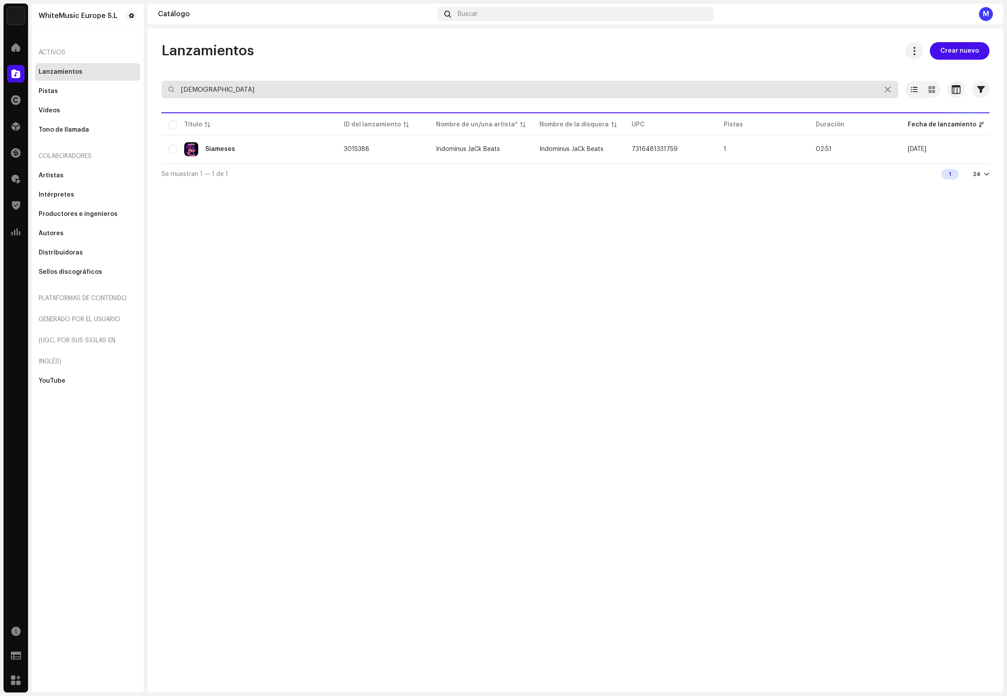
type input "siameses"
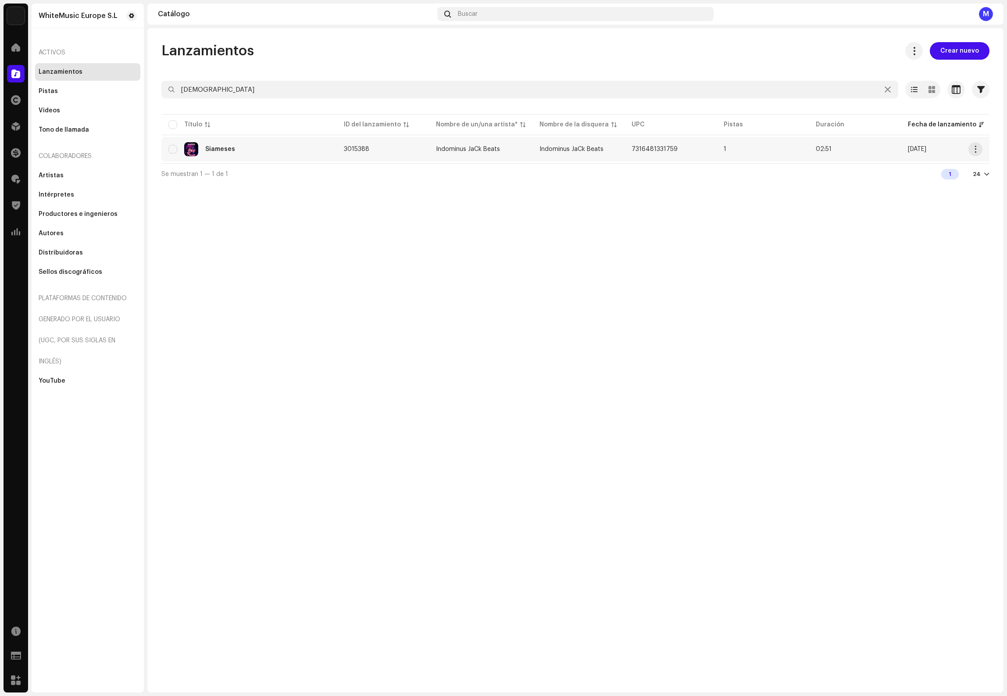
click at [311, 160] on td "Siameses" at bounding box center [248, 149] width 175 height 25
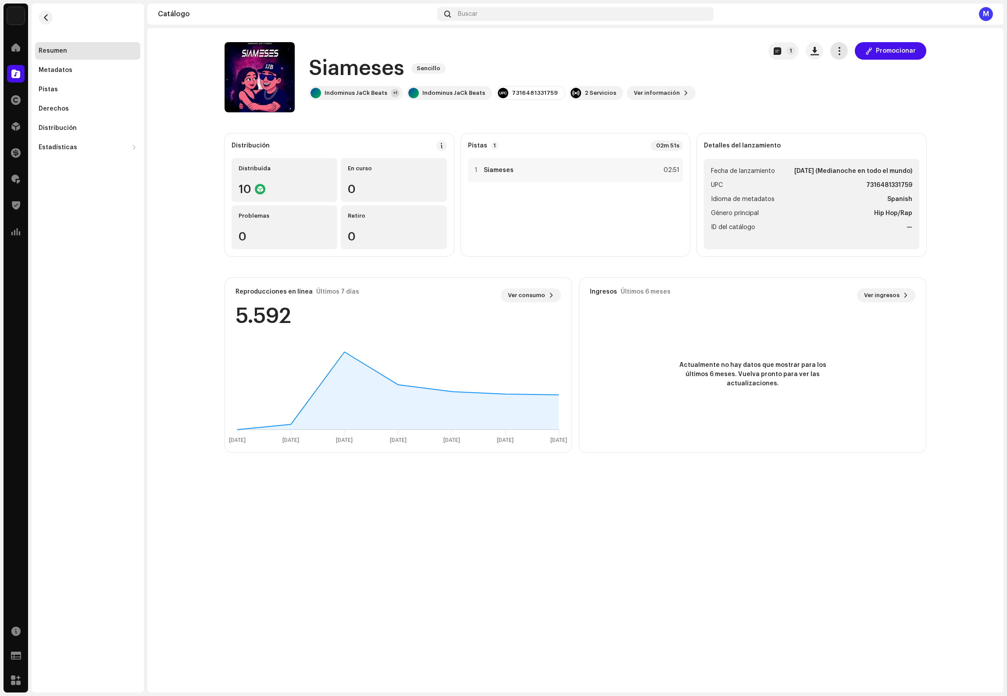
click at [840, 55] on button "button" at bounding box center [839, 51] width 18 height 18
click at [847, 89] on span "Editar" at bounding box center [849, 89] width 18 height 7
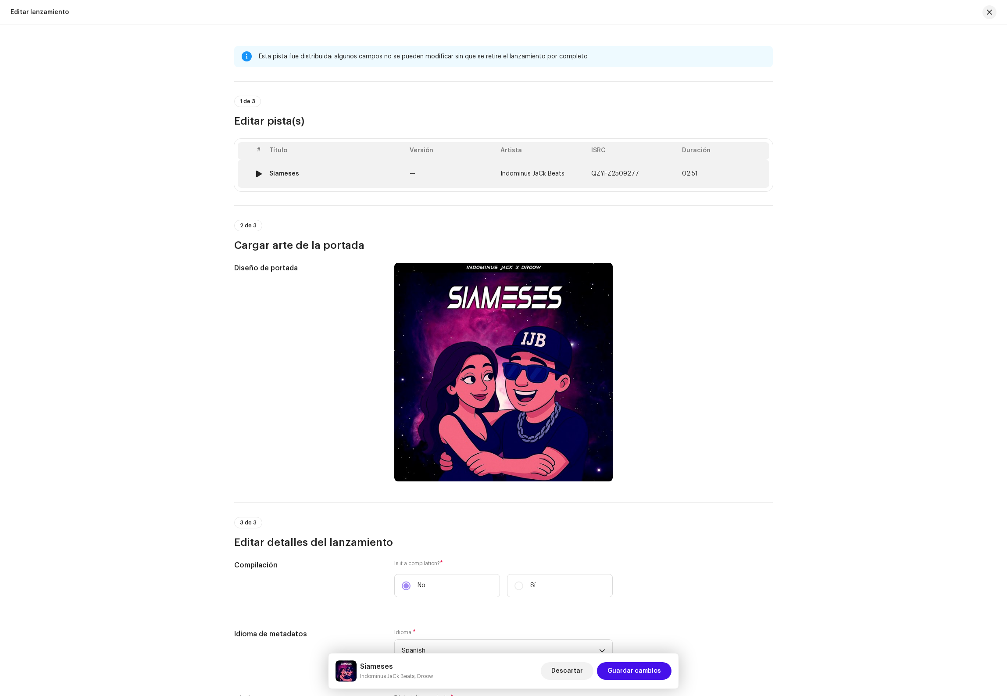
click at [416, 180] on td "—" at bounding box center [451, 174] width 91 height 28
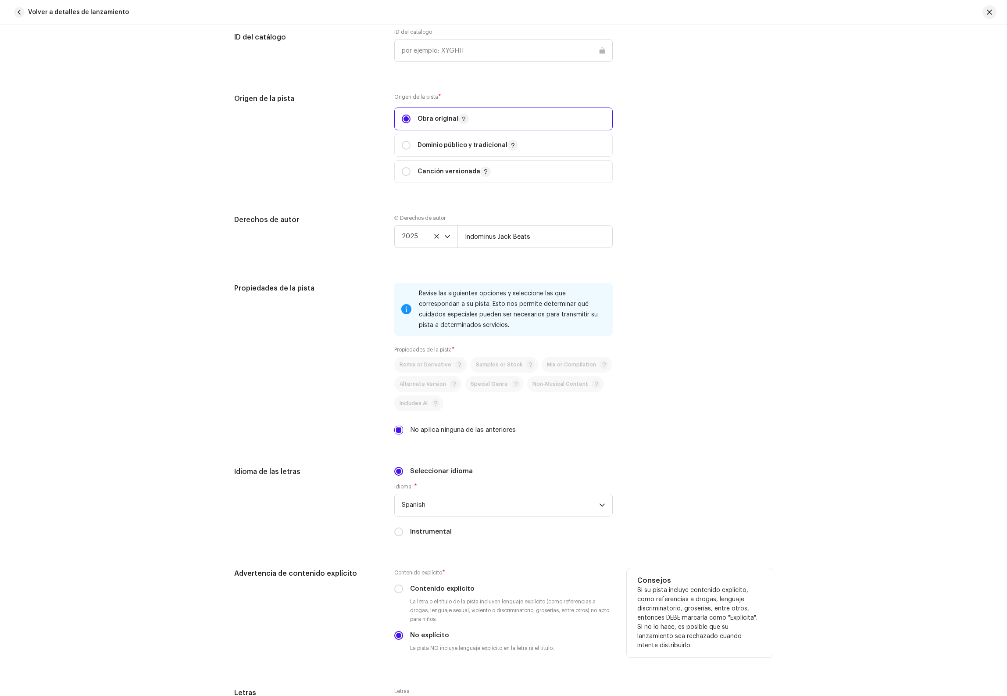
scroll to position [1104, 0]
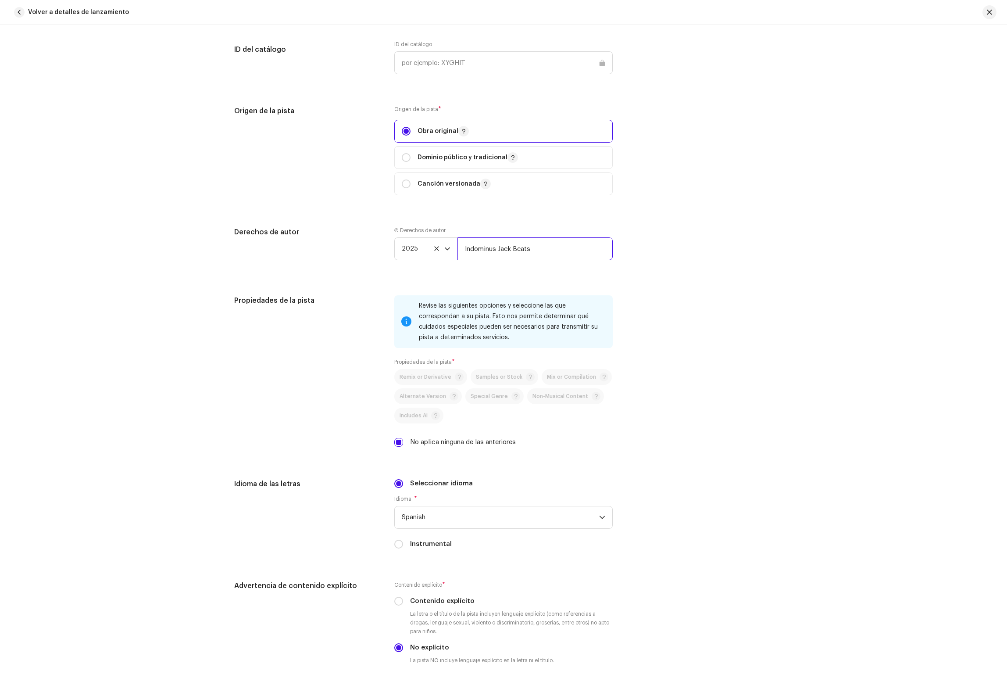
drag, startPoint x: 488, startPoint y: 254, endPoint x: 351, endPoint y: 240, distance: 137.5
click at [352, 243] on div "Derechos de autor Ⓟ Derechos de autor 2025 Indominus Jack Beats" at bounding box center [503, 250] width 539 height 47
paste input "Indominus JaCk Beats Distribuido por WhiteMusic Europe S.L/WDistribution"
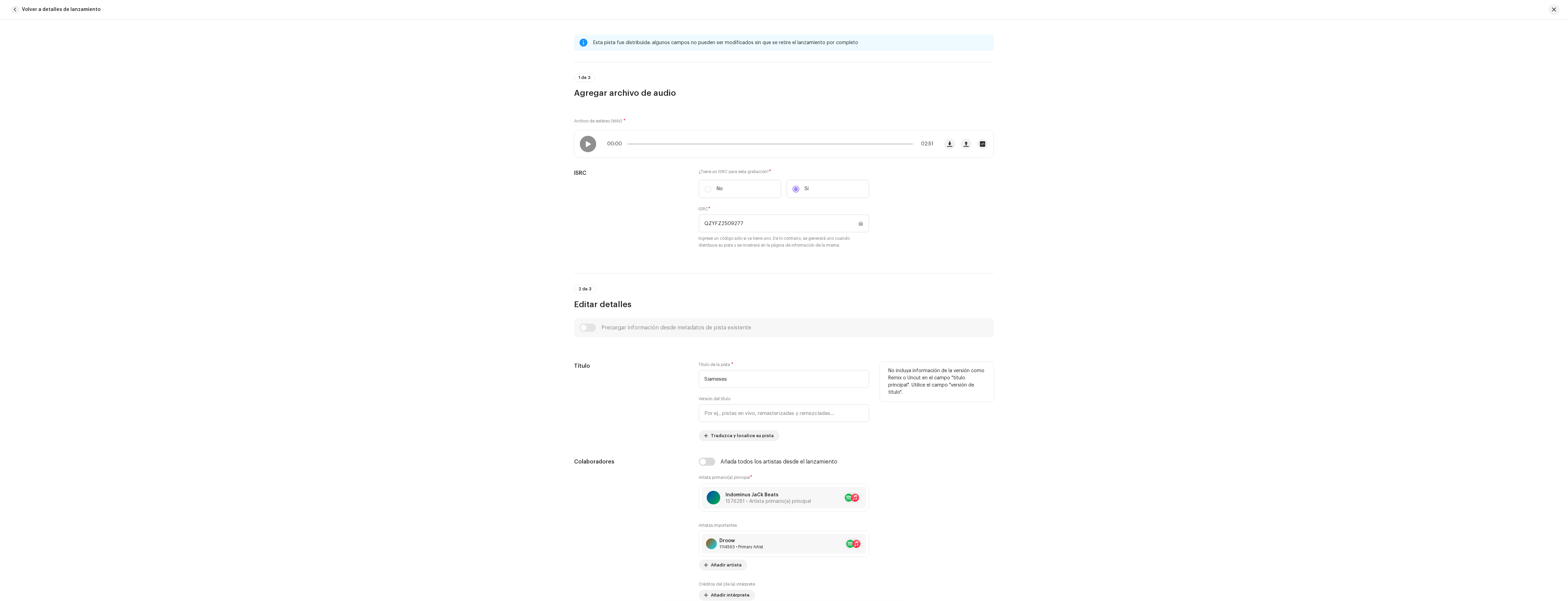
scroll to position [0, 0]
type input "Indominus JaCk Beats Distribuido por WhiteMusic Europe S.L/WDistribution"
click at [785, 4] on div "Volver a detalles de lanzamiento" at bounding box center [784, 9] width 1568 height 19
click at [785, 9] on span "button" at bounding box center [1554, 9] width 4 height 5
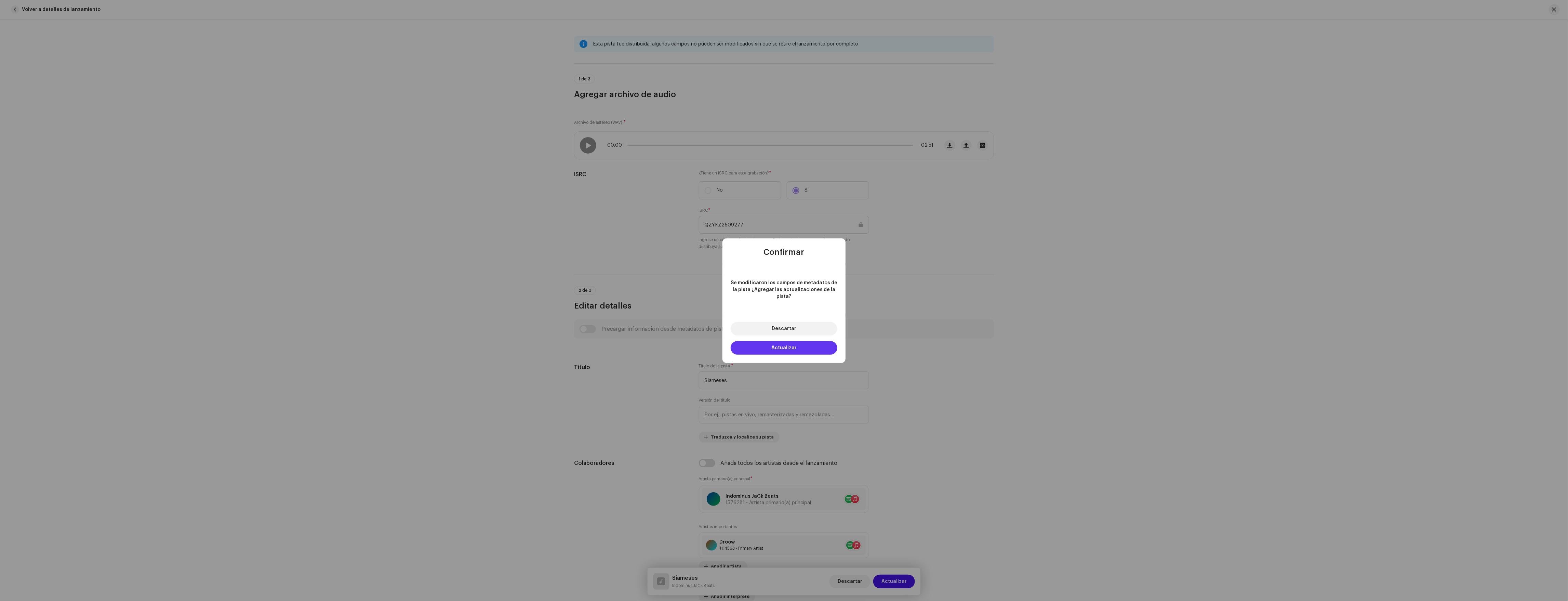
click at [785, 347] on button "Actualizar" at bounding box center [784, 348] width 107 height 14
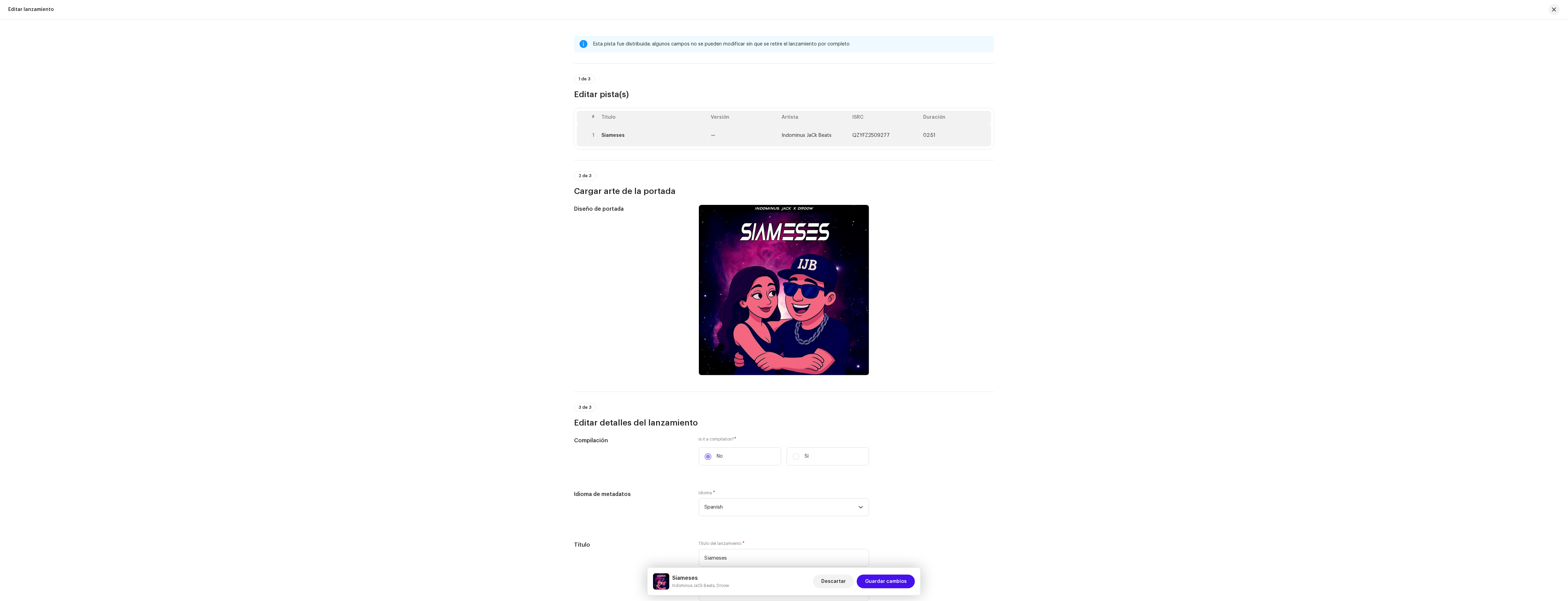
click at [785, 143] on td "Indominus JaCk Beats" at bounding box center [814, 136] width 71 height 22
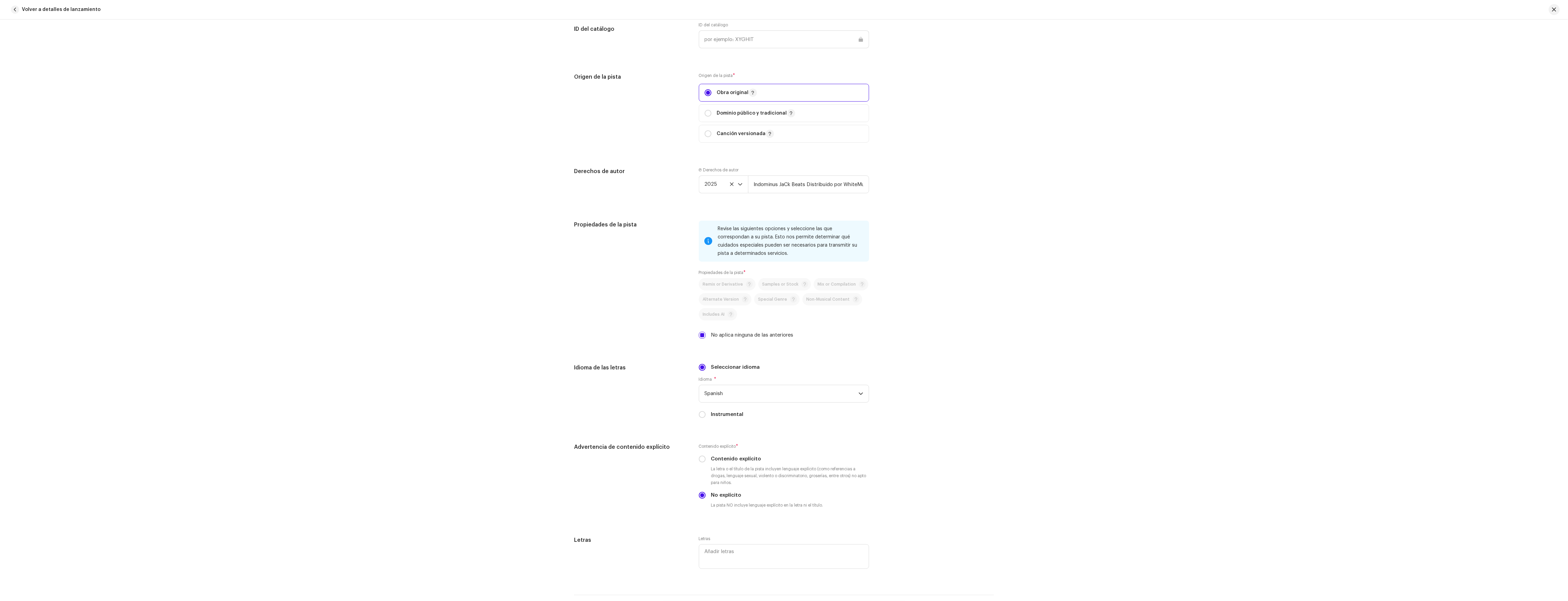
scroll to position [893, 0]
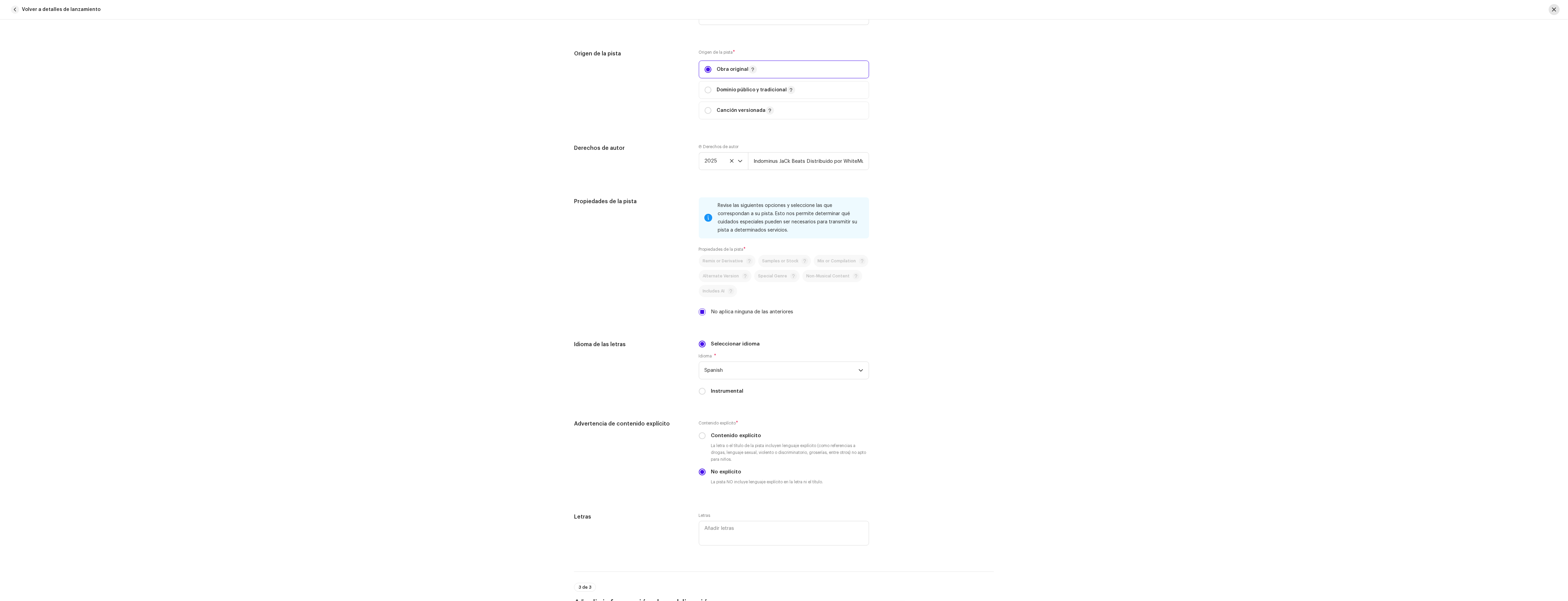
click at [785, 9] on button "button" at bounding box center [1555, 9] width 11 height 11
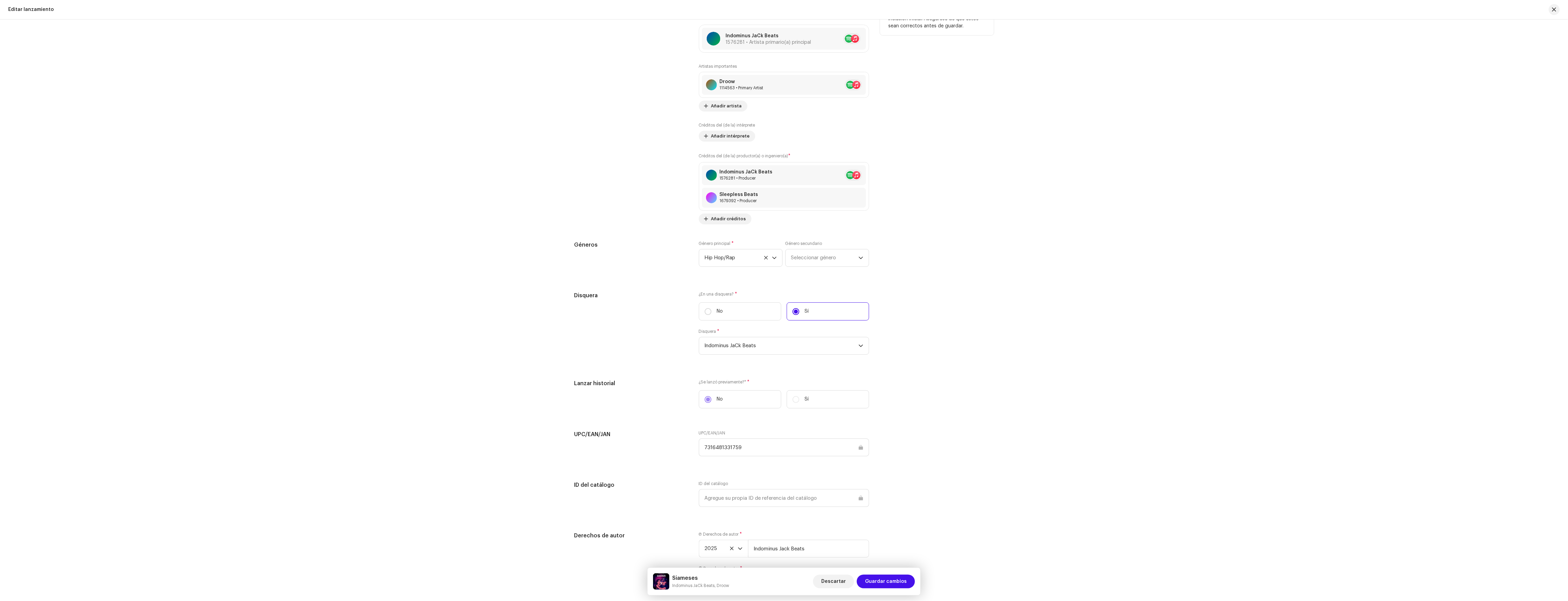
scroll to position [721, 0]
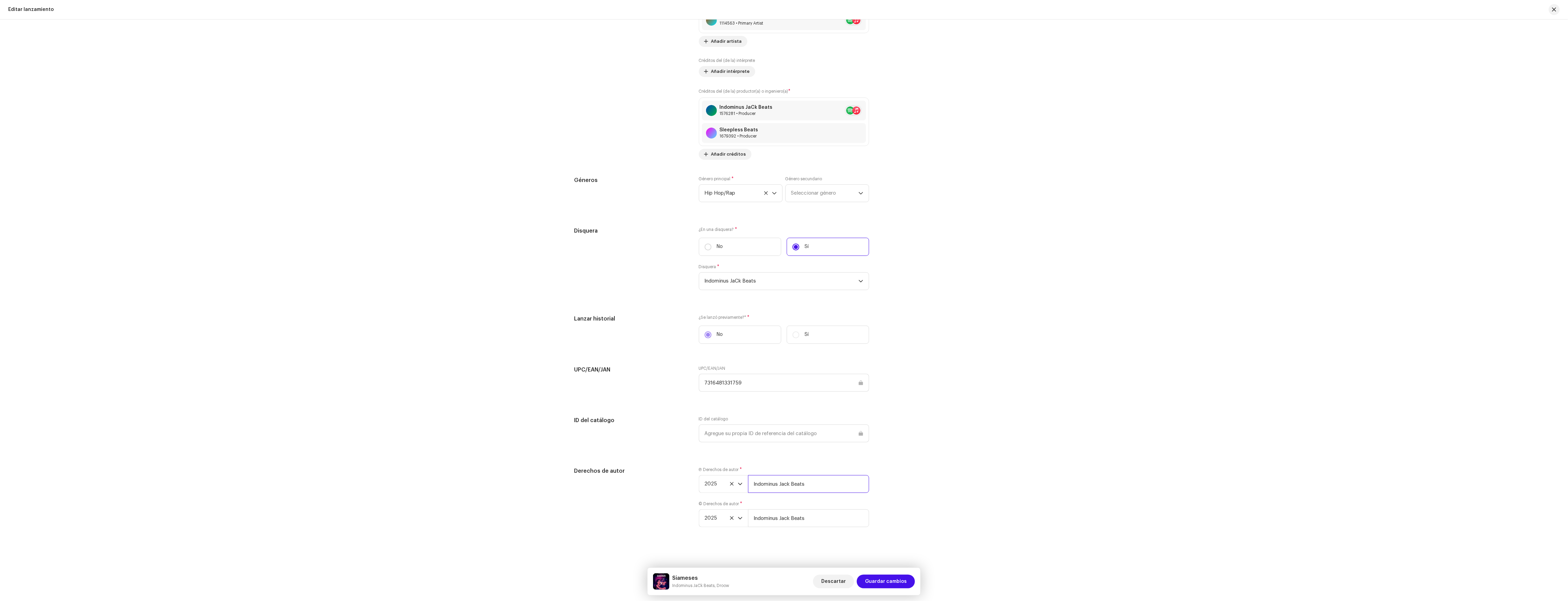
drag, startPoint x: 831, startPoint y: 487, endPoint x: 756, endPoint y: 465, distance: 78.2
click at [756, 467] on div "Ⓟ Derechos de autor * 2025 Indominus Jack Beats" at bounding box center [784, 479] width 170 height 26
paste input "Indominus JaCk Beats Distribuido por WhiteMusic Europe S.L/WDistribution"
type input "Indominus JaCk Beats Distribuido por WhiteMusic Europe S.L/WDistribution"
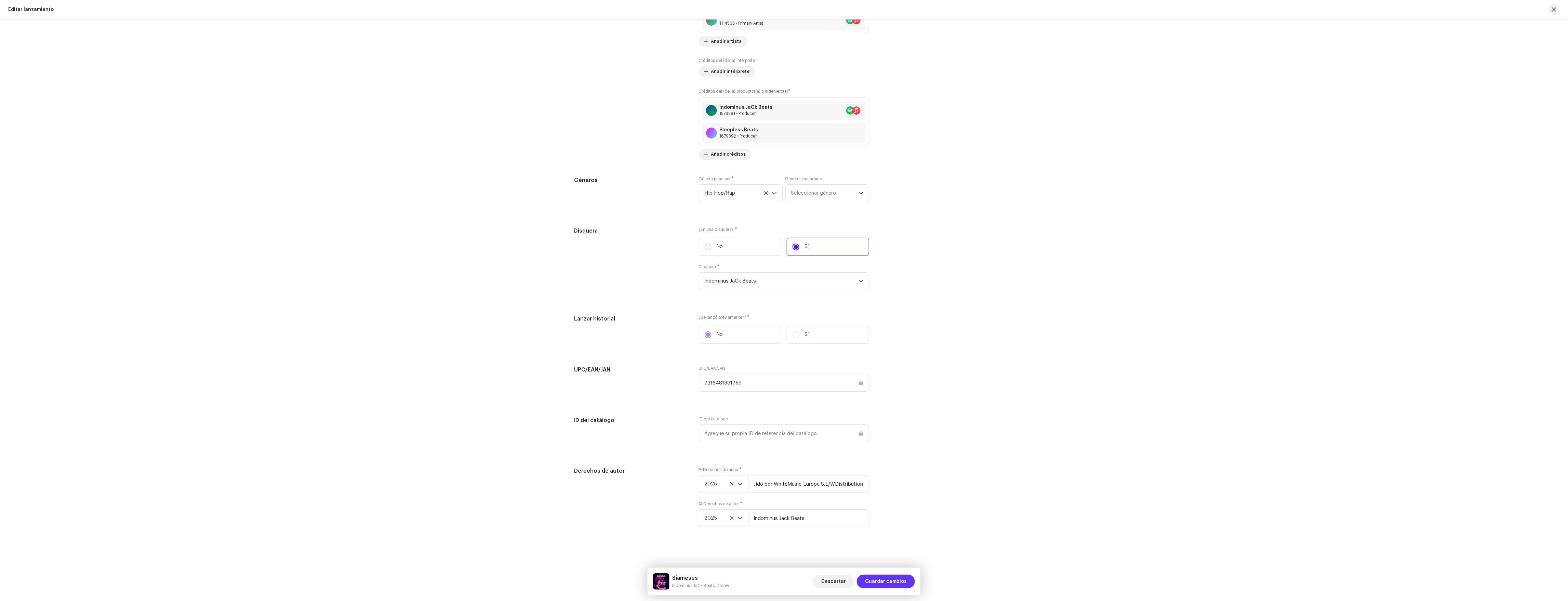
click at [785, 542] on span "Guardar cambios" at bounding box center [887, 582] width 42 height 14
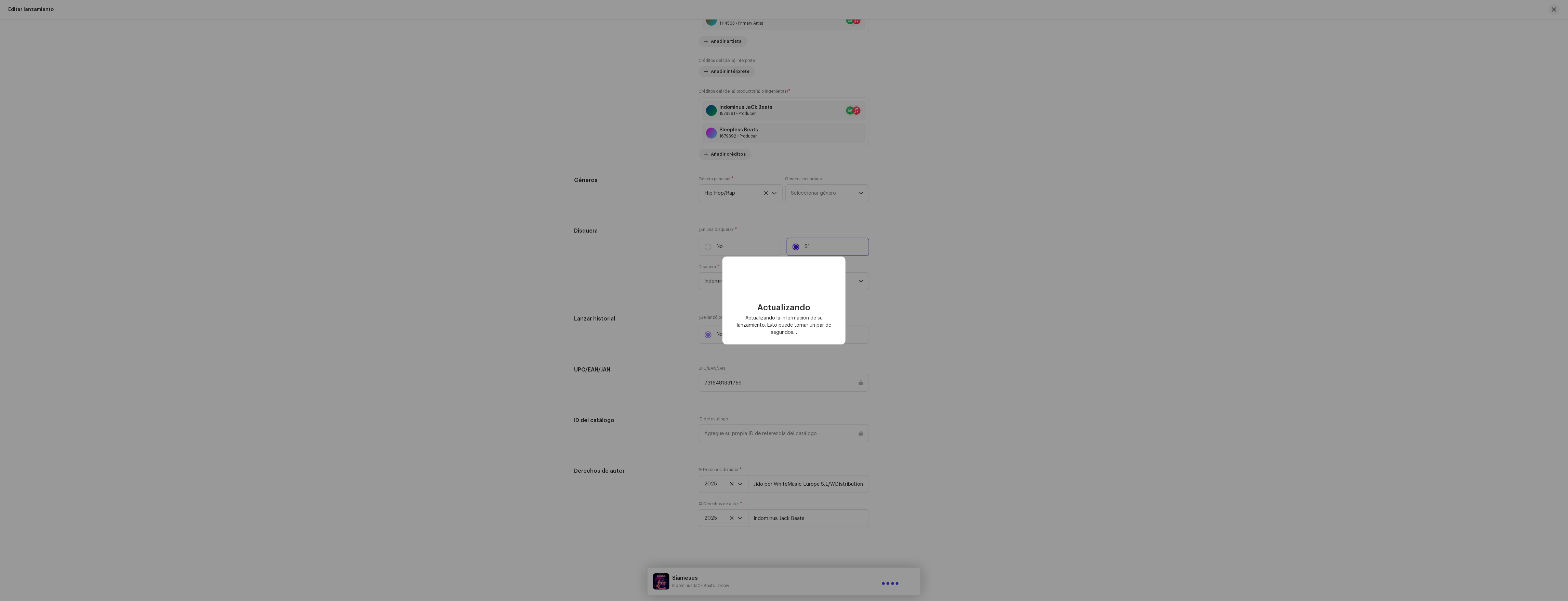
scroll to position [0, 0]
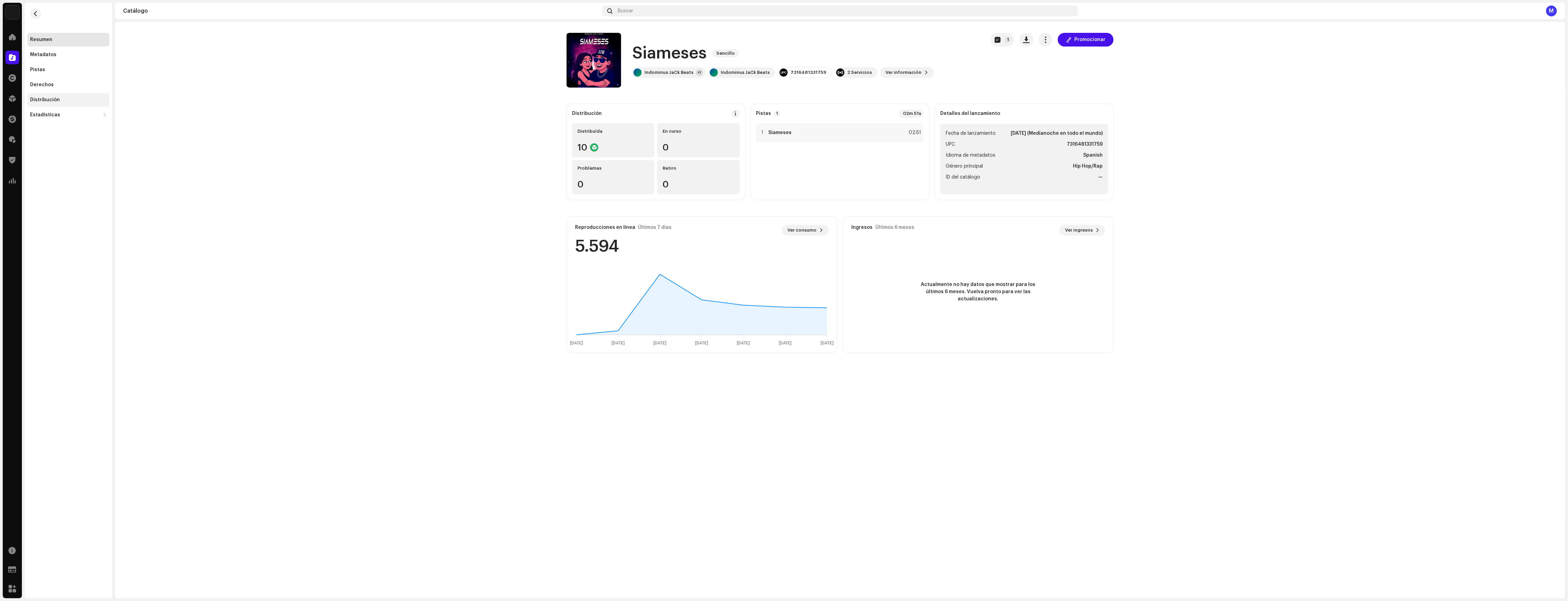
click at [73, 103] on div "Distribución" at bounding box center [68, 100] width 82 height 14
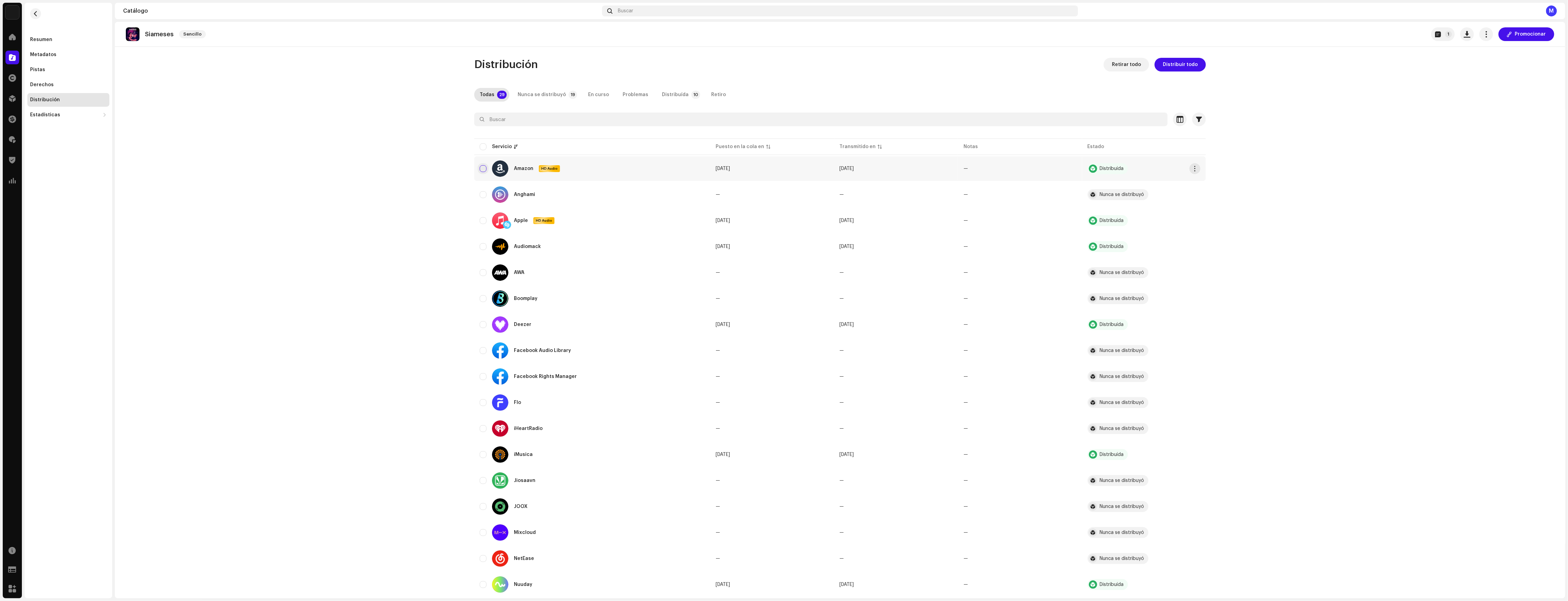
click at [482, 169] on input "checkbox" at bounding box center [483, 168] width 7 height 7
checkbox input "true"
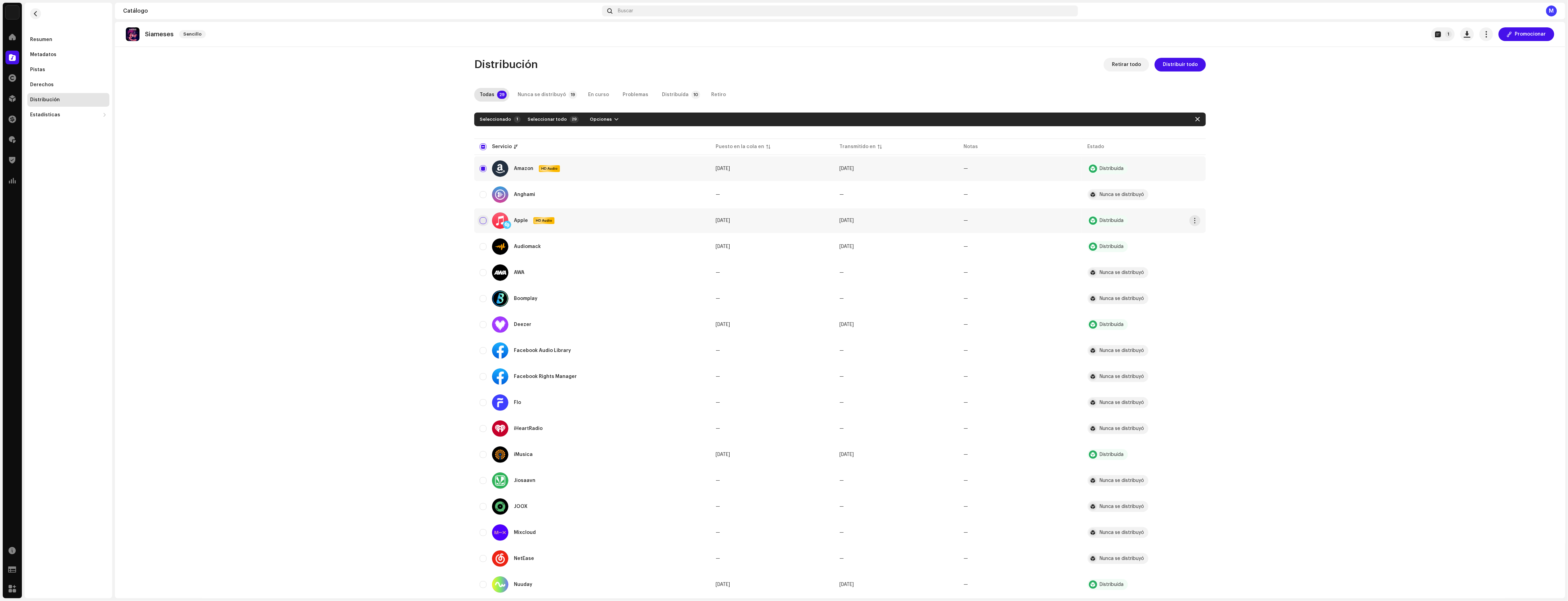
click at [482, 219] on input "Row Unselected" at bounding box center [483, 221] width 7 height 7
checkbox input "true"
click at [482, 454] on input "Row Unselected" at bounding box center [483, 454] width 7 height 7
checkbox input "true"
click at [480, 249] on input "Row Unselected" at bounding box center [483, 246] width 7 height 7
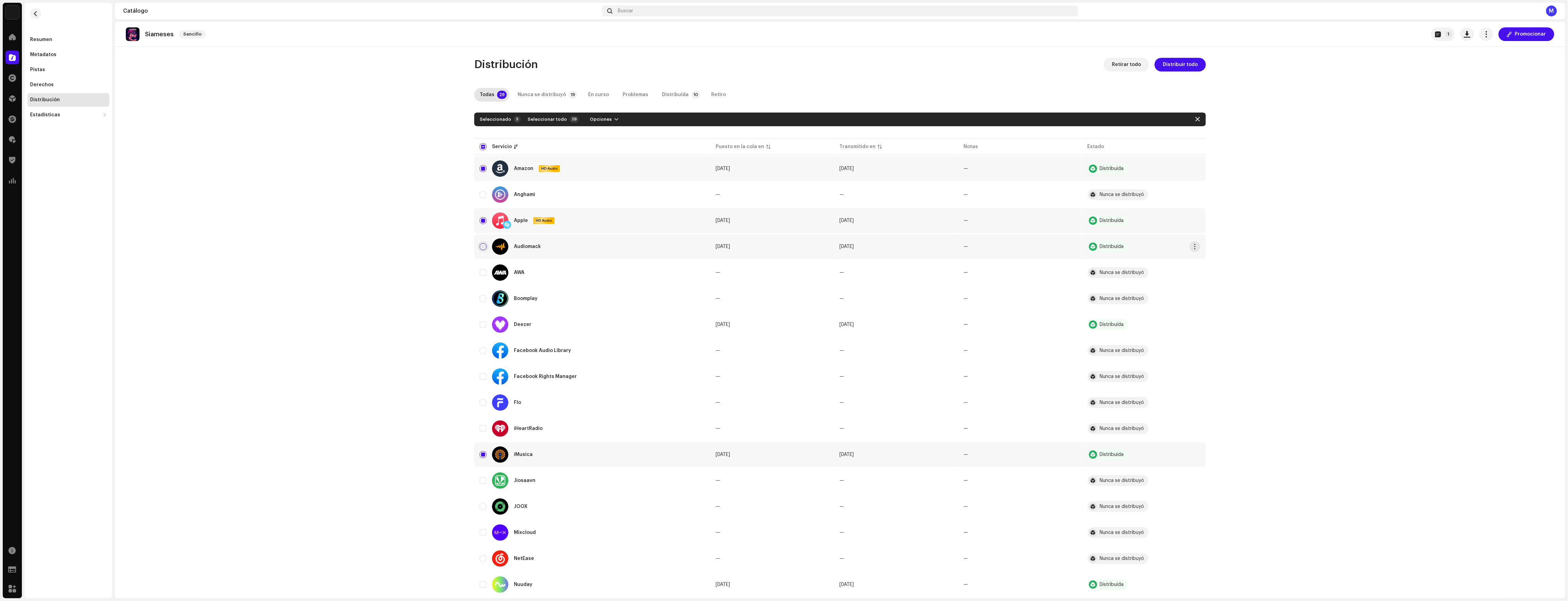
checkbox input "true"
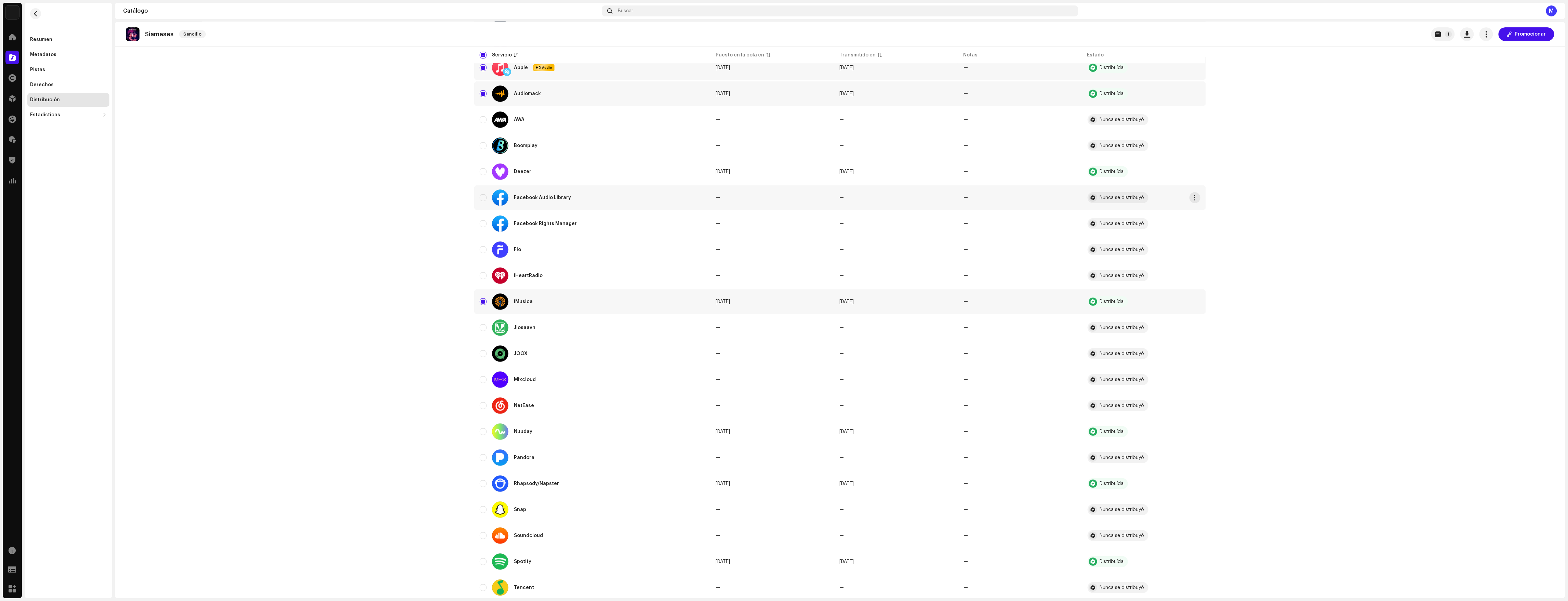
scroll to position [293, 0]
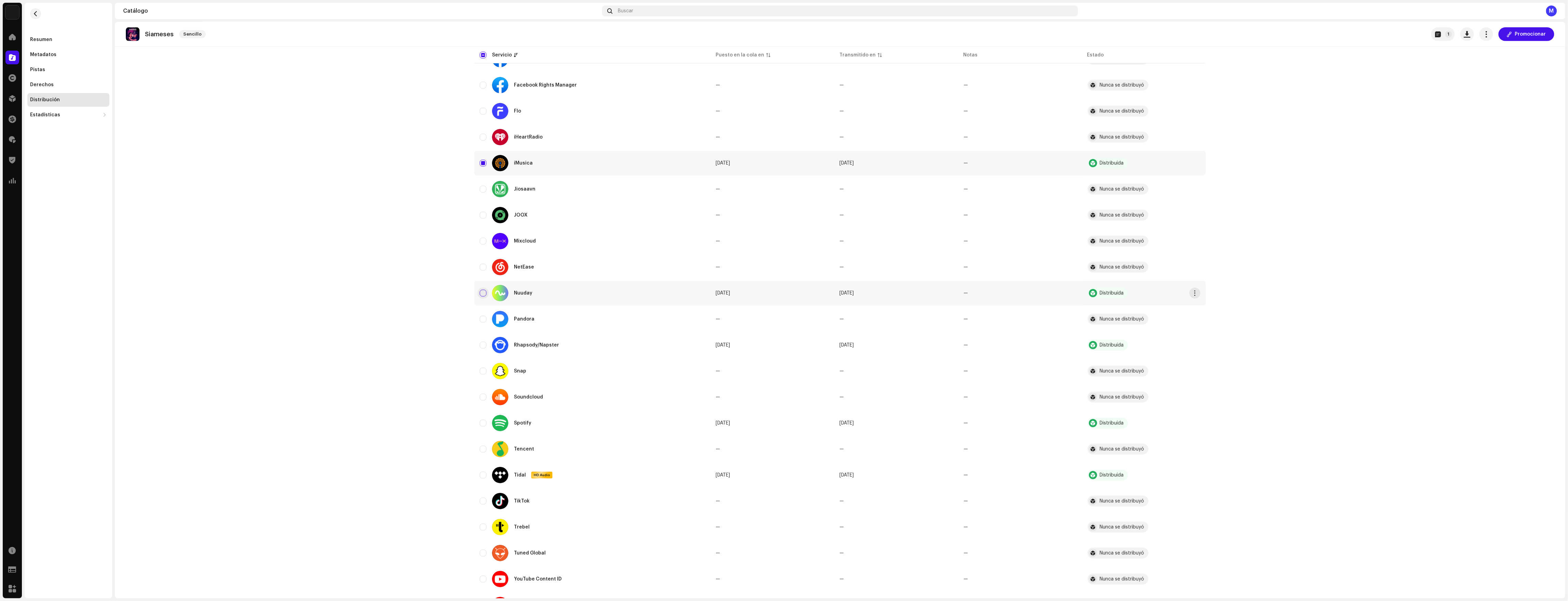
click at [480, 293] on input "Row Unselected" at bounding box center [483, 293] width 7 height 7
checkbox input "true"
click at [483, 343] on input "Row Unselected" at bounding box center [483, 345] width 7 height 7
checkbox input "true"
click at [480, 423] on input "Row Unselected" at bounding box center [483, 422] width 7 height 7
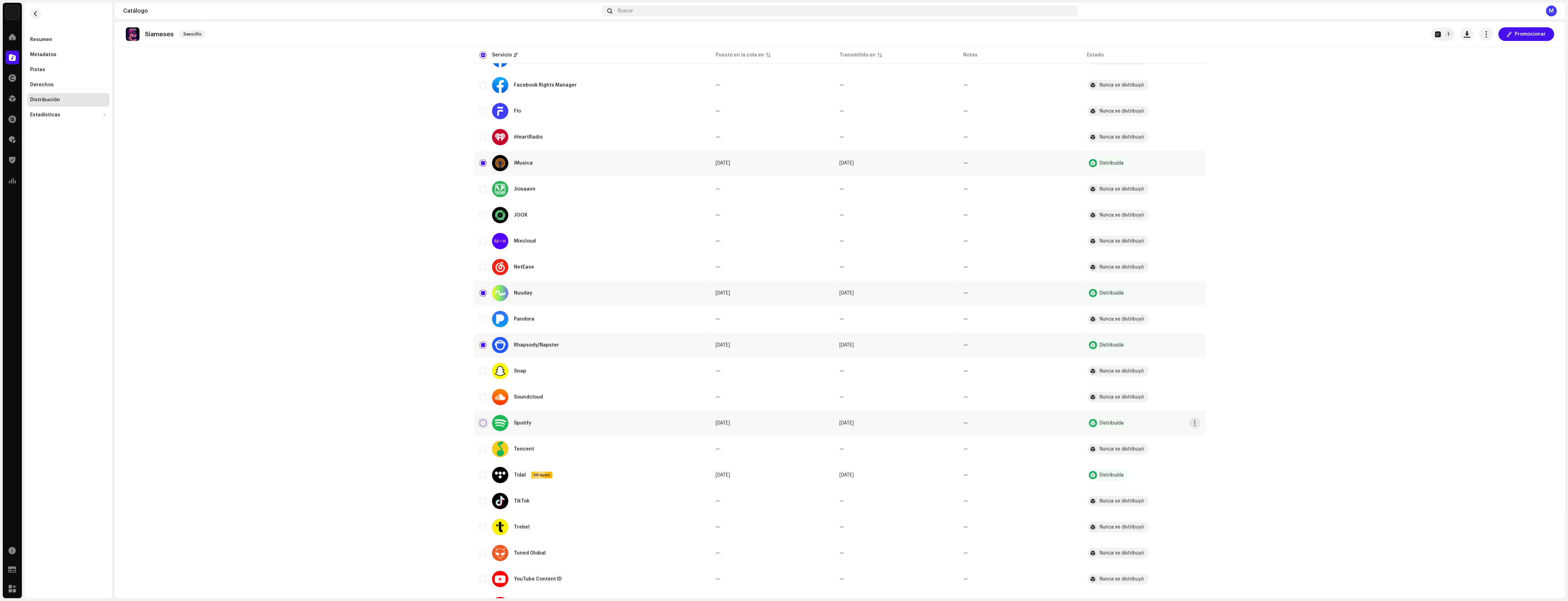
checkbox input "true"
click at [480, 475] on input "Row Unselected" at bounding box center [483, 475] width 7 height 7
checkbox input "true"
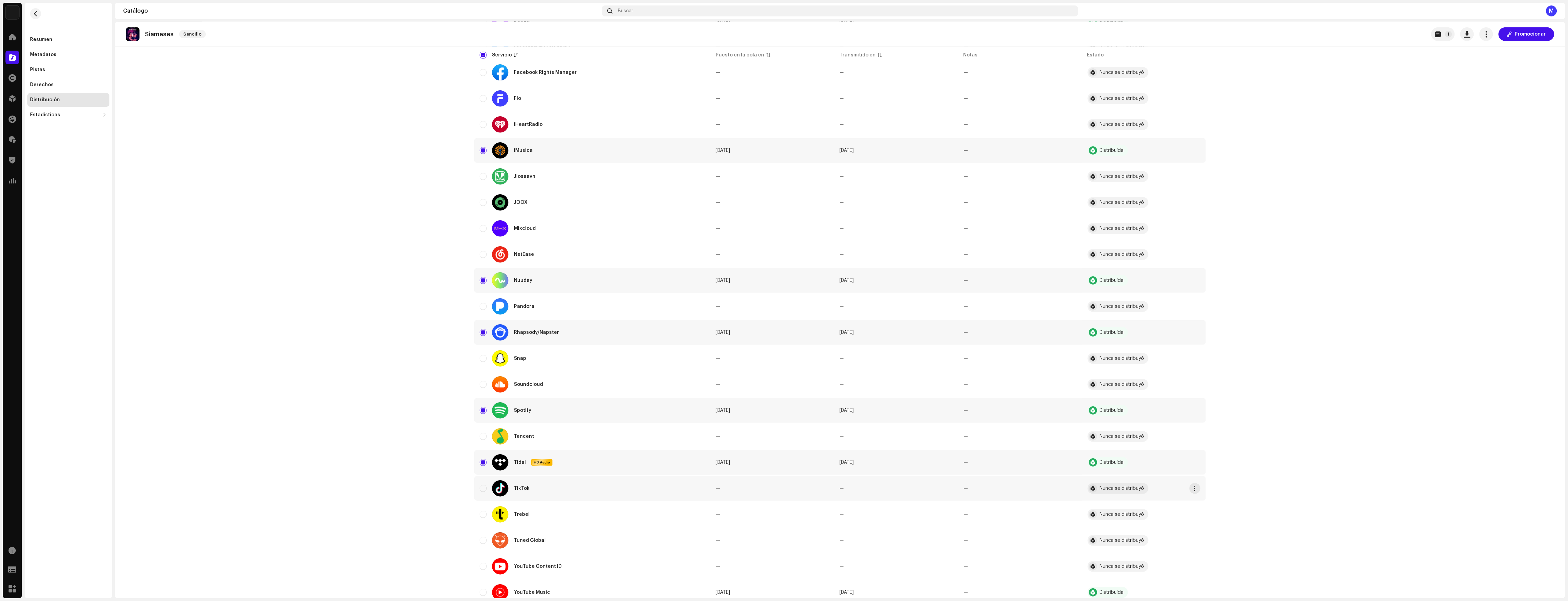
scroll to position [330, 0]
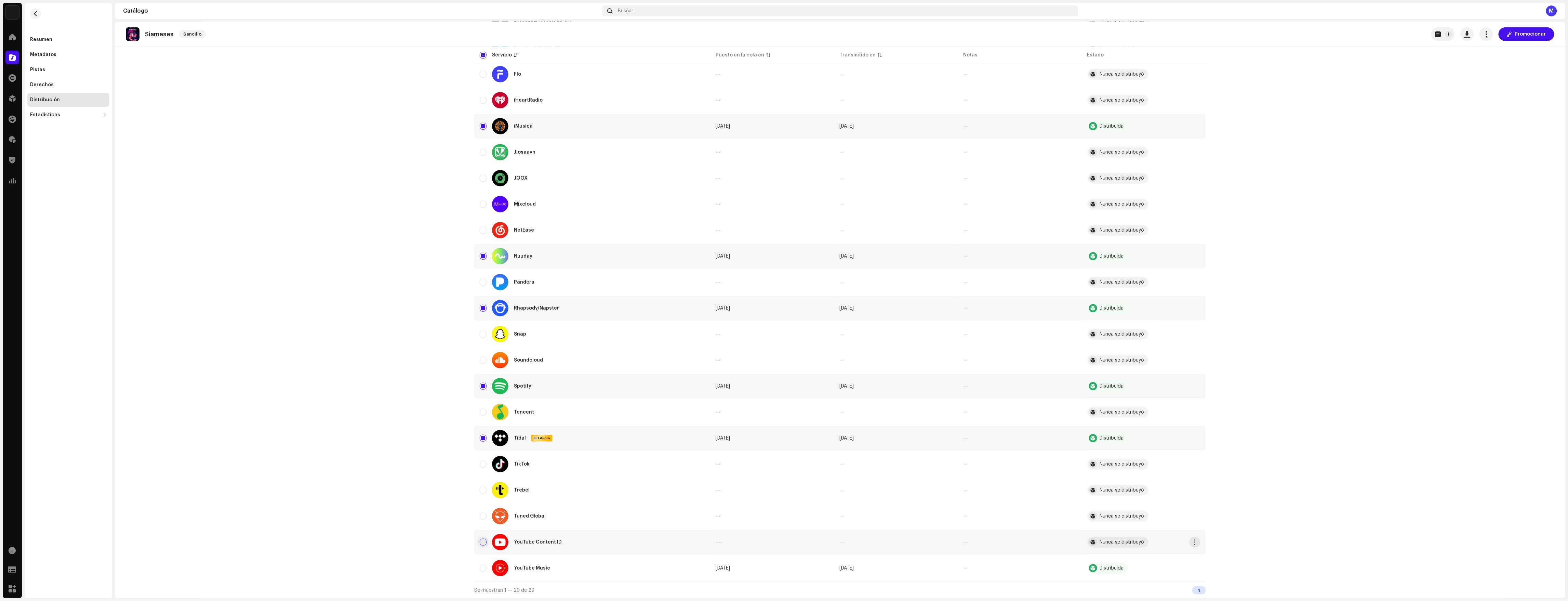
click at [482, 541] on input "Row Unselected" at bounding box center [483, 542] width 7 height 7
checkbox input "true"
click at [482, 542] on input "Row Unselected" at bounding box center [483, 567] width 7 height 7
checkbox input "true"
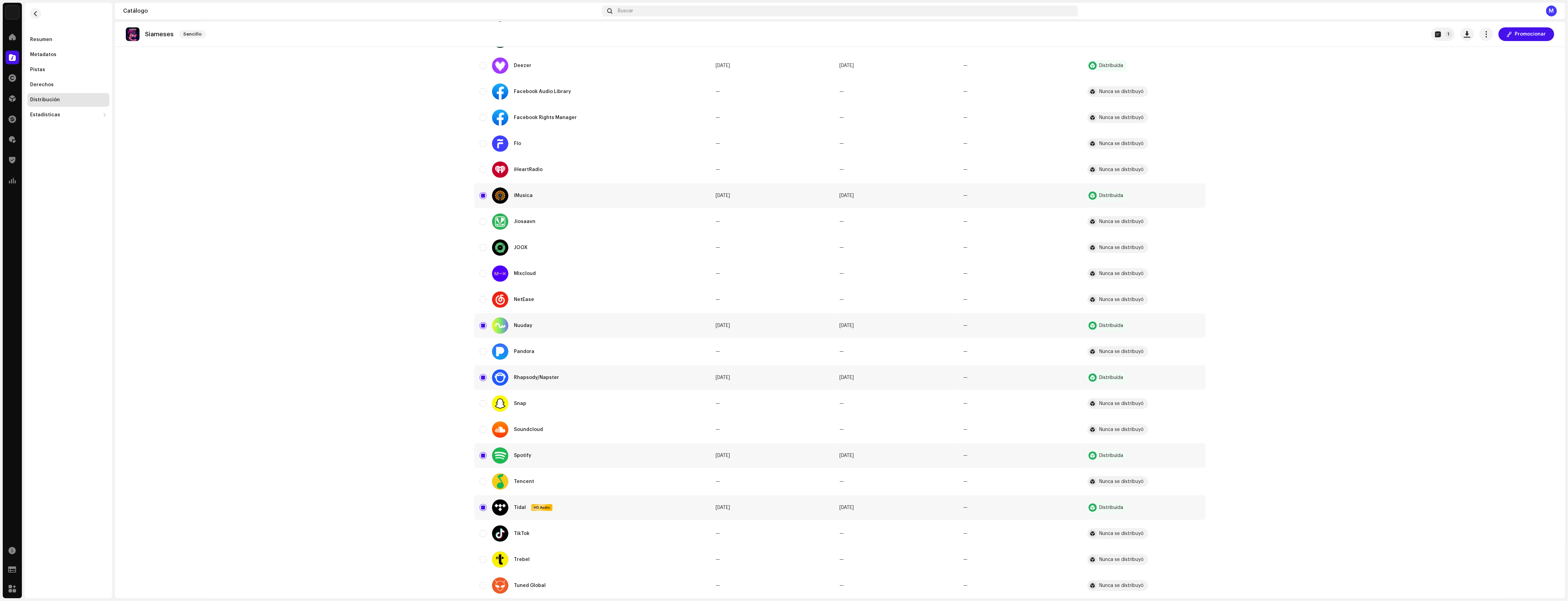
scroll to position [326, 0]
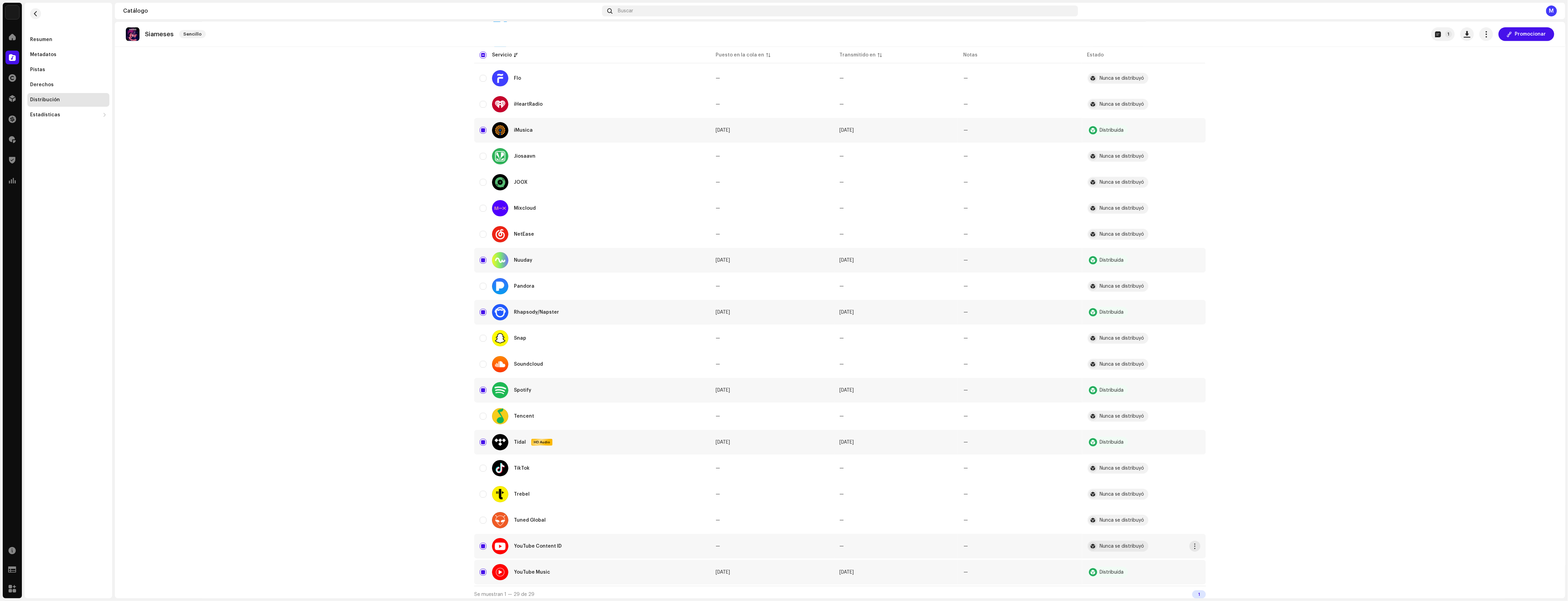
click at [476, 542] on td "YouTube Content ID" at bounding box center [592, 546] width 236 height 25
click at [482, 542] on input "Row Selected" at bounding box center [483, 546] width 7 height 7
checkbox input "false"
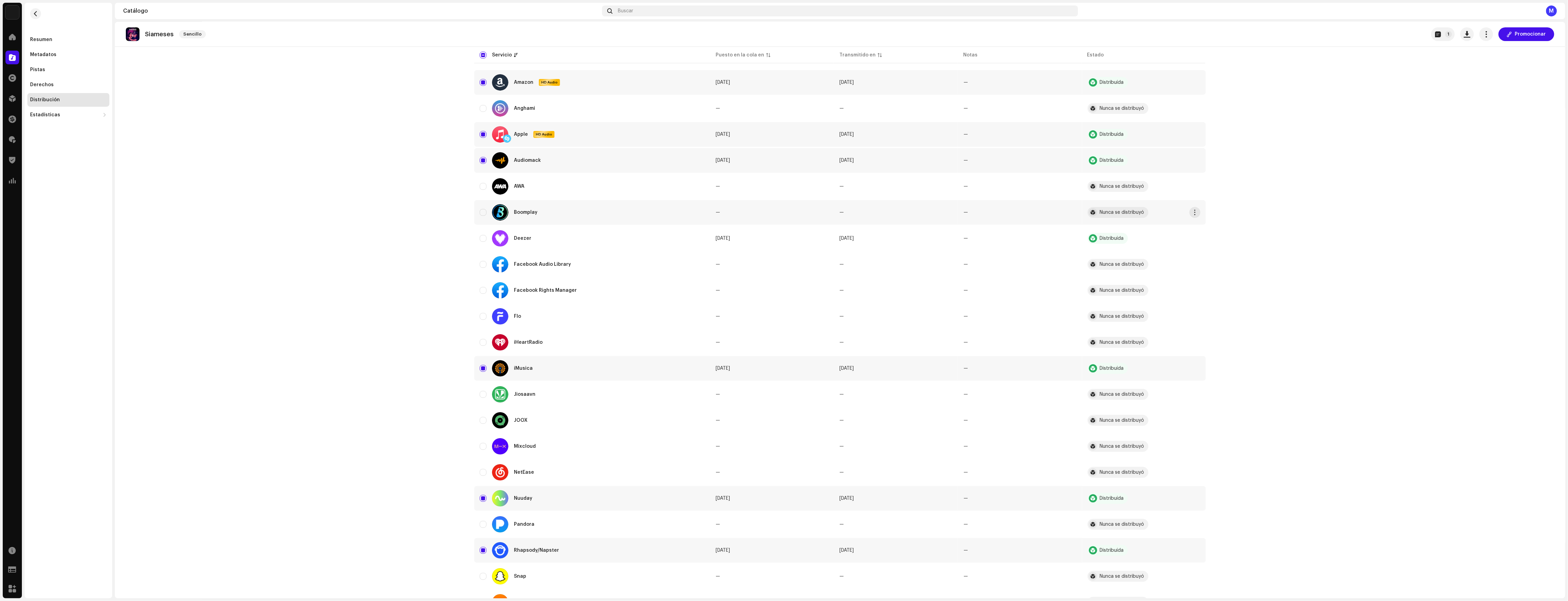
scroll to position [0, 0]
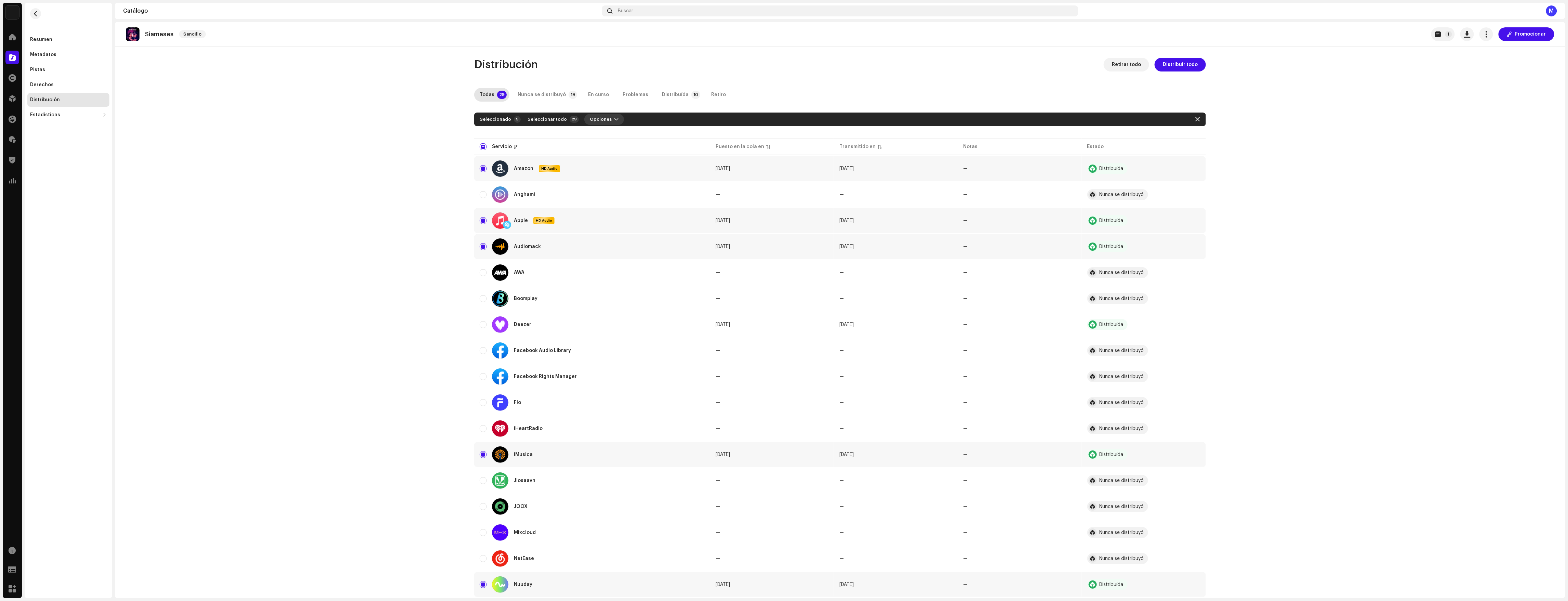
click at [600, 118] on span "Opciones" at bounding box center [601, 119] width 22 height 14
click at [604, 134] on div "Distribuir" at bounding box center [614, 134] width 64 height 5
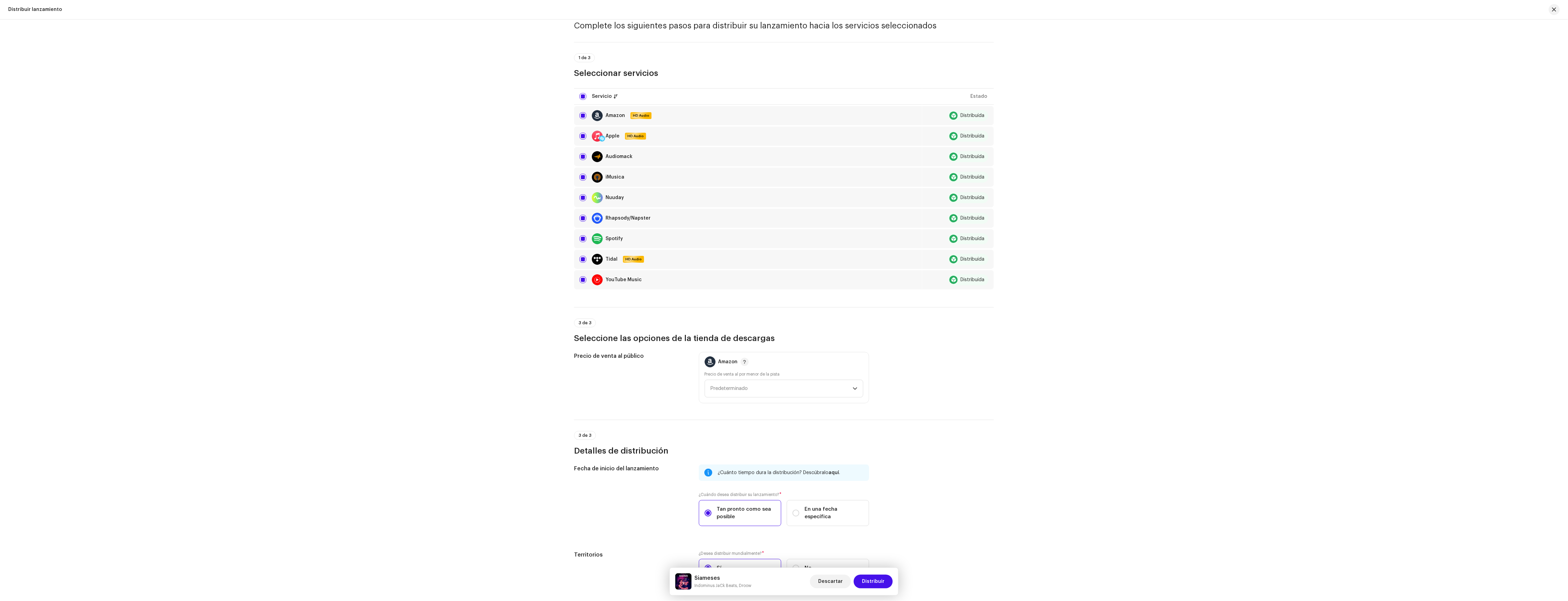
scroll to position [83, 0]
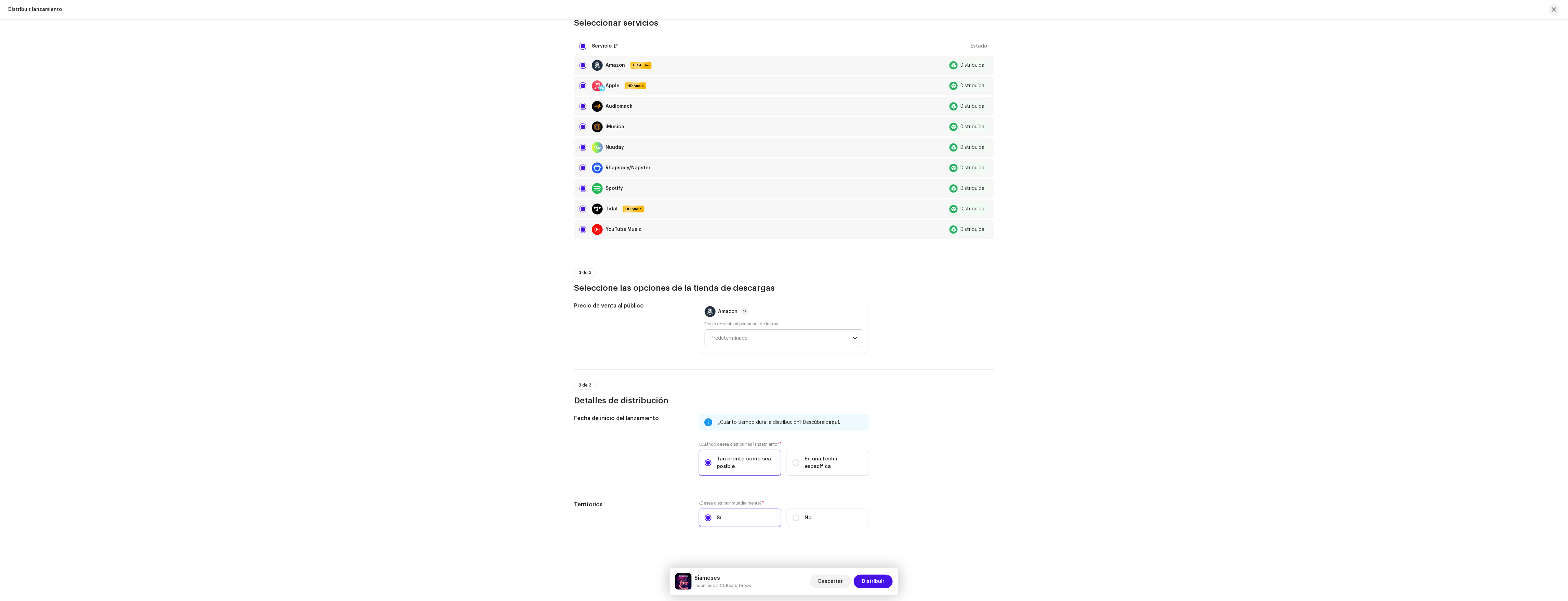
click at [728, 331] on span "Predeterminado" at bounding box center [781, 338] width 142 height 17
click at [738, 379] on li "1,29 US$ Front" at bounding box center [784, 385] width 153 height 14
click at [785, 542] on span "Distribuir" at bounding box center [873, 582] width 23 height 14
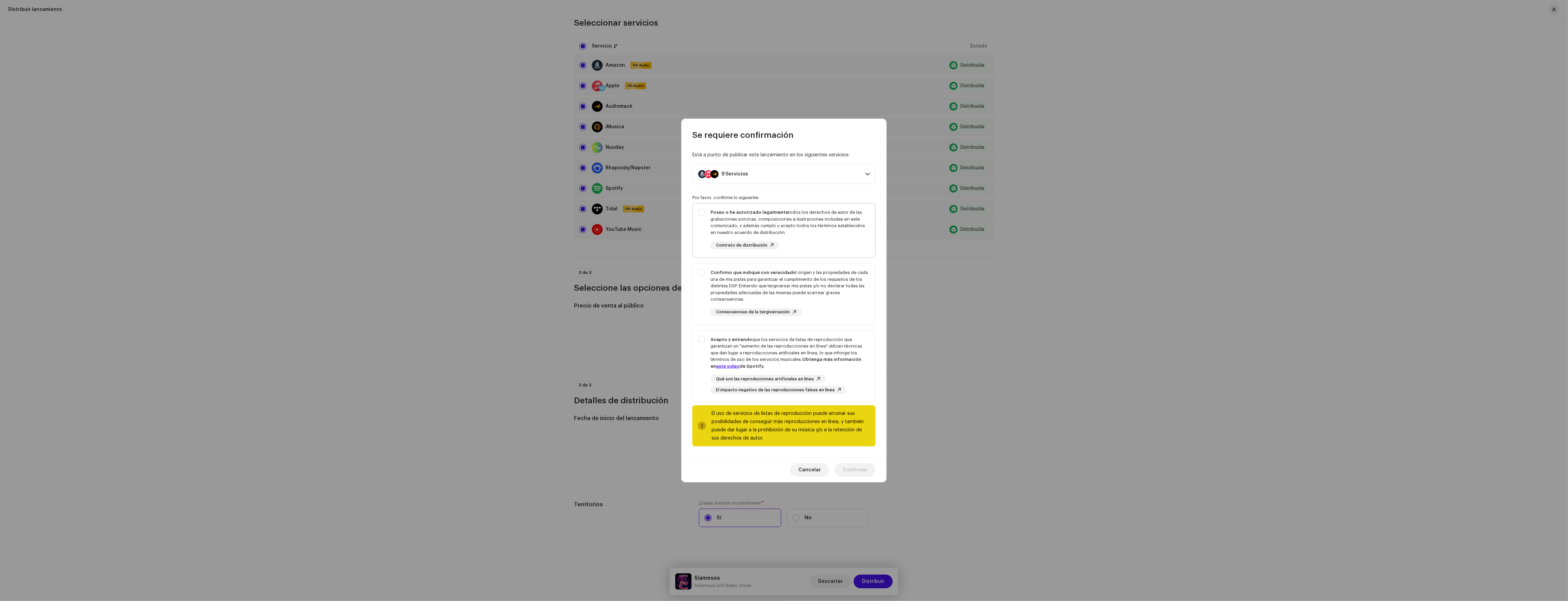
drag, startPoint x: 761, startPoint y: 224, endPoint x: 765, endPoint y: 255, distance: 31.3
click at [761, 225] on div "Poseo o he autorizado legalmente todos los derechos de autor de las grabaciones…" at bounding box center [790, 222] width 159 height 27
checkbox input "true"
drag, startPoint x: 763, startPoint y: 276, endPoint x: 767, endPoint y: 284, distance: 8.9
click at [763, 276] on div "Confirmo que indiqué con veracidad el origen y las propiedades de cada una de m…" at bounding box center [790, 285] width 159 height 34
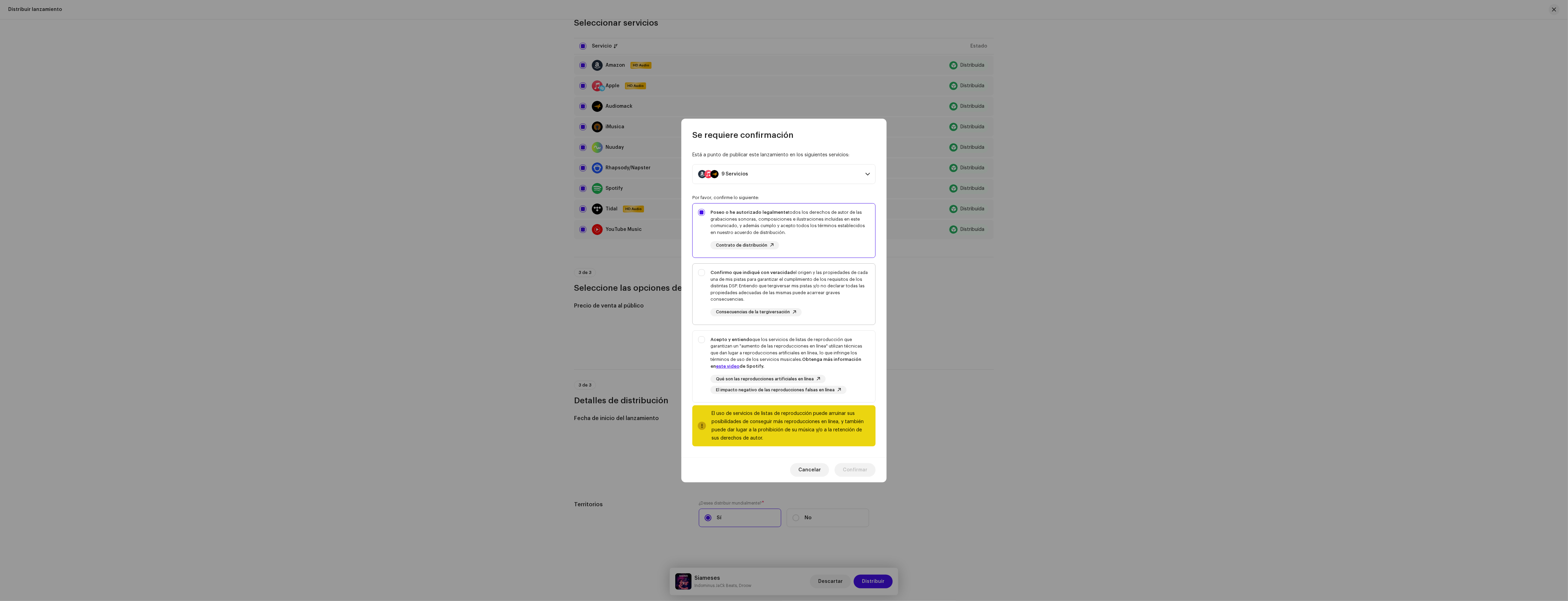
checkbox input "true"
click at [785, 362] on div "Acepto y entiendo que los servicios de listas de reproducción que garantizan un…" at bounding box center [790, 352] width 159 height 34
checkbox input "true"
click at [785, 473] on span "Confirmar" at bounding box center [855, 470] width 25 height 14
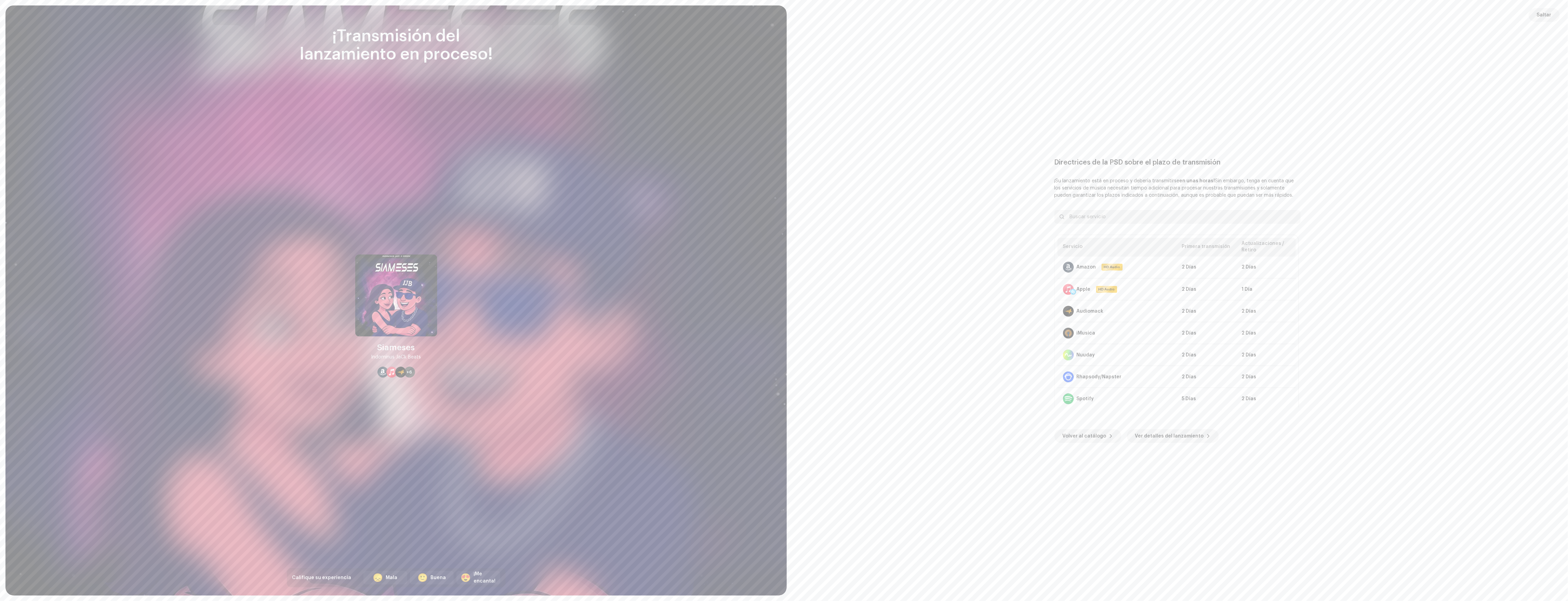
drag, startPoint x: 1075, startPoint y: 434, endPoint x: 1064, endPoint y: 434, distance: 11.0
click at [785, 433] on span "Volver al catálogo" at bounding box center [1085, 436] width 44 height 14
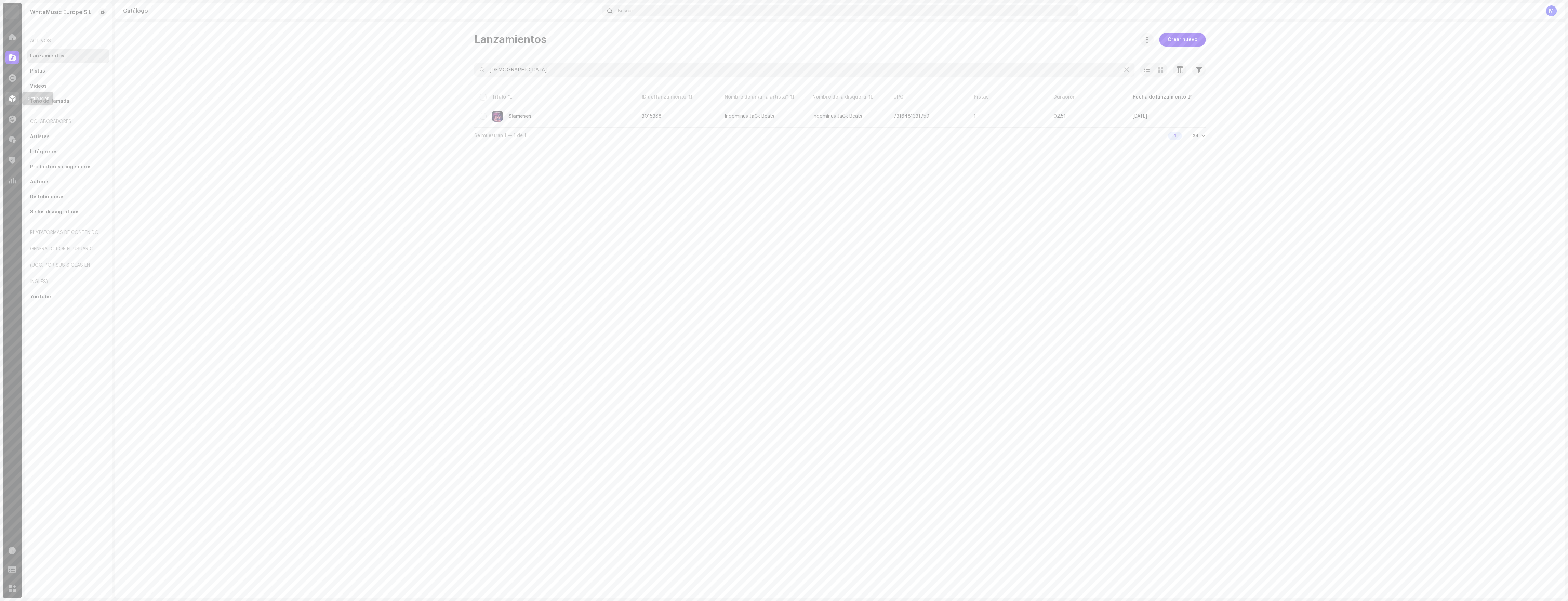
click at [18, 95] on div at bounding box center [12, 99] width 14 height 14
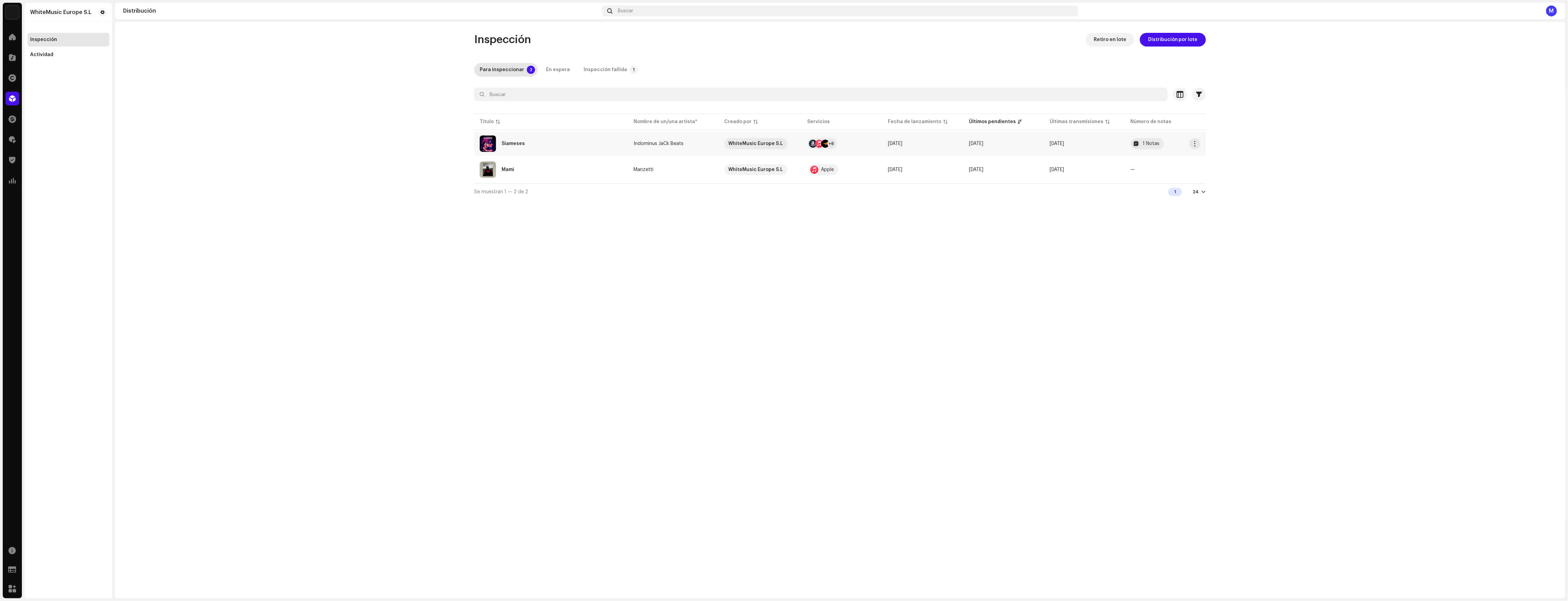
click at [586, 142] on div "Siameses" at bounding box center [550, 143] width 143 height 16
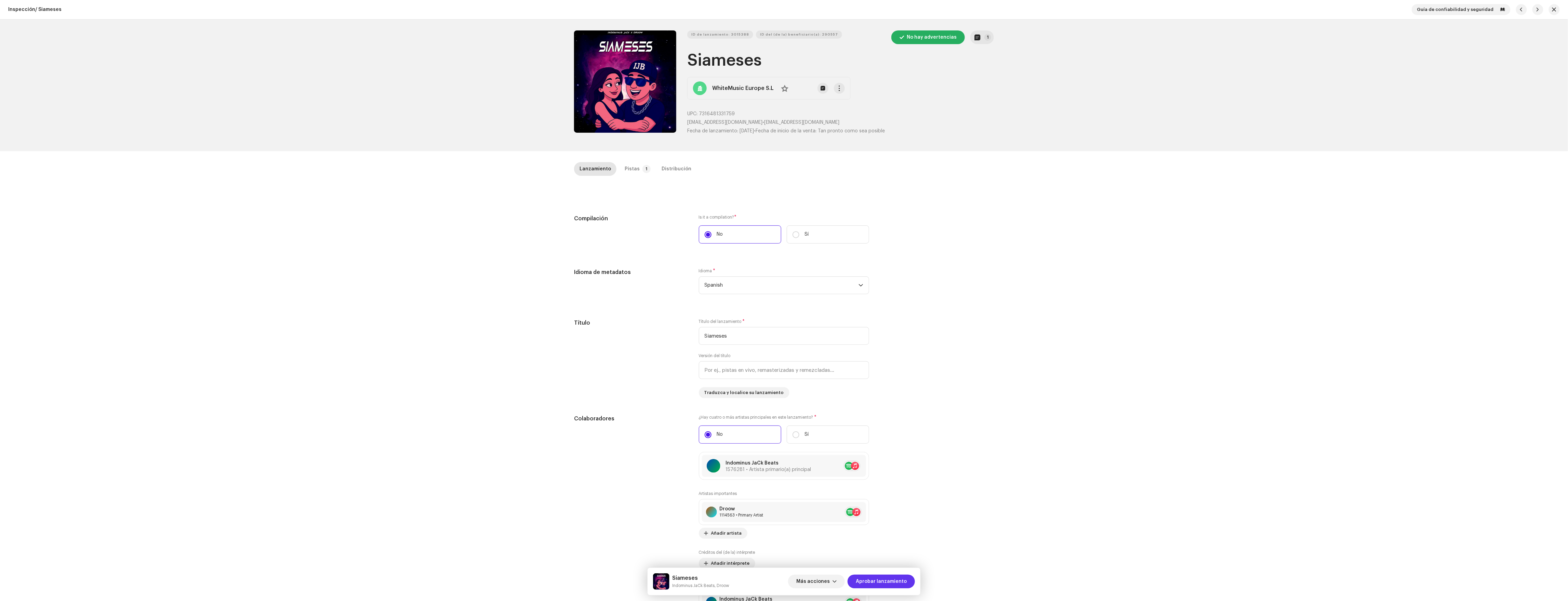
click at [785, 542] on span "Aprobar lanzamiento" at bounding box center [881, 582] width 51 height 14
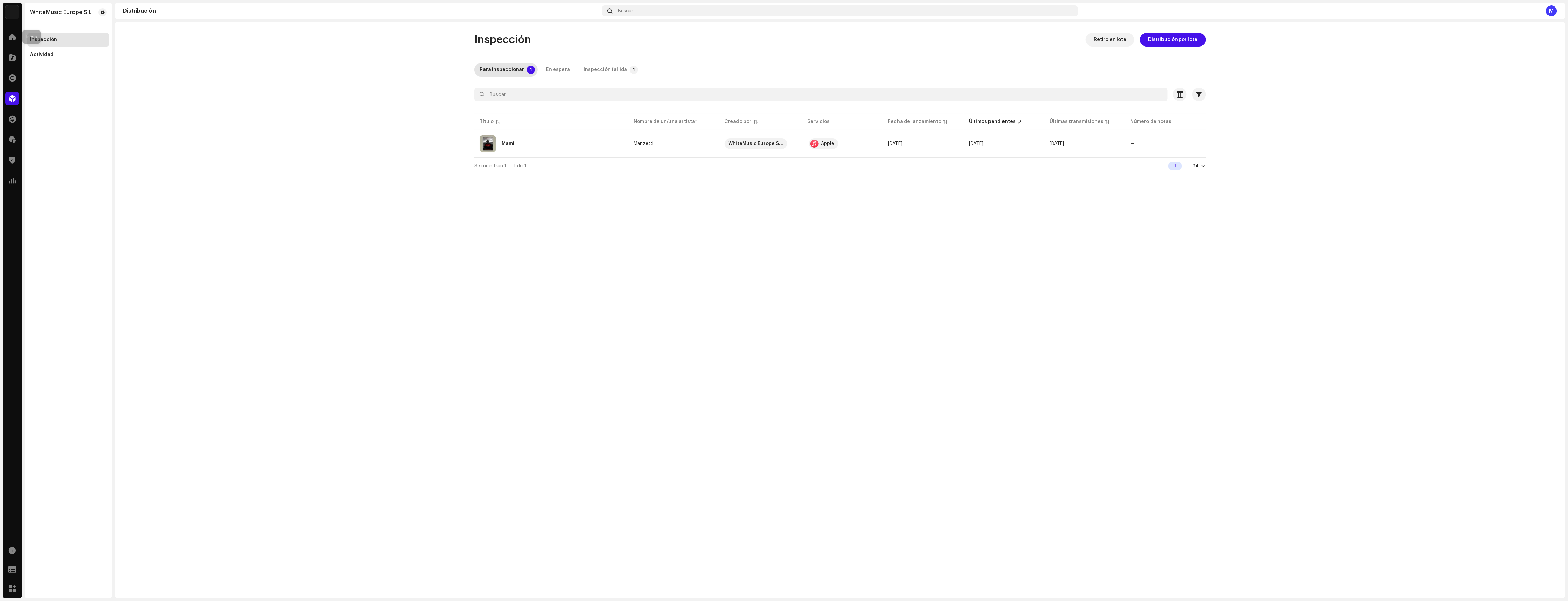
click at [13, 45] on div "Inicio" at bounding box center [12, 37] width 19 height 19
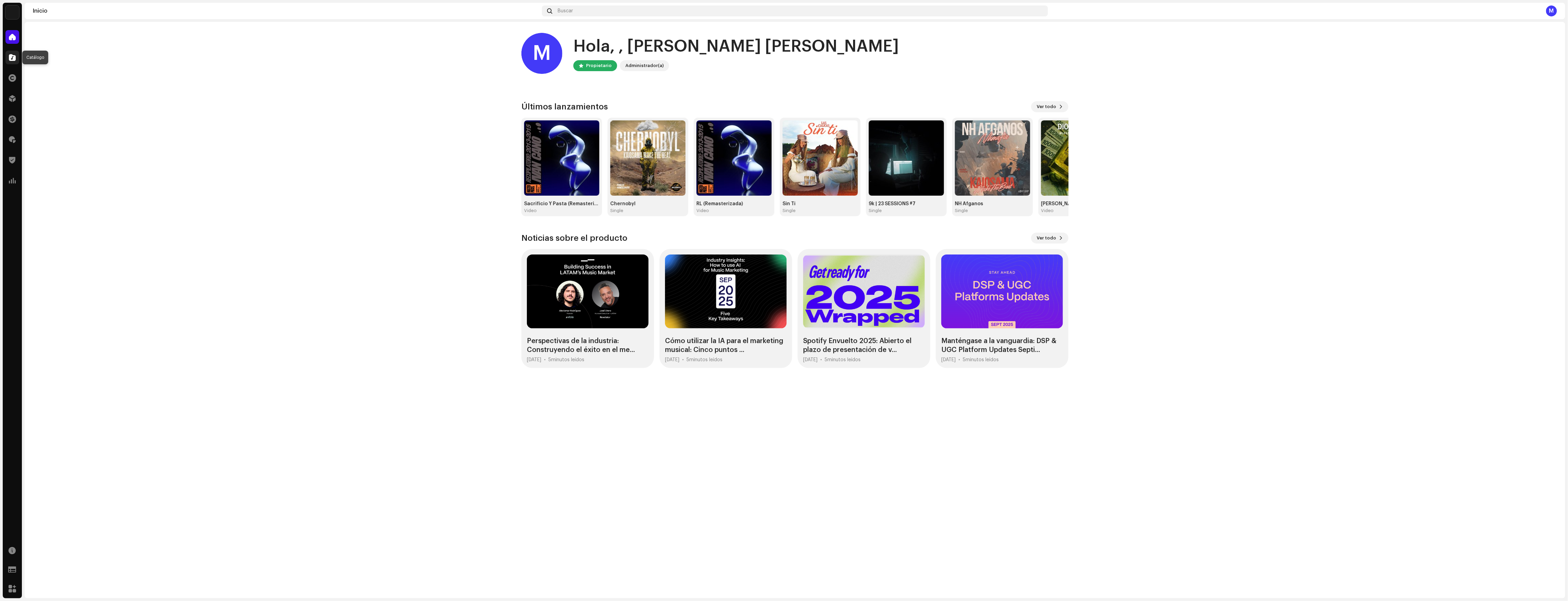
click at [11, 55] on span at bounding box center [12, 57] width 7 height 5
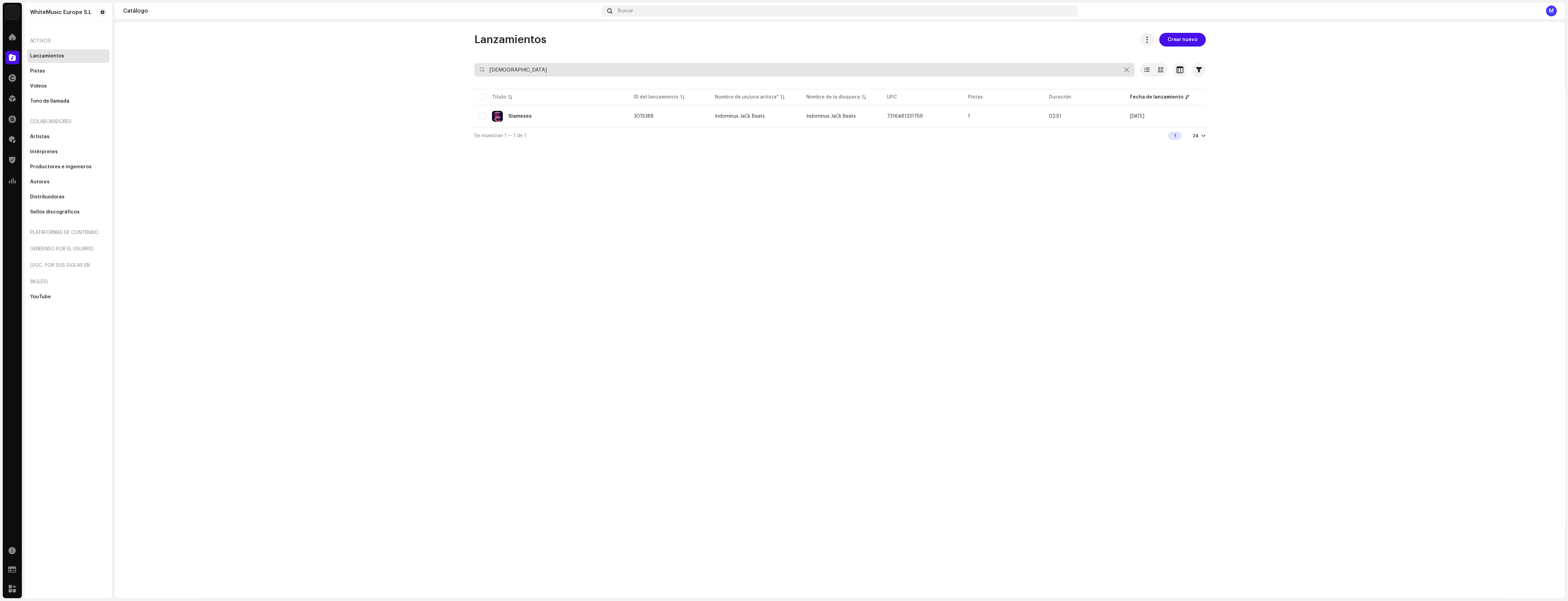
drag, startPoint x: 448, startPoint y: 56, endPoint x: 391, endPoint y: 48, distance: 57.6
click at [391, 48] on catalog-releases-list "Lanzamientos Crear nuevo siameses Seleccionado 0 Opciones Filtros Estado de dis…" at bounding box center [840, 88] width 1451 height 111
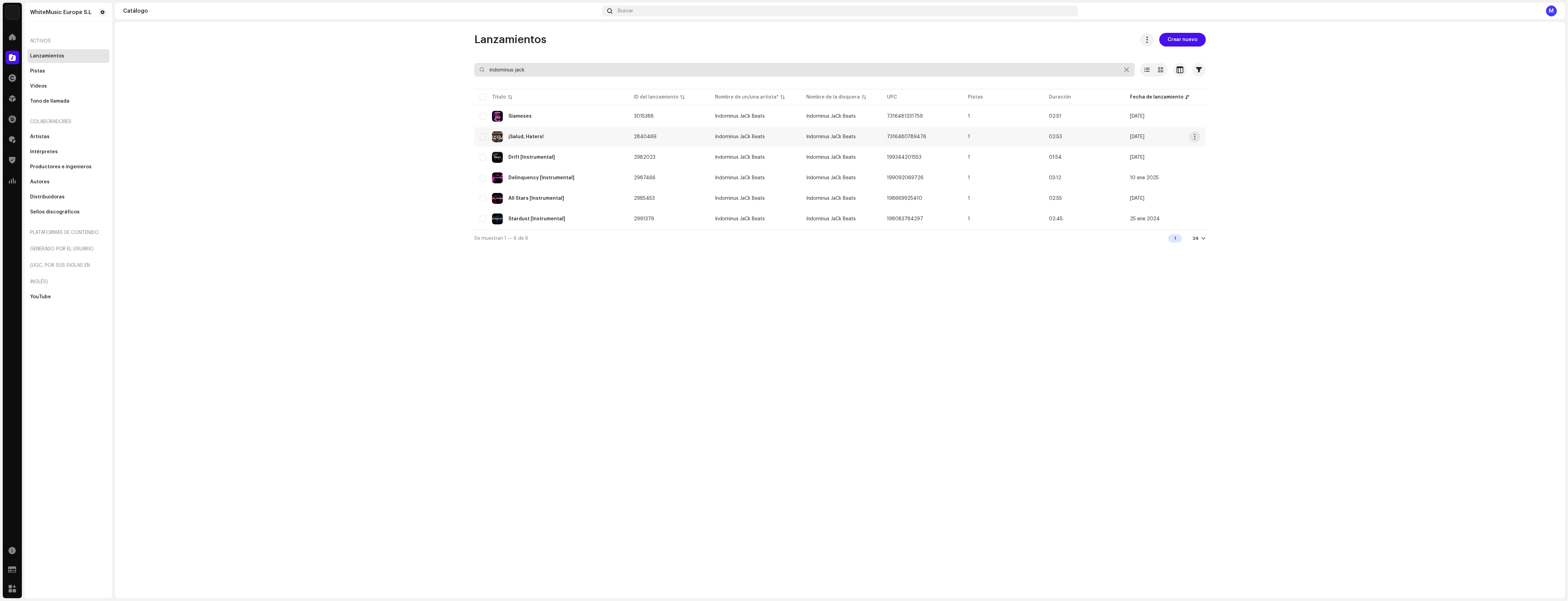
type input "indominus jack"
click at [606, 142] on div "¡Salud, Haters!" at bounding box center [551, 136] width 143 height 11
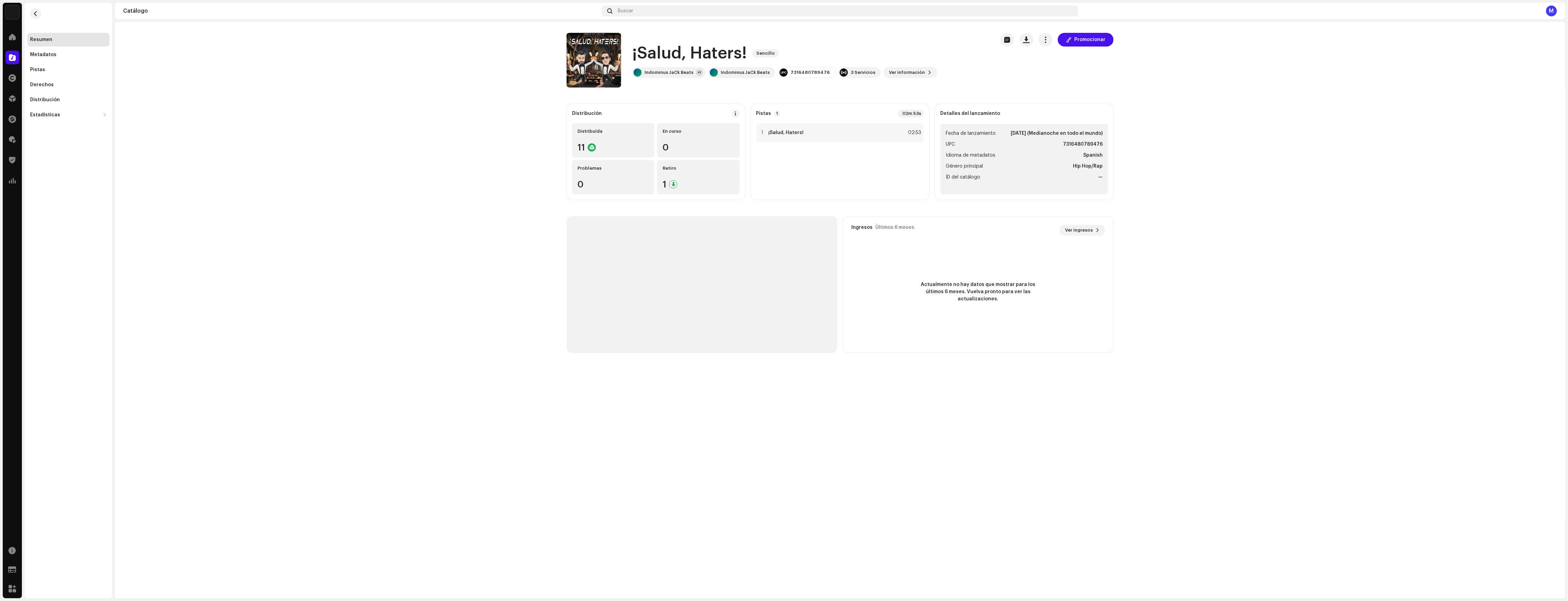
drag, startPoint x: 1051, startPoint y: 37, endPoint x: 1055, endPoint y: 50, distance: 13.6
click at [785, 37] on button "button" at bounding box center [1046, 40] width 14 height 14
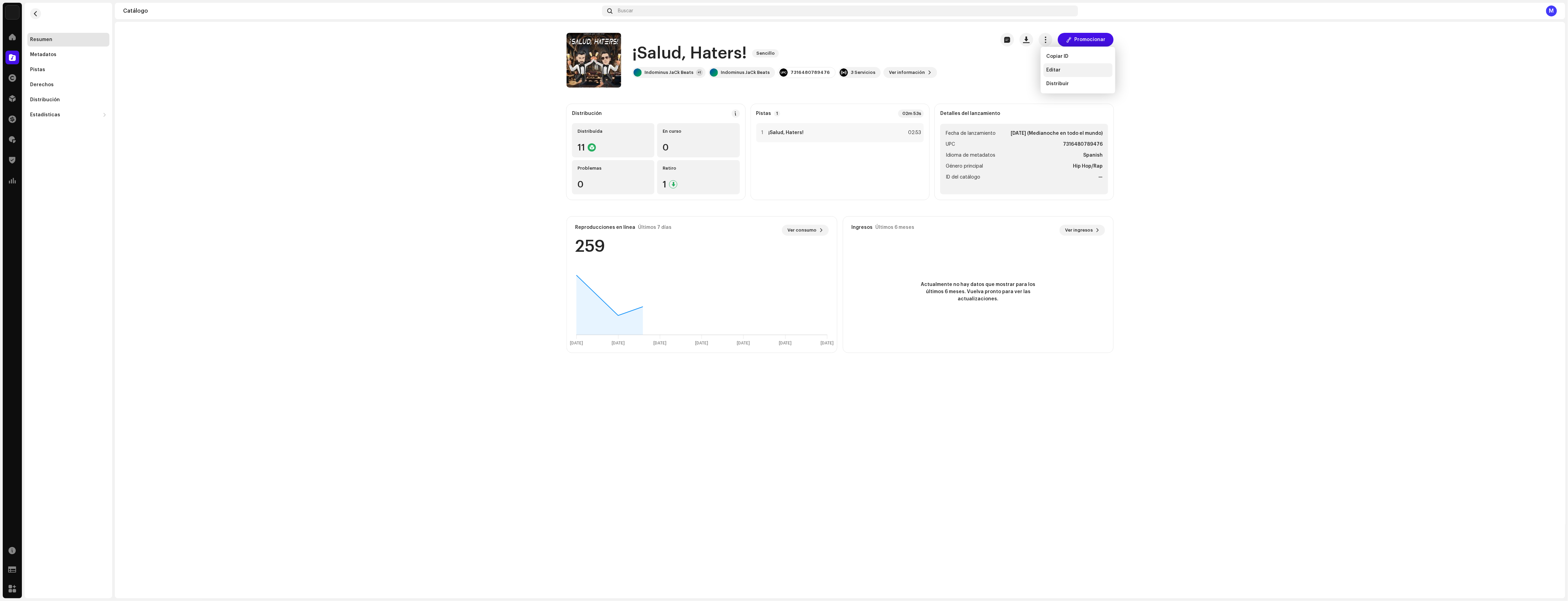
click at [785, 74] on div "Editar" at bounding box center [1078, 70] width 69 height 14
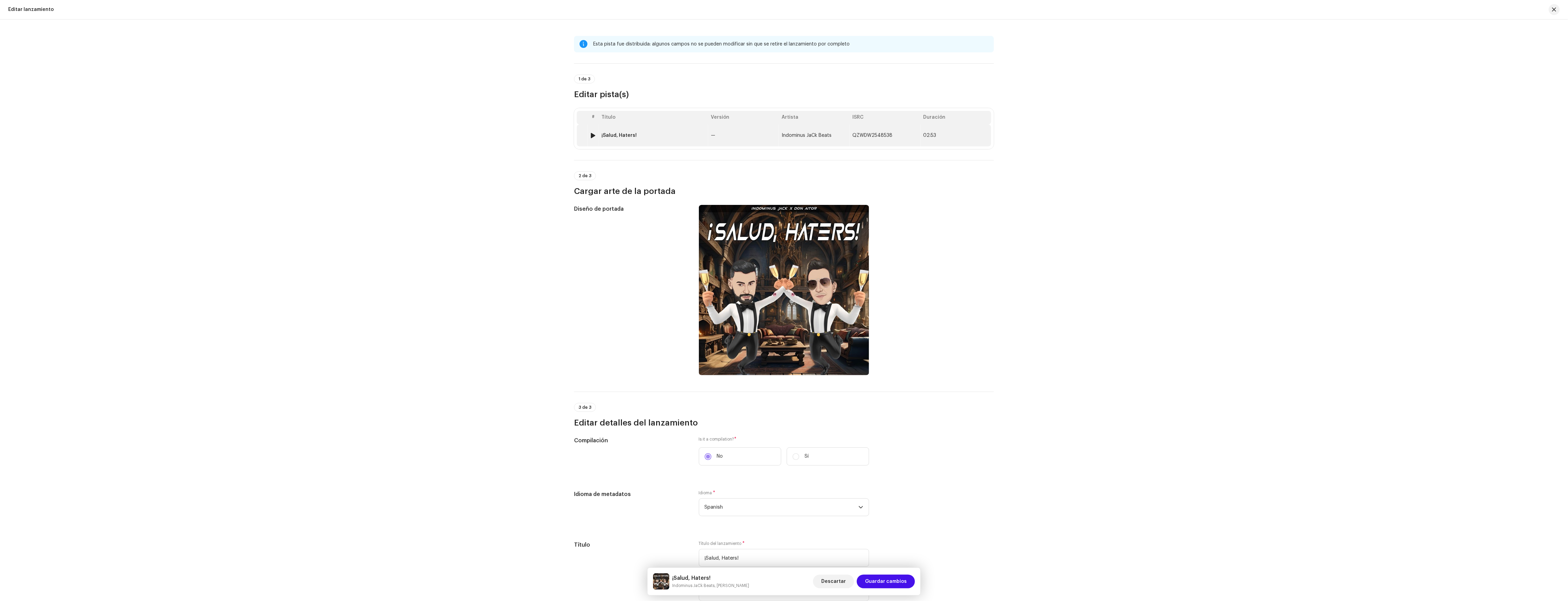
click at [785, 142] on td "Indominus JaCk Beats" at bounding box center [814, 136] width 71 height 22
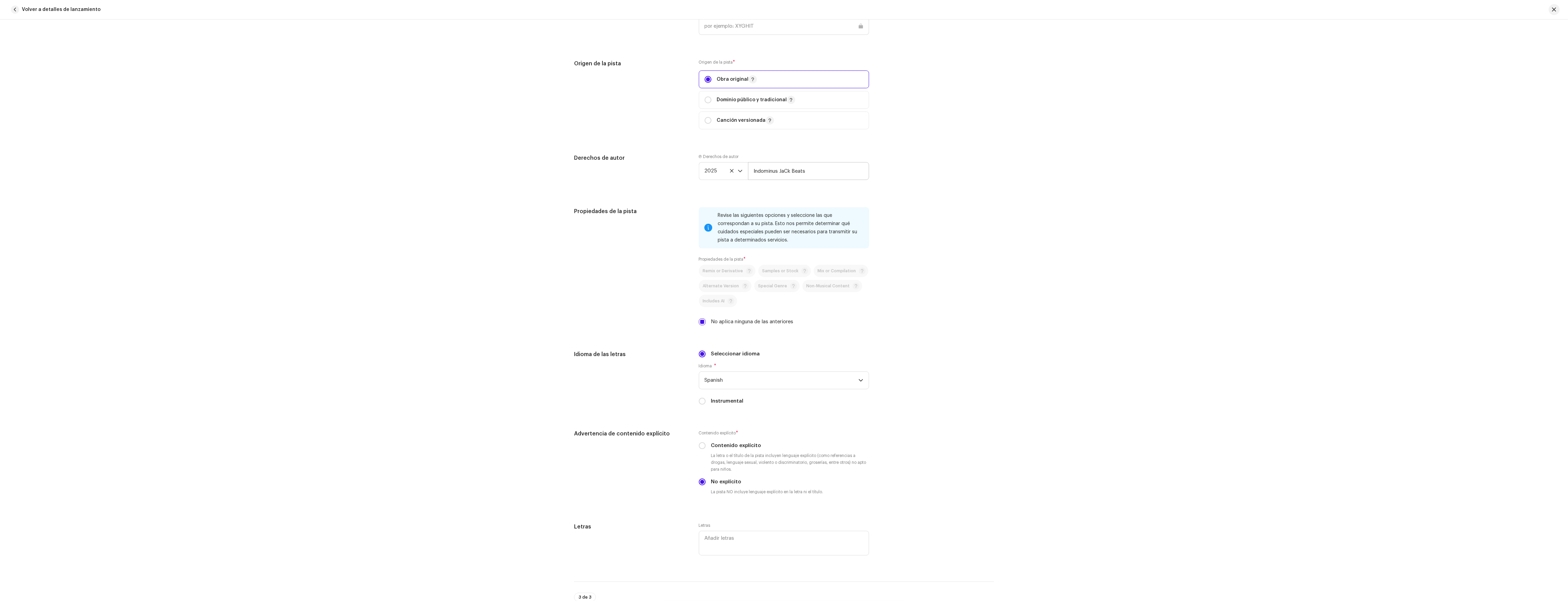
scroll to position [843, 0]
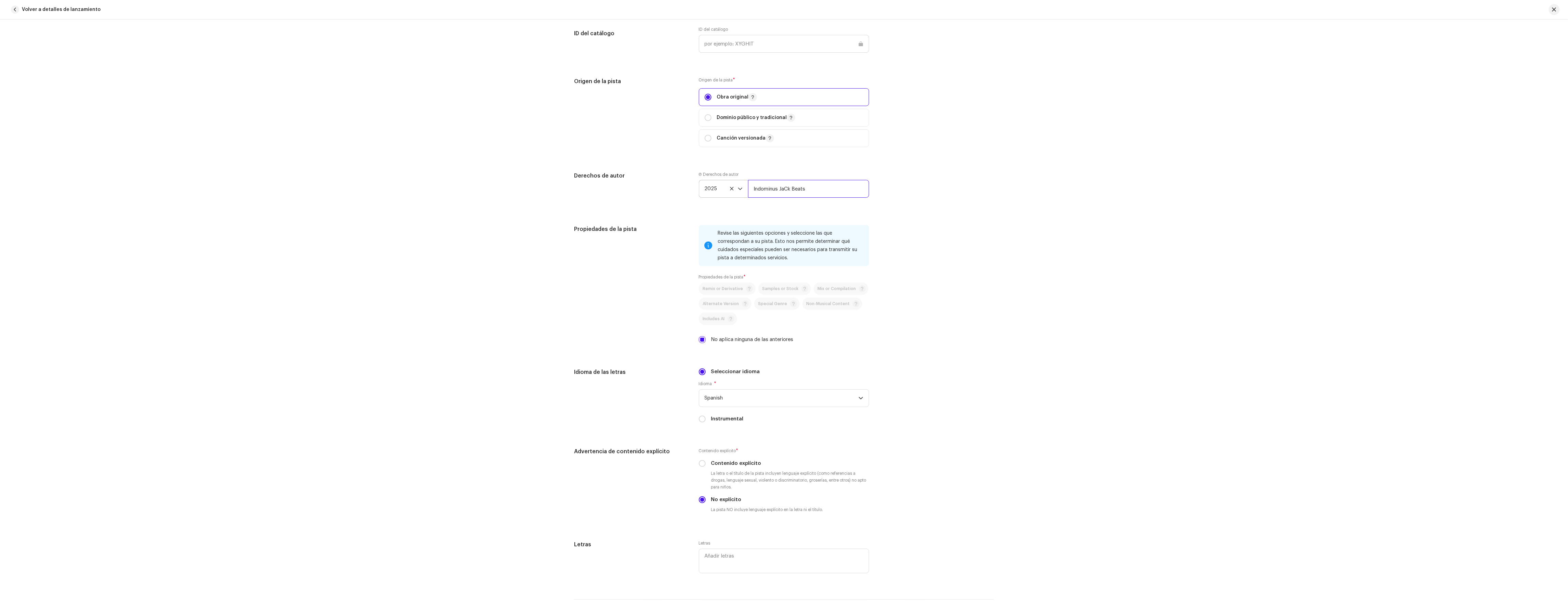
drag, startPoint x: 825, startPoint y: 197, endPoint x: 710, endPoint y: 186, distance: 115.5
click at [710, 186] on div "2025 Indominus JaCk Beats" at bounding box center [784, 189] width 170 height 18
paste input "Indominus JaCk Beats Distribuido por WhiteMusic Europe S.L/WDistribution"
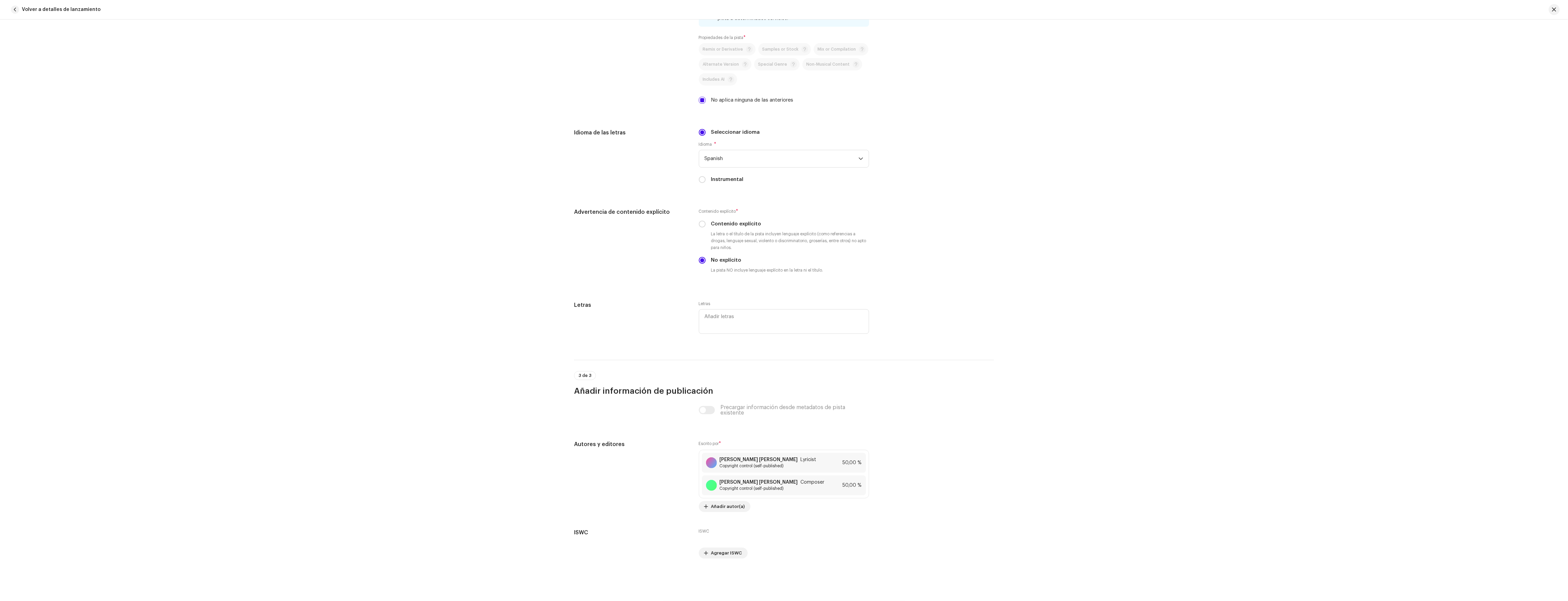
scroll to position [1027, 0]
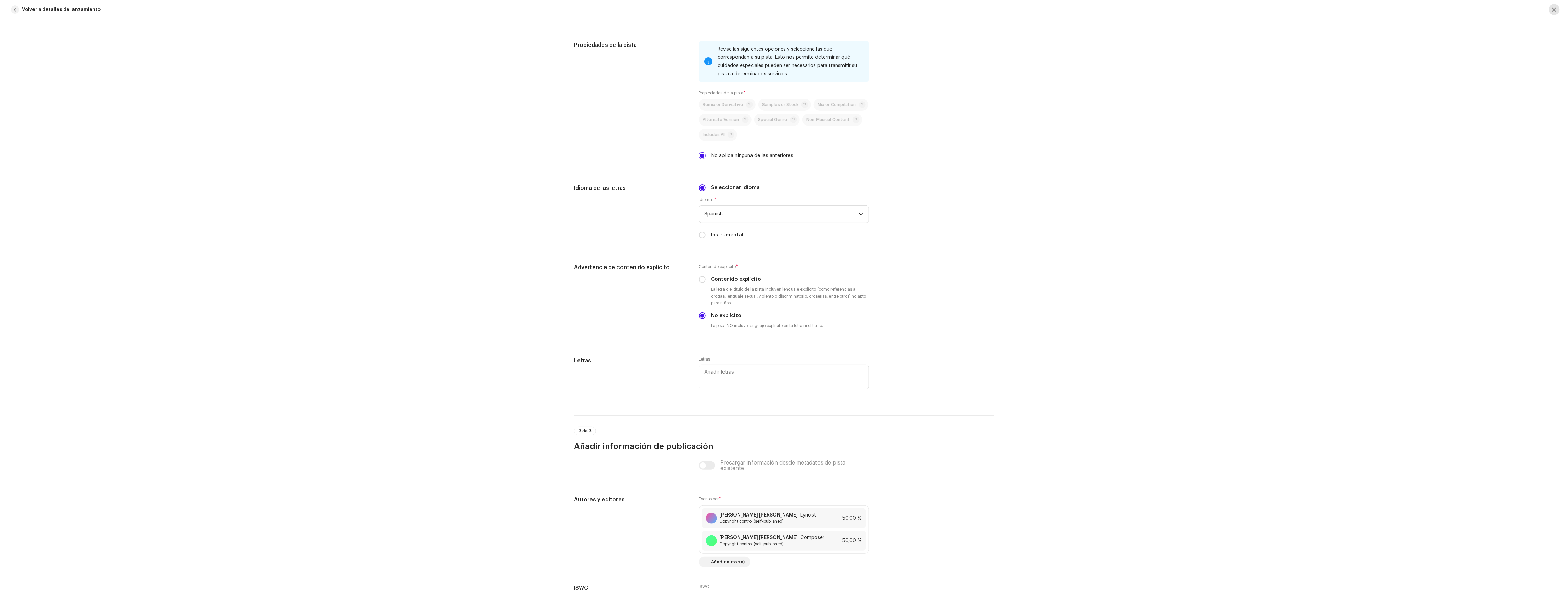
type input "Indominus JaCk Beats Distribuido por WhiteMusic Europe S.L/WDistribution"
click at [785, 8] on span "button" at bounding box center [1554, 9] width 4 height 5
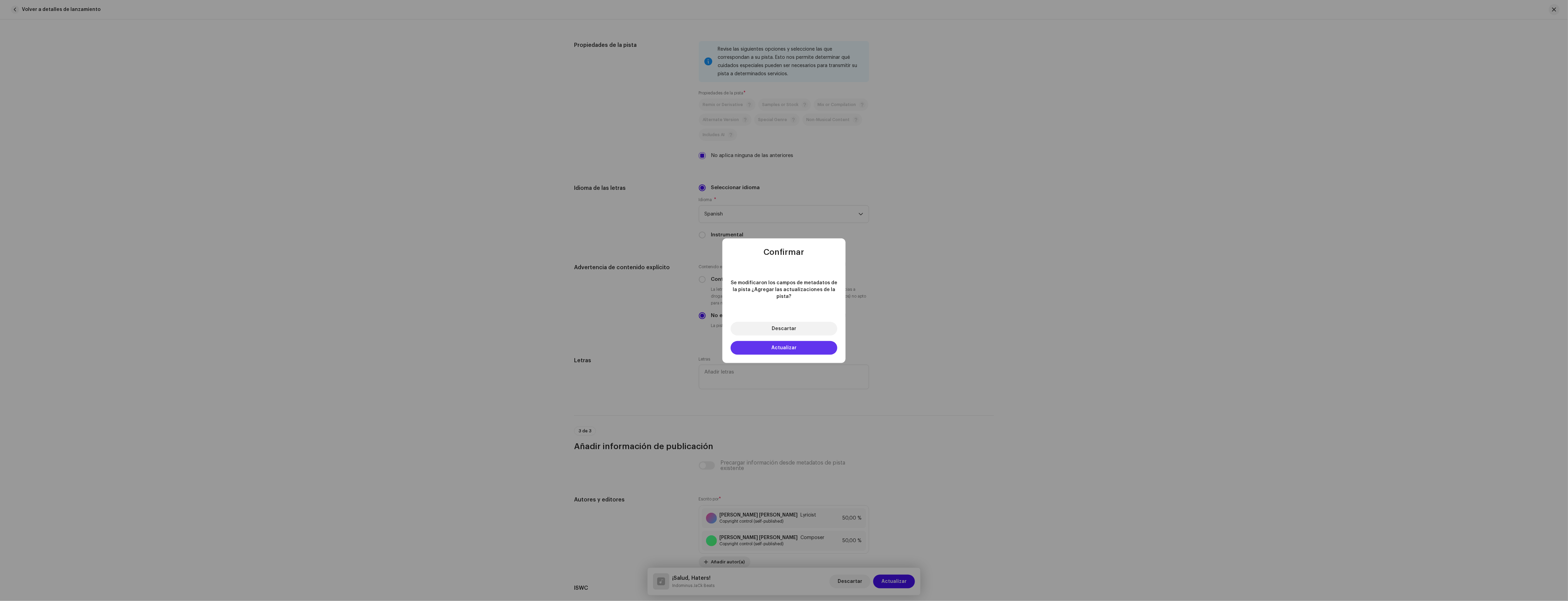
click at [771, 344] on button "Actualizar" at bounding box center [784, 348] width 107 height 14
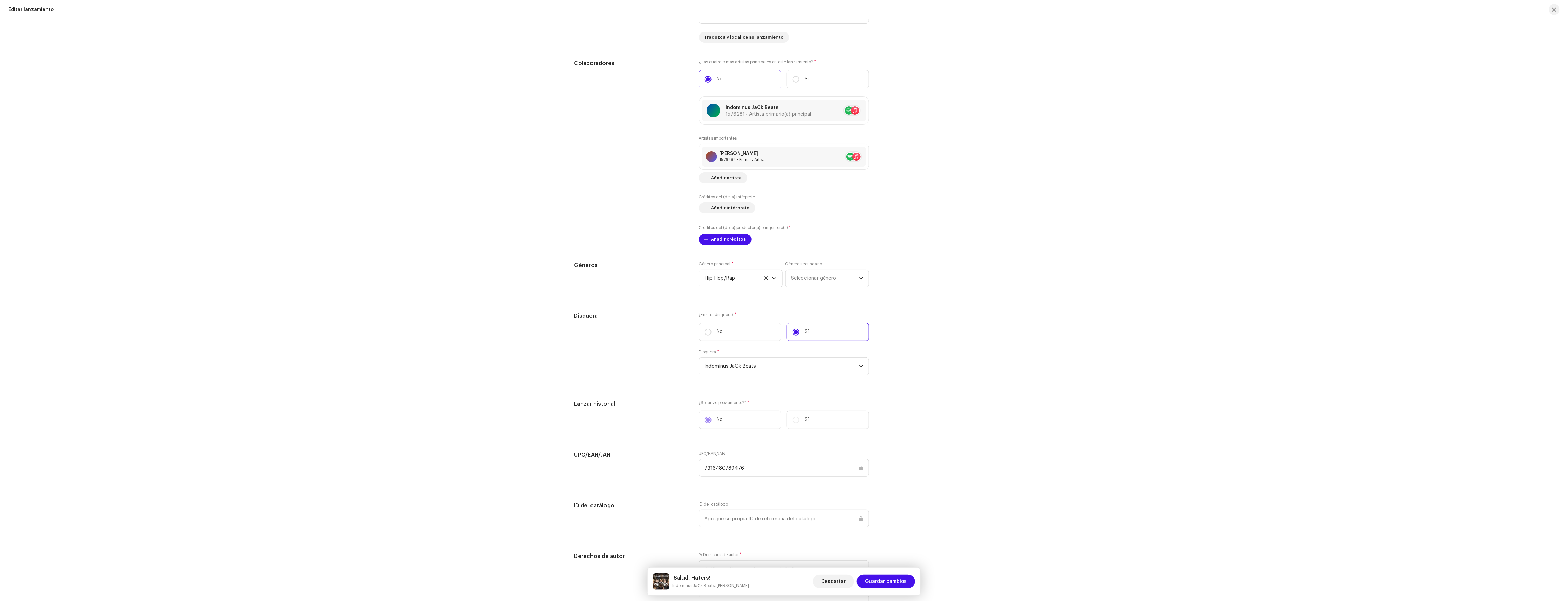
scroll to position [670, 0]
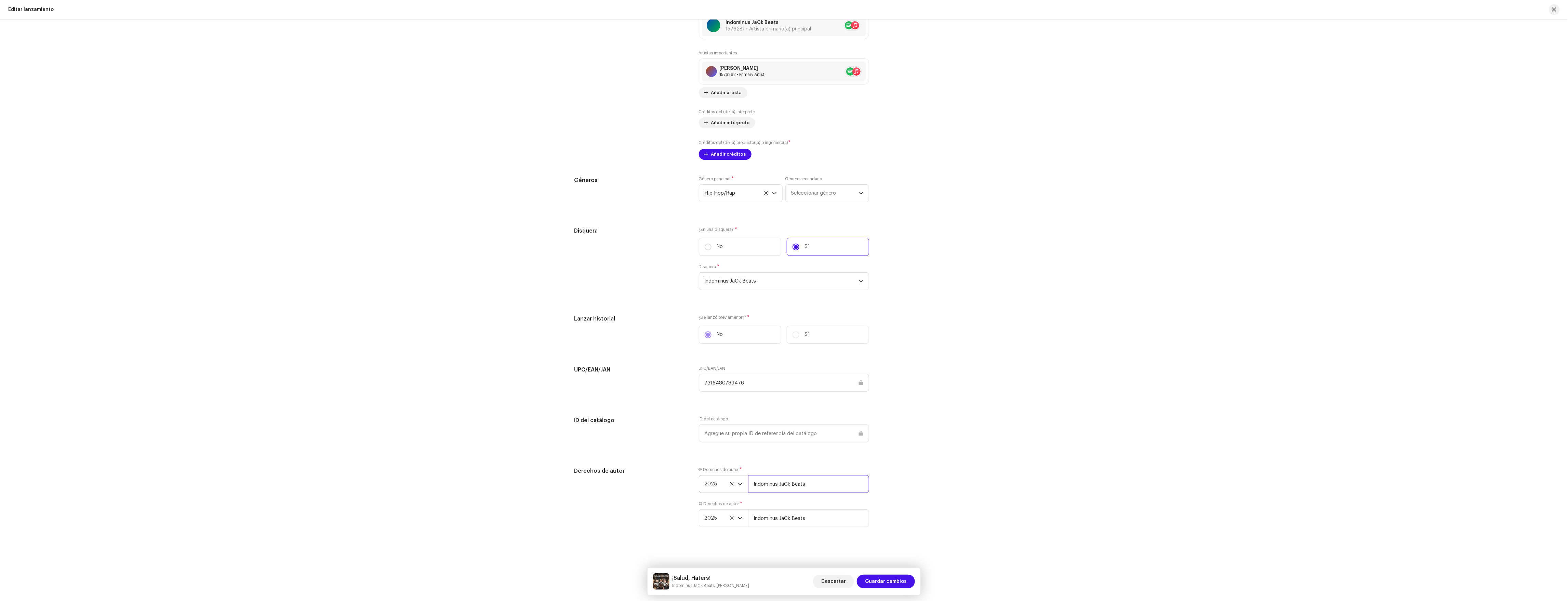
drag, startPoint x: 763, startPoint y: 481, endPoint x: 734, endPoint y: 483, distance: 29.1
click at [731, 480] on div "2025 Indominus JaCk Beats" at bounding box center [784, 483] width 170 height 18
paste input "Indominus JaCk Beats Distribuido por WhiteMusic Europe S.L/WDistribution"
type input "Indominus JaCk Beats Distribuido por WhiteMusic Europe S.L/WDistribution"
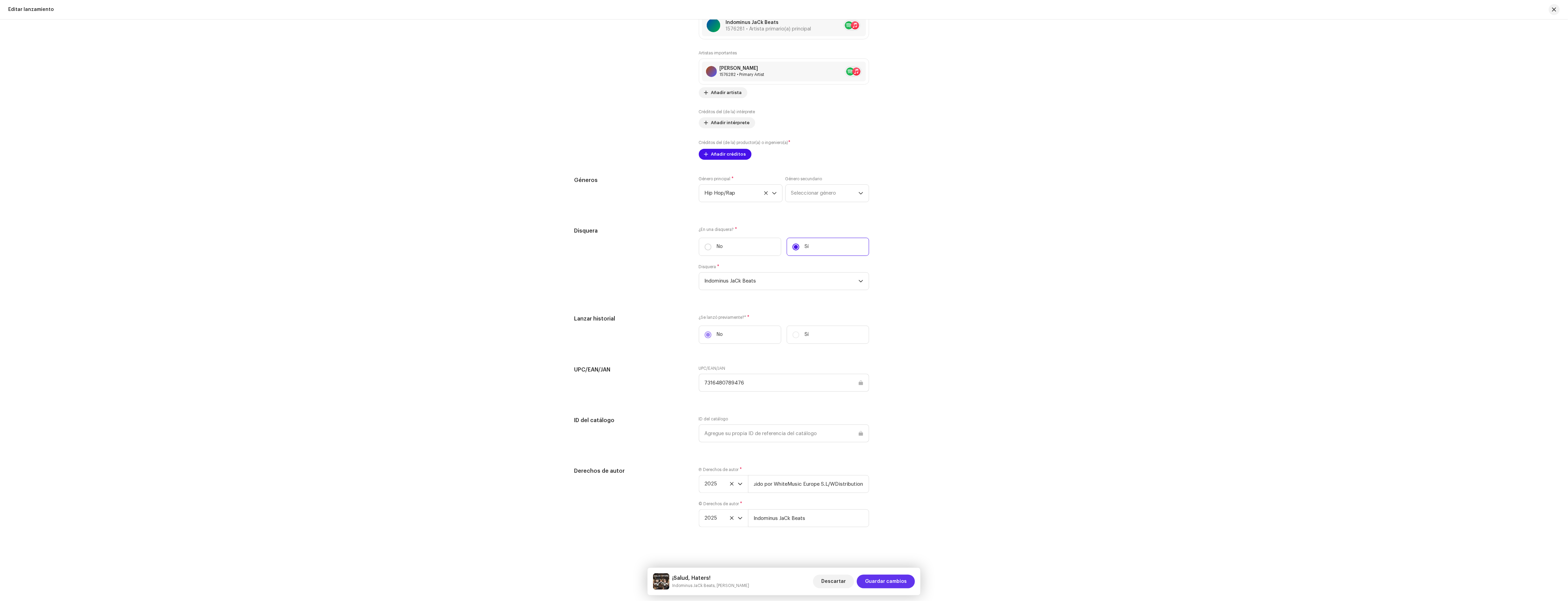
click at [785, 542] on span "Guardar cambios" at bounding box center [887, 582] width 42 height 14
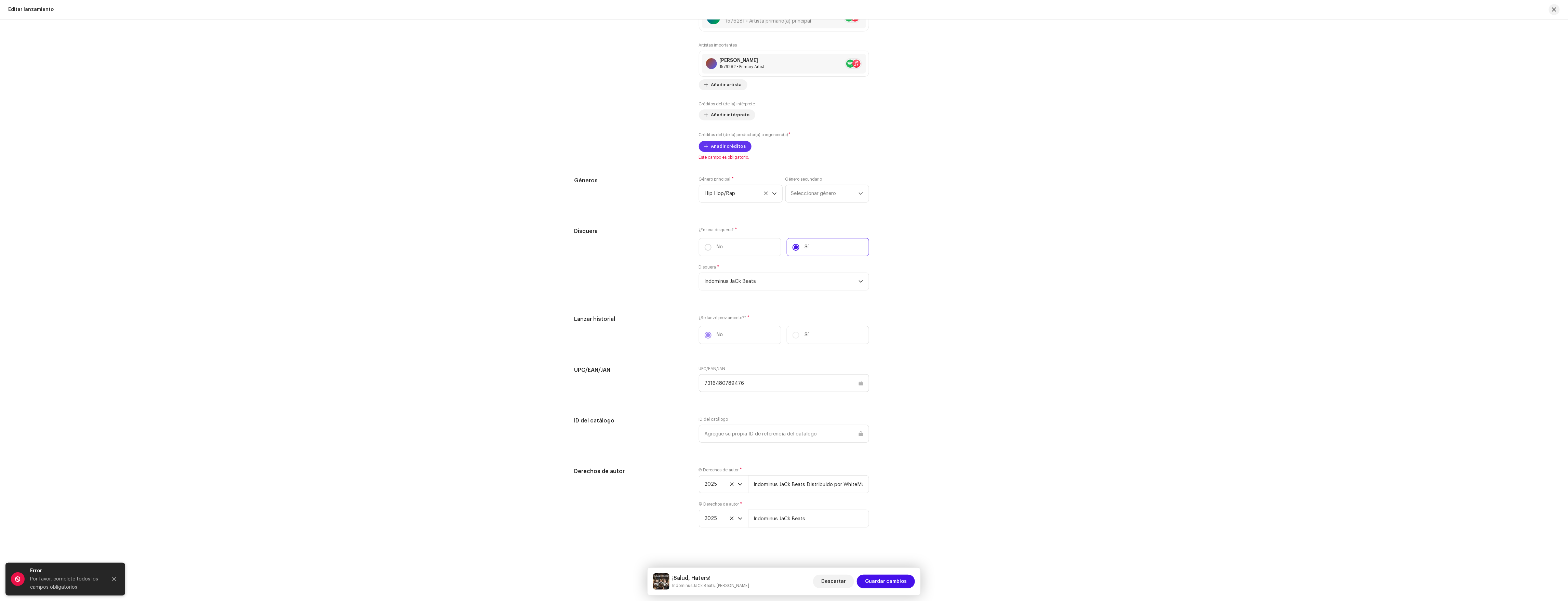
click at [734, 147] on span "Añadir créditos" at bounding box center [728, 147] width 35 height 14
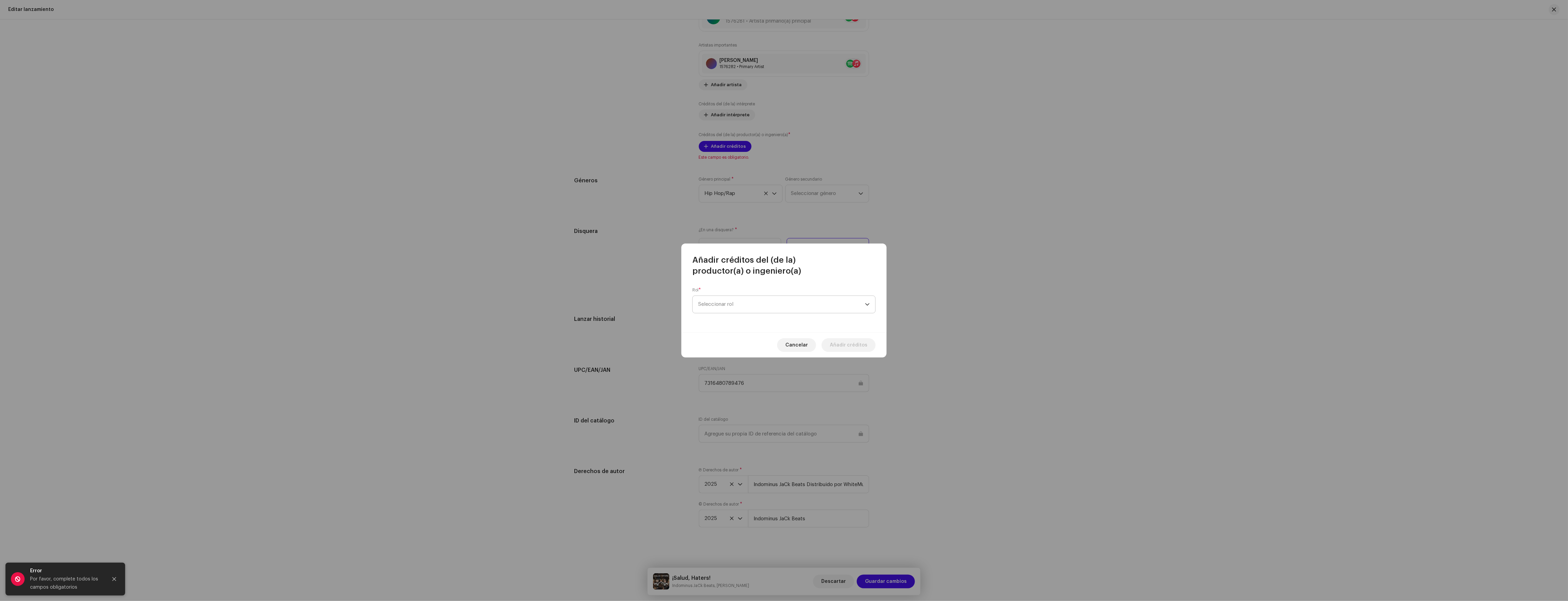
click at [749, 305] on span "Seleccionar rol" at bounding box center [782, 304] width 167 height 17
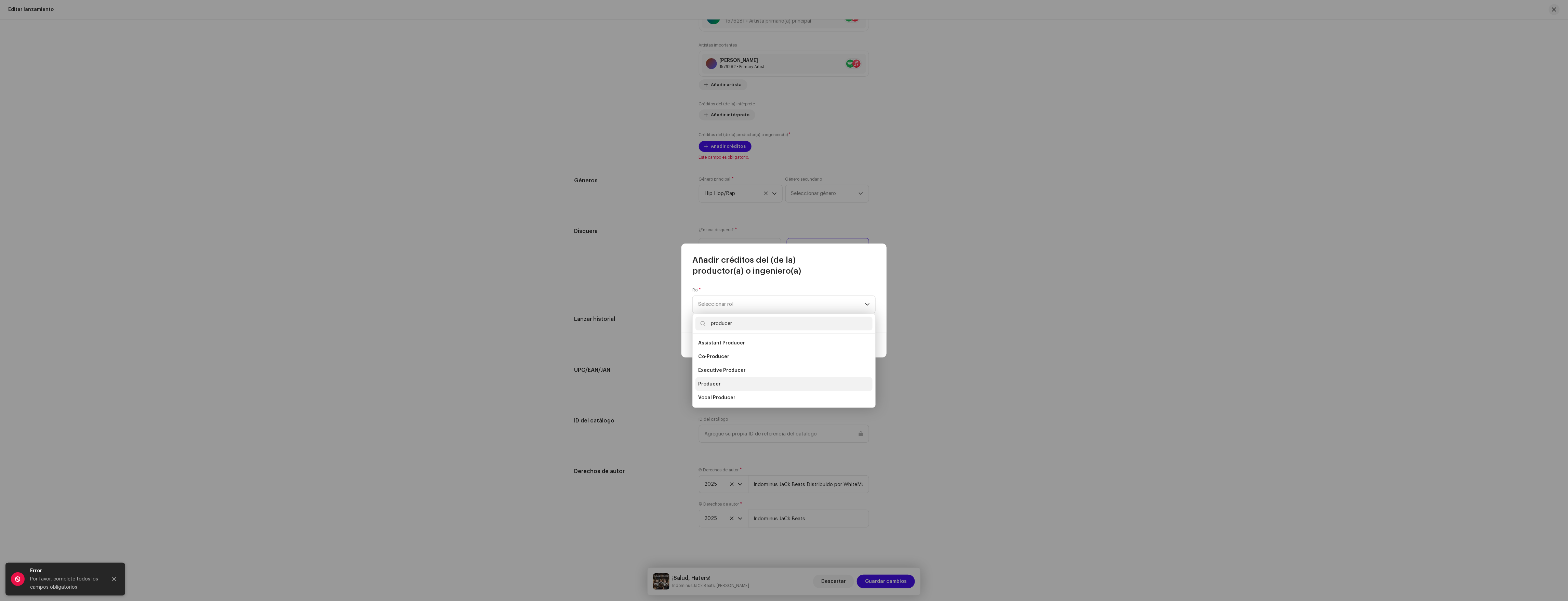
type input "producer"
click at [720, 390] on ul "Assistant Producer Co-Producer Executive Producer Producer Vocal Producer" at bounding box center [784, 370] width 182 height 74
click at [722, 387] on li "Producer" at bounding box center [784, 384] width 177 height 14
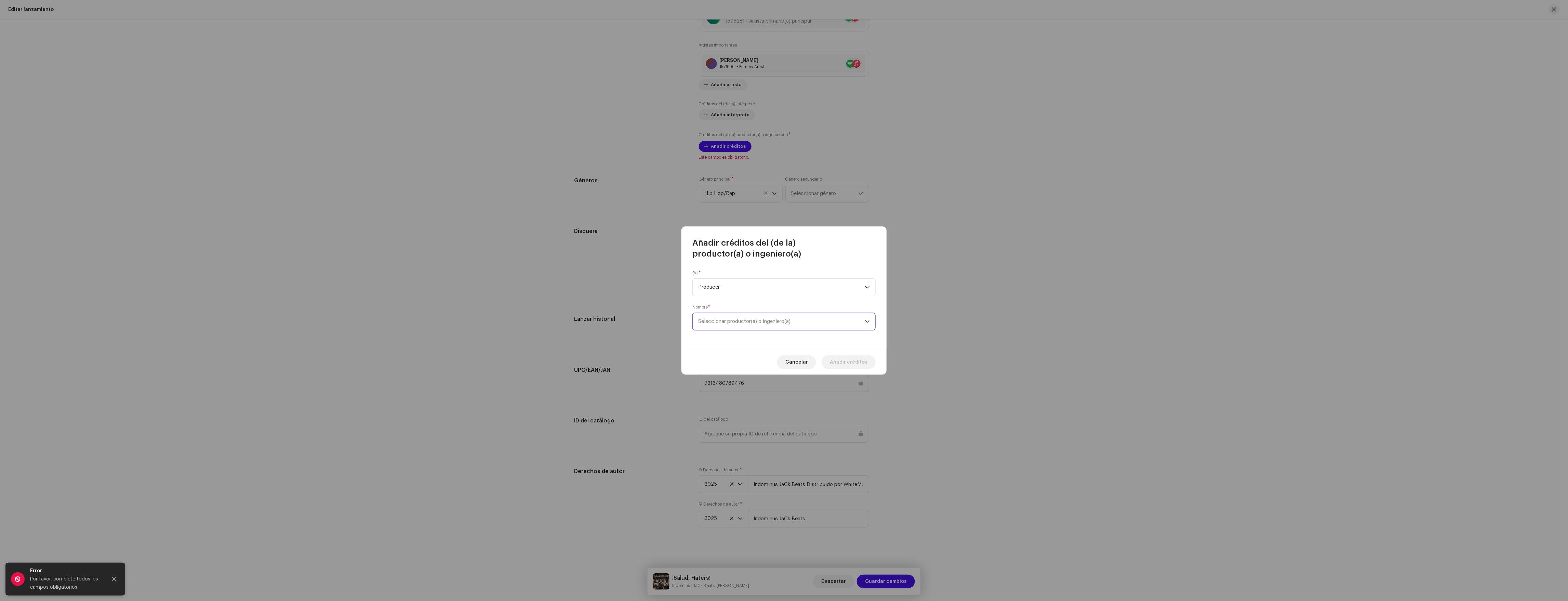
click at [731, 316] on span "Seleccionar productor(a) o ingeniero(a)" at bounding box center [782, 321] width 167 height 17
click at [760, 359] on div "Indominus JaCk Beats 1576281" at bounding box center [784, 360] width 172 height 9
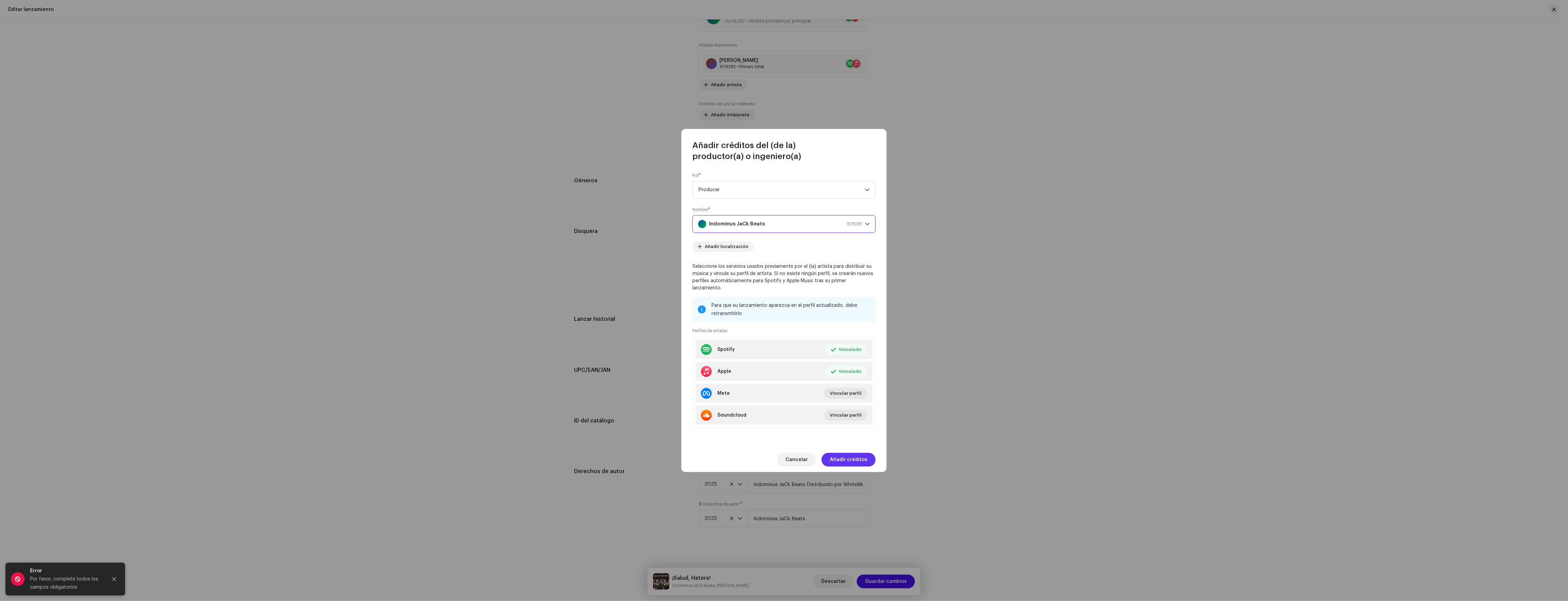
click at [785, 455] on span "Añadir créditos" at bounding box center [849, 460] width 37 height 14
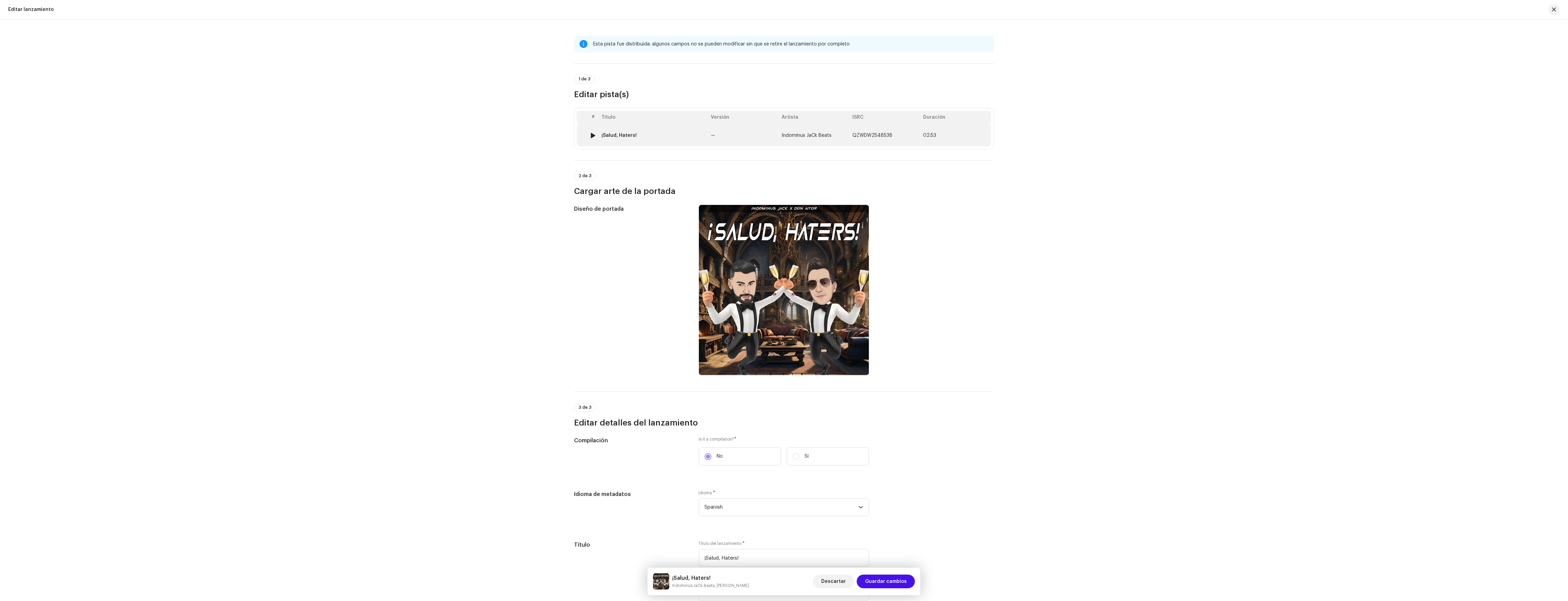
click at [688, 129] on td "¡Salud, Haters!" at bounding box center [653, 136] width 109 height 22
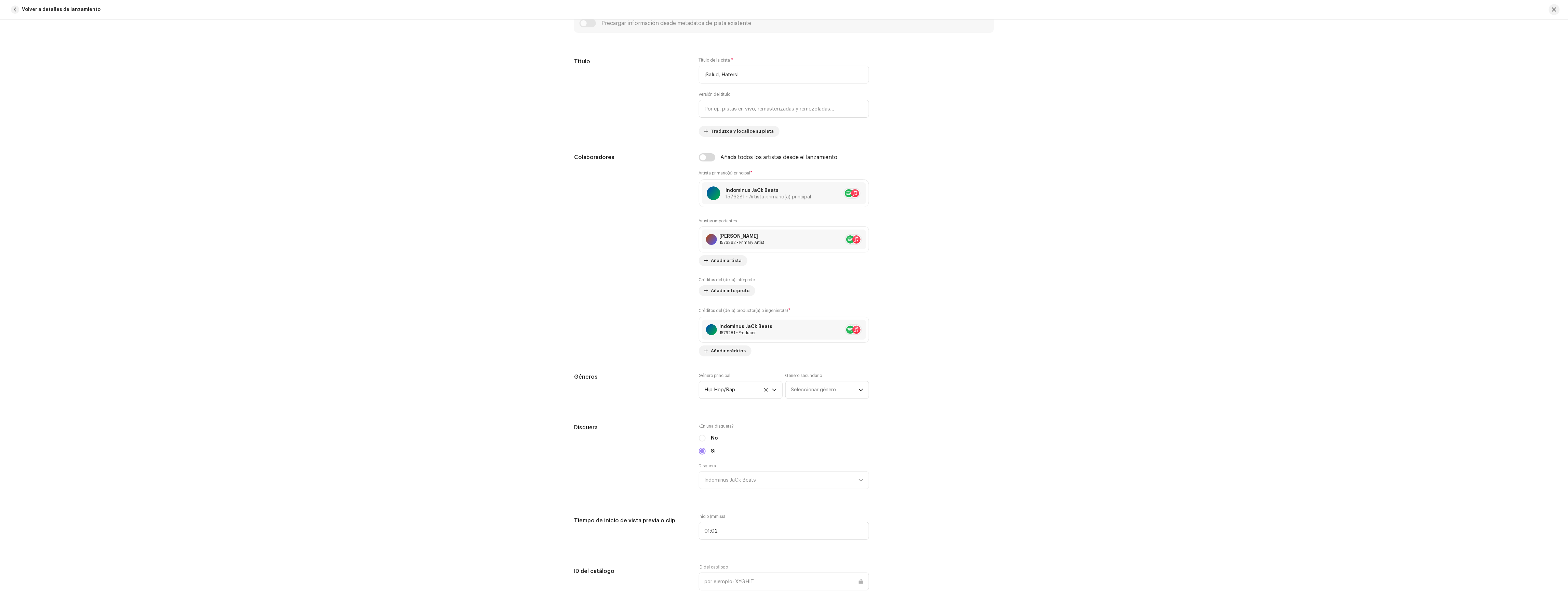
scroll to position [109, 0]
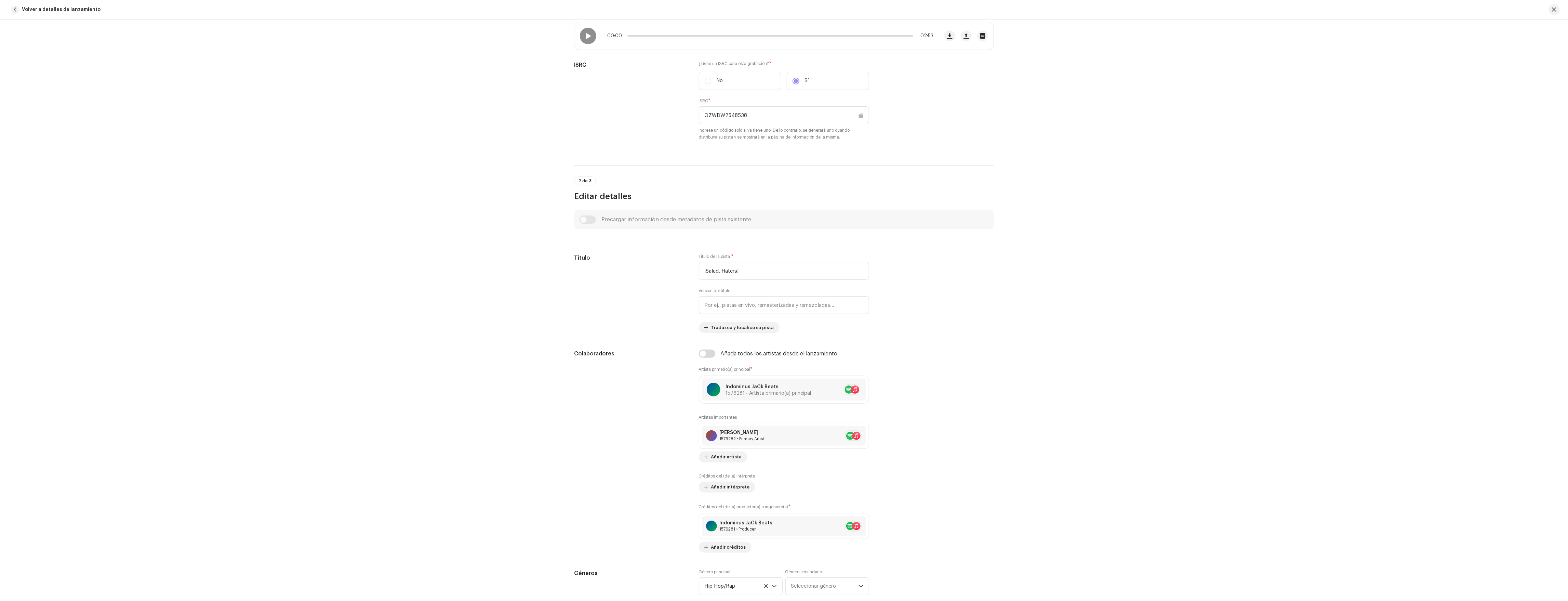
drag, startPoint x: 1557, startPoint y: 12, endPoint x: 1534, endPoint y: 17, distance: 23.5
click at [785, 12] on button "button" at bounding box center [1555, 9] width 11 height 11
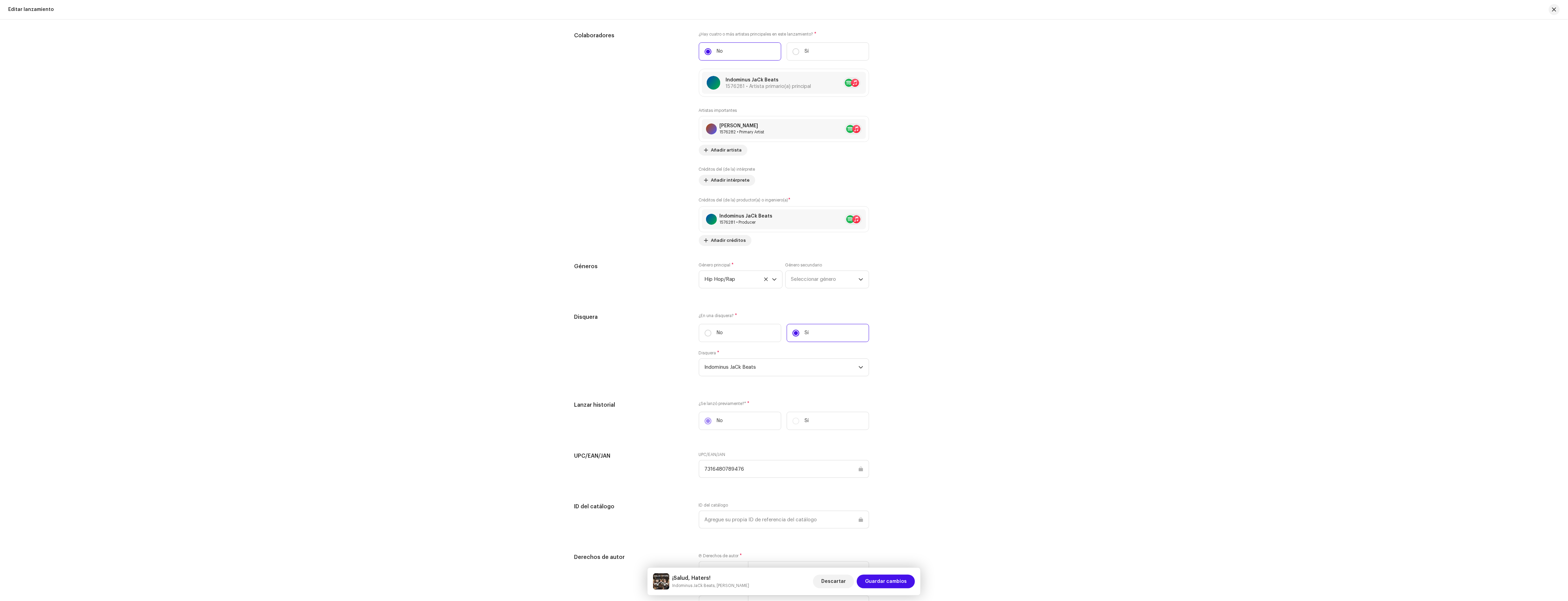
scroll to position [699, 0]
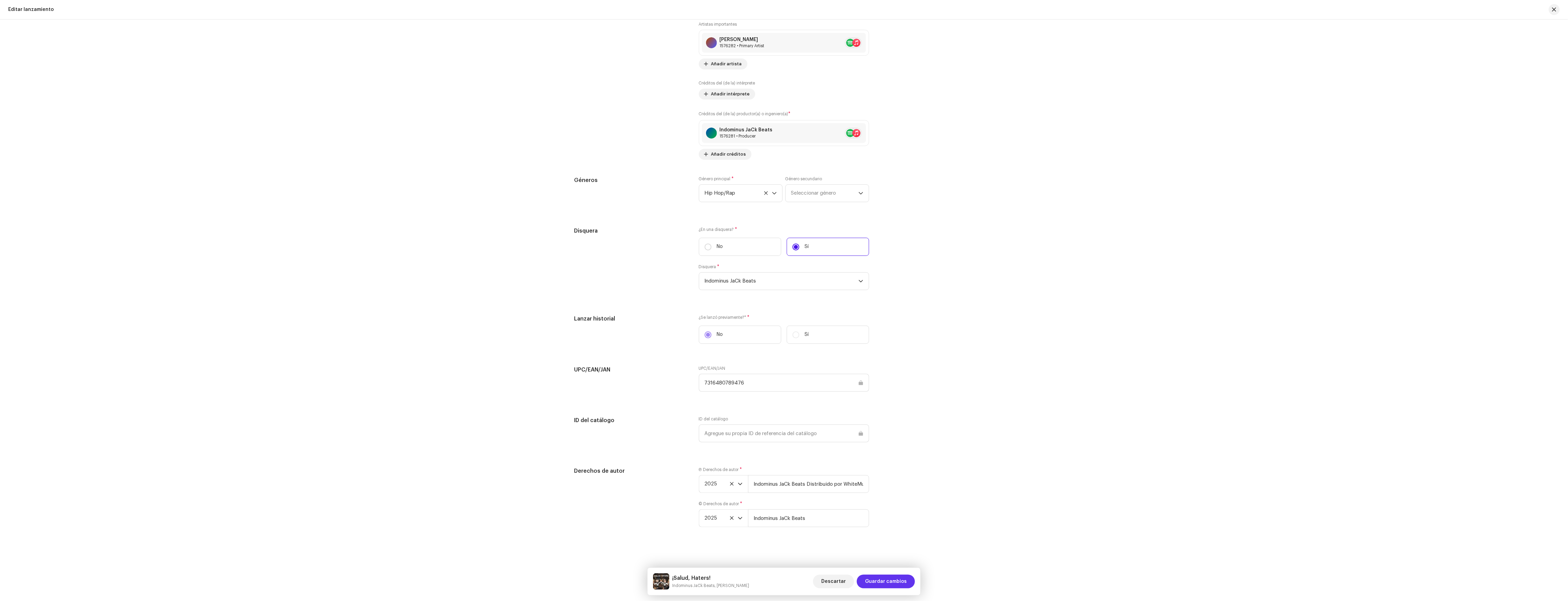
click at [785, 542] on span "Guardar cambios" at bounding box center [887, 582] width 42 height 14
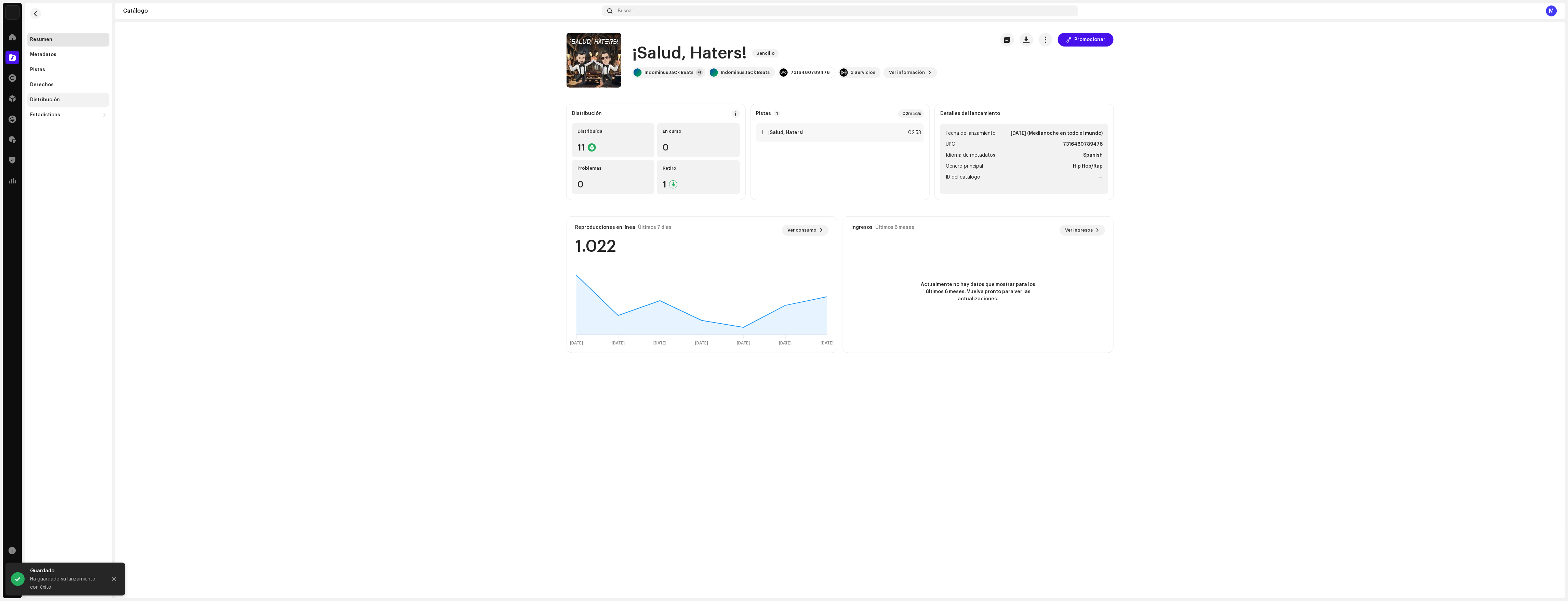
click at [51, 101] on div "Distribución" at bounding box center [45, 100] width 30 height 5
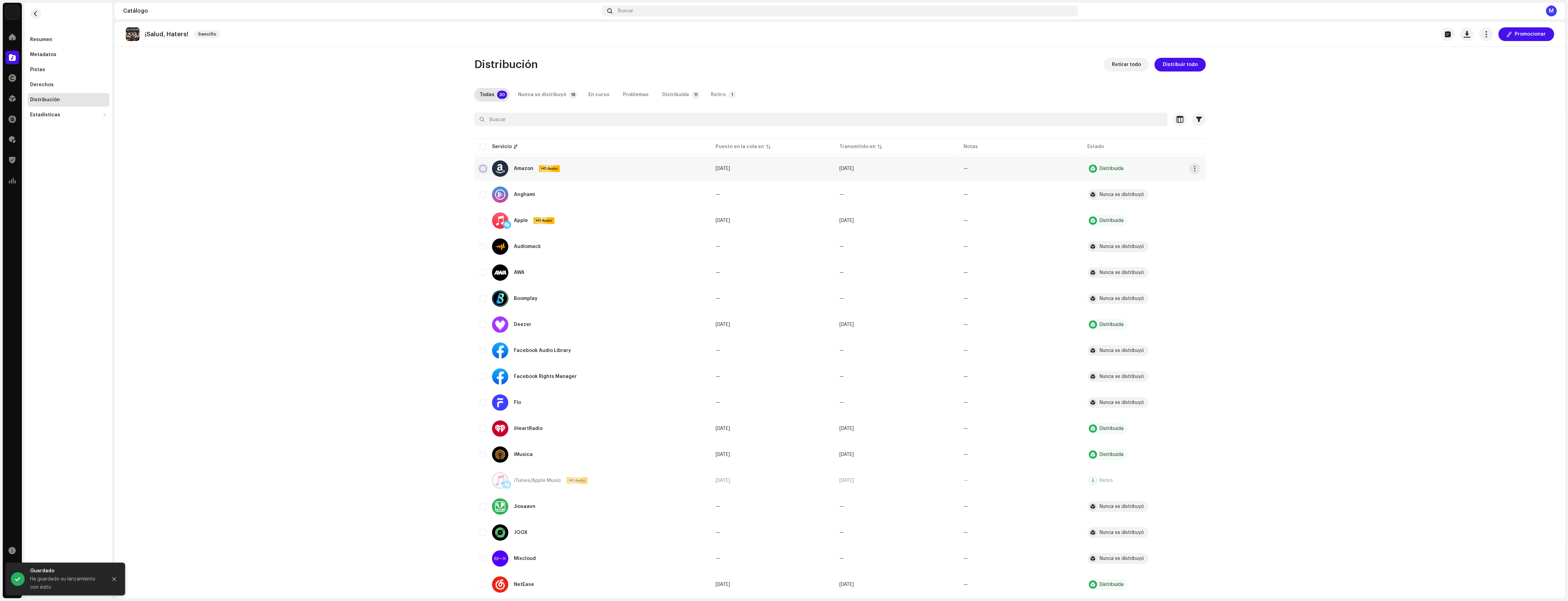
click at [480, 168] on input "checkbox" at bounding box center [483, 168] width 7 height 7
checkbox input "true"
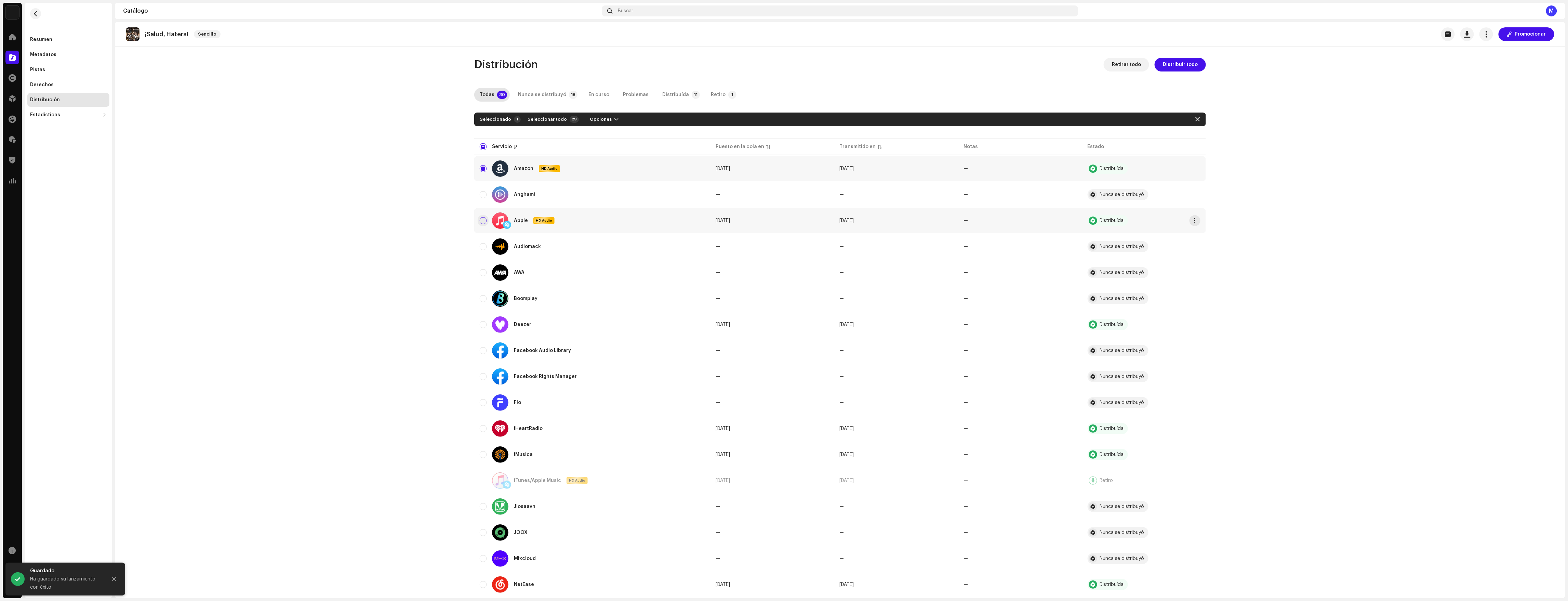
click at [482, 223] on input "Row Unselected" at bounding box center [483, 221] width 7 height 7
checkbox input "true"
click at [481, 323] on input "Row Unselected" at bounding box center [483, 324] width 7 height 7
checkbox input "true"
click at [482, 429] on input "Row Unselected" at bounding box center [483, 428] width 7 height 7
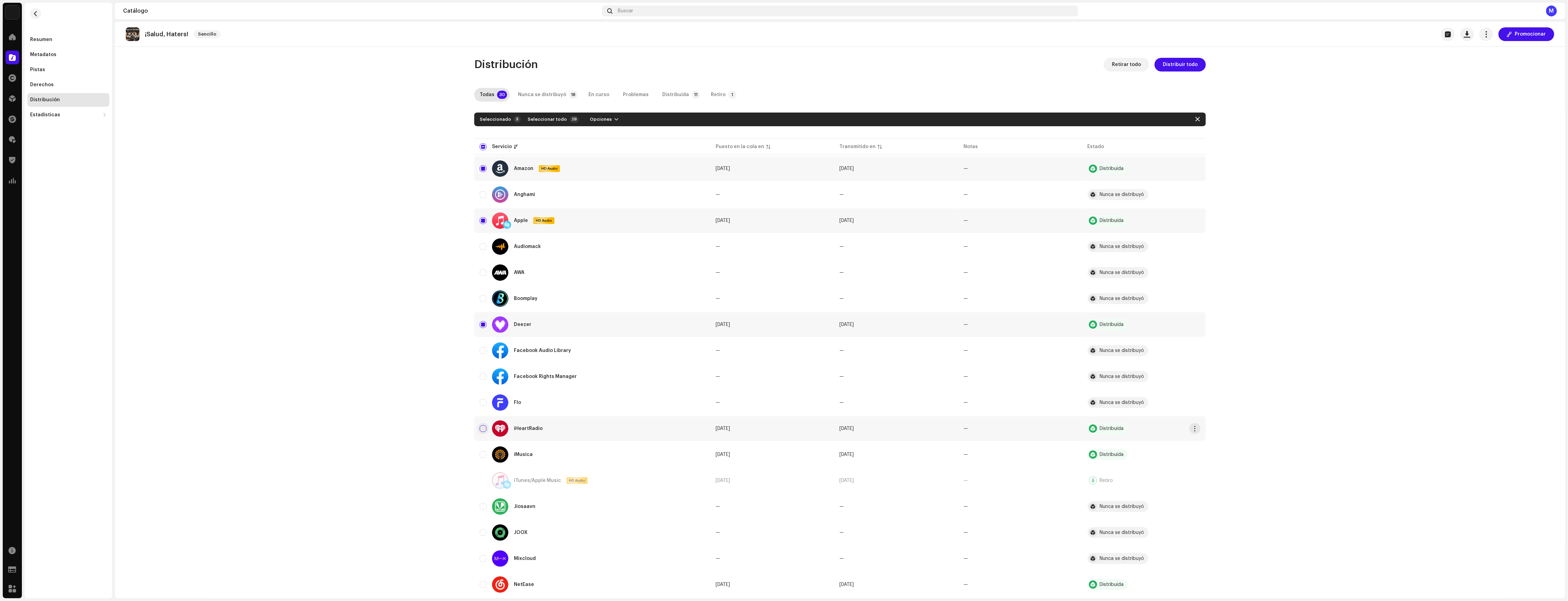
checkbox input "true"
click at [480, 457] on input "Row Unselected" at bounding box center [483, 454] width 7 height 7
checkbox input "true"
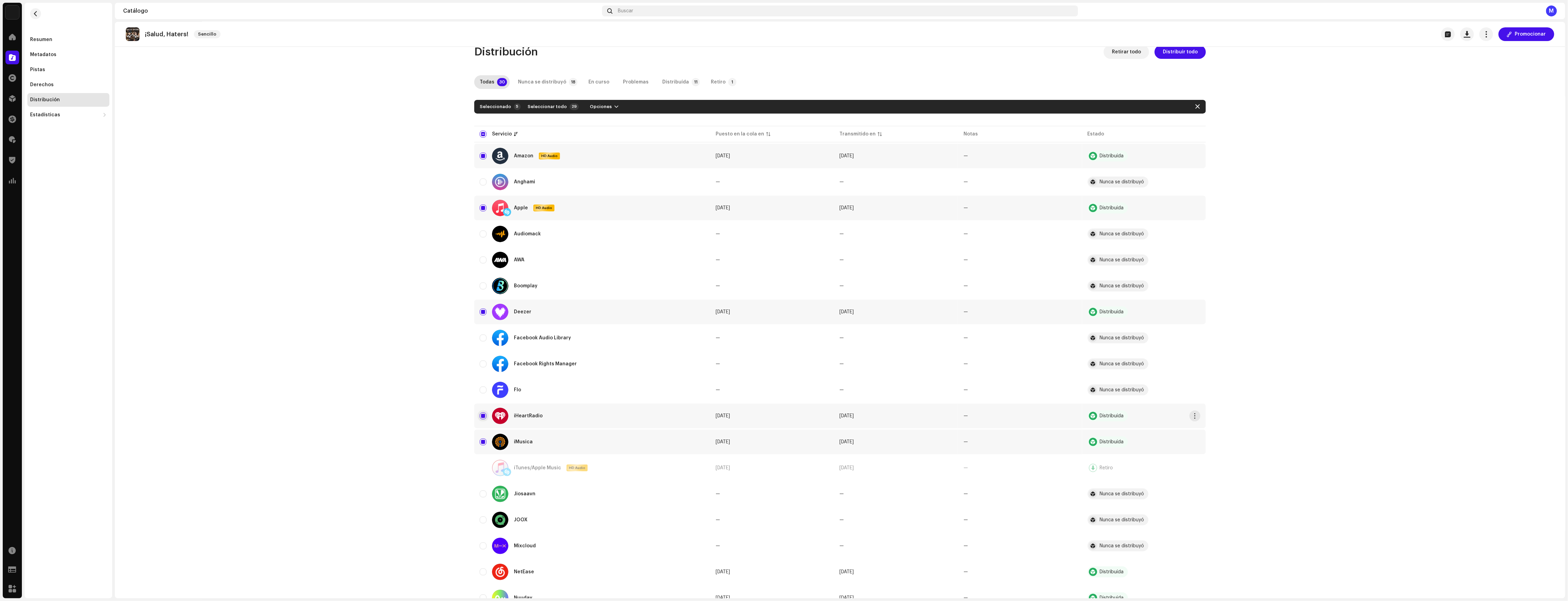
scroll to position [14, 0]
click at [480, 415] on input "Row Selected" at bounding box center [483, 415] width 7 height 7
checkbox input "false"
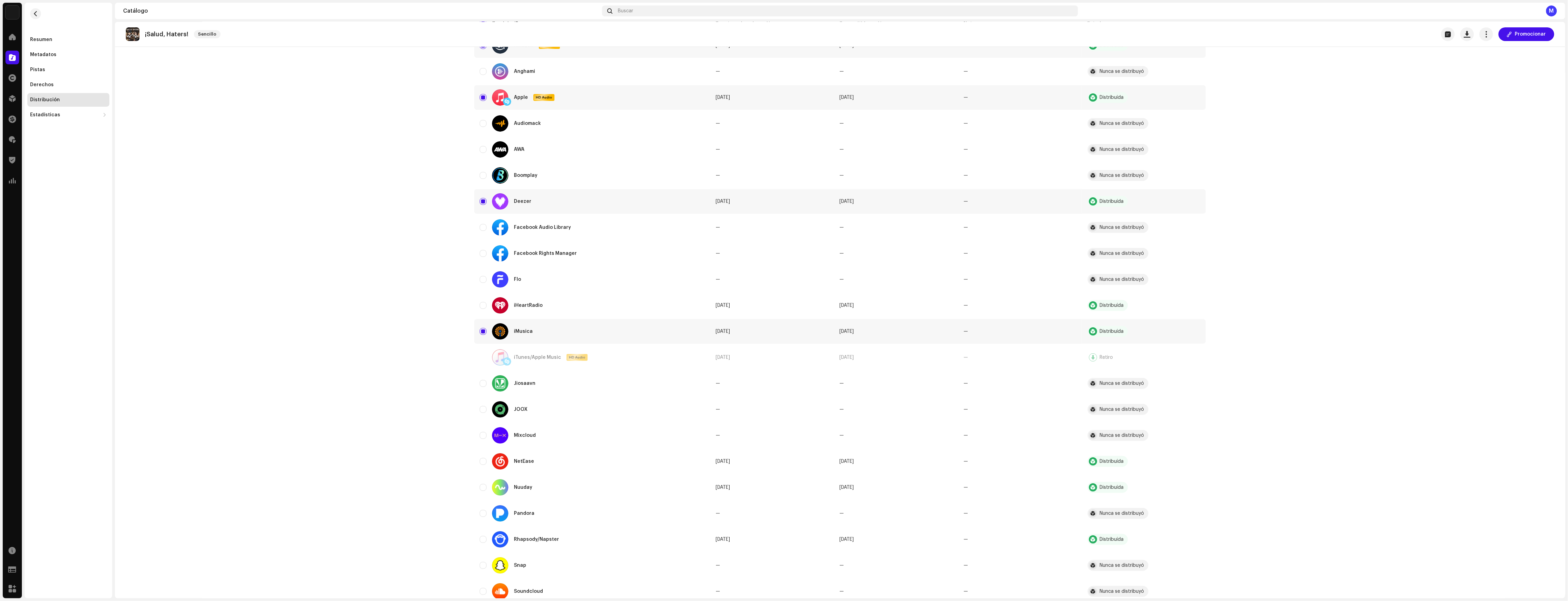
scroll to position [136, 0]
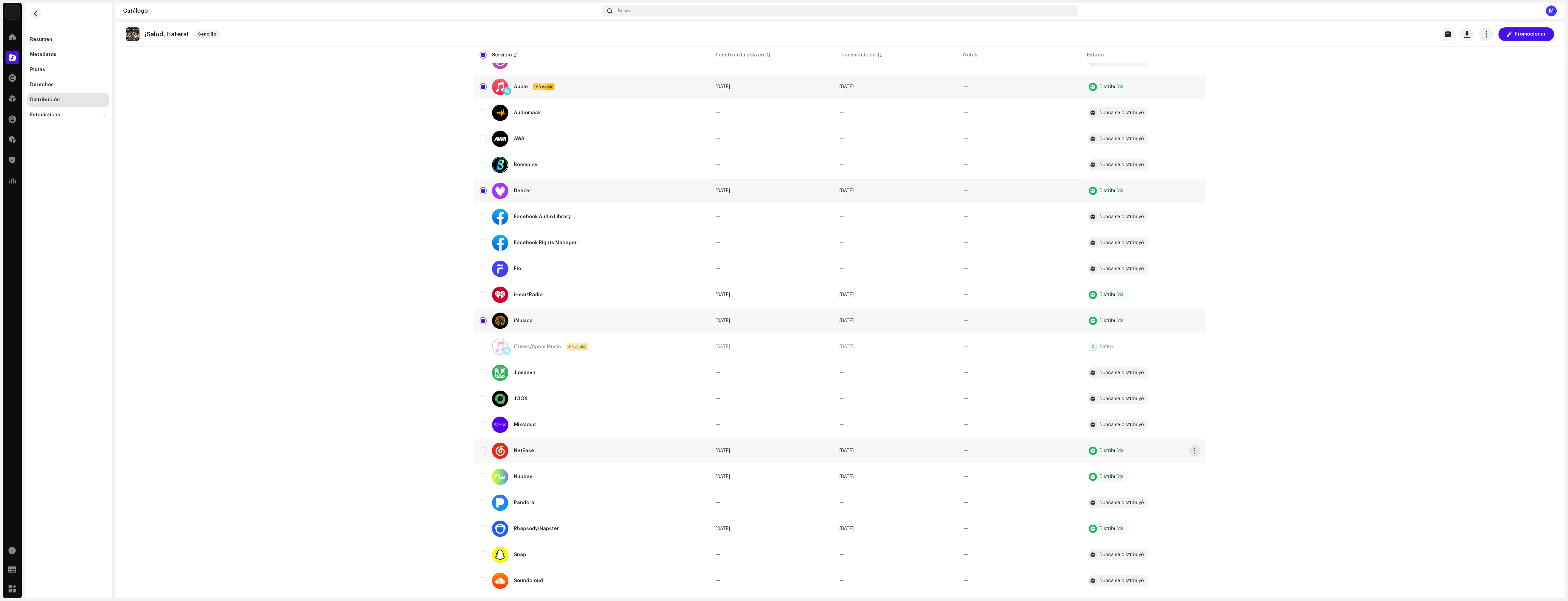
click at [481, 454] on div "NetEase" at bounding box center [592, 451] width 225 height 16
click at [480, 476] on input "Row Unselected" at bounding box center [483, 476] width 7 height 7
checkbox input "true"
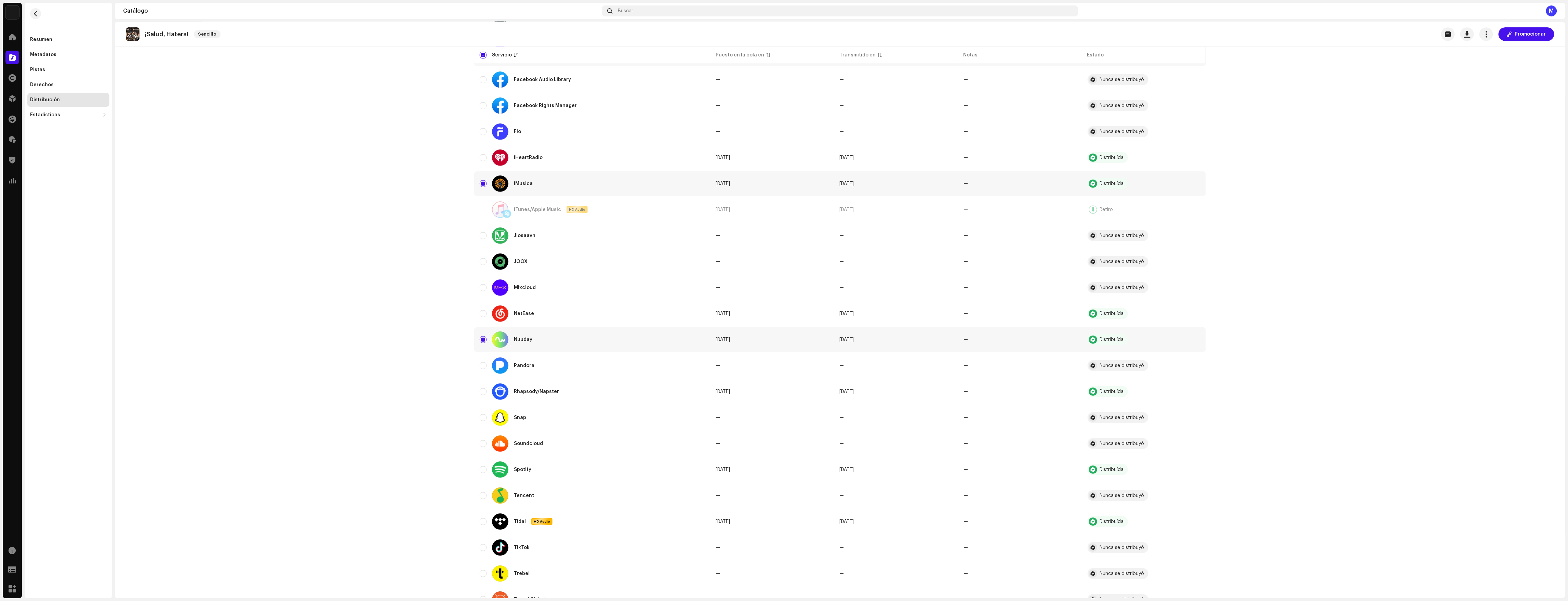
scroll to position [274, 0]
click at [482, 391] on input "Row Unselected" at bounding box center [483, 391] width 7 height 7
checkbox input "true"
click at [480, 470] on input "Row Unselected" at bounding box center [483, 468] width 7 height 7
checkbox input "true"
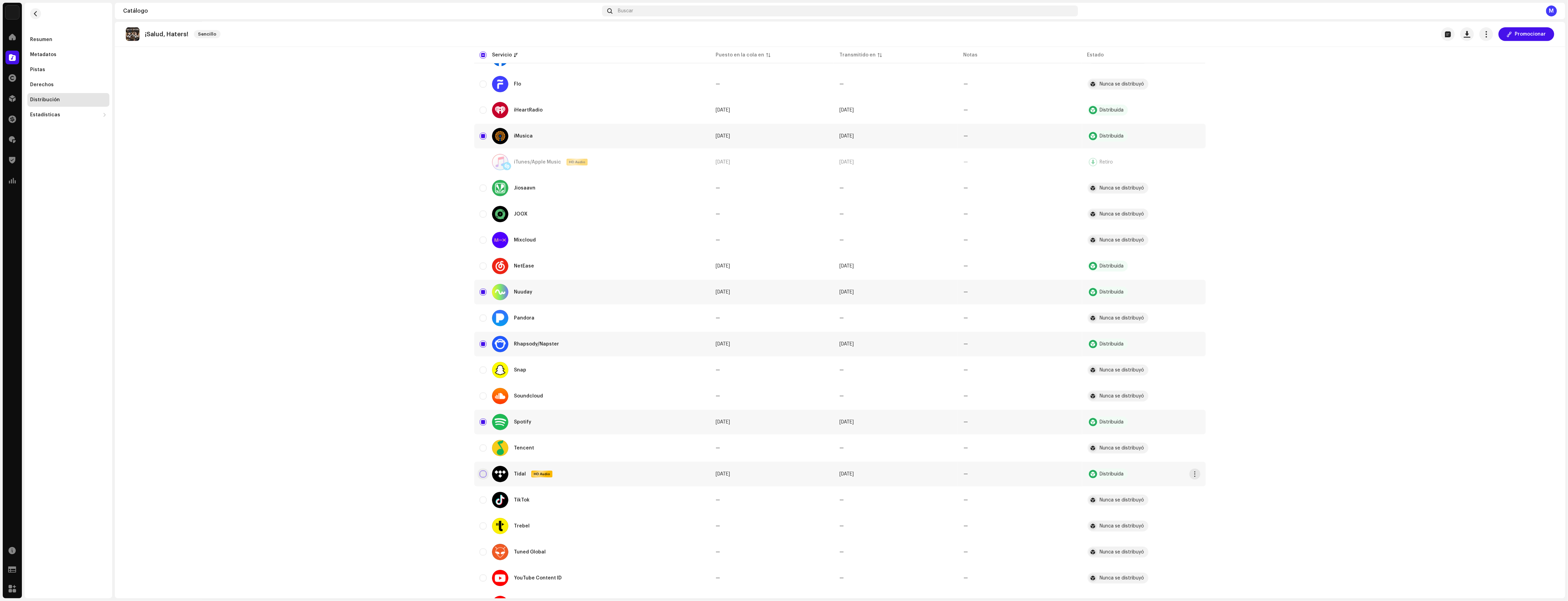
click at [481, 476] on input "Row Unselected" at bounding box center [483, 474] width 7 height 7
checkbox input "true"
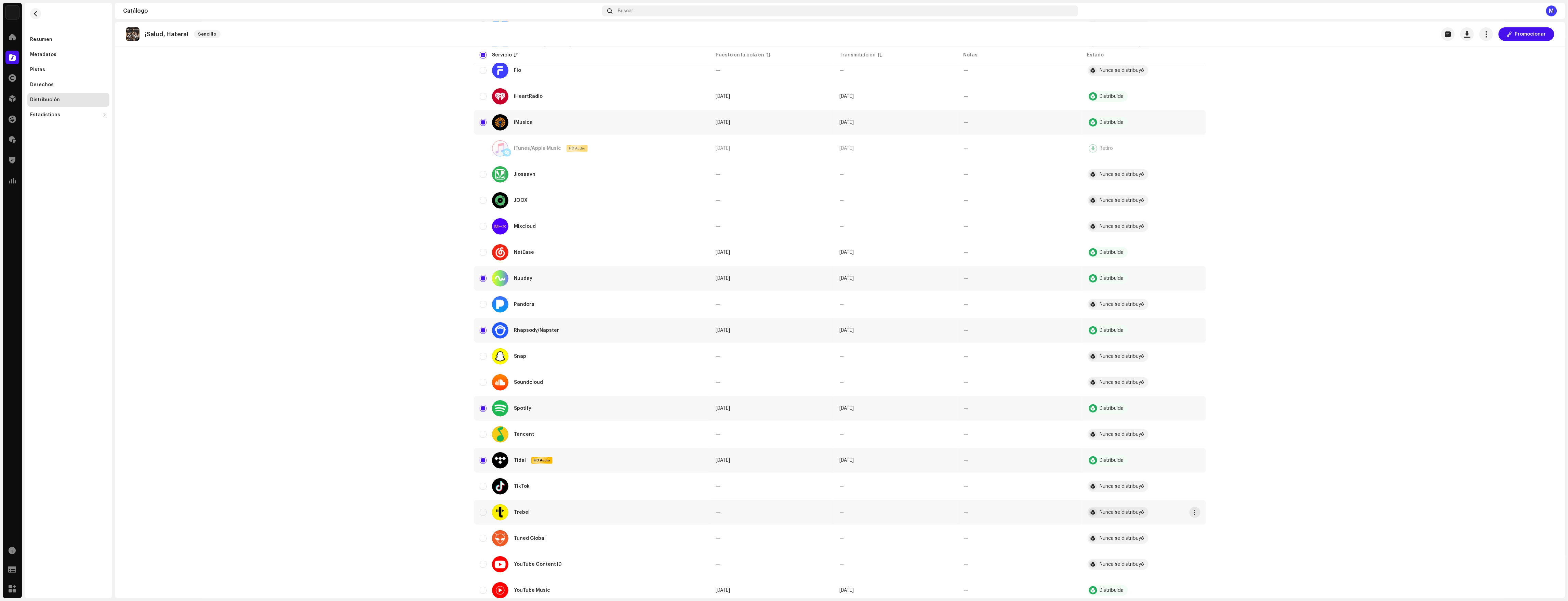
scroll to position [356, 0]
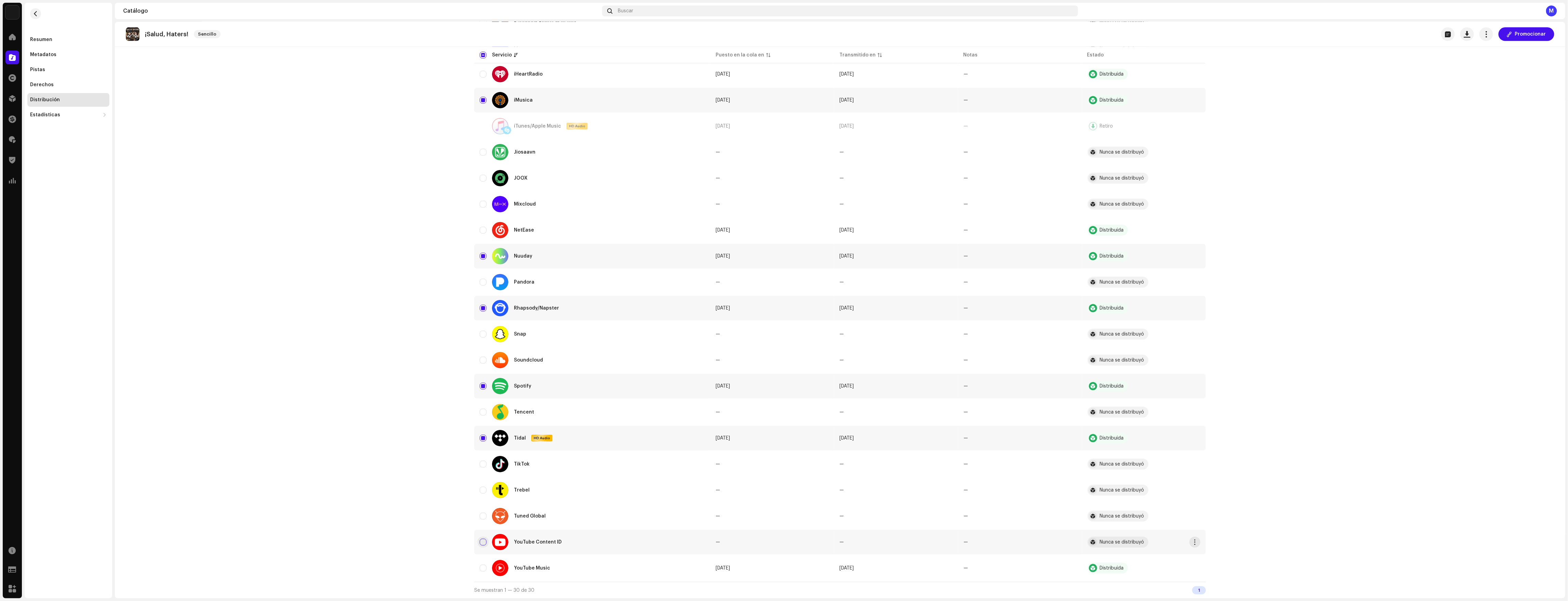
click at [482, 542] on input "Row Unselected" at bounding box center [483, 542] width 7 height 7
checkbox input "true"
click at [480, 542] on input "Row Unselected" at bounding box center [483, 567] width 7 height 7
checkbox input "true"
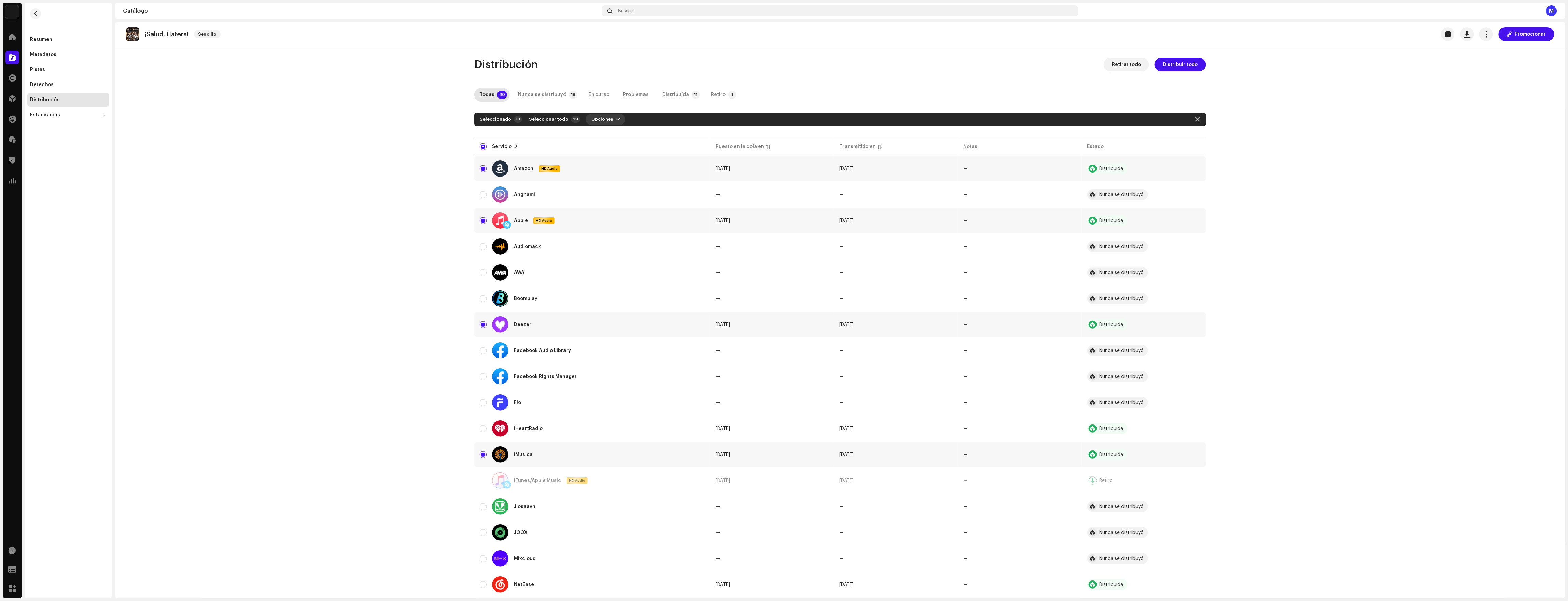
click at [604, 117] on button "Opciones" at bounding box center [605, 119] width 40 height 11
click at [604, 130] on div "Distribuir" at bounding box center [615, 135] width 69 height 14
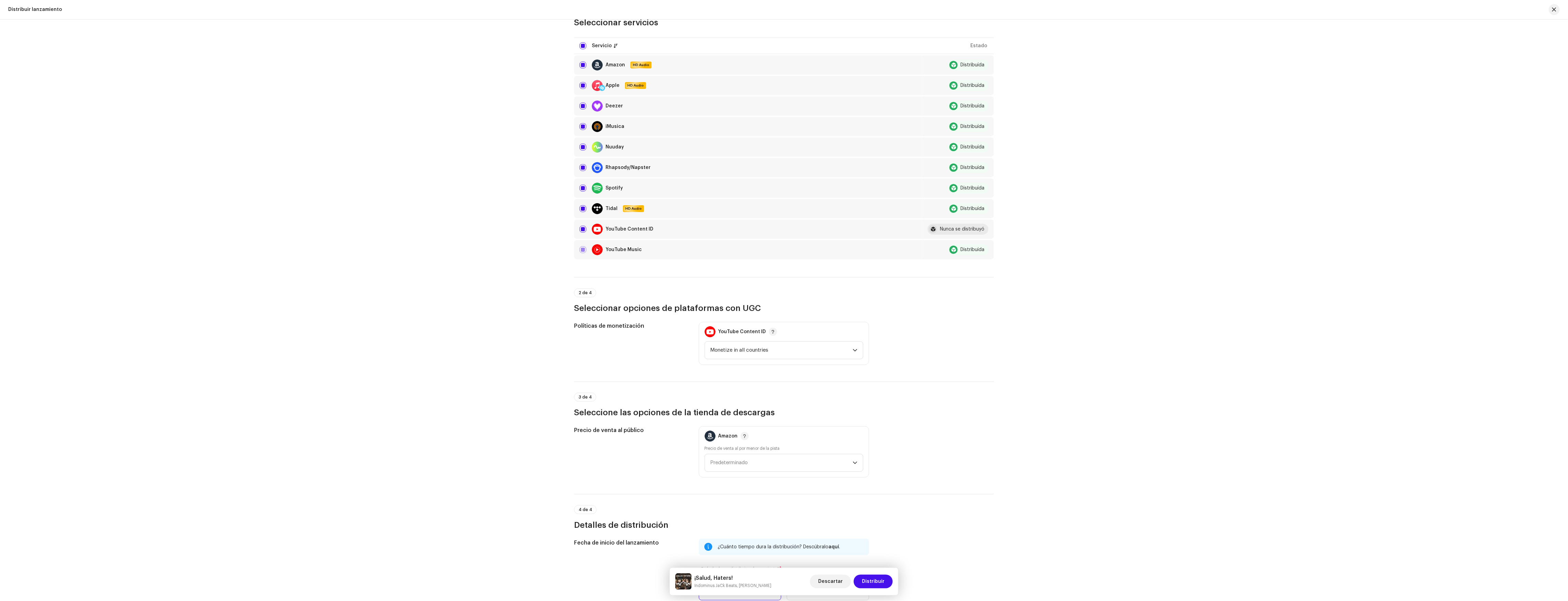
scroll to position [189, 0]
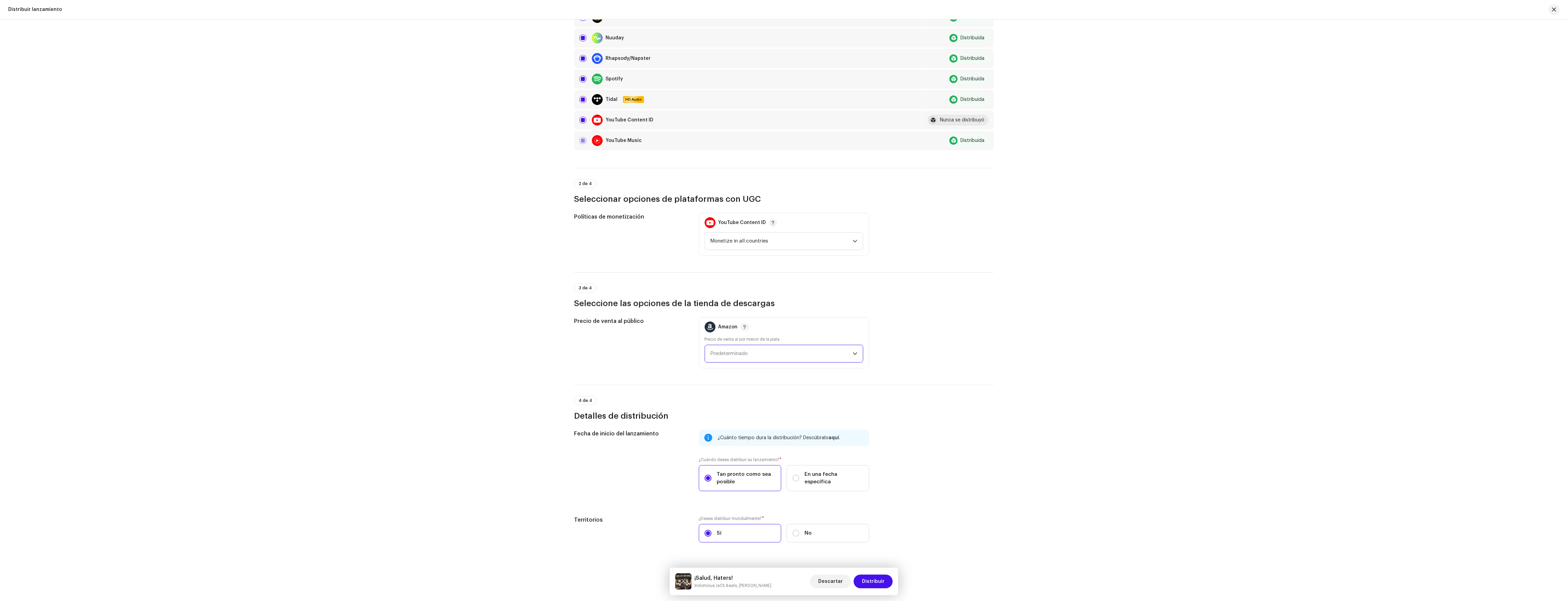
click at [746, 355] on span "Predeterminado" at bounding box center [729, 353] width 37 height 5
click at [731, 399] on div "1,29 US$ Front" at bounding box center [784, 400] width 147 height 7
click at [785, 542] on span "Distribuir" at bounding box center [873, 582] width 23 height 14
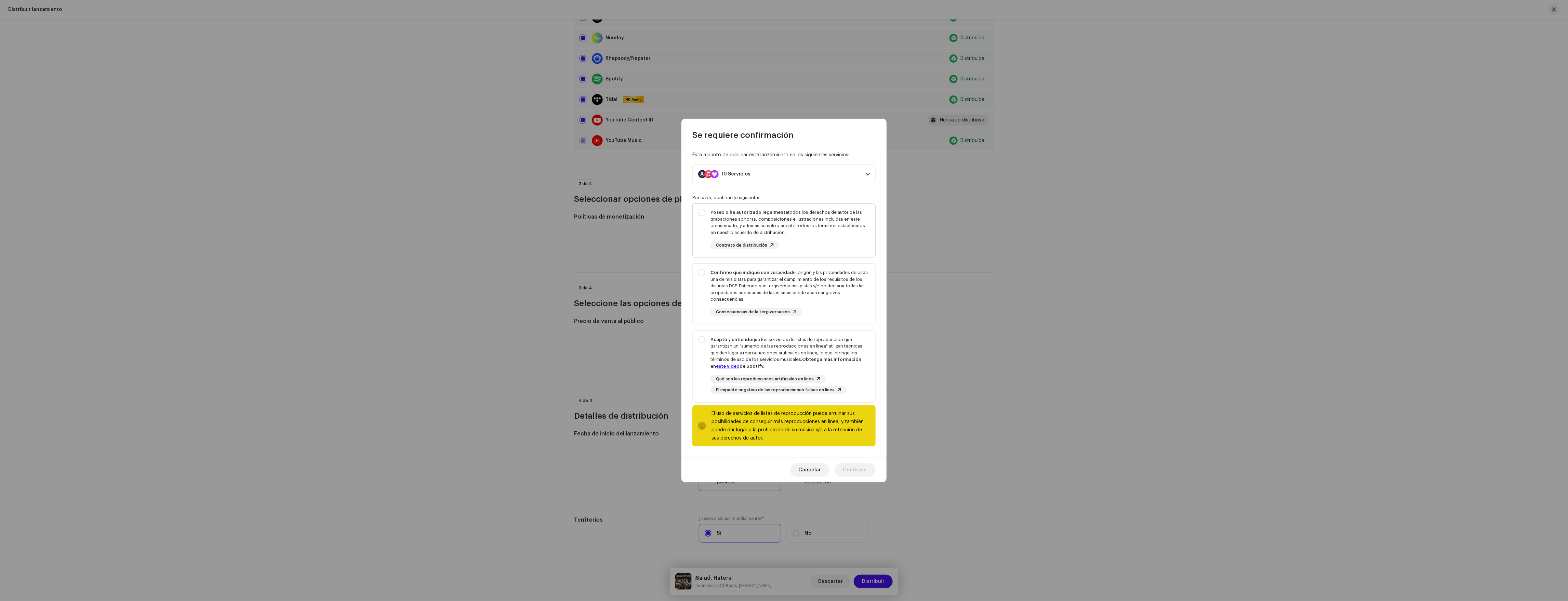
click at [767, 214] on strong "Poseo o he autorizado legalmente" at bounding box center [749, 212] width 78 height 5
checkbox input "true"
drag, startPoint x: 752, startPoint y: 276, endPoint x: 770, endPoint y: 344, distance: 70.3
click at [752, 276] on div "Confirmo que indiqué con veracidad el origen y las propiedades de cada una de m…" at bounding box center [790, 285] width 159 height 34
checkbox input "true"
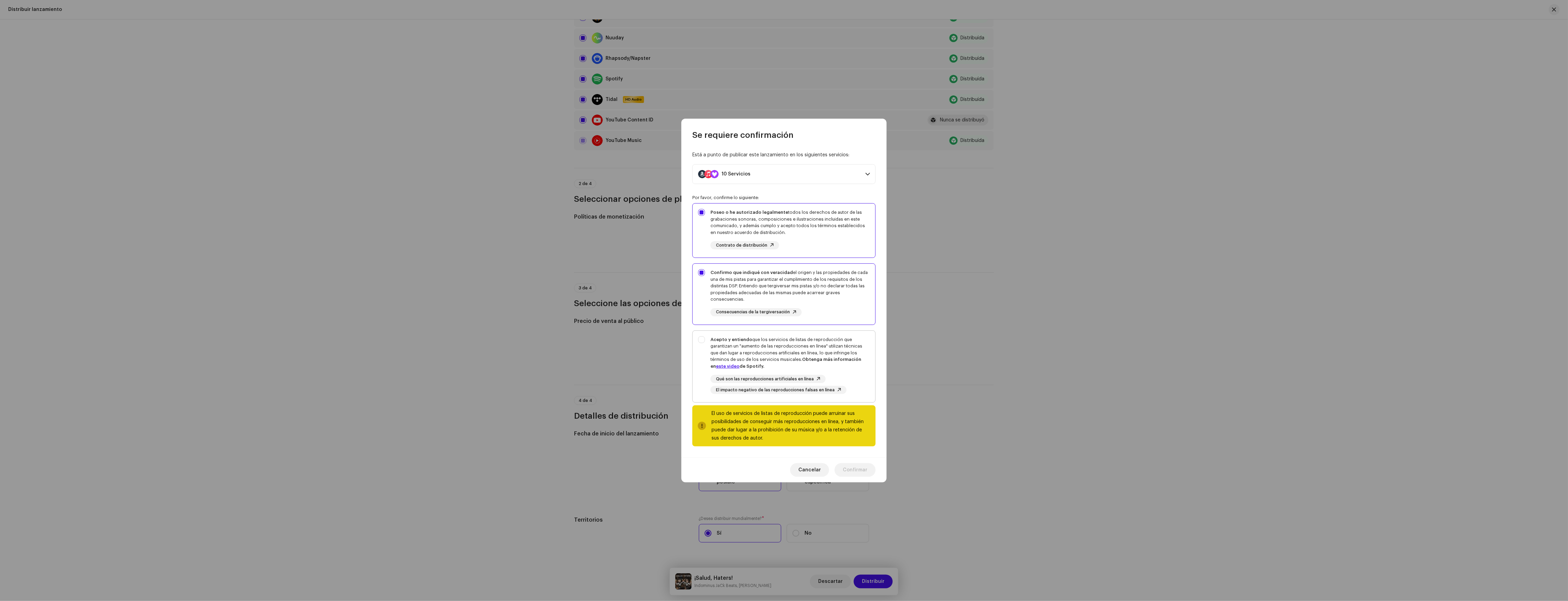
click at [771, 352] on div "Acepto y entiendo que los servicios de listas de reproducción que garantizan un…" at bounding box center [790, 352] width 159 height 34
checkbox input "true"
click at [785, 469] on span "Confirmar" at bounding box center [855, 470] width 25 height 14
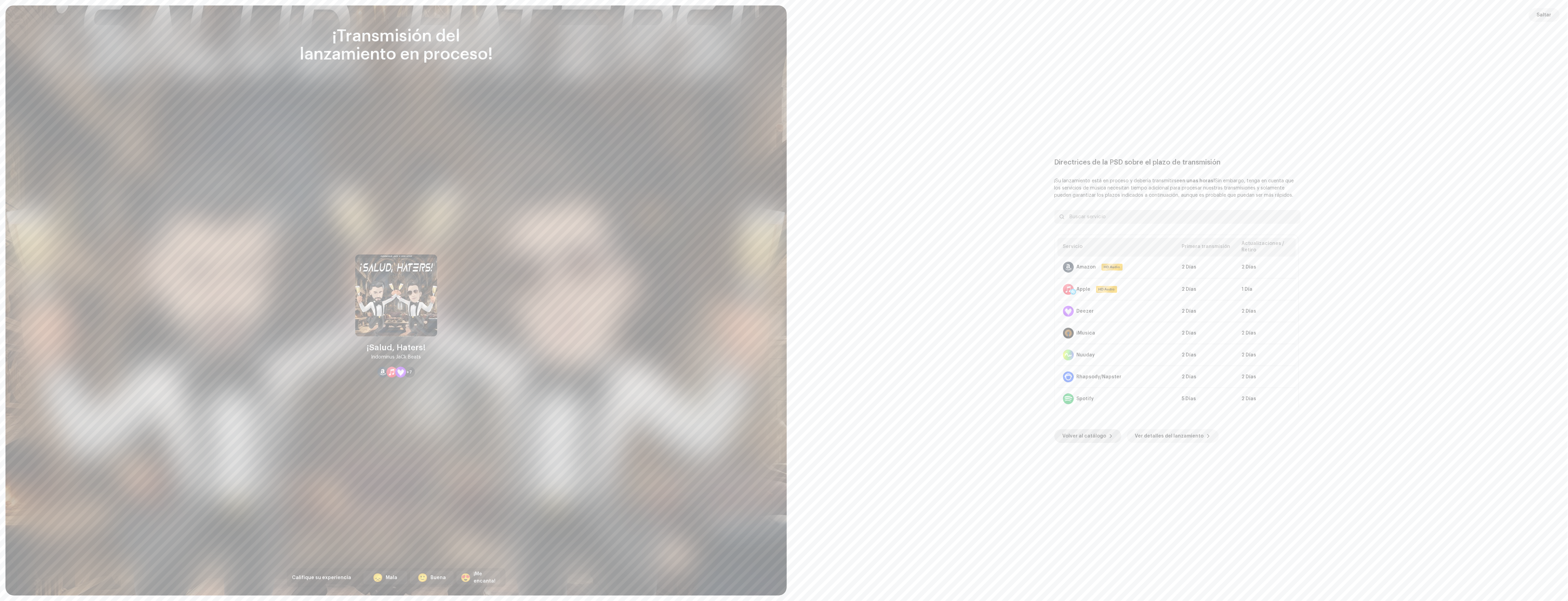
click at [785, 437] on span "Volver al catálogo" at bounding box center [1085, 436] width 44 height 14
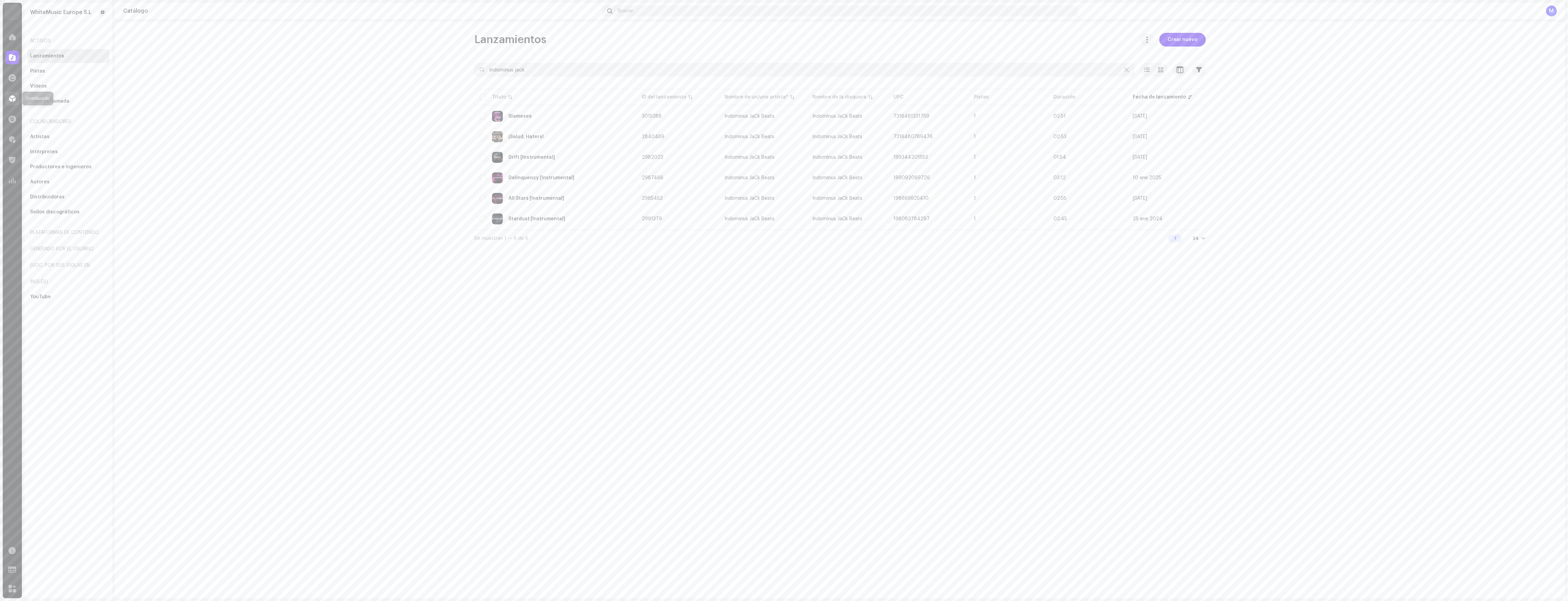
click at [12, 101] on span at bounding box center [12, 98] width 7 height 5
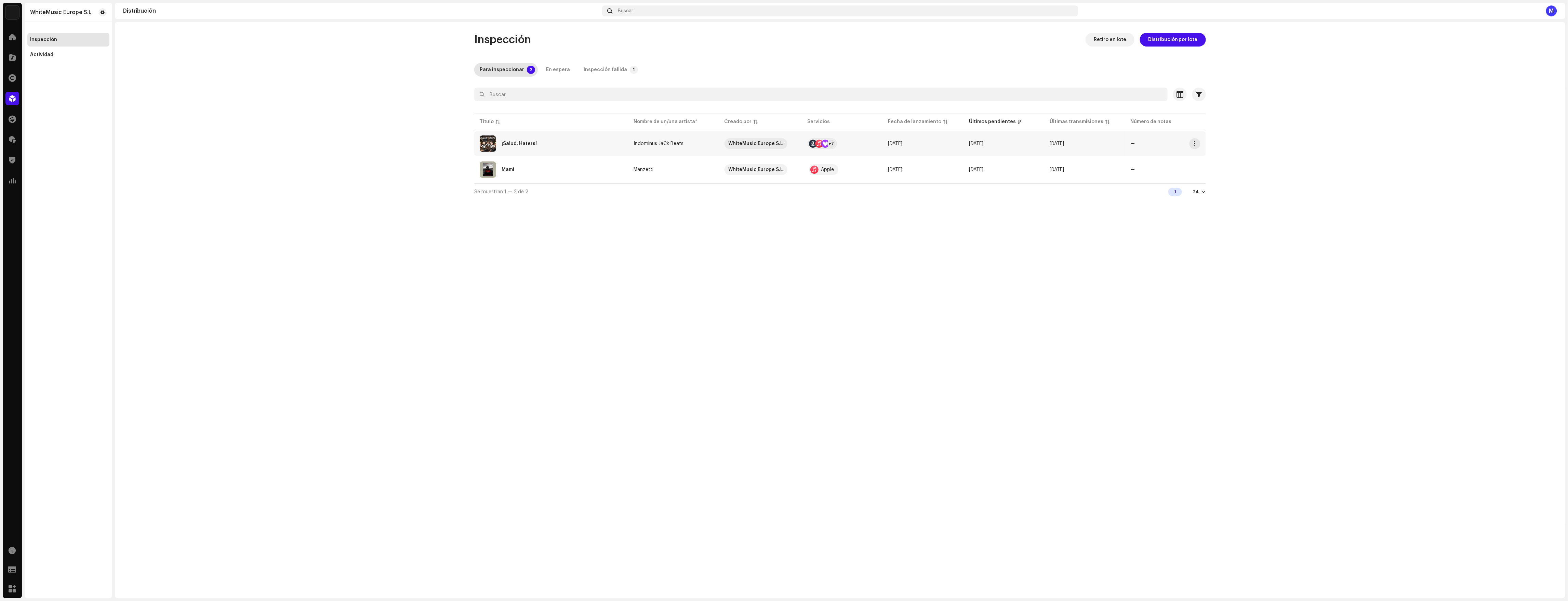
click at [577, 147] on div "¡Salud, Haters!" at bounding box center [550, 143] width 143 height 16
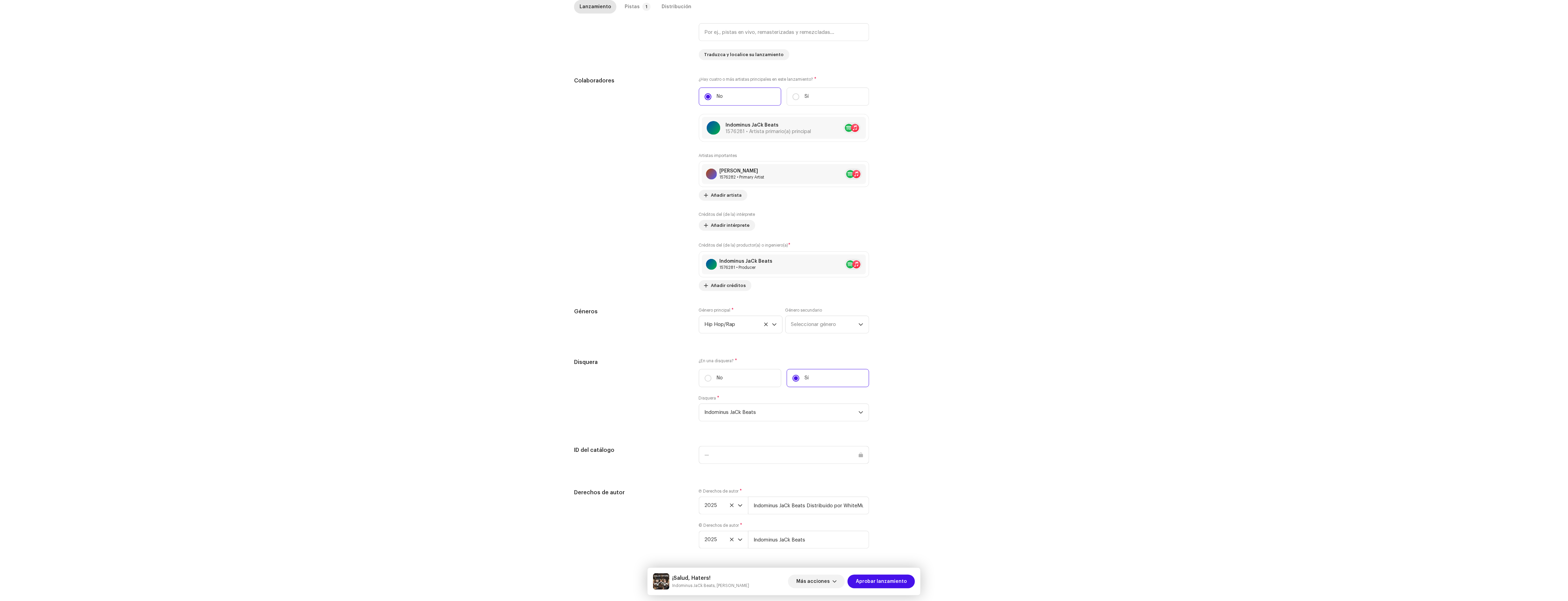
scroll to position [349, 0]
click at [785, 542] on span "Aprobar lanzamiento" at bounding box center [881, 582] width 51 height 14
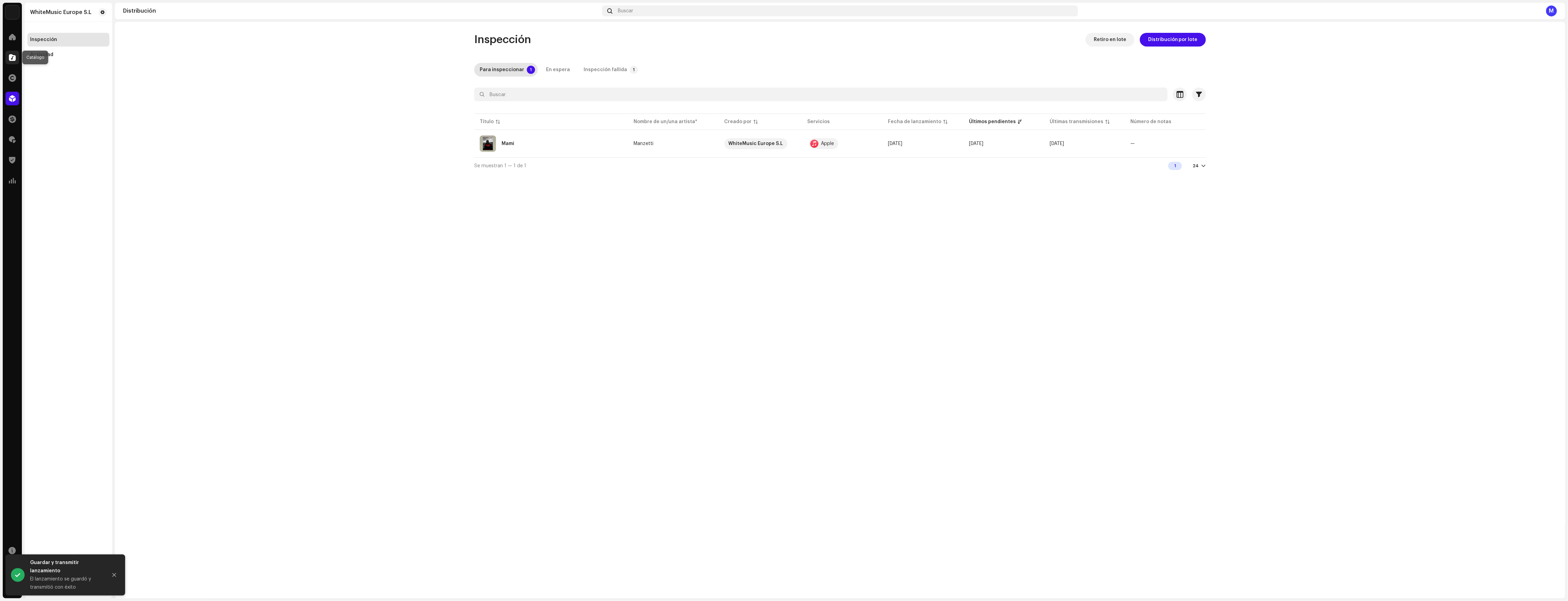
click at [10, 58] on span at bounding box center [12, 57] width 7 height 5
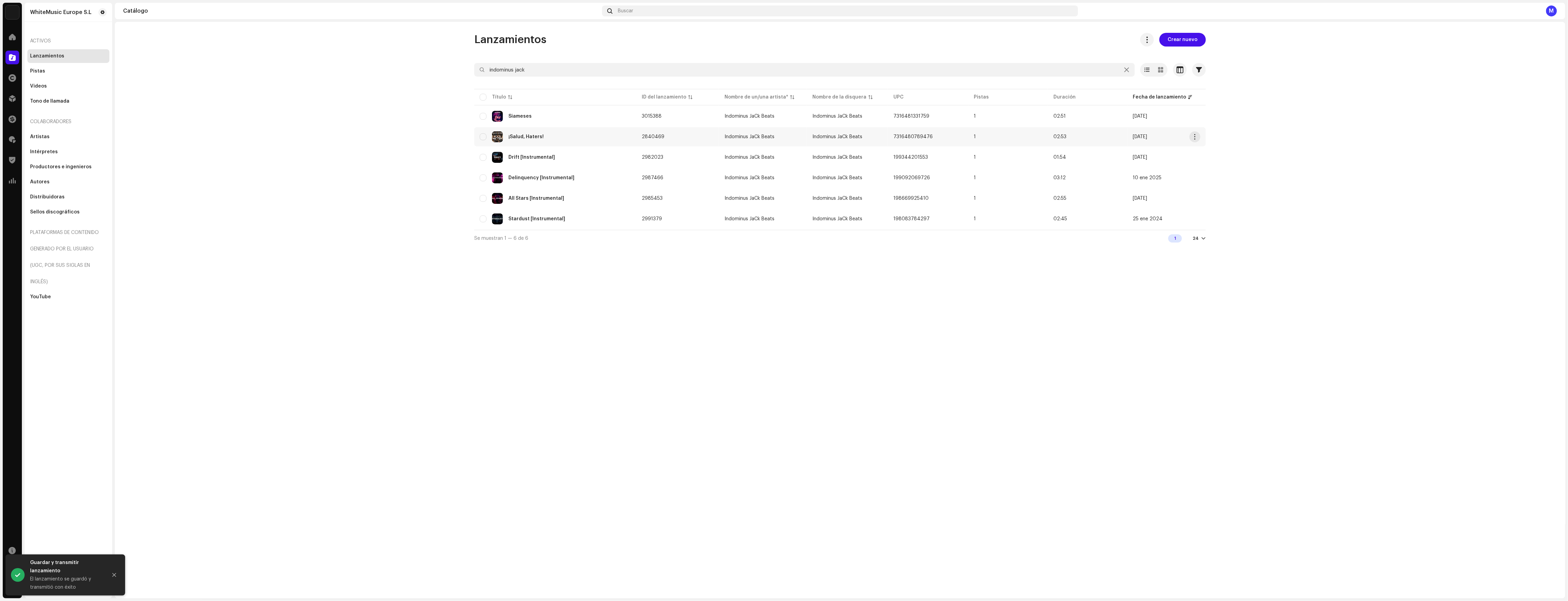
click at [538, 137] on div "¡Salud, Haters!" at bounding box center [526, 136] width 35 height 5
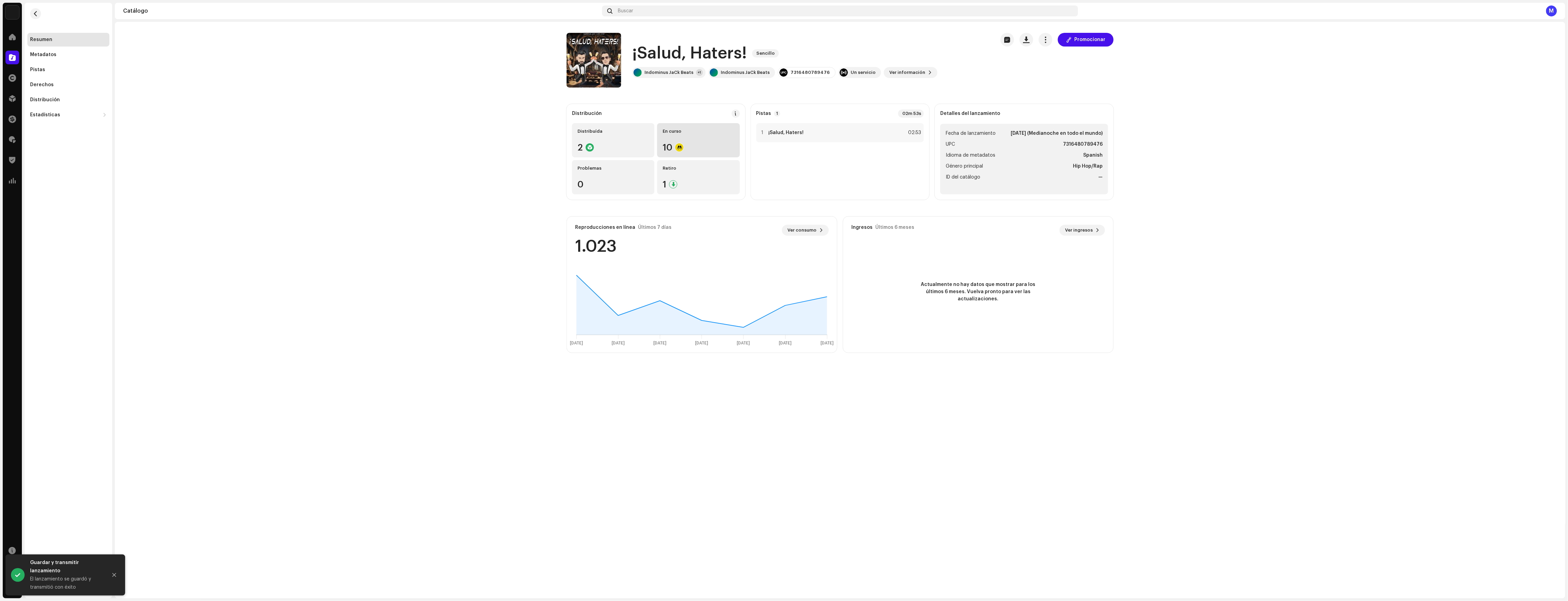
click at [688, 143] on div "10" at bounding box center [699, 147] width 72 height 9
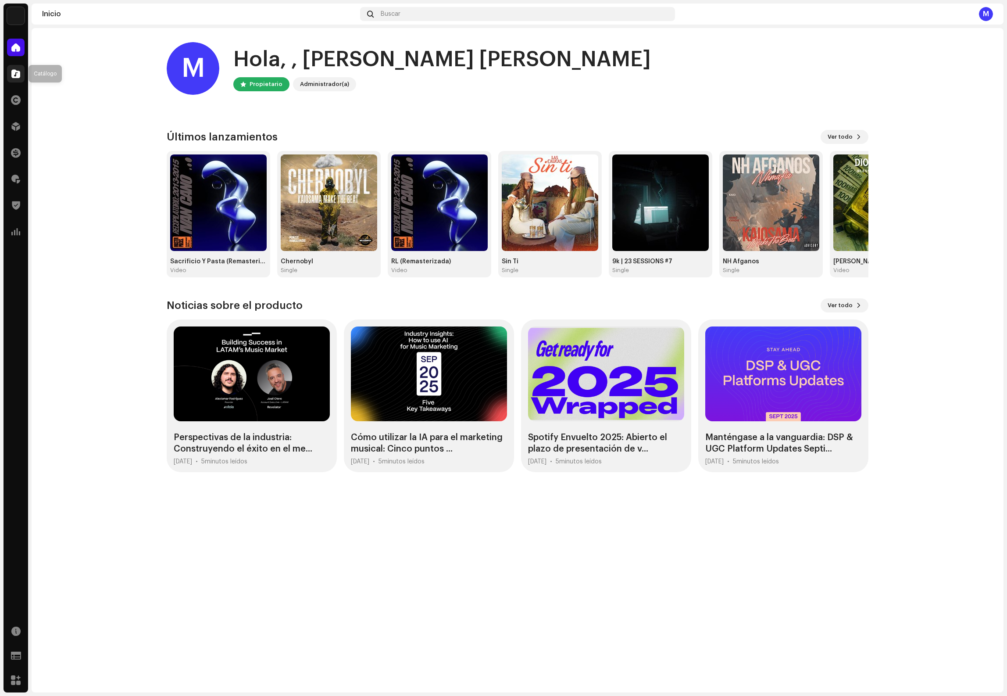
click at [20, 67] on div at bounding box center [16, 74] width 18 height 18
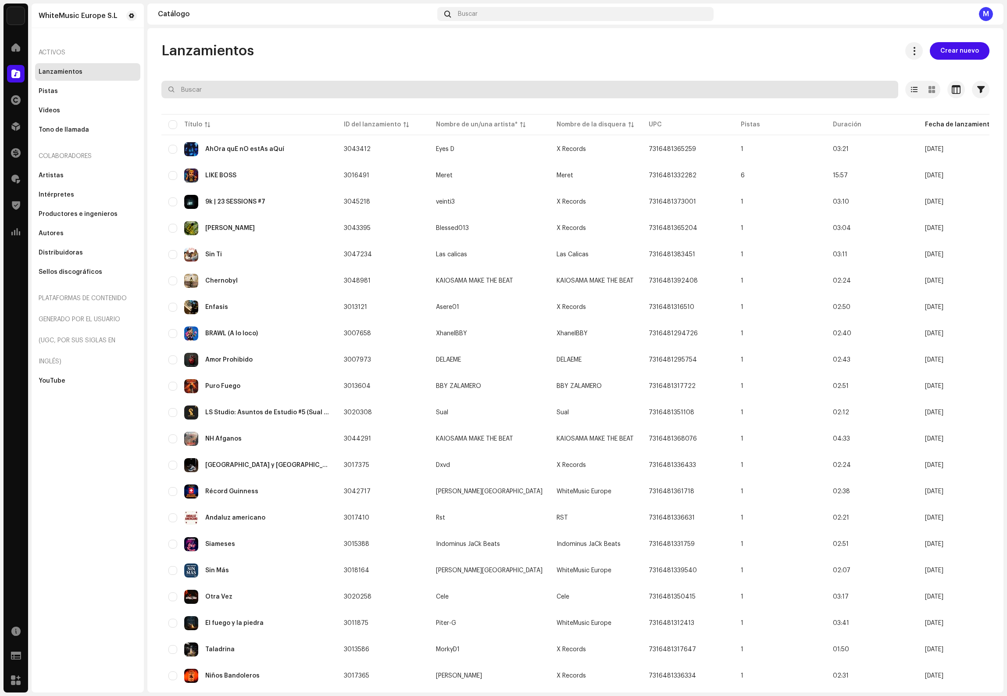
click at [225, 86] on input "text" at bounding box center [529, 90] width 737 height 18
click at [361, 93] on input "indominus" at bounding box center [529, 90] width 737 height 18
type input "indominus"
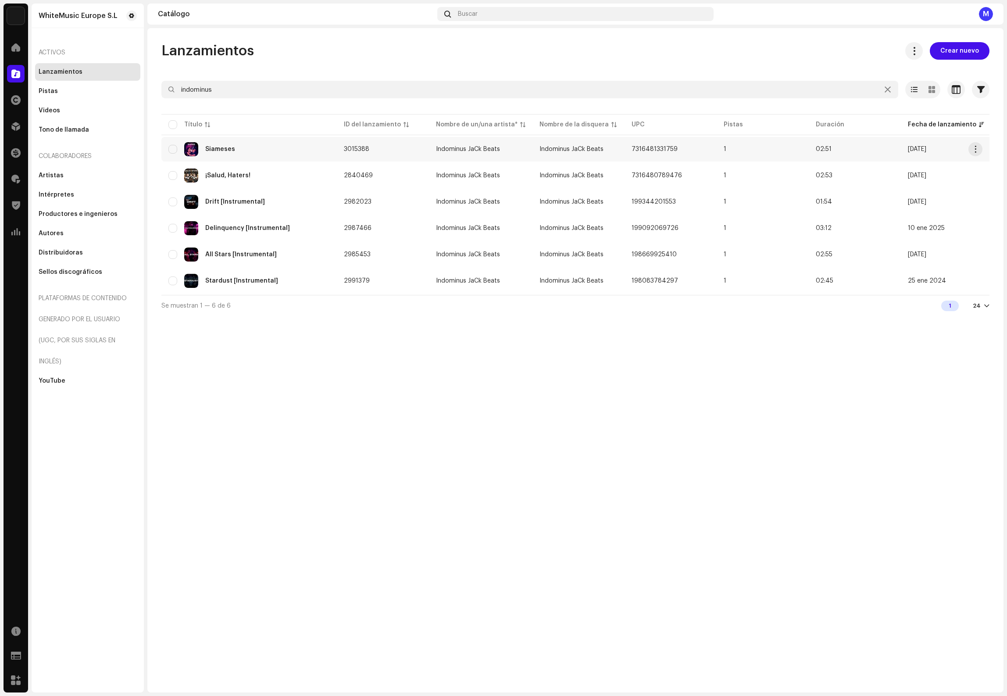
click at [265, 152] on div "Siameses" at bounding box center [248, 149] width 161 height 14
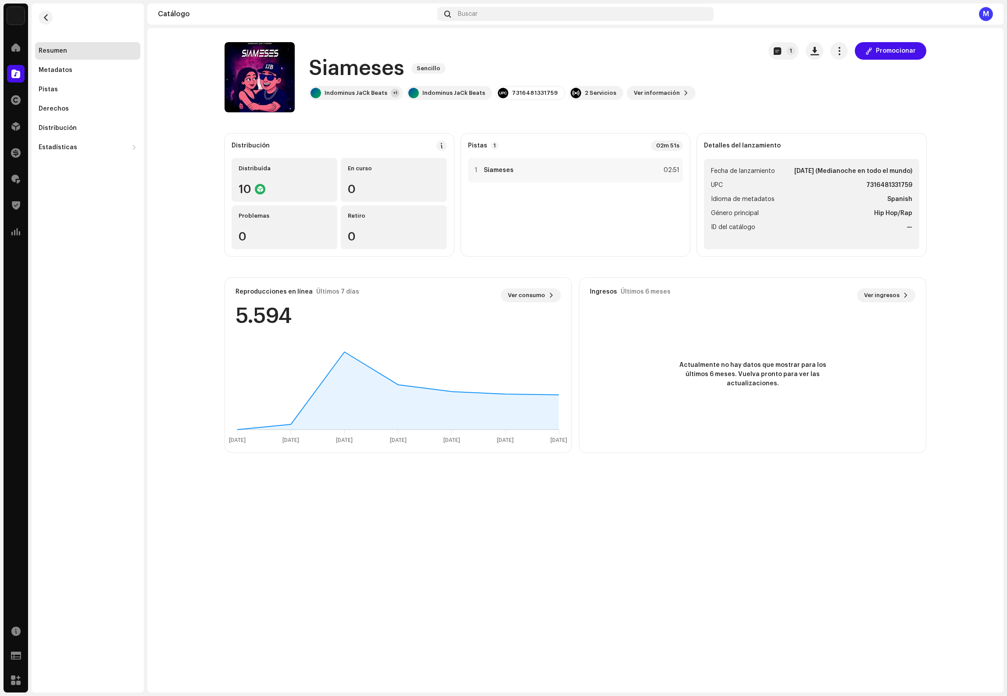
drag, startPoint x: 839, startPoint y: 52, endPoint x: 839, endPoint y: 64, distance: 11.9
click at [839, 52] on span "button" at bounding box center [839, 50] width 8 height 7
click at [852, 88] on span "Editar" at bounding box center [849, 89] width 18 height 7
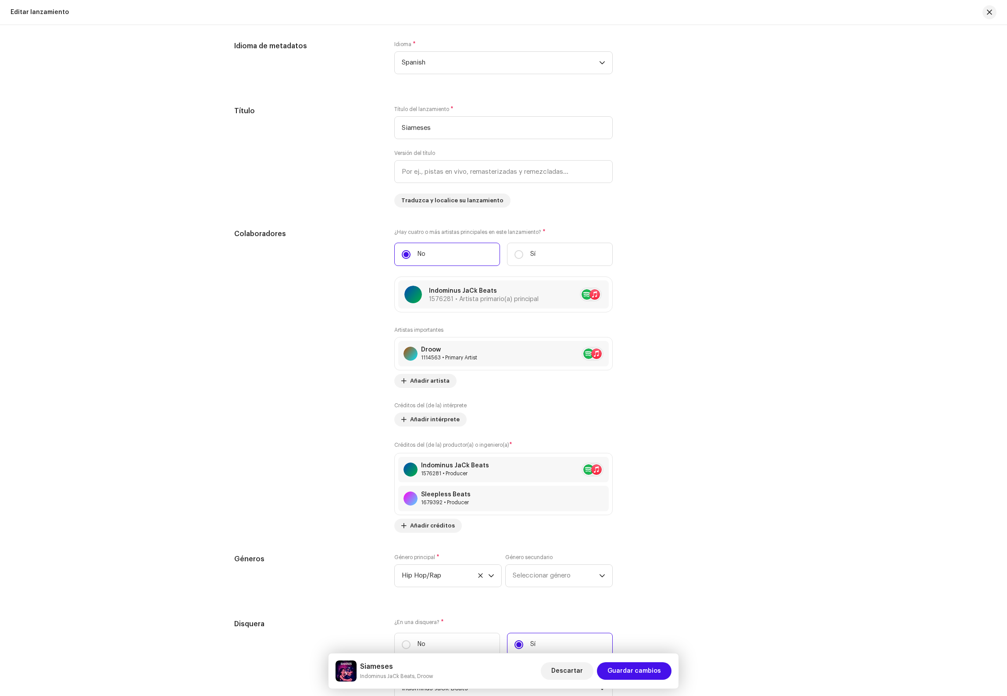
scroll to position [593, 0]
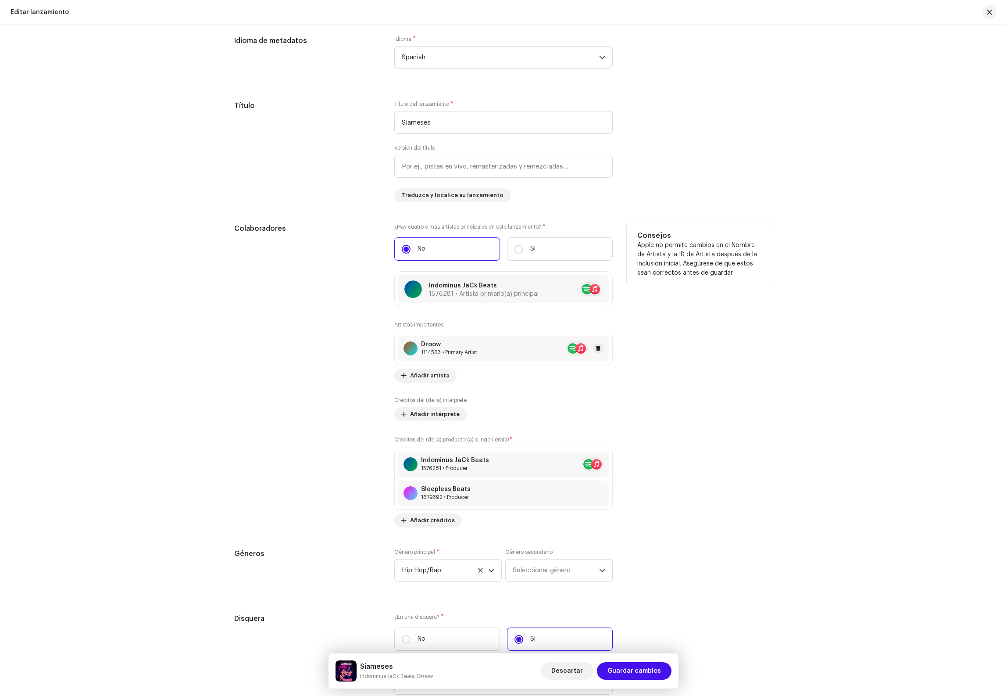
click at [484, 350] on div "Droow 1114563 • Primary Artist" at bounding box center [503, 348] width 211 height 25
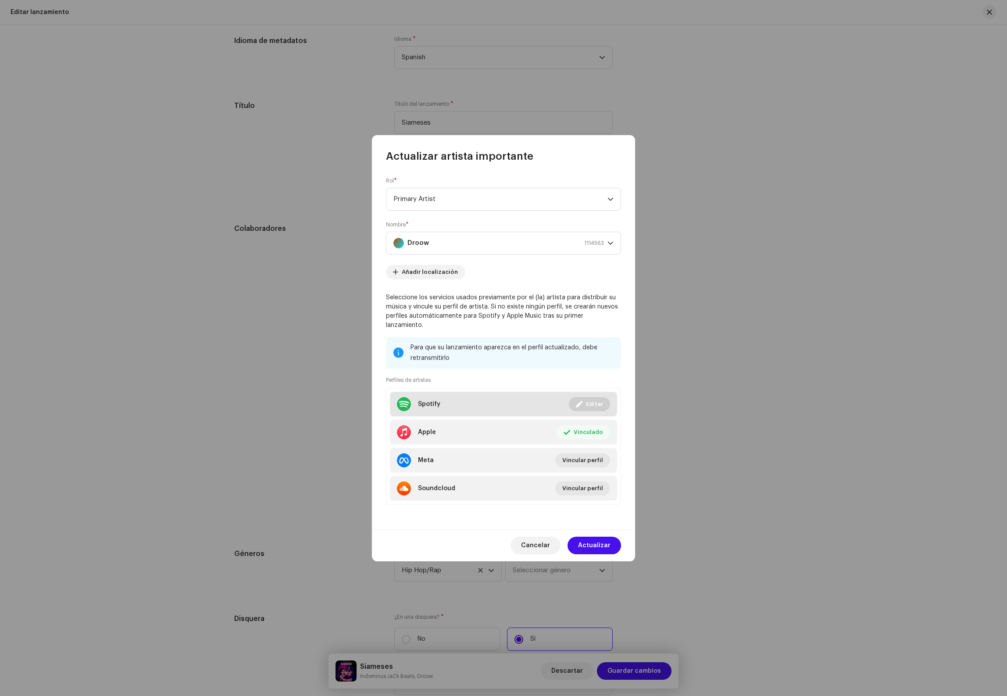
click at [525, 397] on li "Spotify Vinculado Editar" at bounding box center [503, 404] width 227 height 25
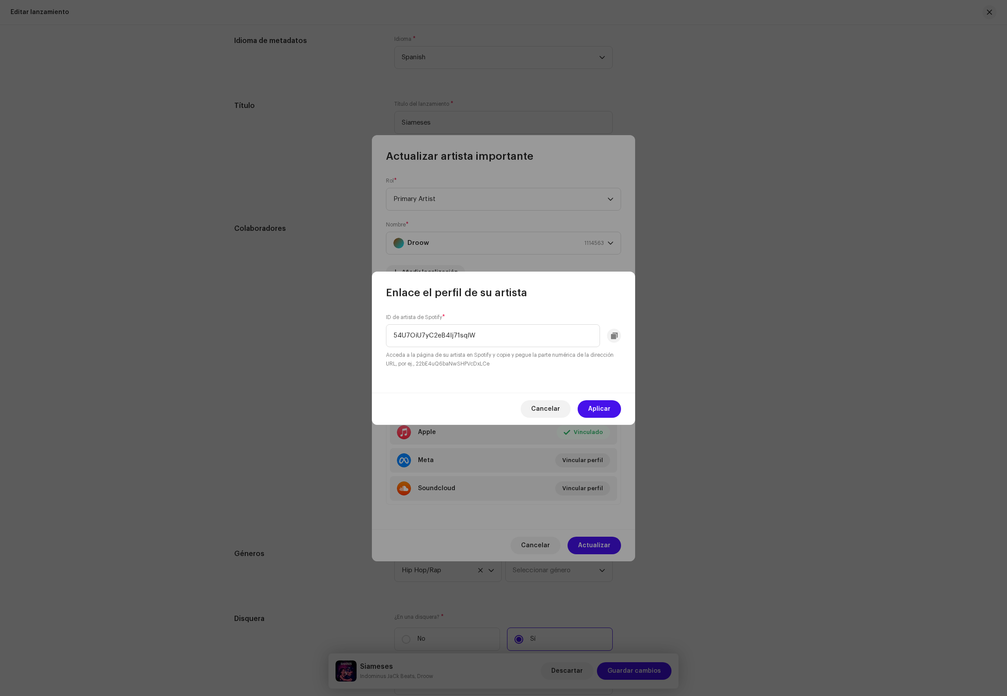
drag, startPoint x: 500, startPoint y: 335, endPoint x: 368, endPoint y: 326, distance: 132.7
click at [332, 325] on div "Enlace el perfil de su artista ID de artista de Spotify * 54U7OiU7yC2eB4Ij71sql…" at bounding box center [503, 348] width 1007 height 696
click at [546, 410] on span "Cancelar" at bounding box center [545, 409] width 29 height 18
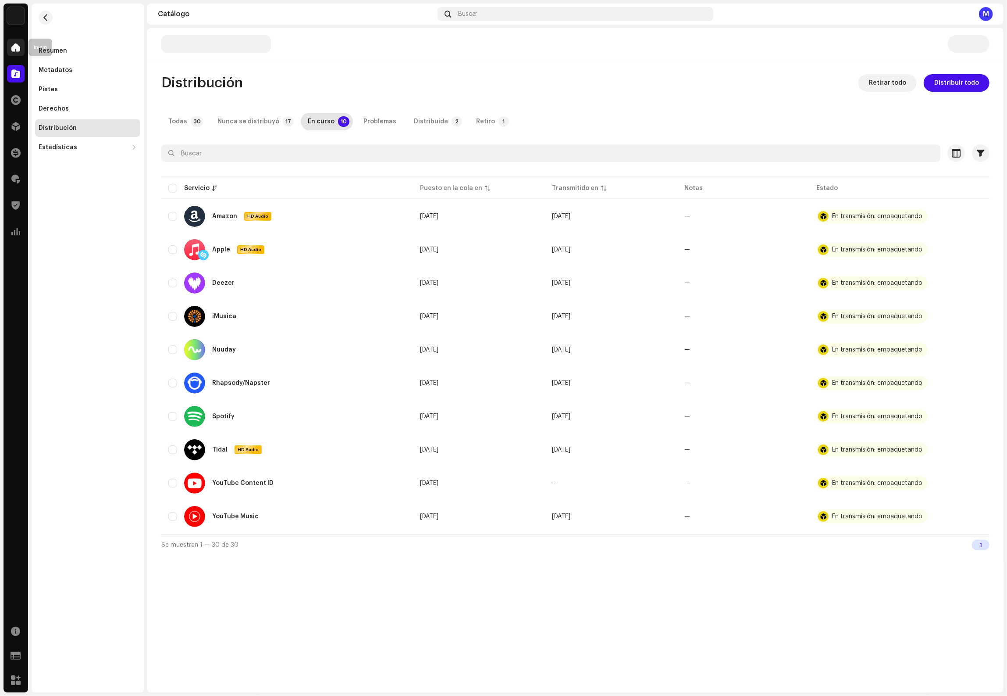
click at [11, 44] on span at bounding box center [15, 47] width 9 height 7
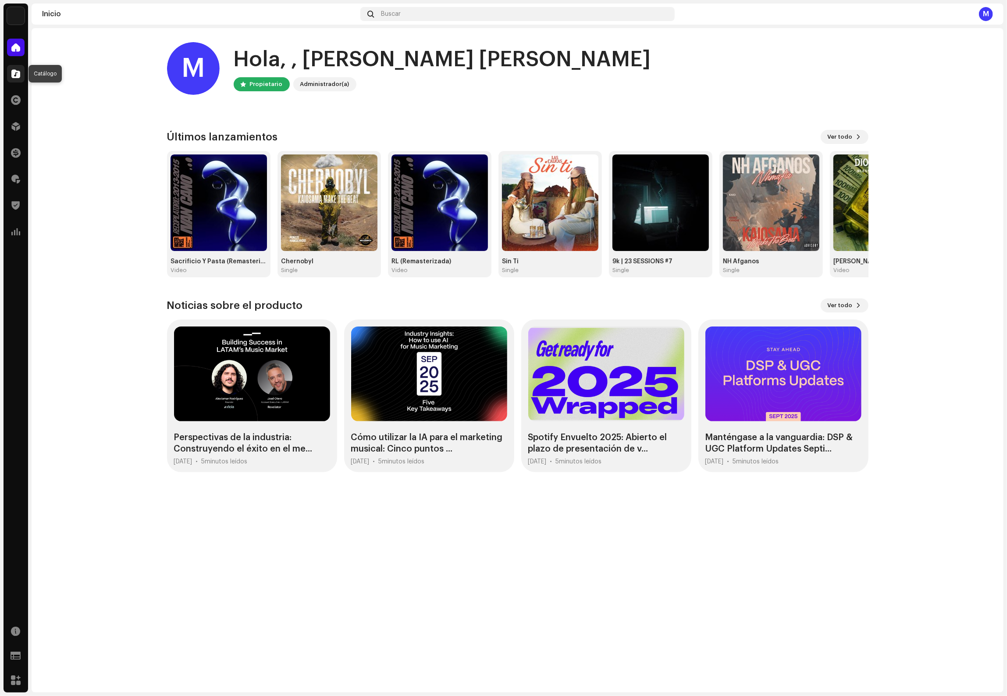
click at [16, 78] on div at bounding box center [16, 74] width 18 height 18
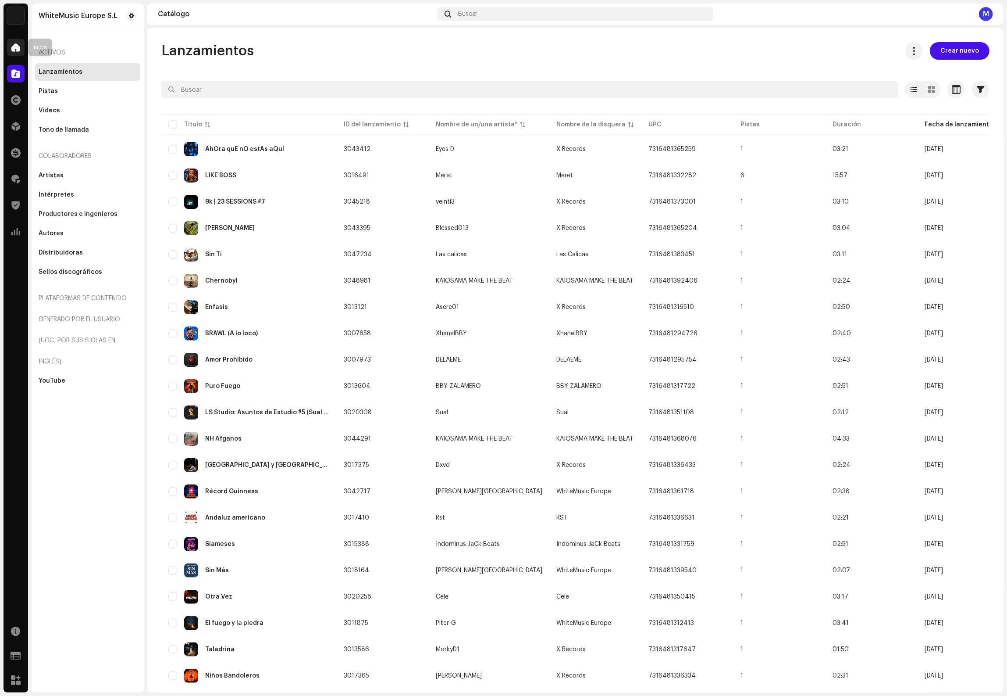
click at [13, 50] on span at bounding box center [15, 47] width 9 height 7
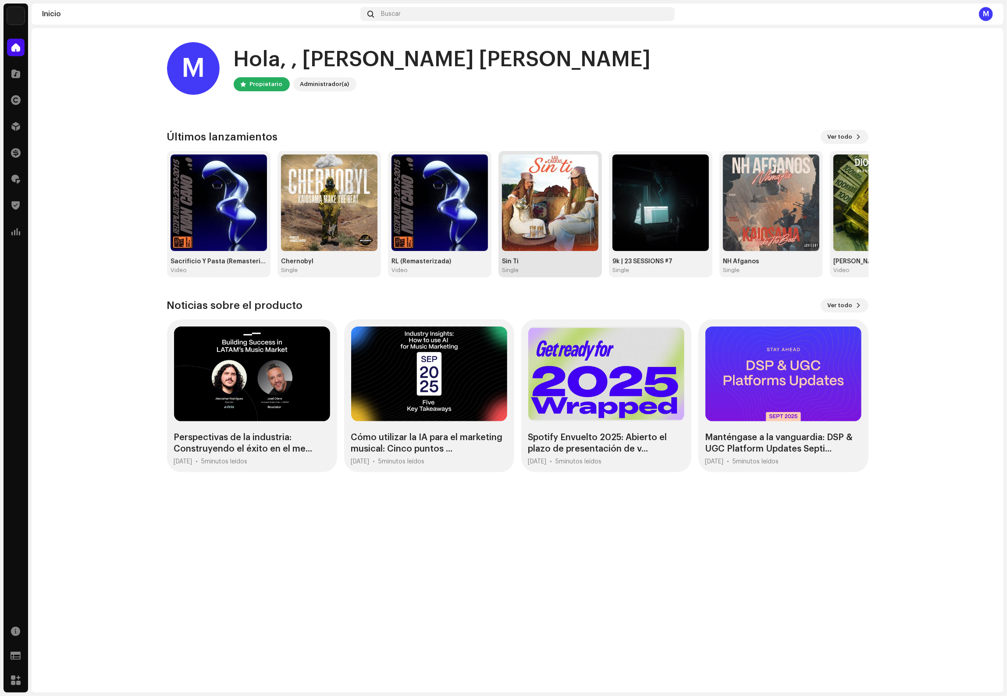
click at [536, 196] on img at bounding box center [550, 202] width 96 height 96
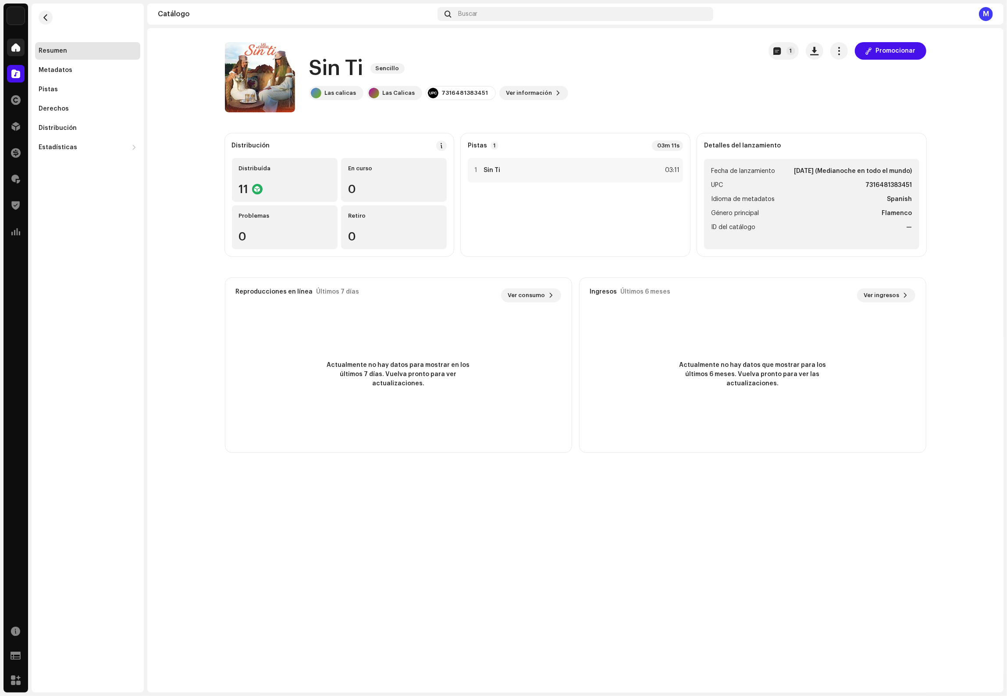
click at [18, 52] on div at bounding box center [16, 48] width 18 height 18
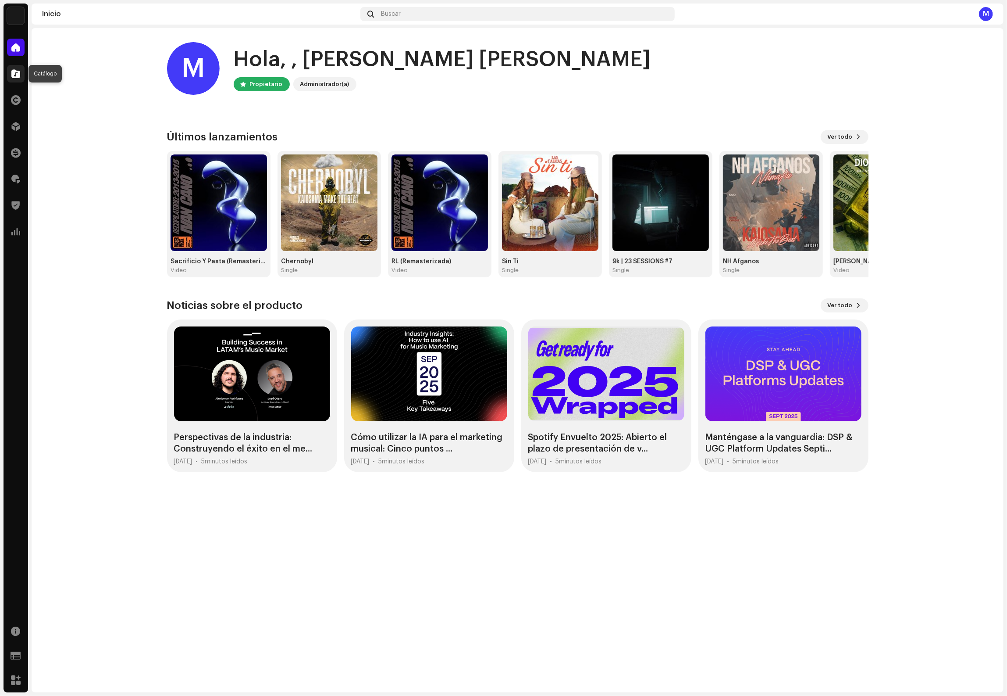
click at [14, 71] on span at bounding box center [15, 73] width 9 height 7
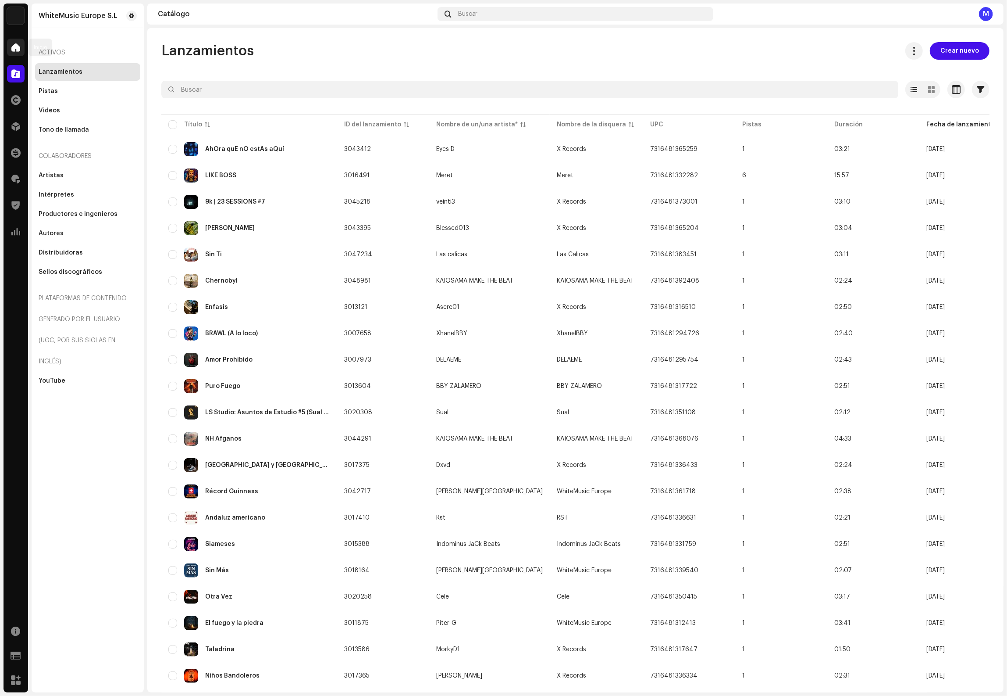
click at [14, 41] on div at bounding box center [16, 48] width 18 height 18
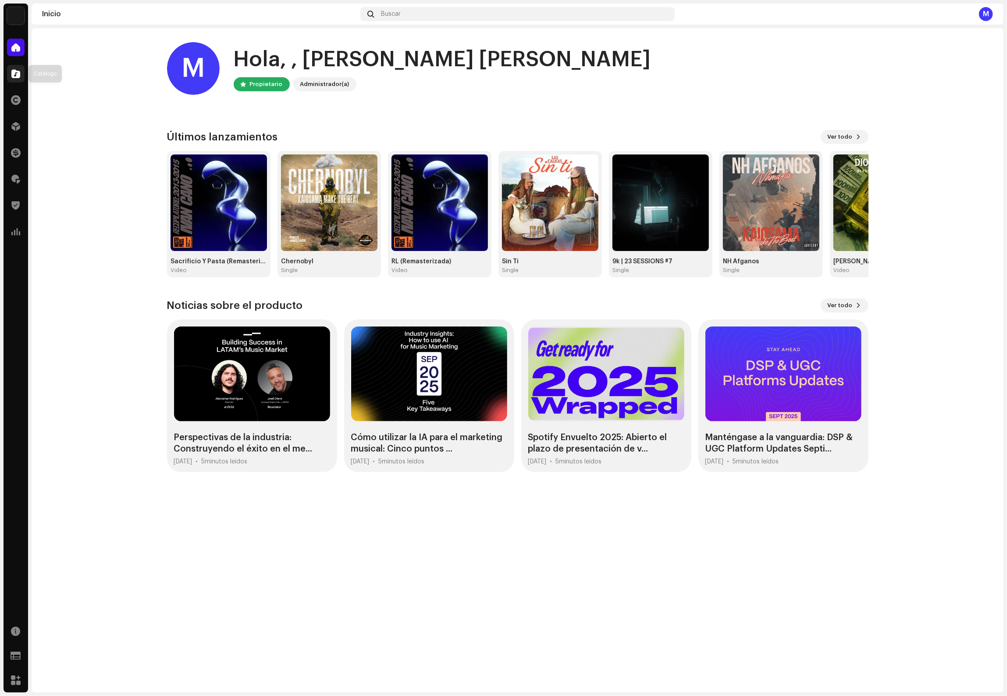
click at [19, 71] on span at bounding box center [15, 73] width 9 height 7
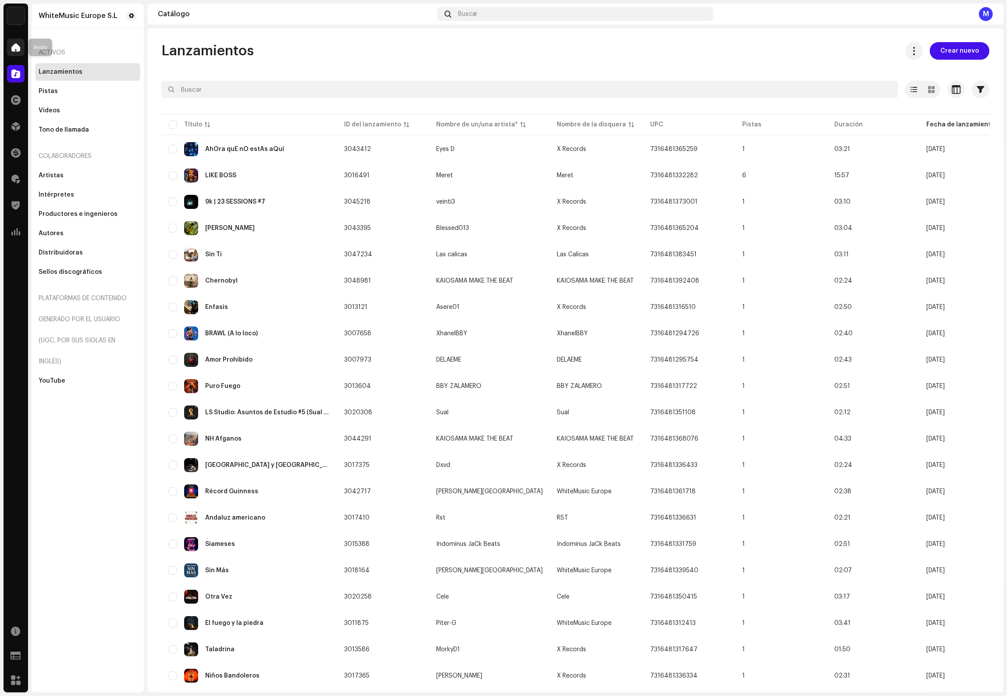
click at [14, 46] on span at bounding box center [15, 47] width 9 height 7
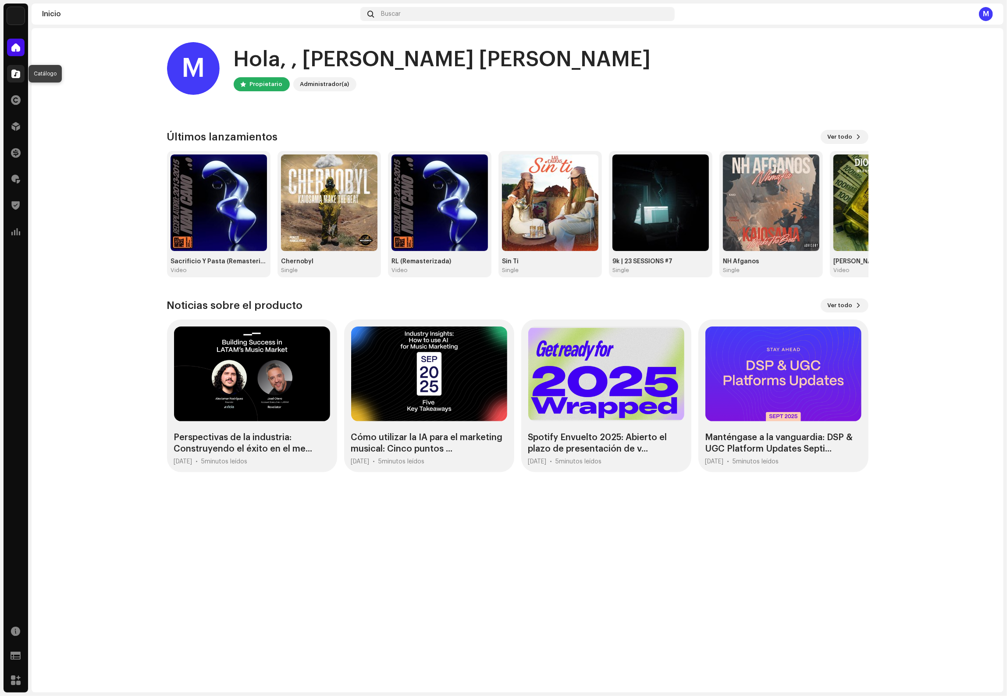
click at [13, 74] on span at bounding box center [15, 73] width 9 height 7
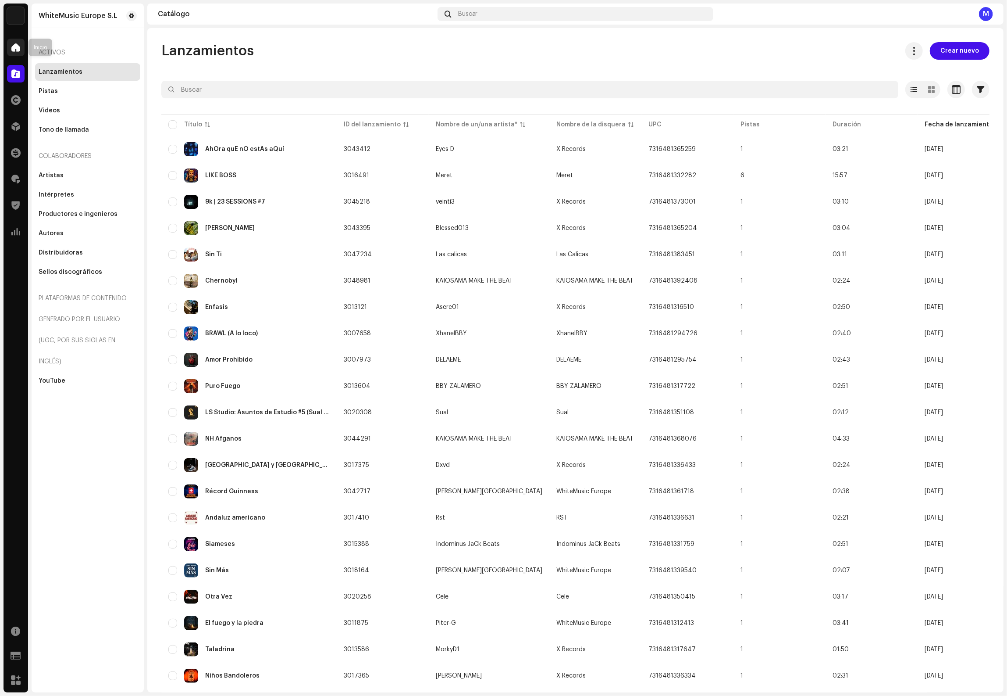
click at [20, 47] on div at bounding box center [16, 48] width 18 height 18
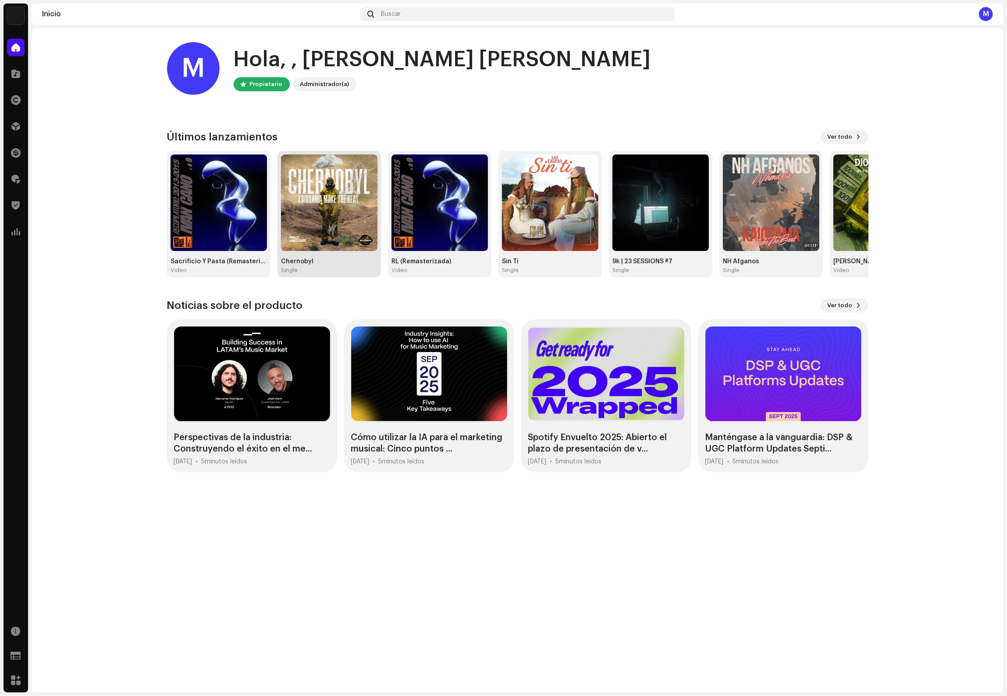
click at [344, 204] on img at bounding box center [329, 202] width 96 height 96
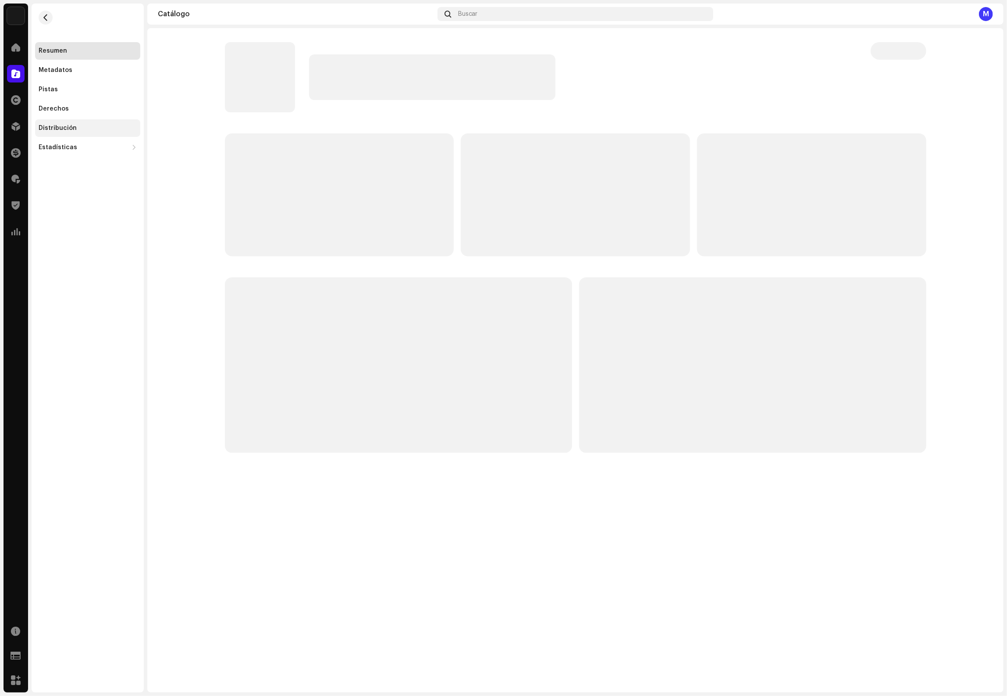
click at [60, 131] on div "Distribución" at bounding box center [58, 128] width 38 height 7
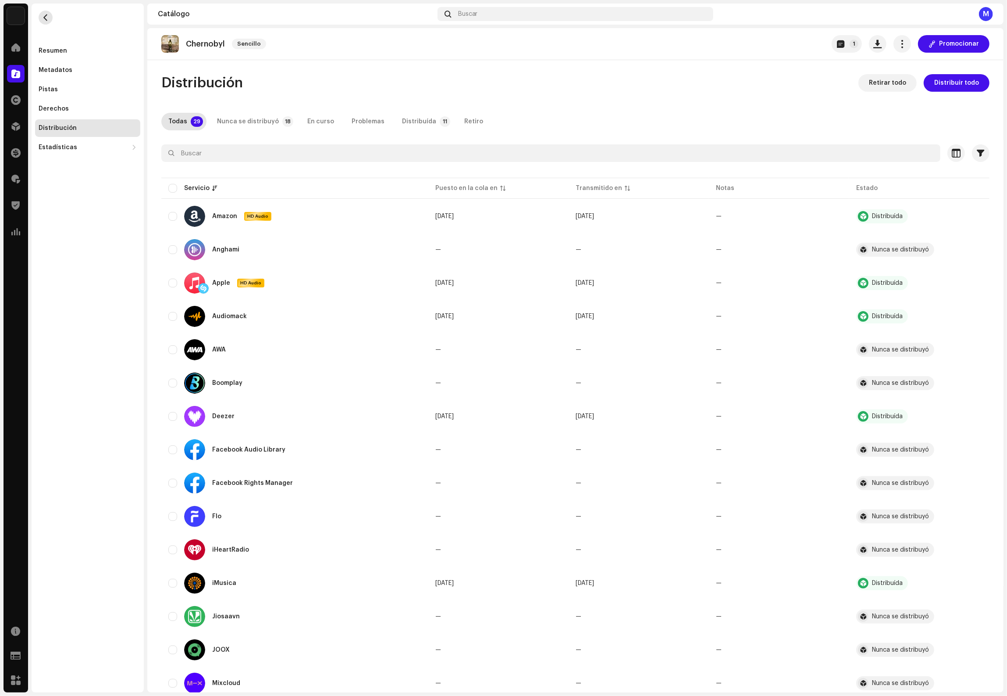
click at [50, 24] on re-m-nav-back at bounding box center [45, 23] width 21 height 39
click at [20, 41] on div at bounding box center [16, 48] width 18 height 18
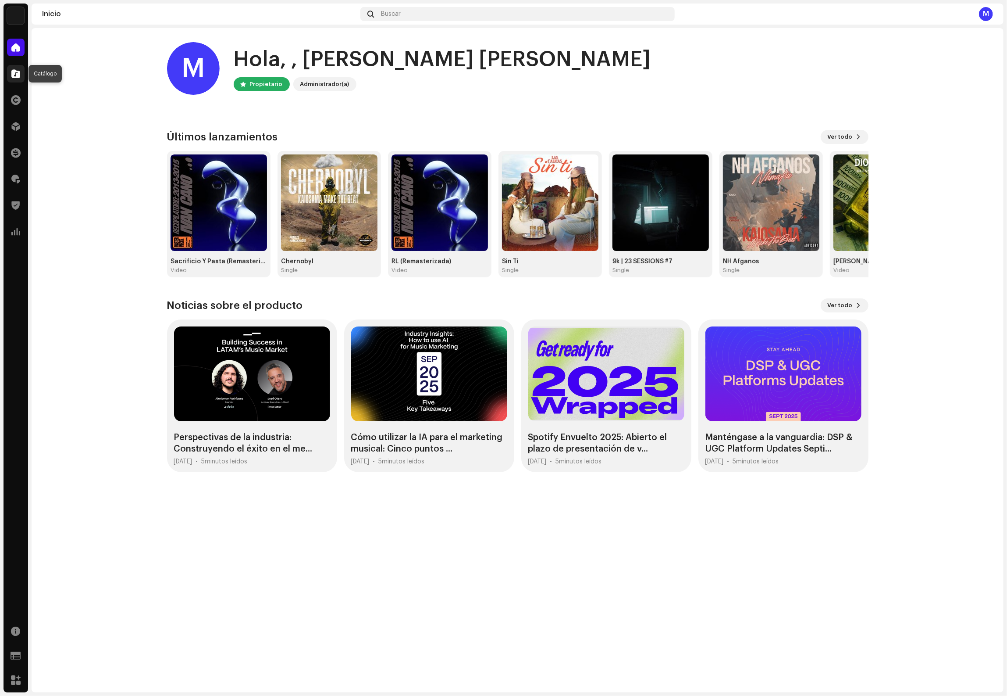
click at [17, 76] on span at bounding box center [15, 73] width 9 height 7
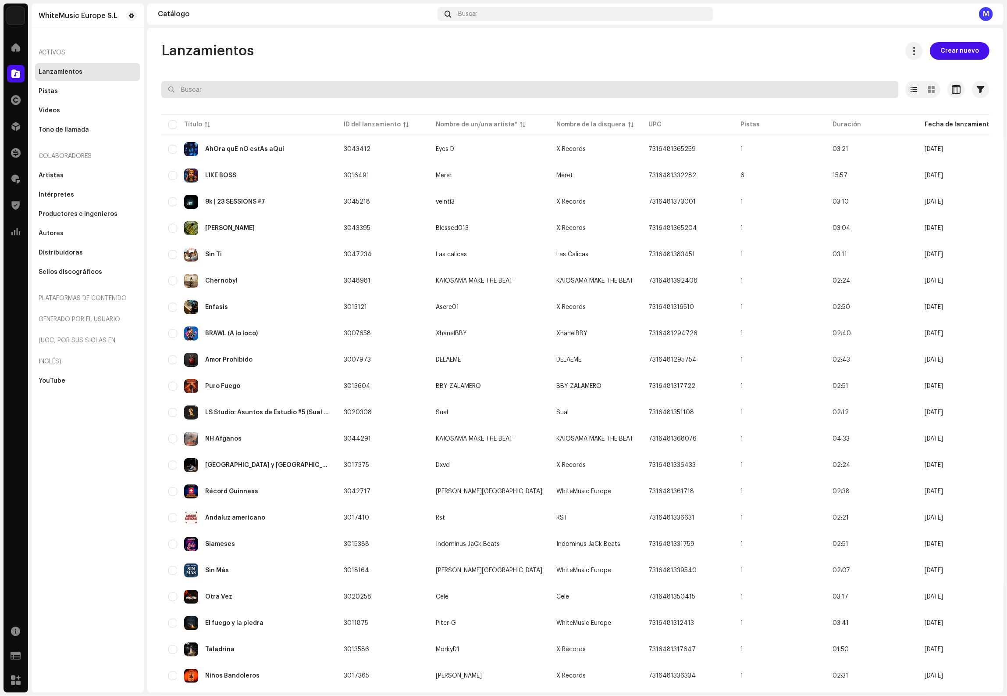
click at [208, 90] on input "text" at bounding box center [529, 90] width 737 height 18
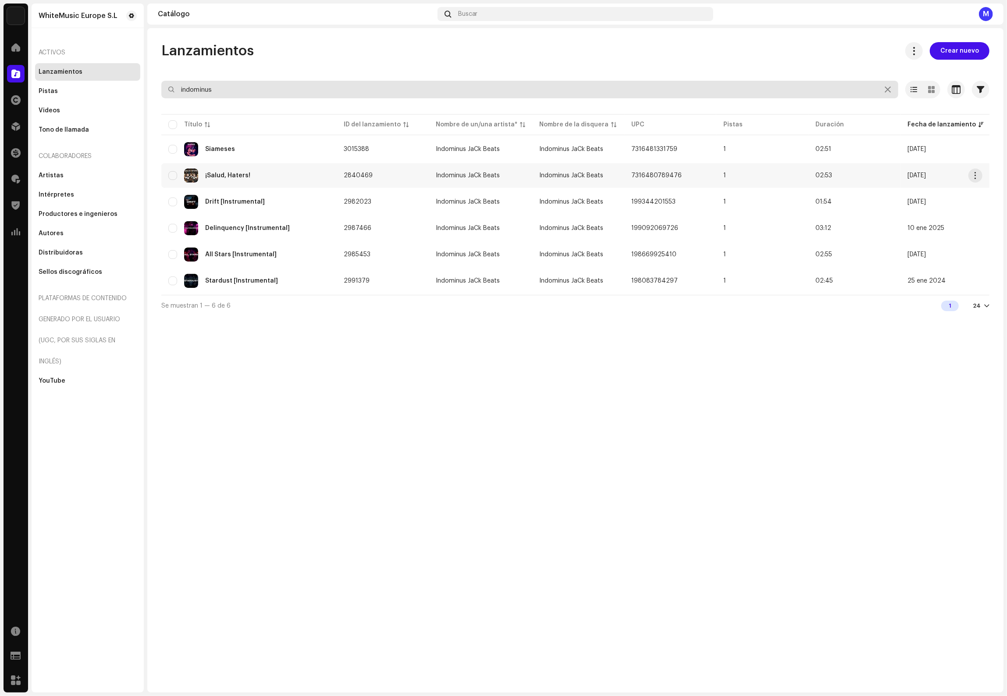
type input "indominus"
click at [286, 175] on div "¡Salud, Haters!" at bounding box center [248, 175] width 161 height 14
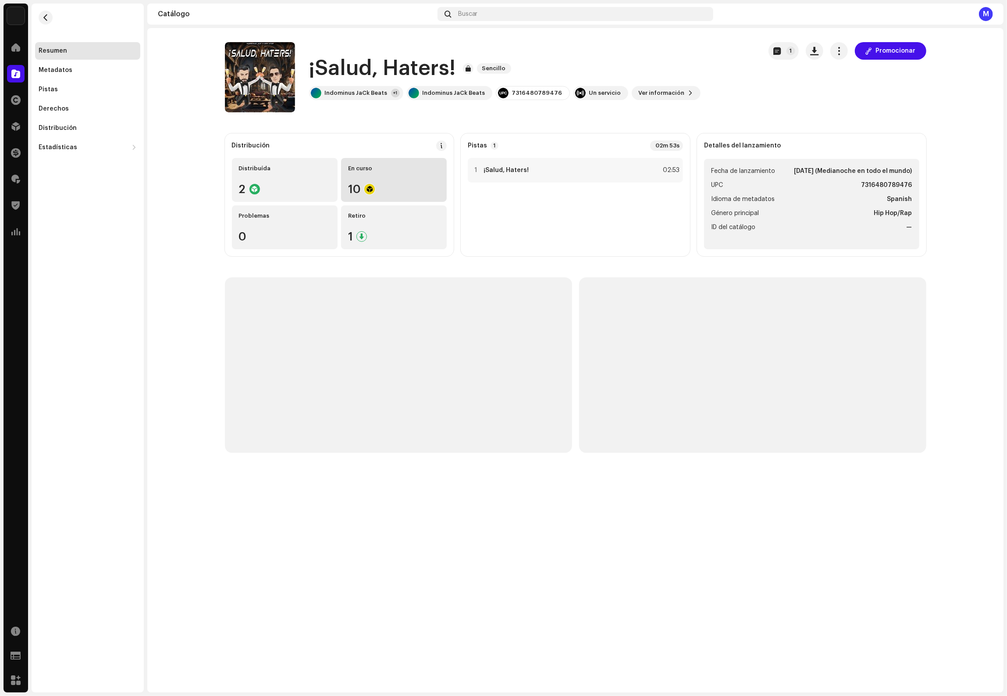
click at [382, 180] on div "En curso 10" at bounding box center [394, 180] width 106 height 44
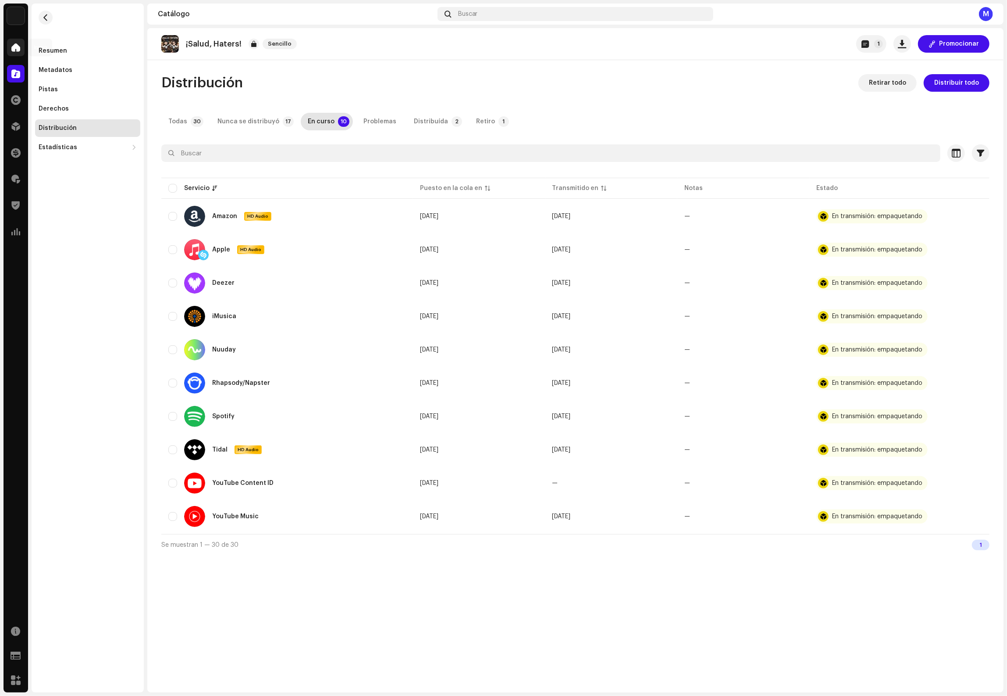
click at [13, 53] on div at bounding box center [16, 48] width 18 height 18
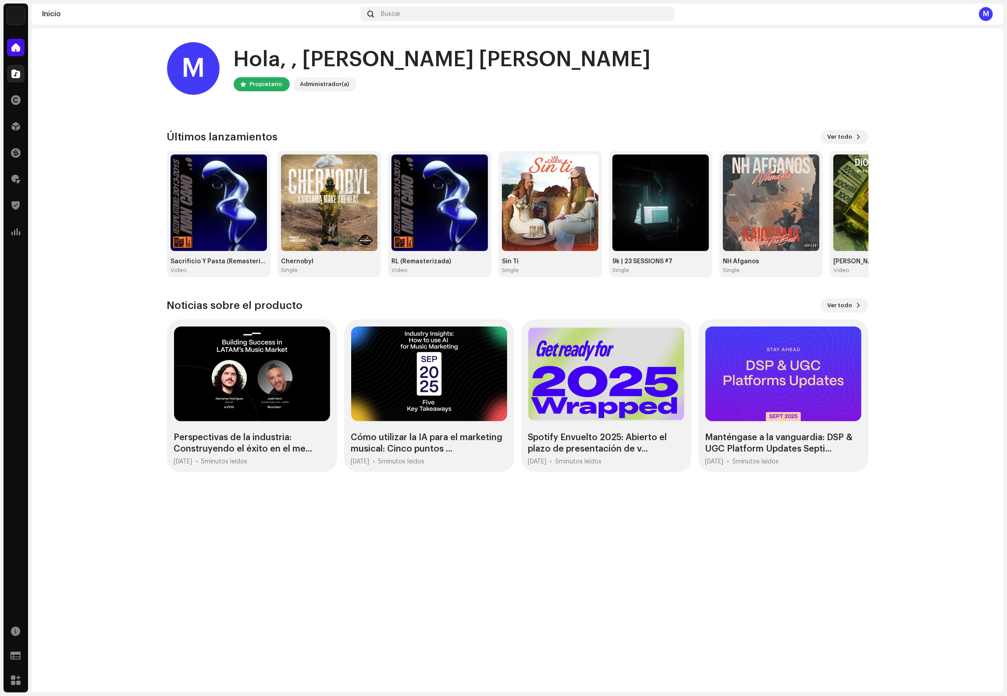
drag, startPoint x: 13, startPoint y: 74, endPoint x: 22, endPoint y: 71, distance: 9.2
click at [13, 74] on span at bounding box center [15, 73] width 9 height 7
click at [14, 70] on span at bounding box center [15, 73] width 9 height 7
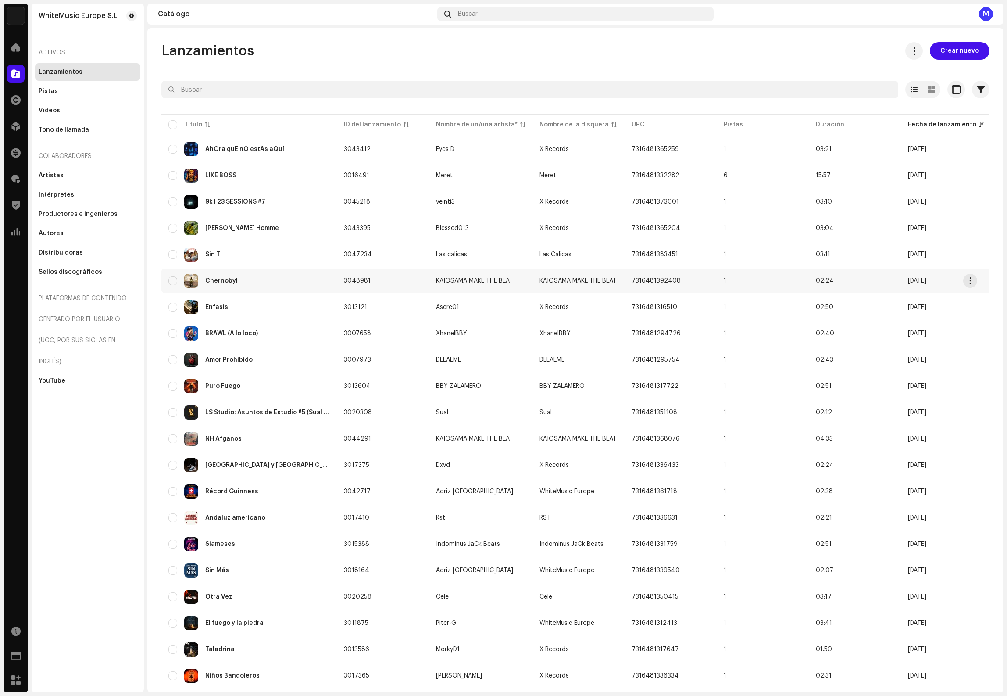
click at [626, 279] on td "7316481392408" at bounding box center [671, 280] width 92 height 25
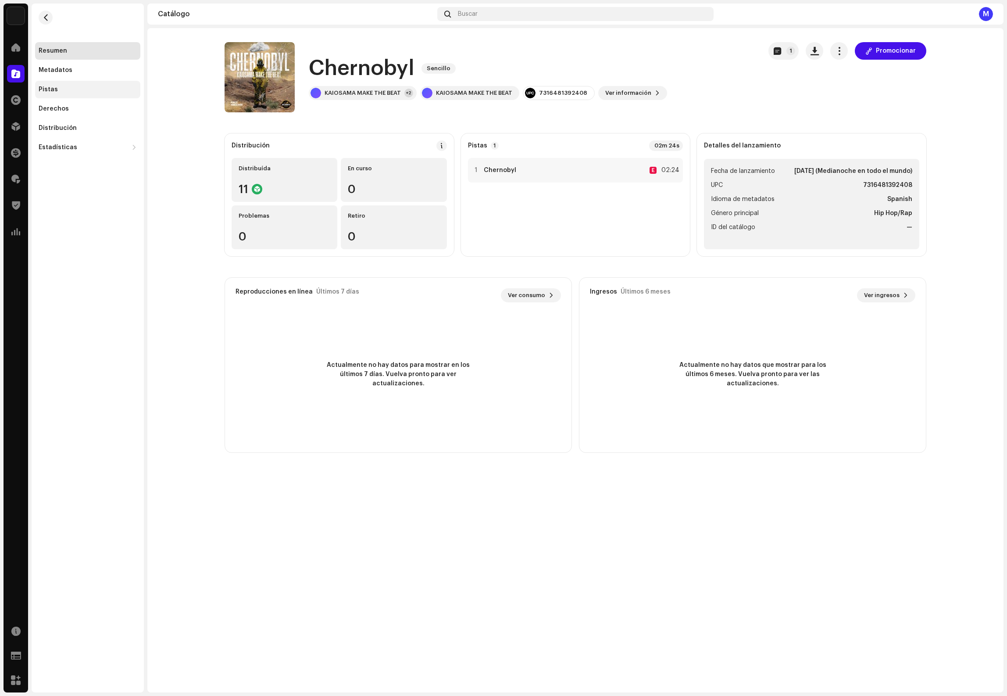
click at [75, 90] on div "Pistas" at bounding box center [88, 89] width 98 height 7
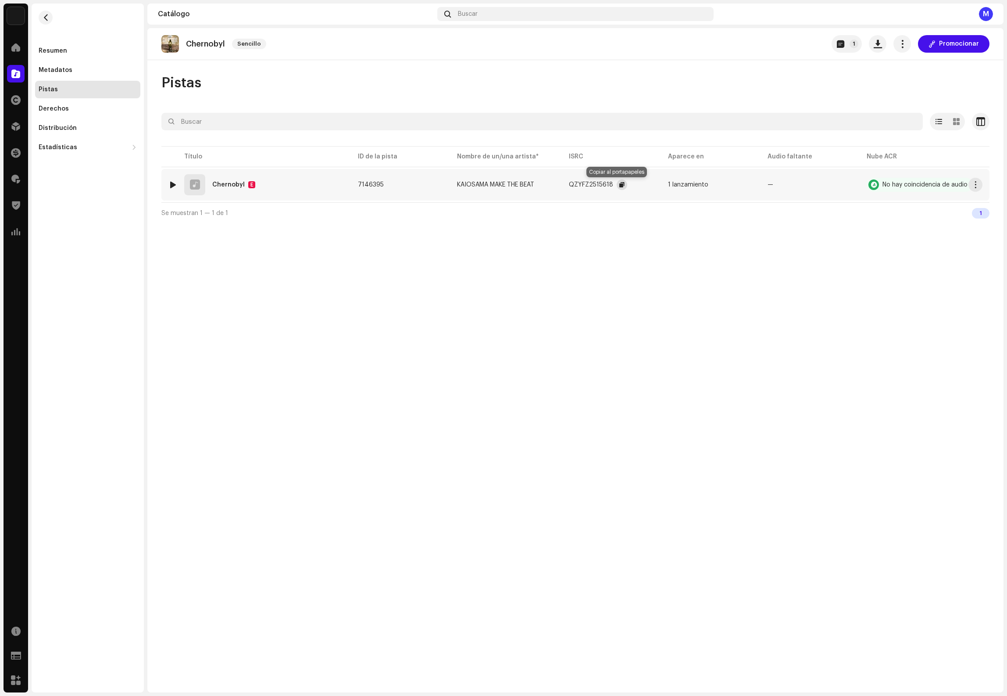
click at [619, 184] on span "button" at bounding box center [621, 184] width 5 height 7
click at [71, 51] on div "Resumen" at bounding box center [88, 50] width 98 height 7
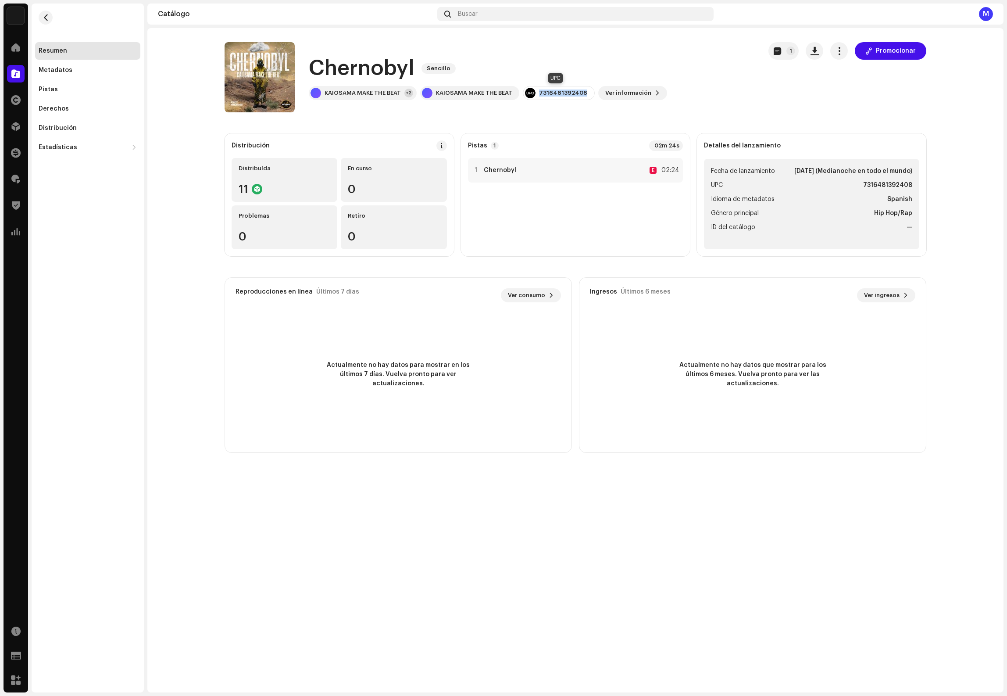
drag, startPoint x: 581, startPoint y: 93, endPoint x: 534, endPoint y: 95, distance: 46.5
click at [533, 94] on div "7316481392408" at bounding box center [559, 93] width 72 height 14
copy div "7316481392408"
click at [57, 86] on div "Pistas" at bounding box center [88, 89] width 98 height 7
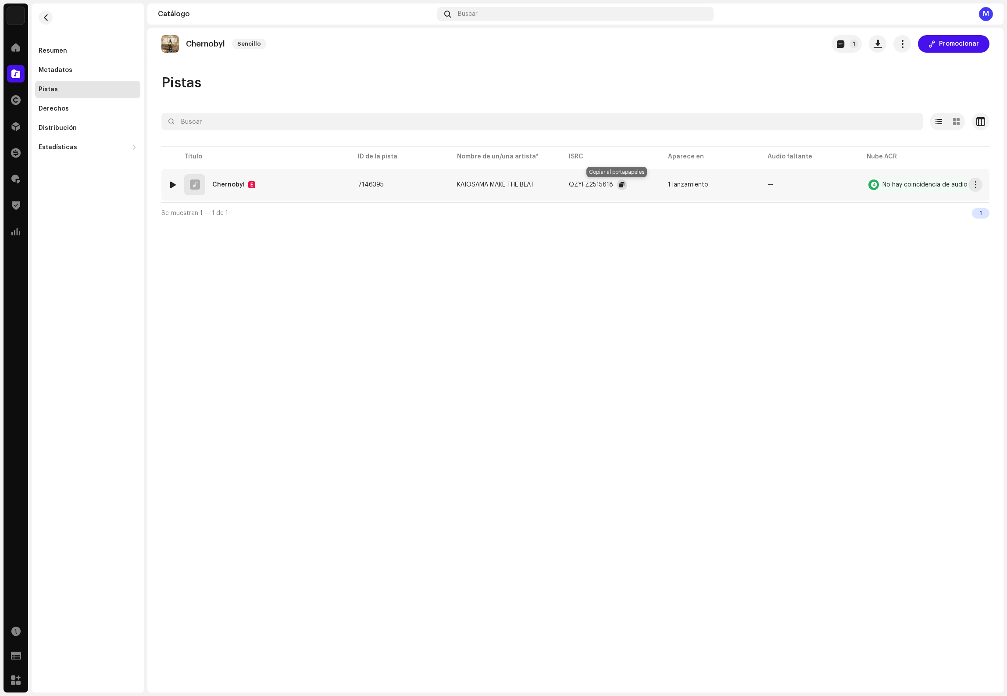
click at [619, 185] on span "button" at bounding box center [621, 184] width 5 height 7
click at [43, 19] on span "button" at bounding box center [46, 17] width 7 height 7
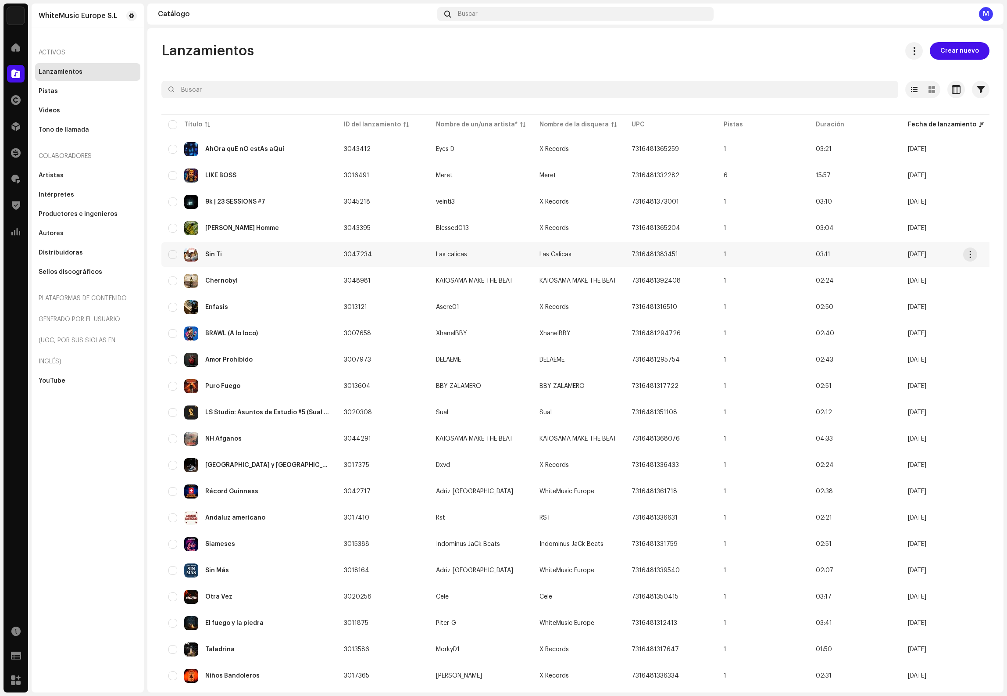
click at [389, 253] on td "3047234" at bounding box center [383, 254] width 92 height 25
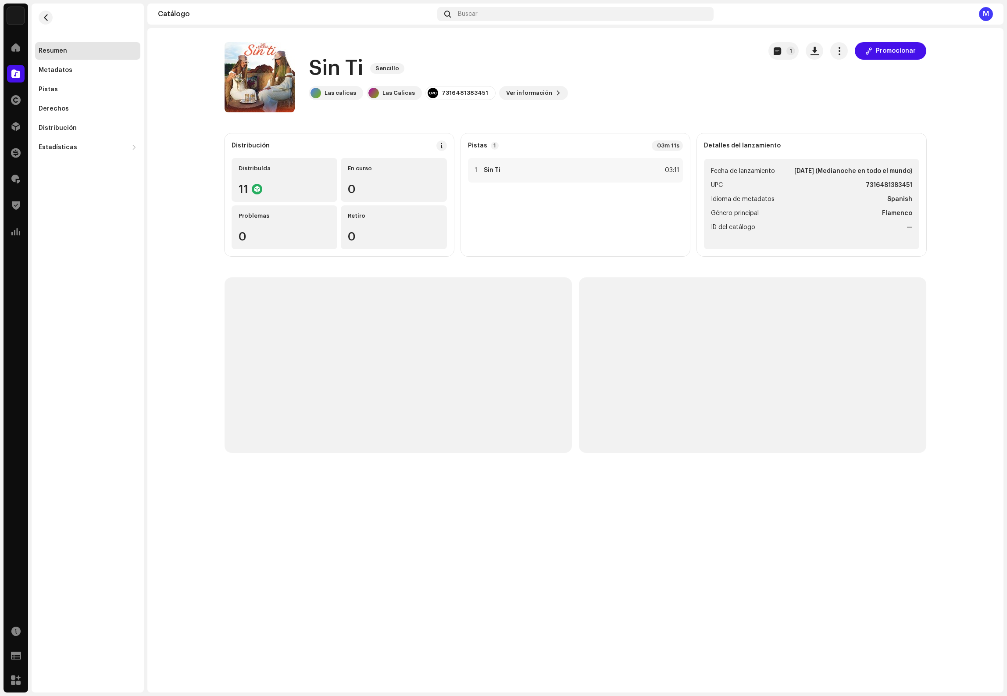
drag, startPoint x: 841, startPoint y: 52, endPoint x: 842, endPoint y: 60, distance: 8.3
click at [841, 52] on span "button" at bounding box center [839, 50] width 8 height 7
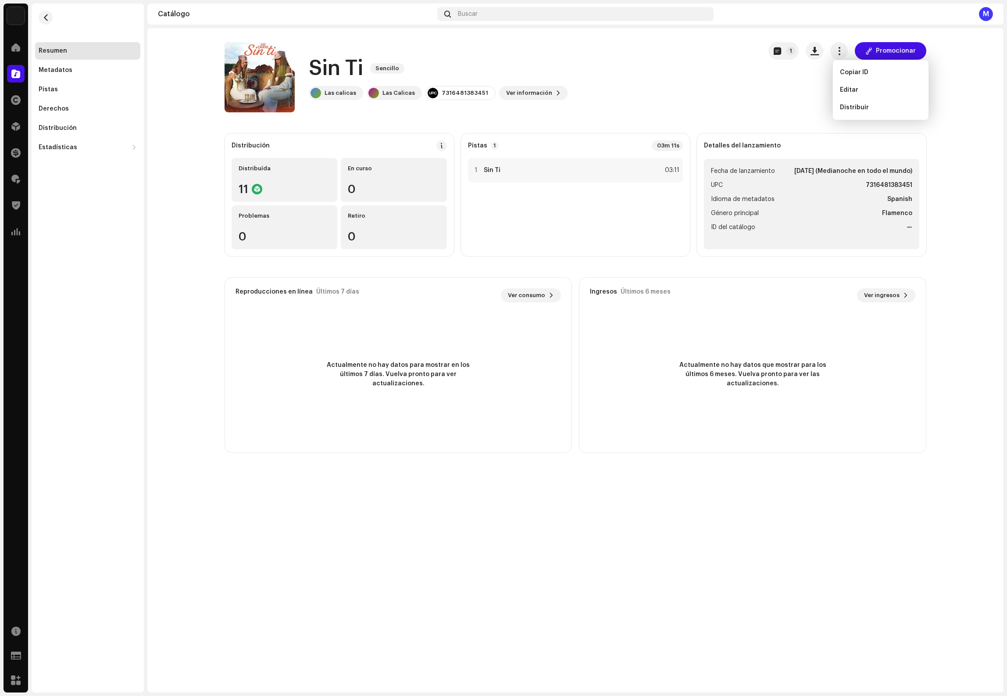
drag, startPoint x: 577, startPoint y: 120, endPoint x: 474, endPoint y: 92, distance: 106.4
click at [577, 120] on catalog-releases-details-overview "Sin Ti Sencillo 1 Promocionar Sin Ti Sencillo Las calicas Las Calicas 731648138…" at bounding box center [575, 247] width 856 height 439
drag, startPoint x: 484, startPoint y: 96, endPoint x: 437, endPoint y: 91, distance: 47.3
click at [437, 91] on div "7316481383451" at bounding box center [460, 93] width 70 height 14
copy div "7316481383451"
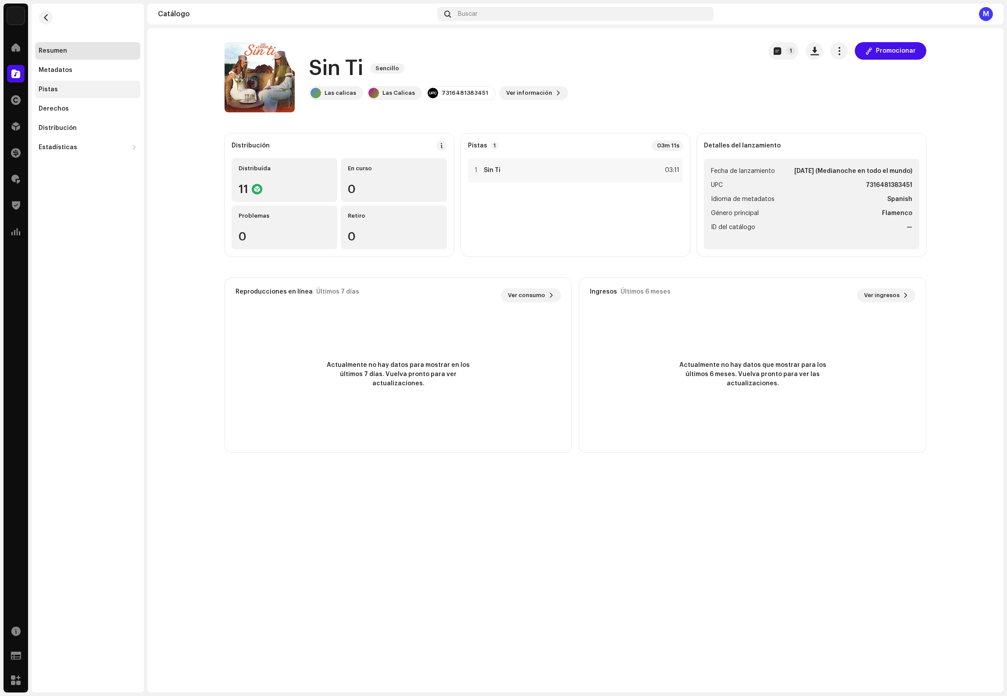
click at [95, 95] on div "Pistas" at bounding box center [87, 90] width 105 height 18
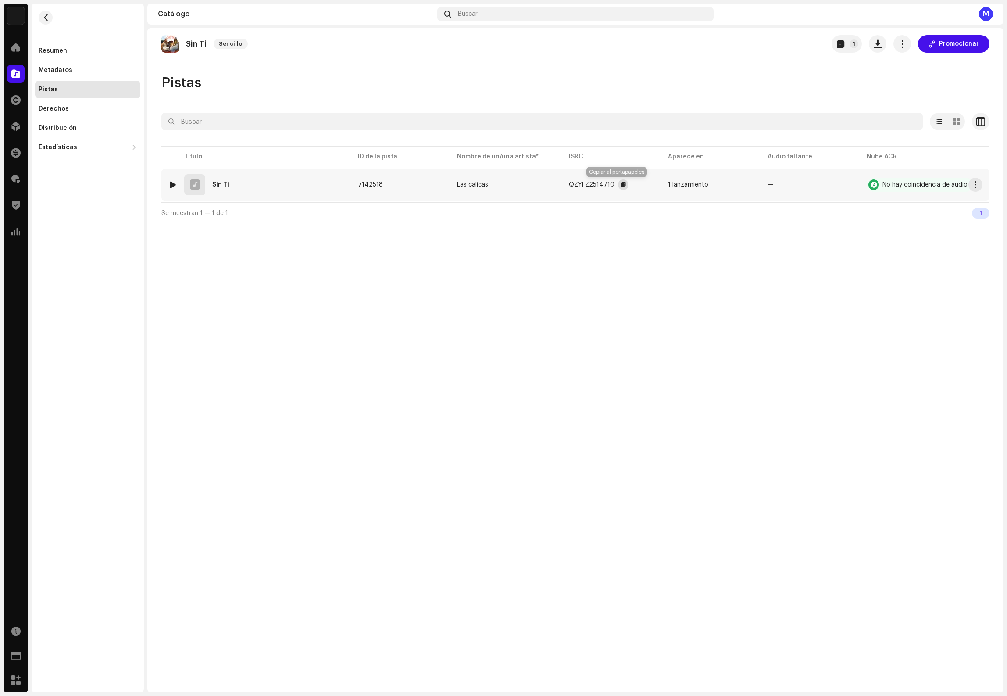
click at [619, 185] on button "button" at bounding box center [623, 184] width 11 height 11
click at [15, 48] on span at bounding box center [15, 47] width 9 height 7
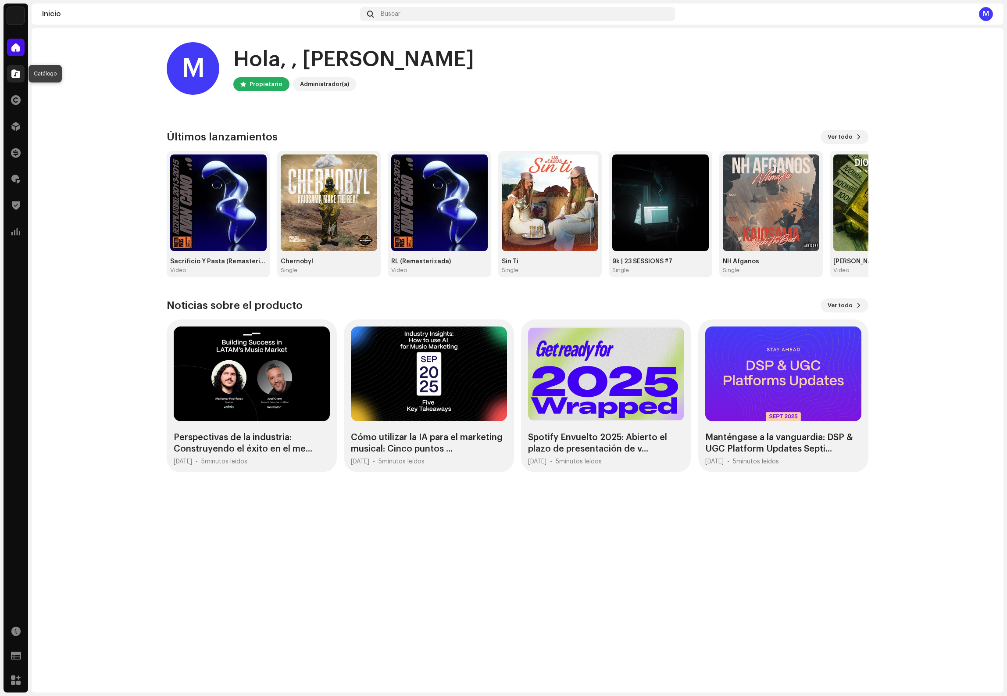
click at [18, 76] on span at bounding box center [15, 73] width 9 height 7
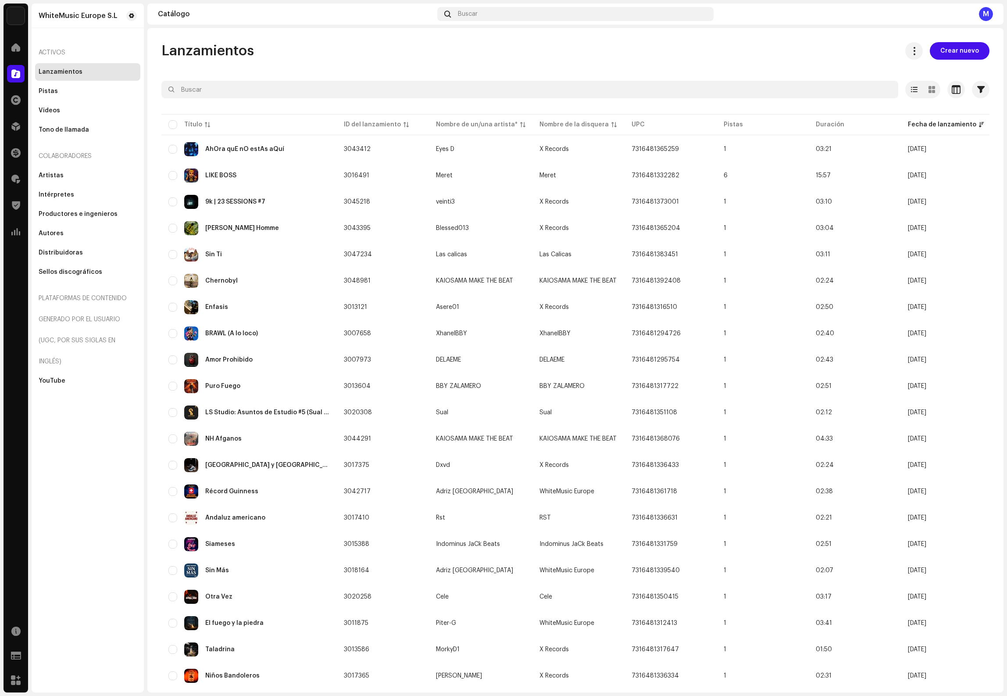
click at [5, 46] on div "Inicio" at bounding box center [16, 47] width 25 height 25
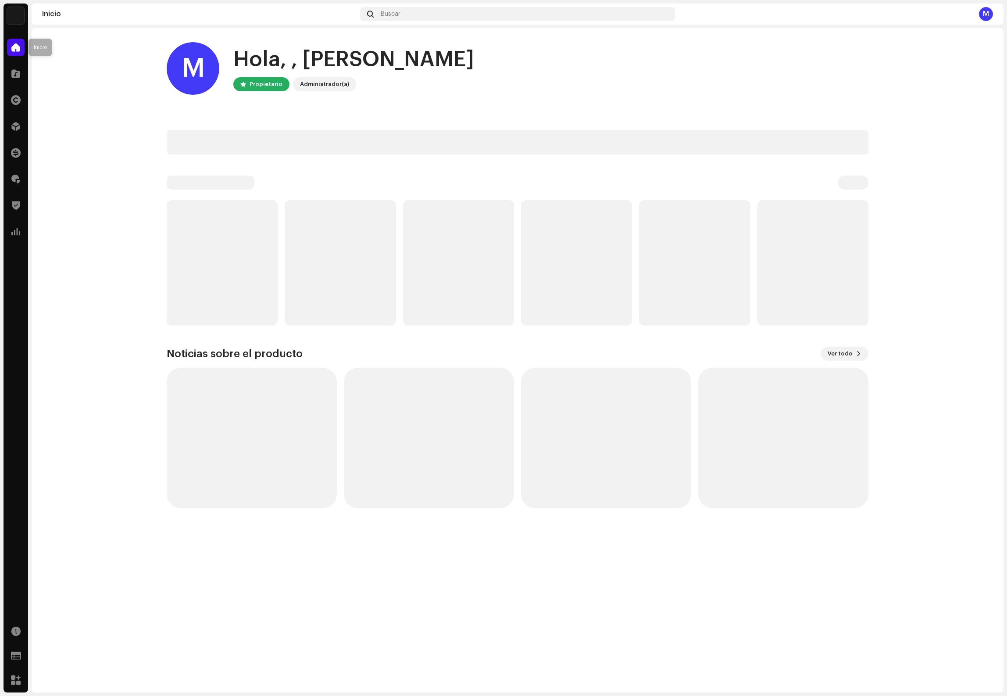
click at [16, 47] on span at bounding box center [15, 47] width 9 height 7
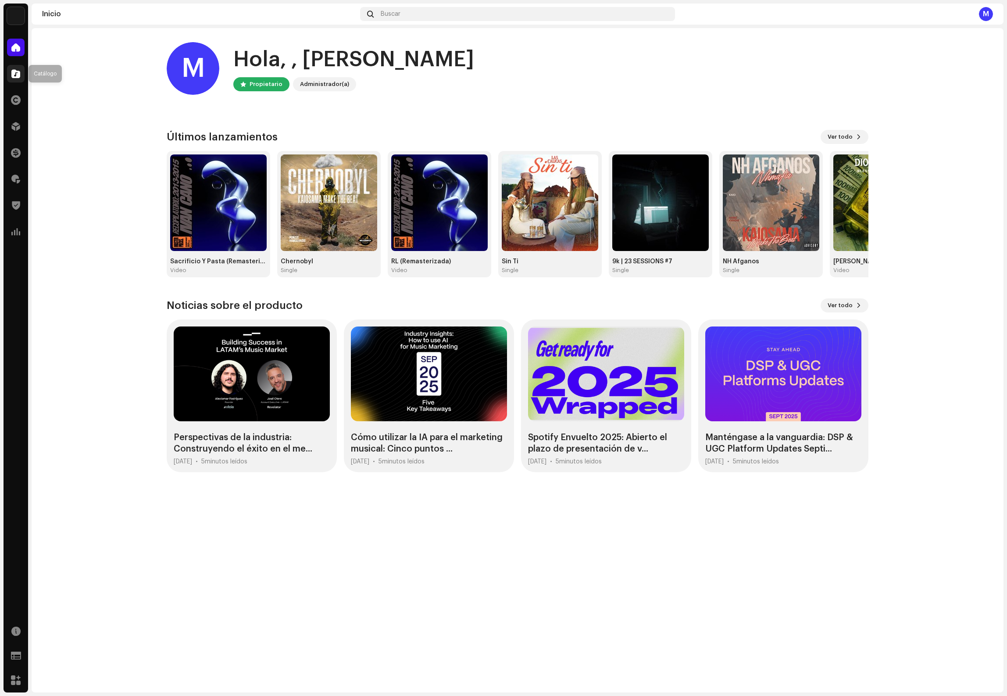
click at [13, 71] on span at bounding box center [15, 73] width 9 height 7
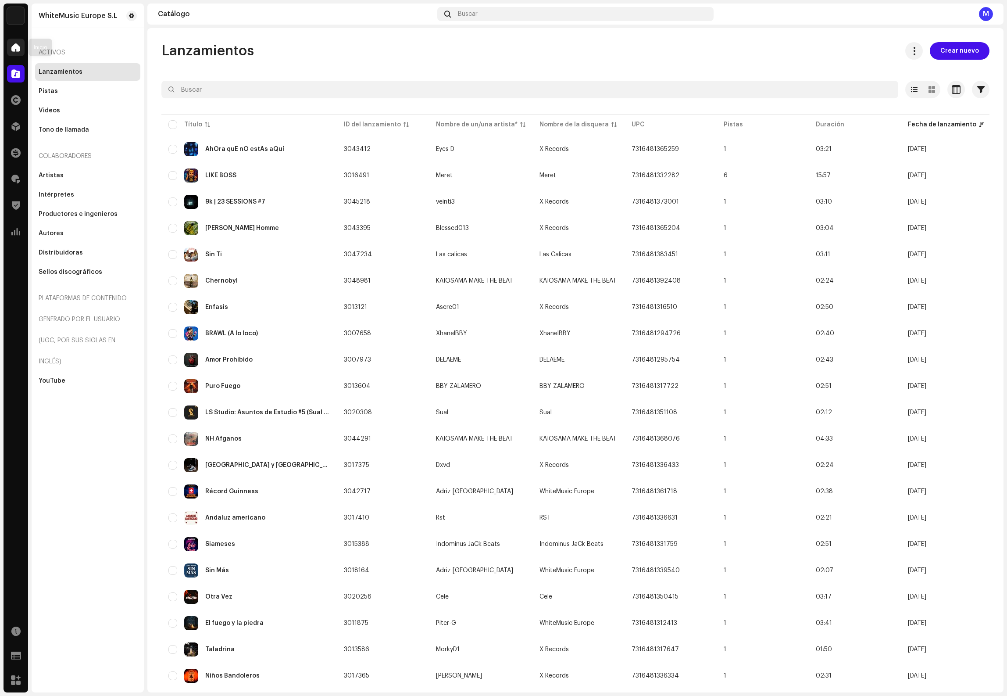
click at [14, 49] on span at bounding box center [15, 47] width 9 height 7
